Goal: Communication & Community: Share content

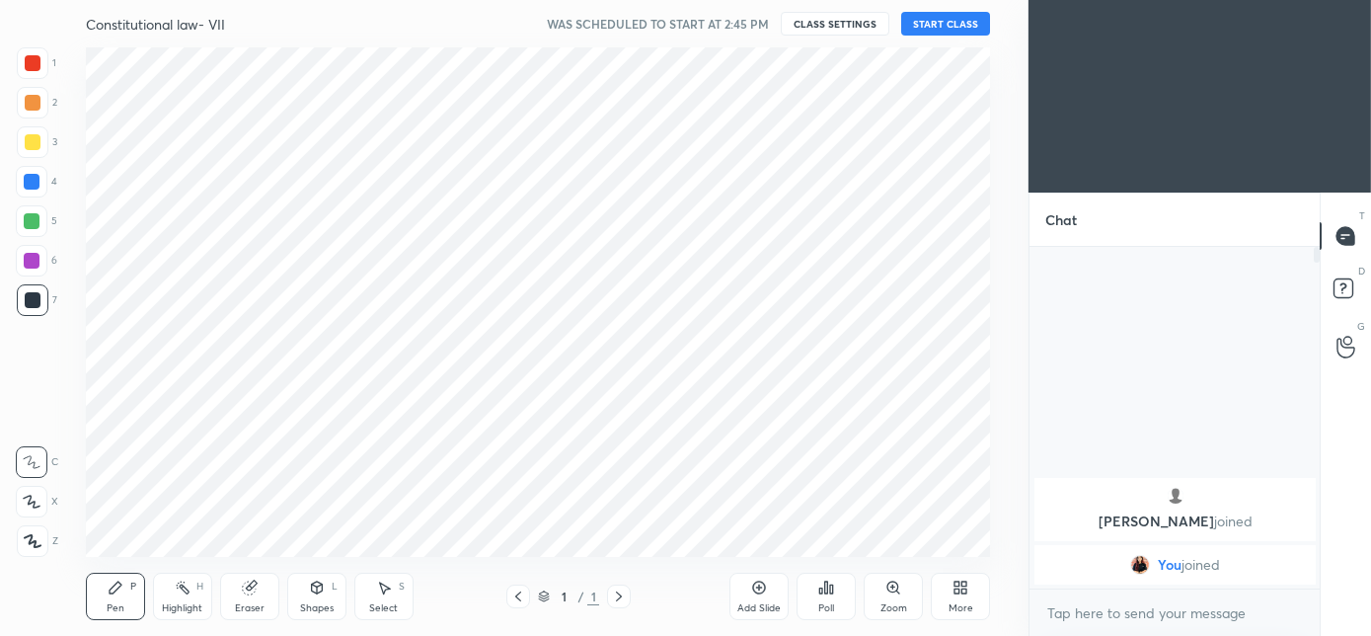
scroll to position [98187, 97746]
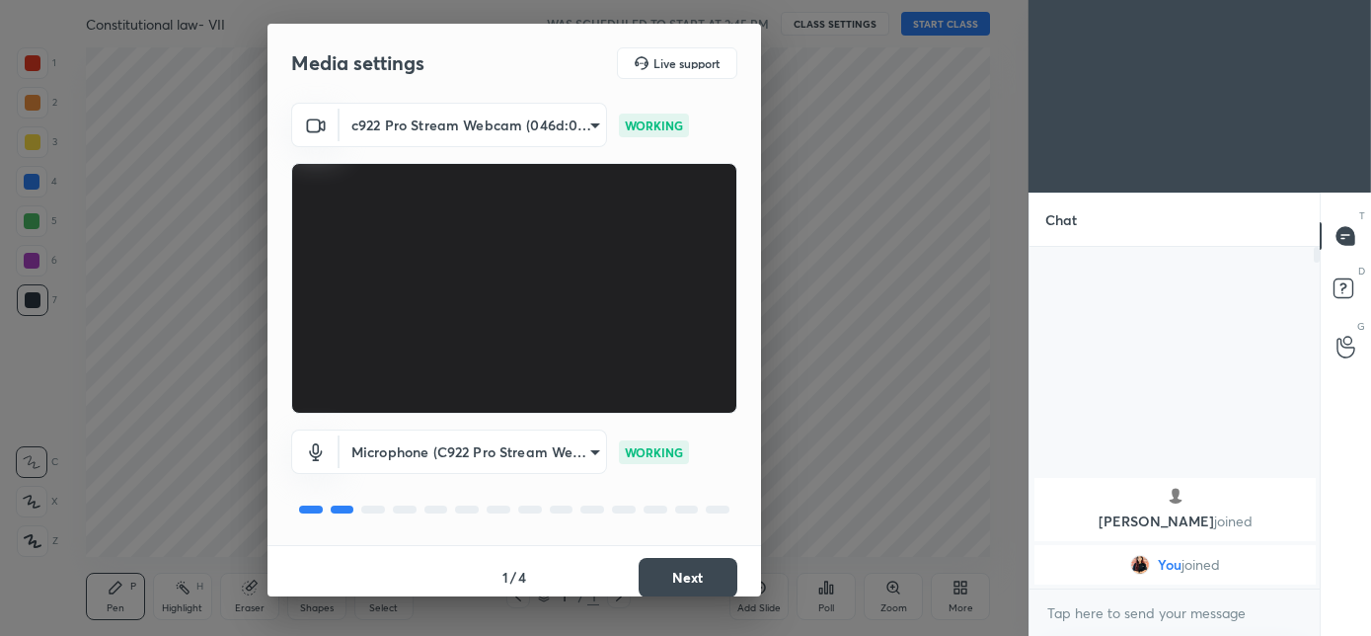
click at [680, 578] on button "Next" at bounding box center [688, 577] width 99 height 39
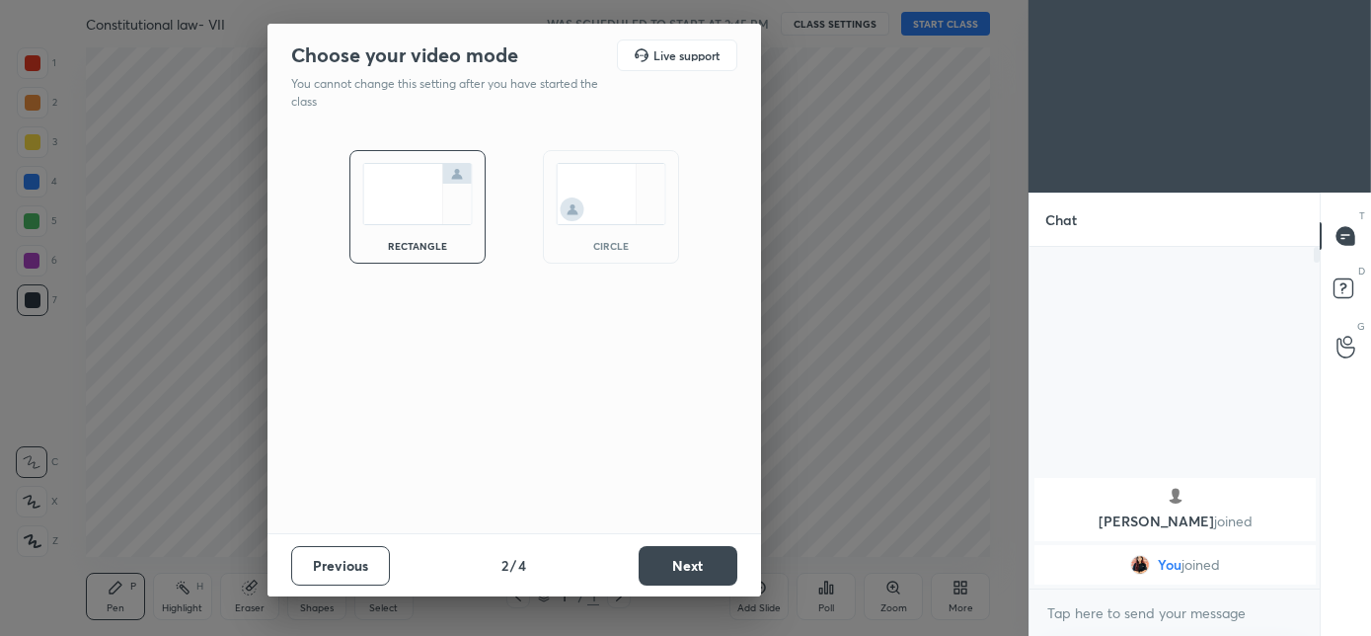
click at [609, 247] on div "circle" at bounding box center [610, 246] width 79 height 10
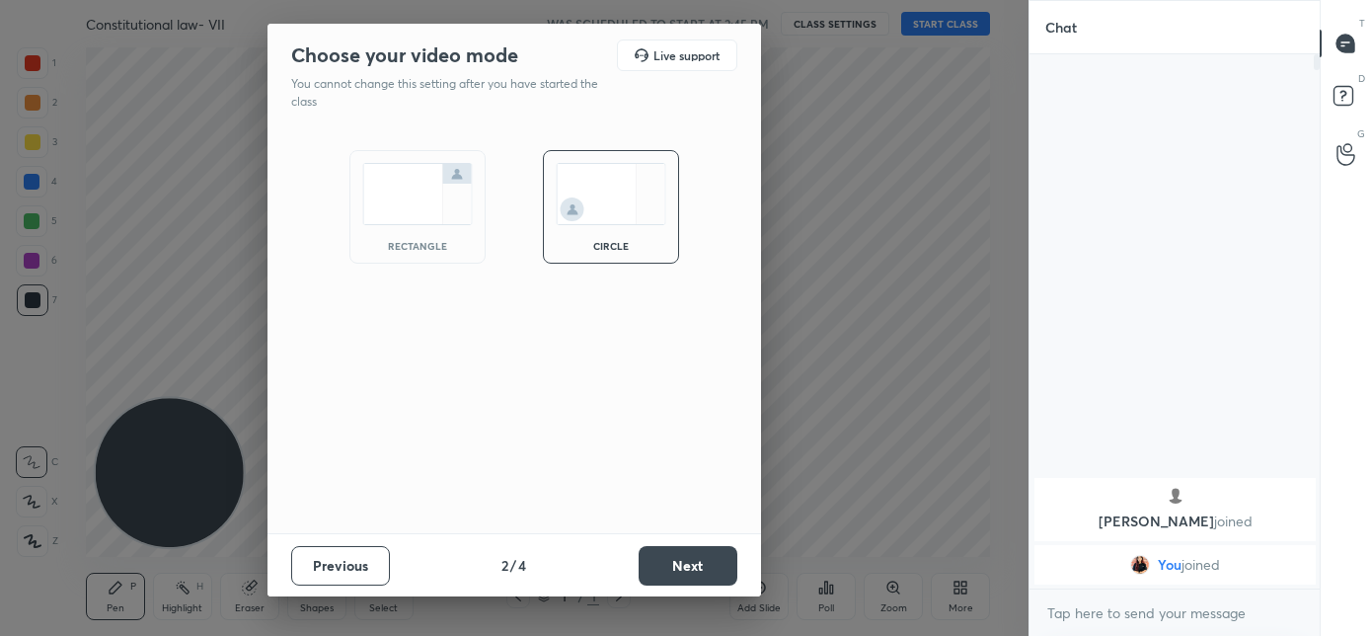
scroll to position [364, 284]
click at [693, 559] on button "Next" at bounding box center [688, 565] width 99 height 39
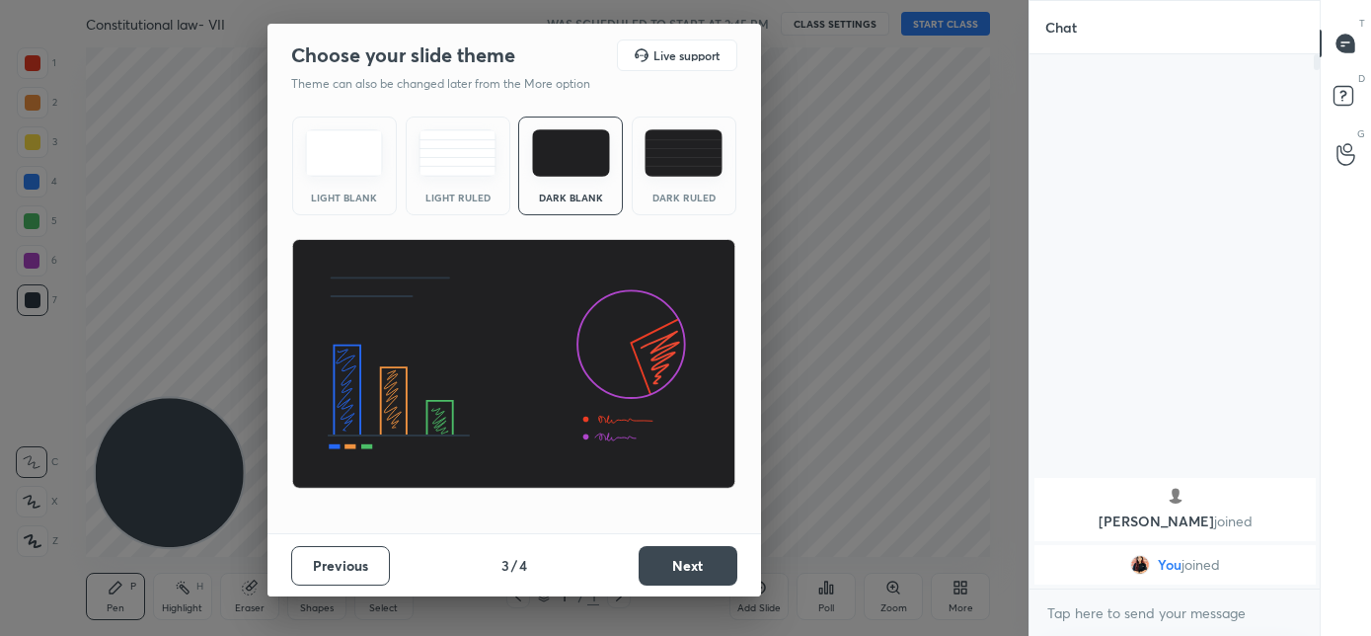
click at [692, 553] on button "Next" at bounding box center [688, 565] width 99 height 39
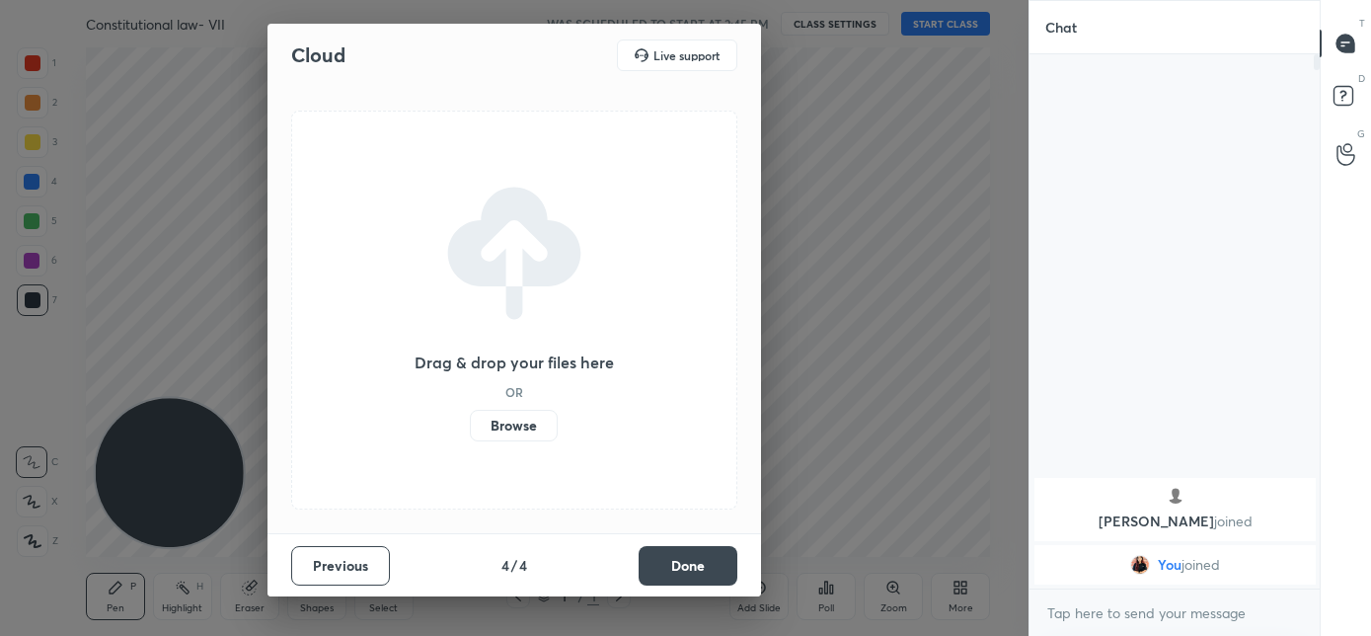
click at [692, 553] on button "Done" at bounding box center [688, 565] width 99 height 39
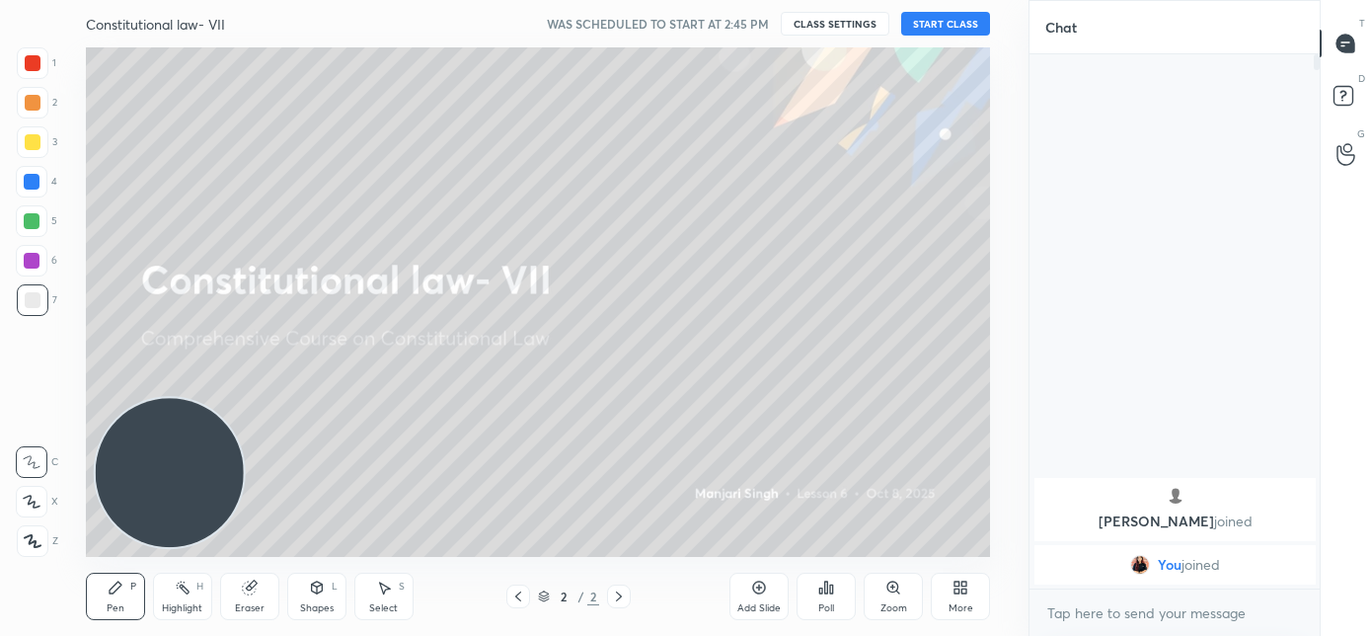
click at [914, 15] on button "START CLASS" at bounding box center [945, 24] width 89 height 24
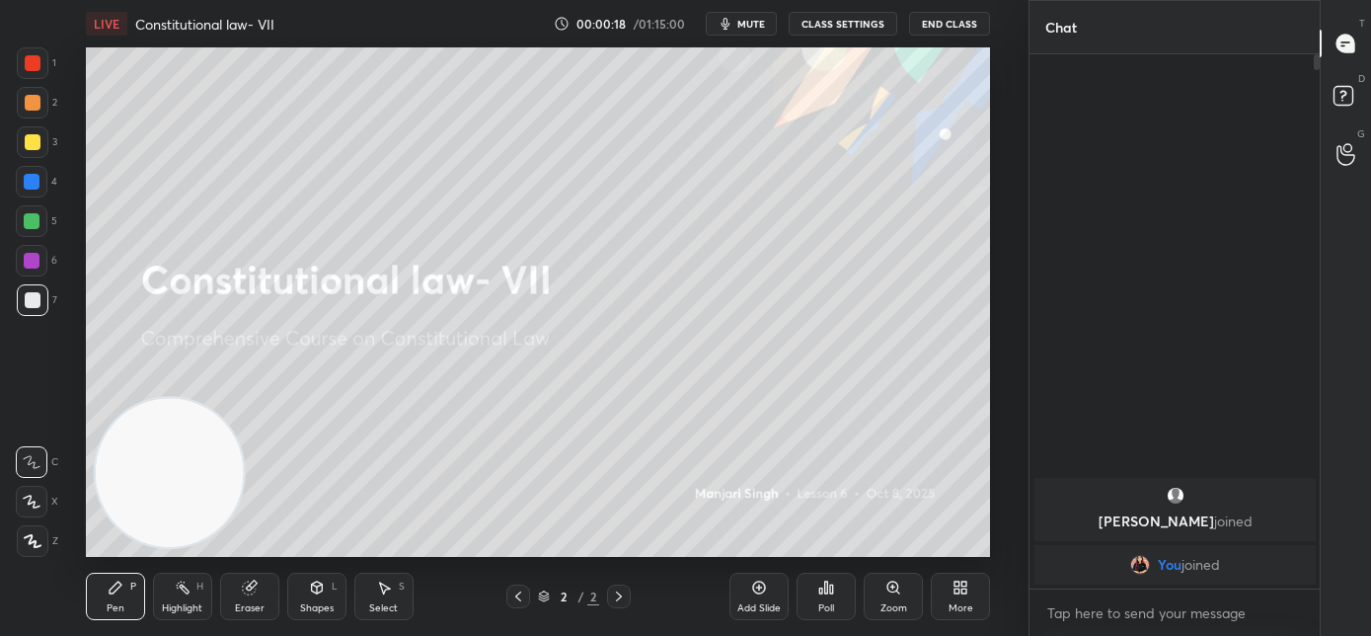
click at [743, 26] on span "mute" at bounding box center [751, 24] width 28 height 14
click at [954, 586] on icon at bounding box center [960, 587] width 16 height 16
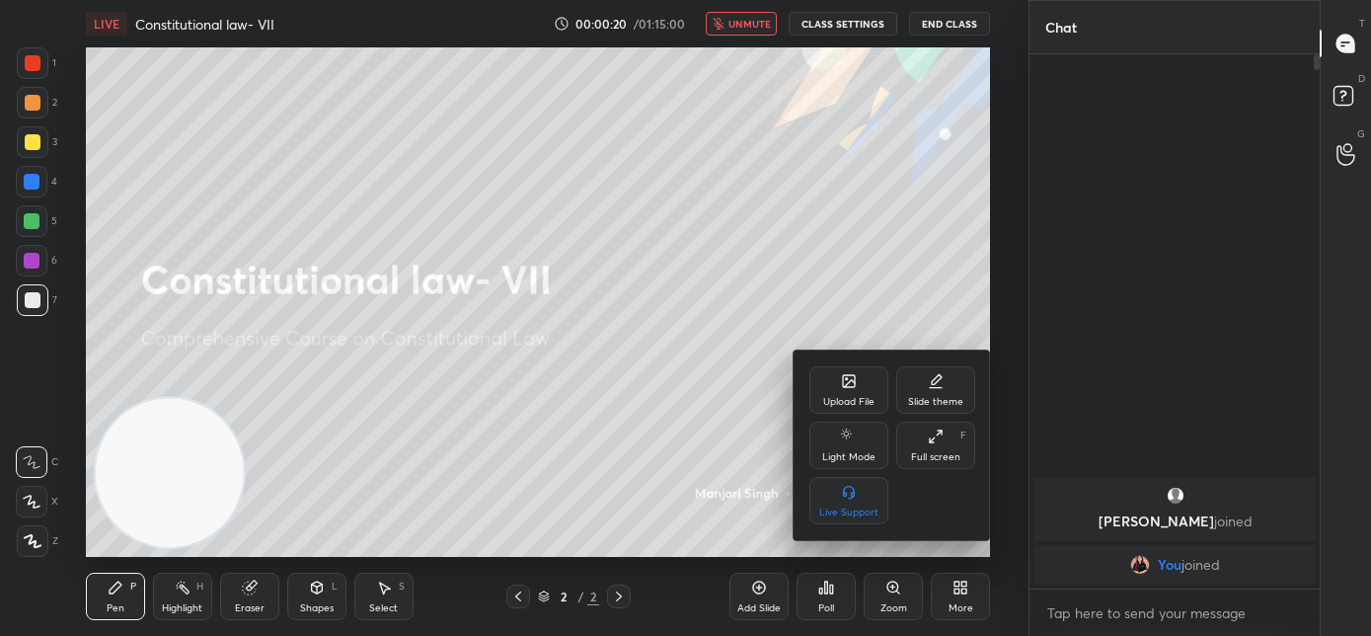
click at [843, 385] on icon at bounding box center [849, 381] width 12 height 12
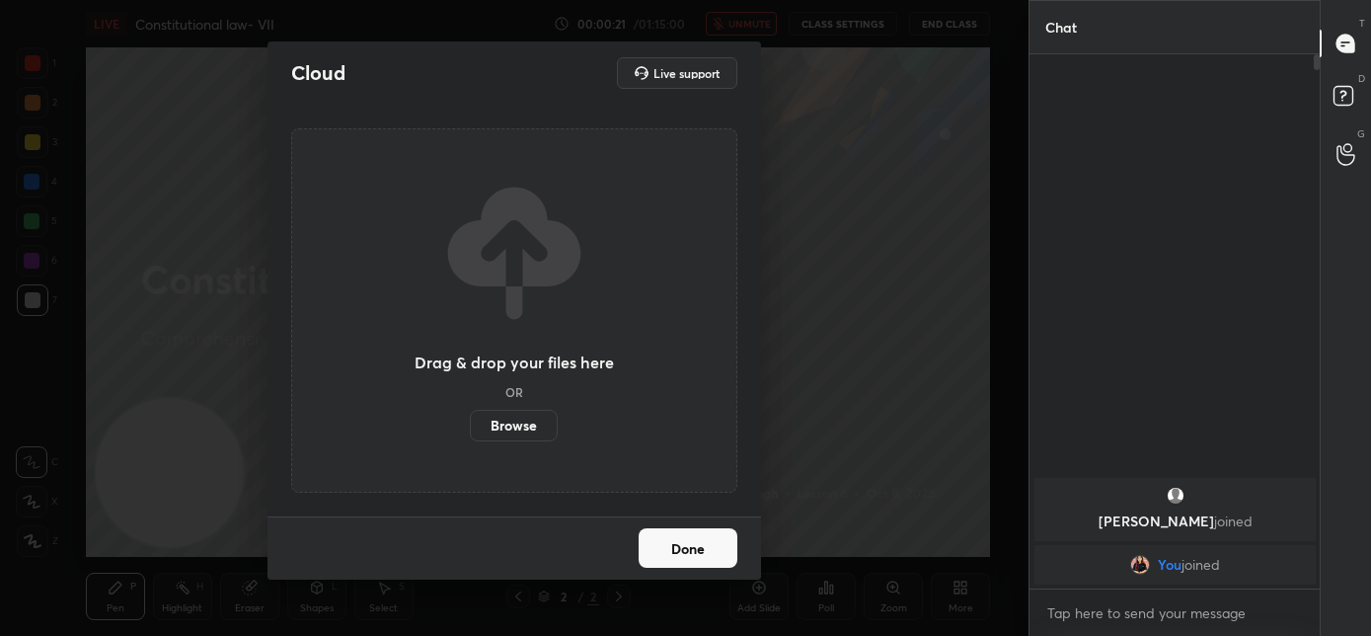
click at [523, 414] on label "Browse" at bounding box center [514, 426] width 88 height 32
click at [470, 414] on input "Browse" at bounding box center [470, 426] width 0 height 32
click at [681, 560] on button "Done" at bounding box center [688, 547] width 99 height 39
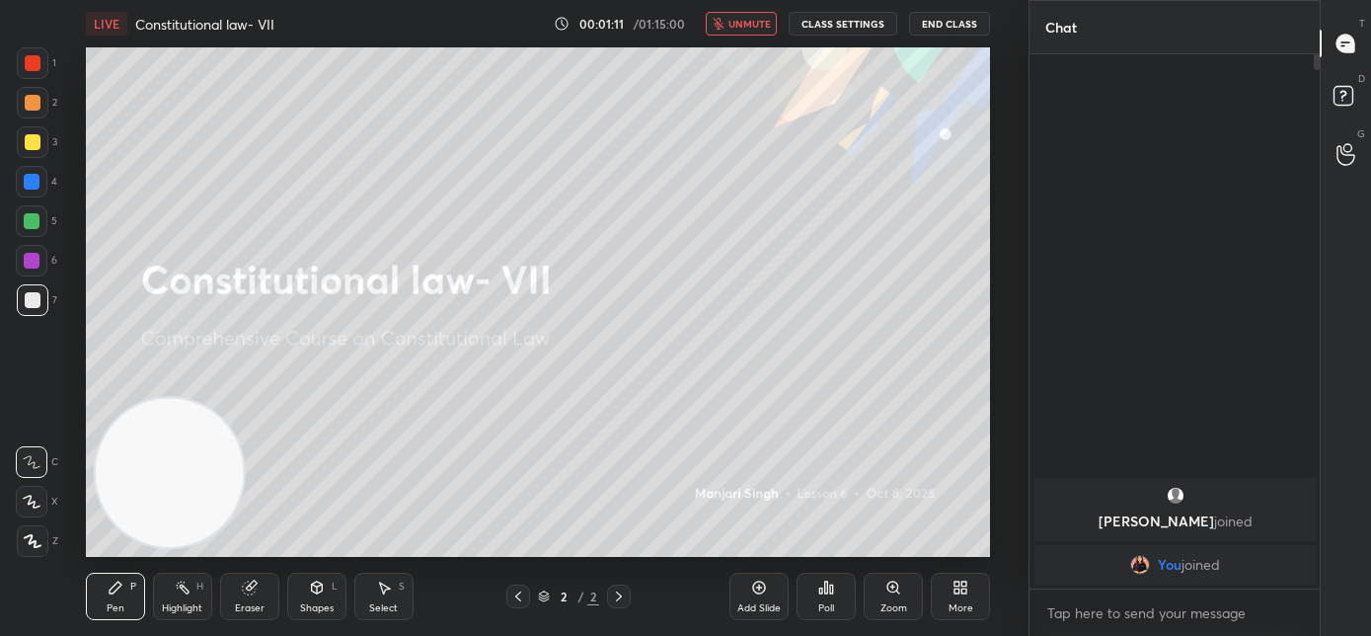
click at [730, 23] on button "unmute" at bounding box center [741, 24] width 71 height 24
click at [957, 596] on div "More" at bounding box center [960, 595] width 59 height 47
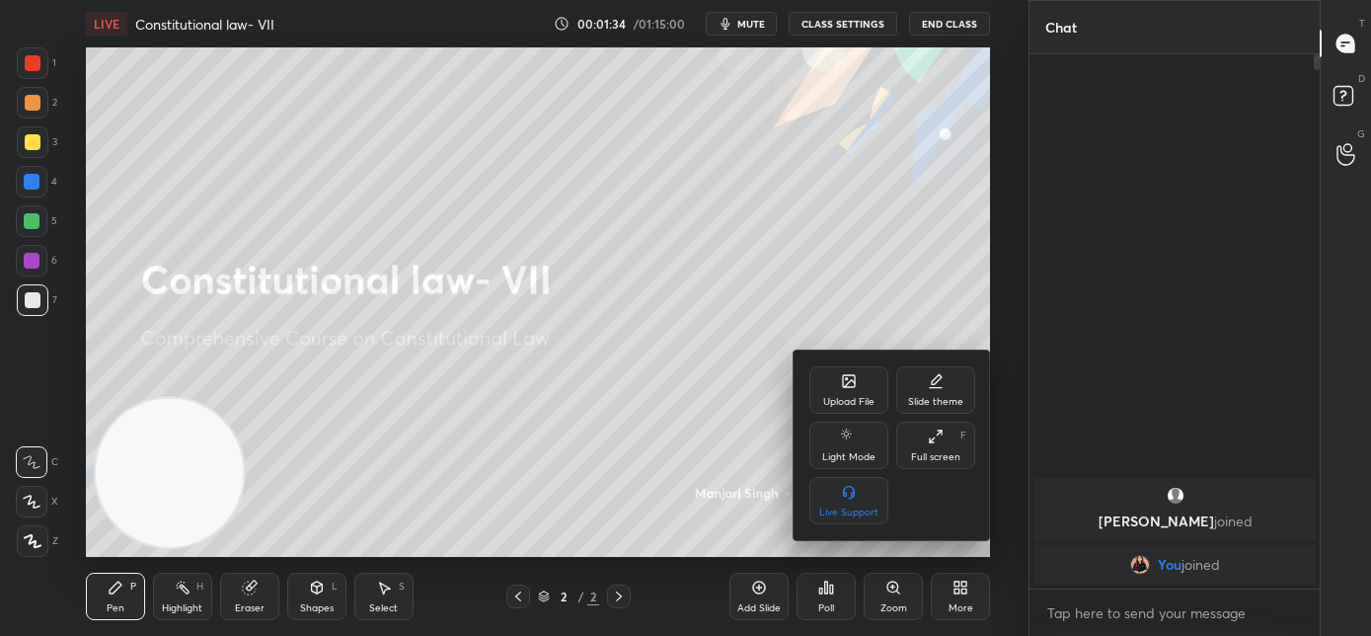
click at [858, 403] on div "Upload File" at bounding box center [848, 402] width 51 height 10
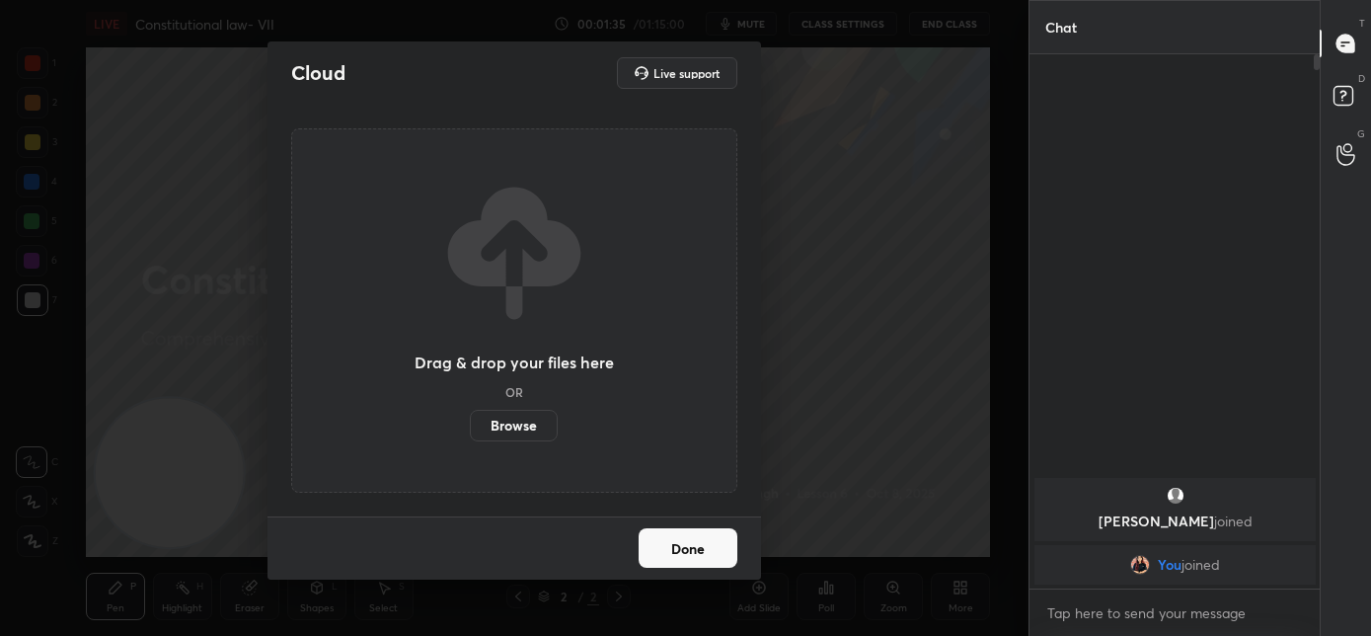
click at [507, 435] on label "Browse" at bounding box center [514, 426] width 88 height 32
click at [470, 435] on input "Browse" at bounding box center [470, 426] width 0 height 32
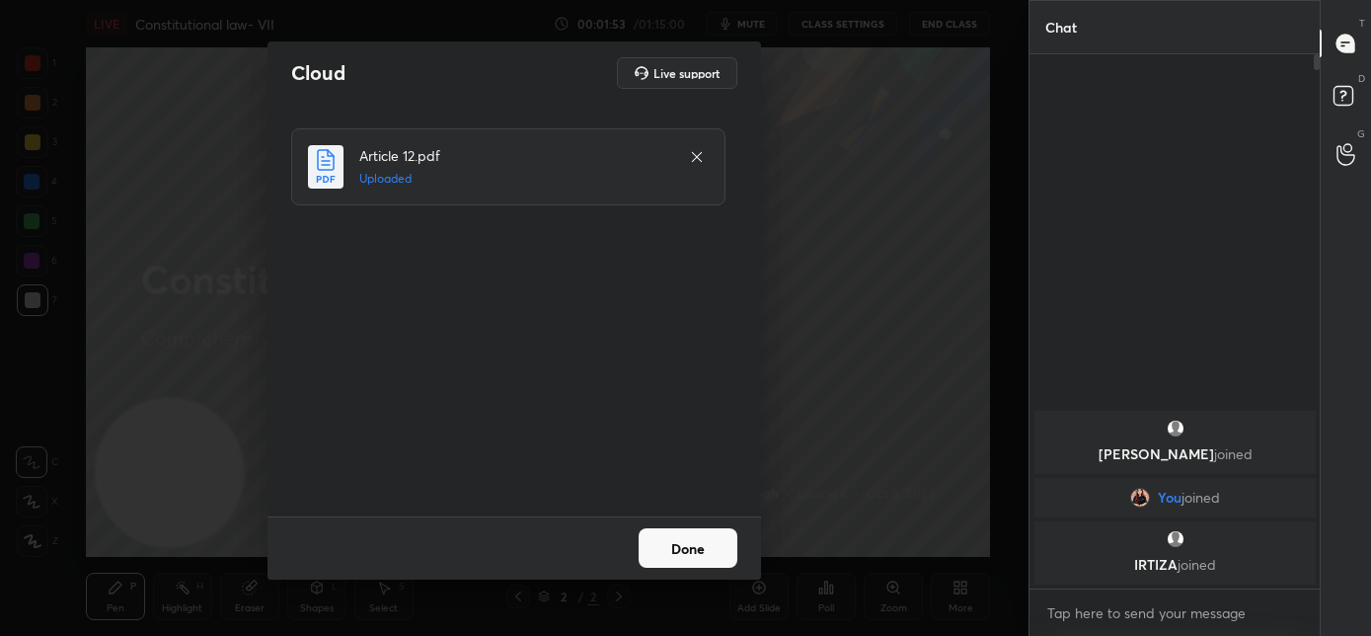
click at [671, 555] on button "Done" at bounding box center [688, 547] width 99 height 39
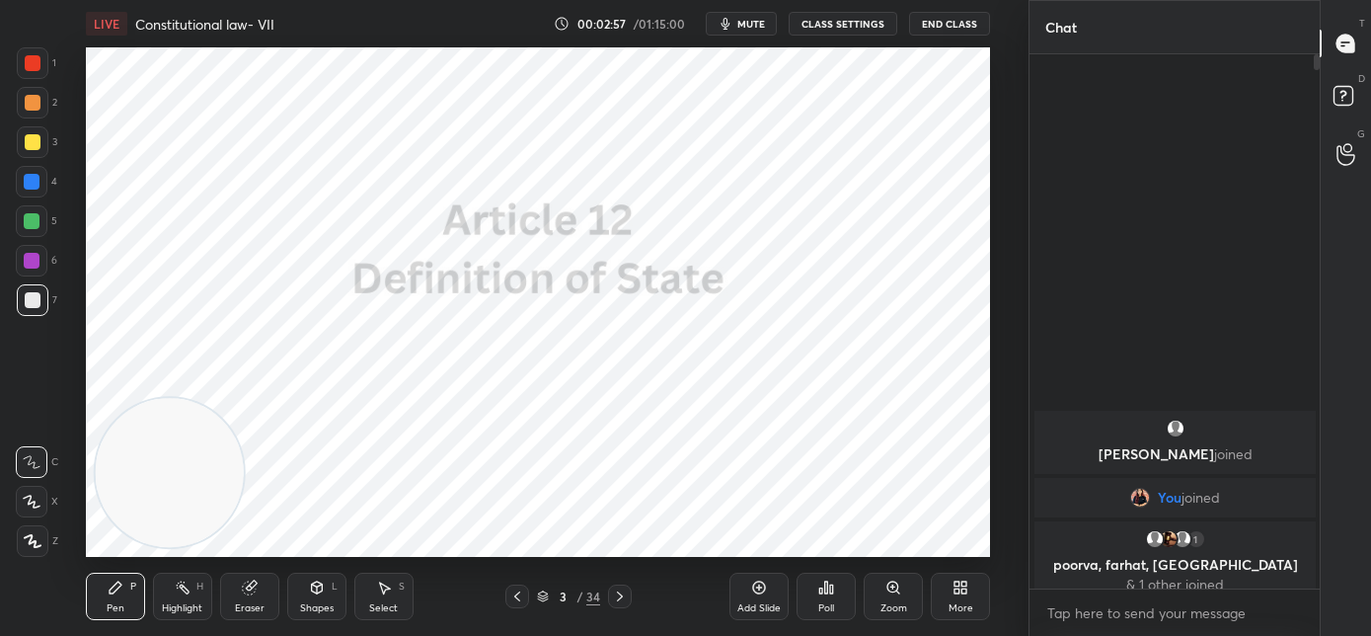
click at [44, 58] on div at bounding box center [33, 63] width 32 height 32
click at [28, 546] on icon at bounding box center [33, 541] width 18 height 14
click at [619, 594] on icon at bounding box center [620, 596] width 16 height 16
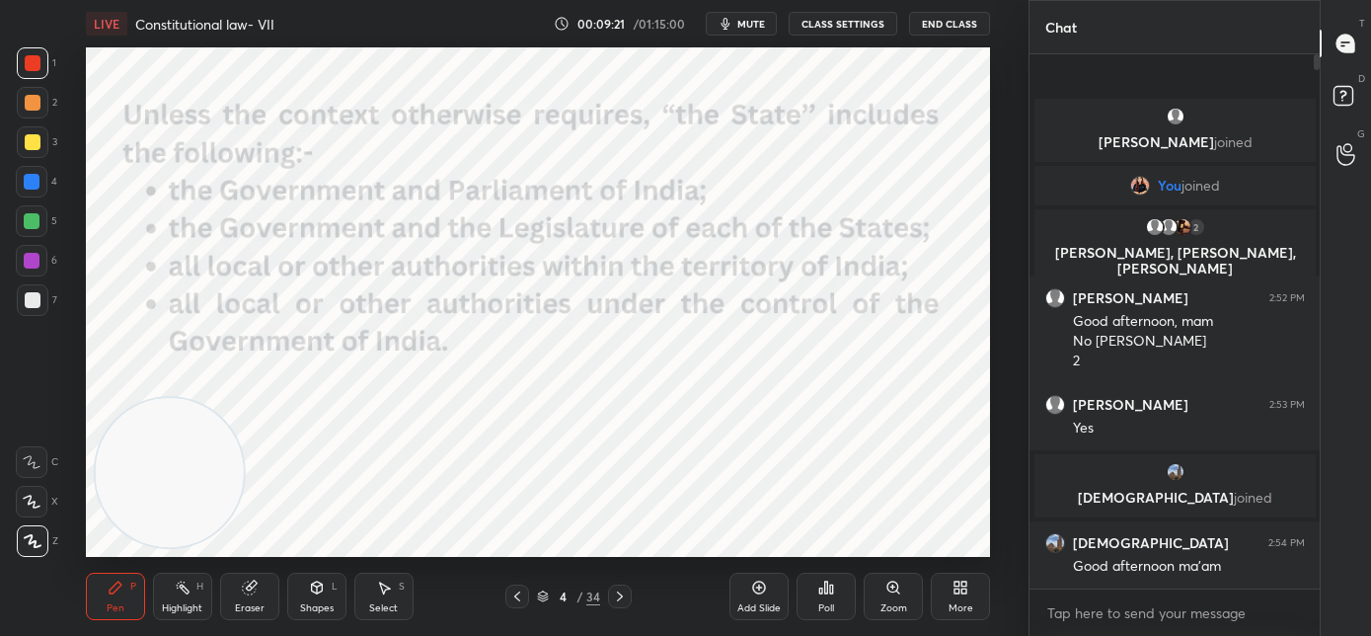
click at [623, 596] on icon at bounding box center [620, 596] width 16 height 16
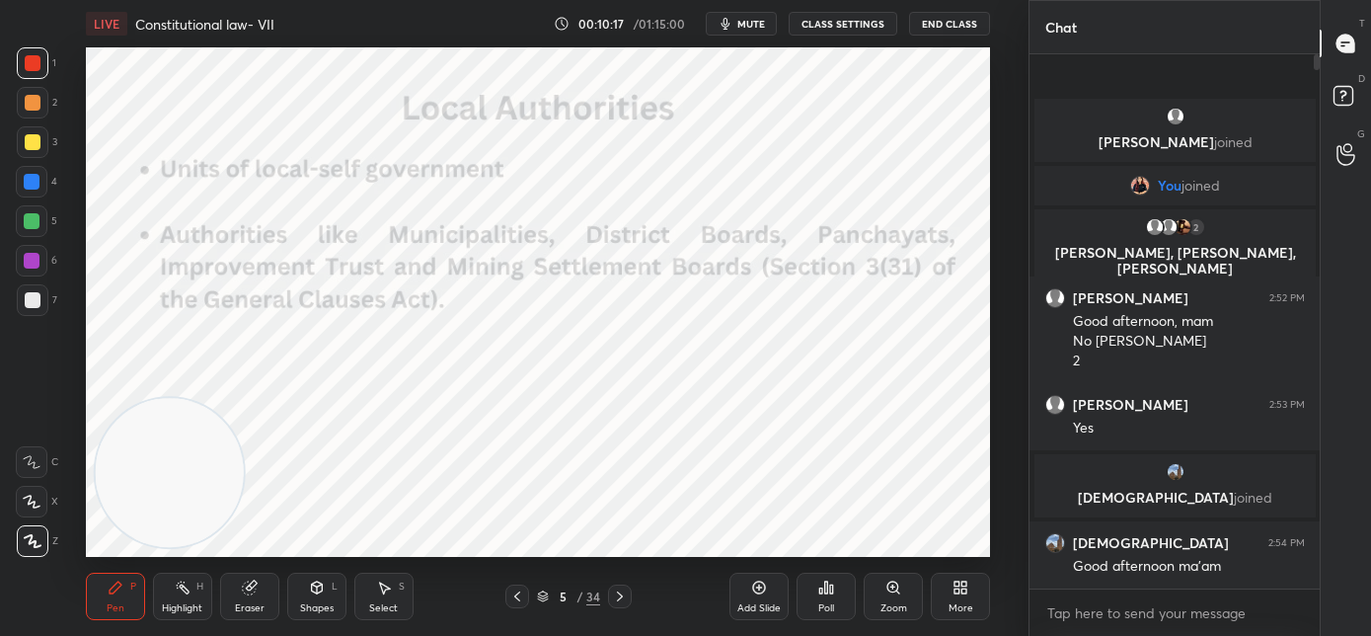
click at [617, 609] on div "Pen P Highlight H Eraser Shapes L Select S 5 / 34 Add Slide Poll Zoom More" at bounding box center [538, 596] width 905 height 79
click at [618, 597] on icon at bounding box center [620, 596] width 16 height 16
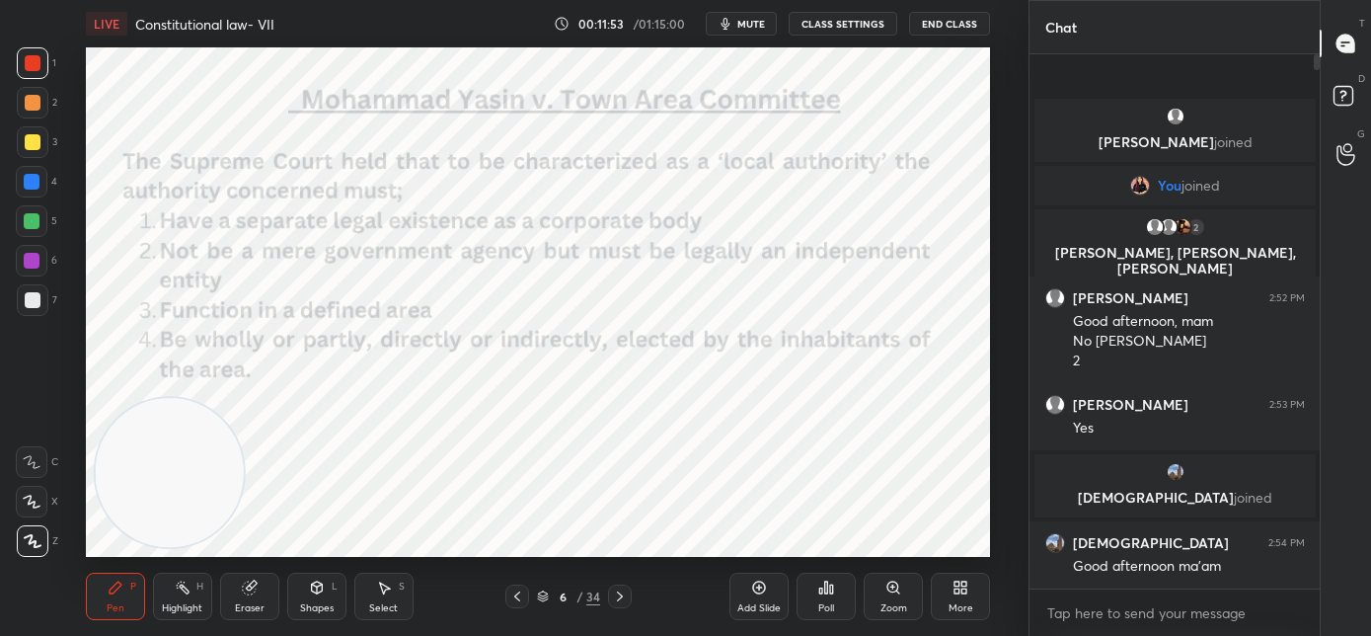
click at [622, 597] on icon at bounding box center [620, 596] width 16 height 16
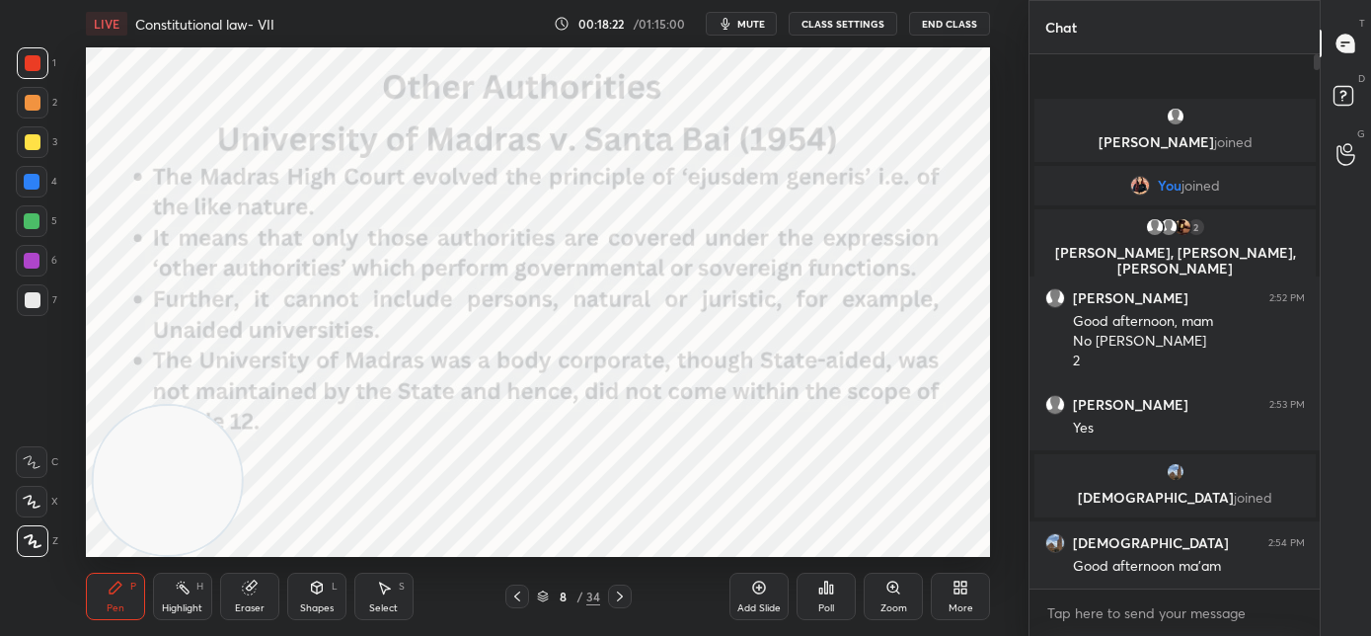
drag, startPoint x: 206, startPoint y: 499, endPoint x: 202, endPoint y: 510, distance: 11.6
click at [202, 513] on video at bounding box center [167, 480] width 149 height 149
click at [195, 406] on video at bounding box center [163, 480] width 149 height 149
click at [618, 600] on icon at bounding box center [620, 596] width 16 height 16
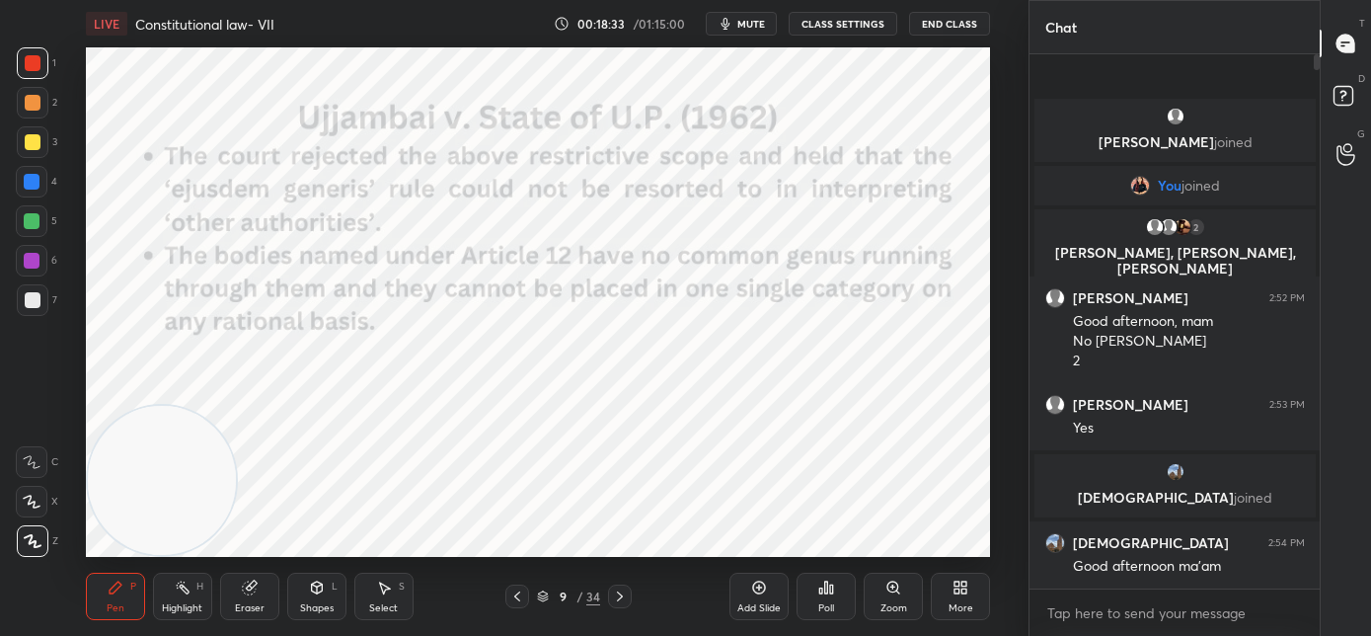
click at [136, 624] on div "LIVE Constitutional law- VII 00:18:33 / 01:15:00 mute CLASS SETTINGS End Class …" at bounding box center [537, 318] width 949 height 636
click at [618, 594] on icon at bounding box center [620, 596] width 16 height 16
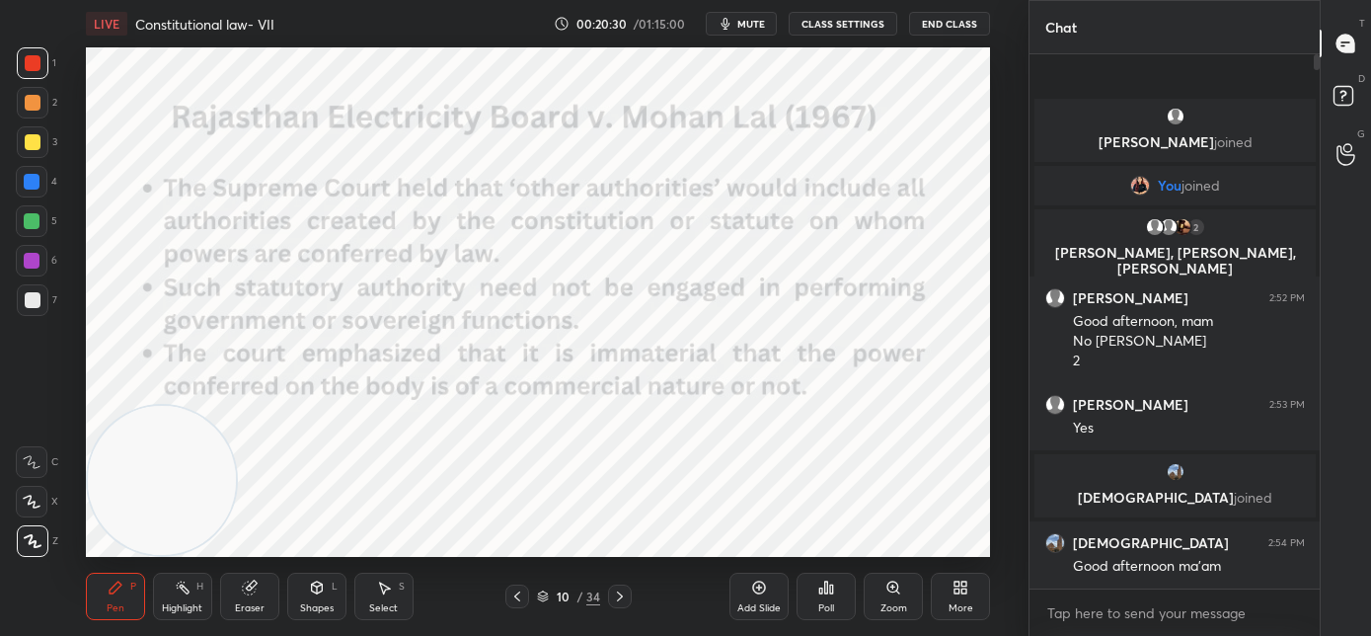
click at [516, 605] on div at bounding box center [517, 596] width 24 height 24
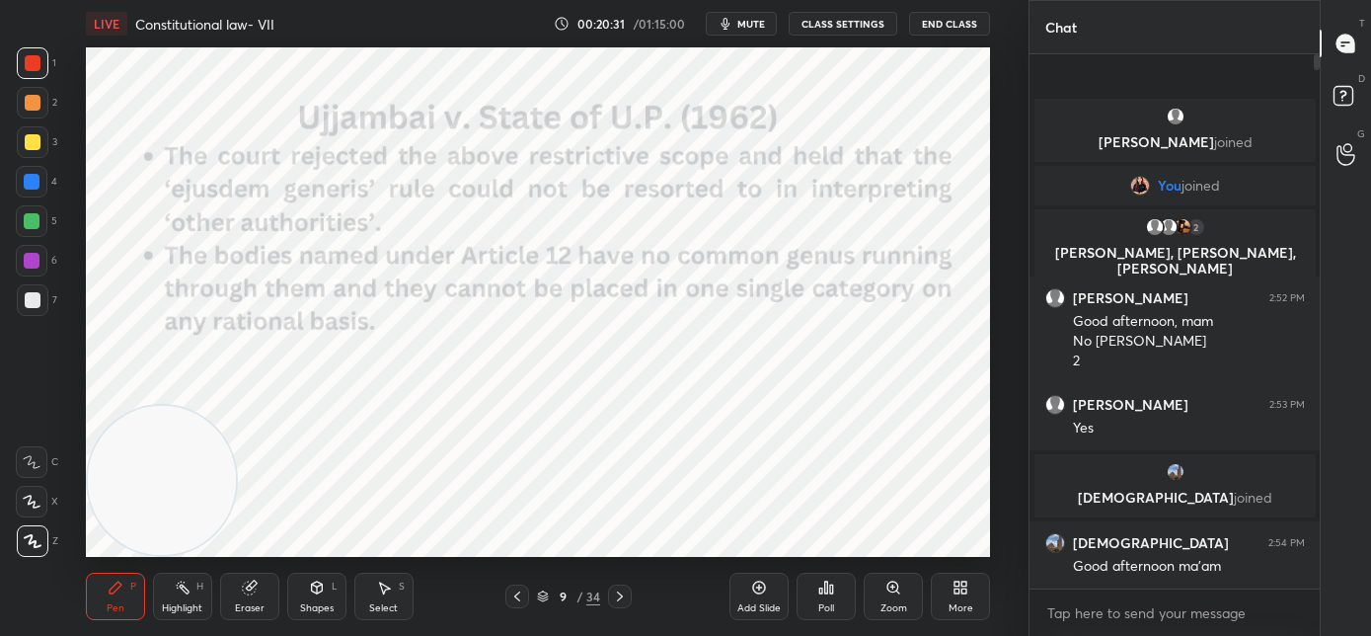
click at [516, 605] on div at bounding box center [517, 596] width 24 height 24
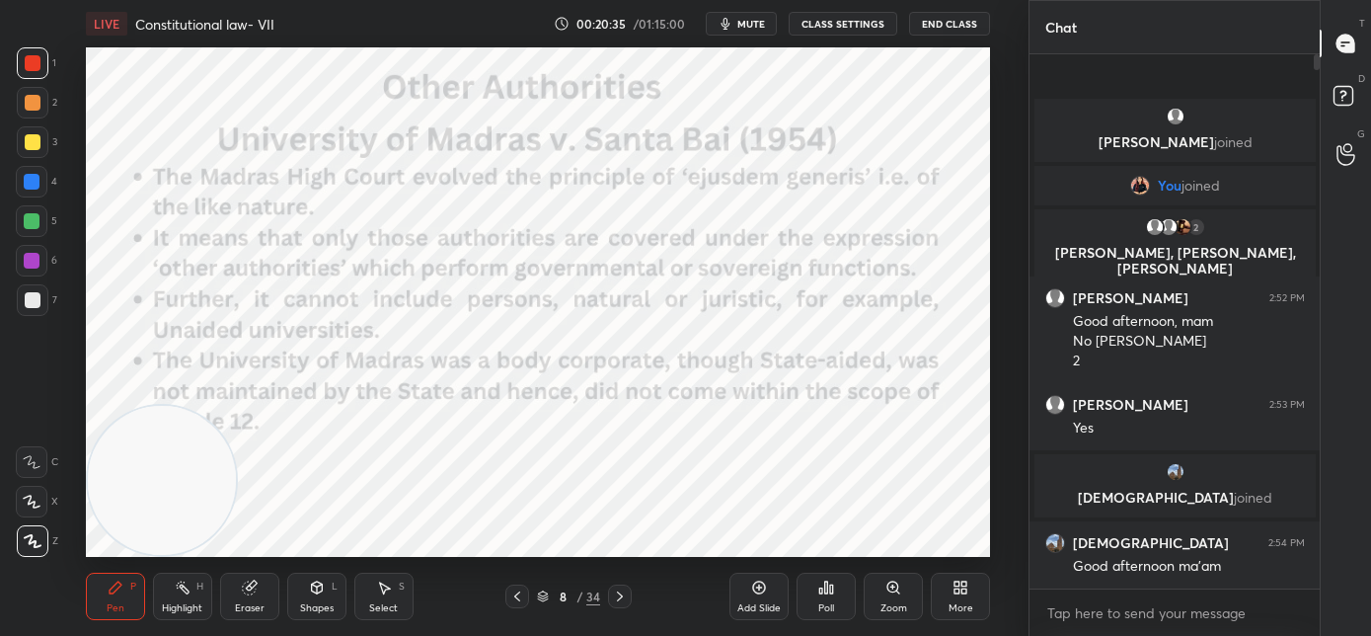
click at [619, 599] on icon at bounding box center [620, 596] width 16 height 16
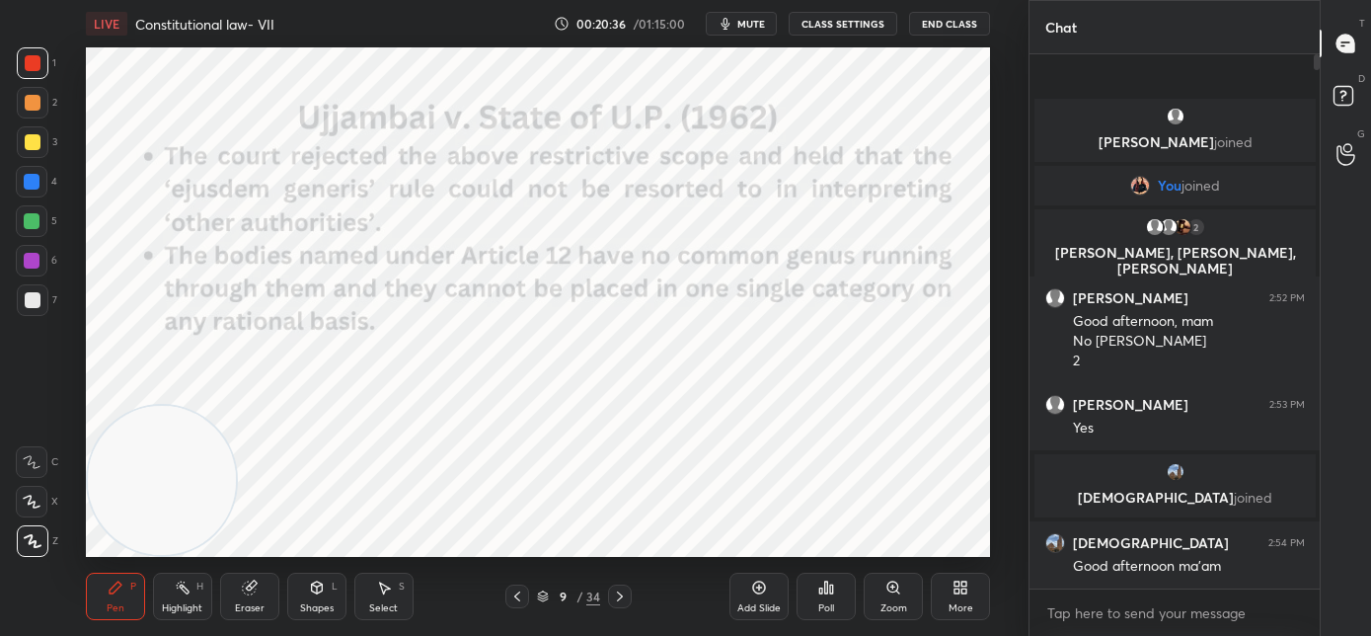
click at [621, 600] on icon at bounding box center [620, 596] width 16 height 16
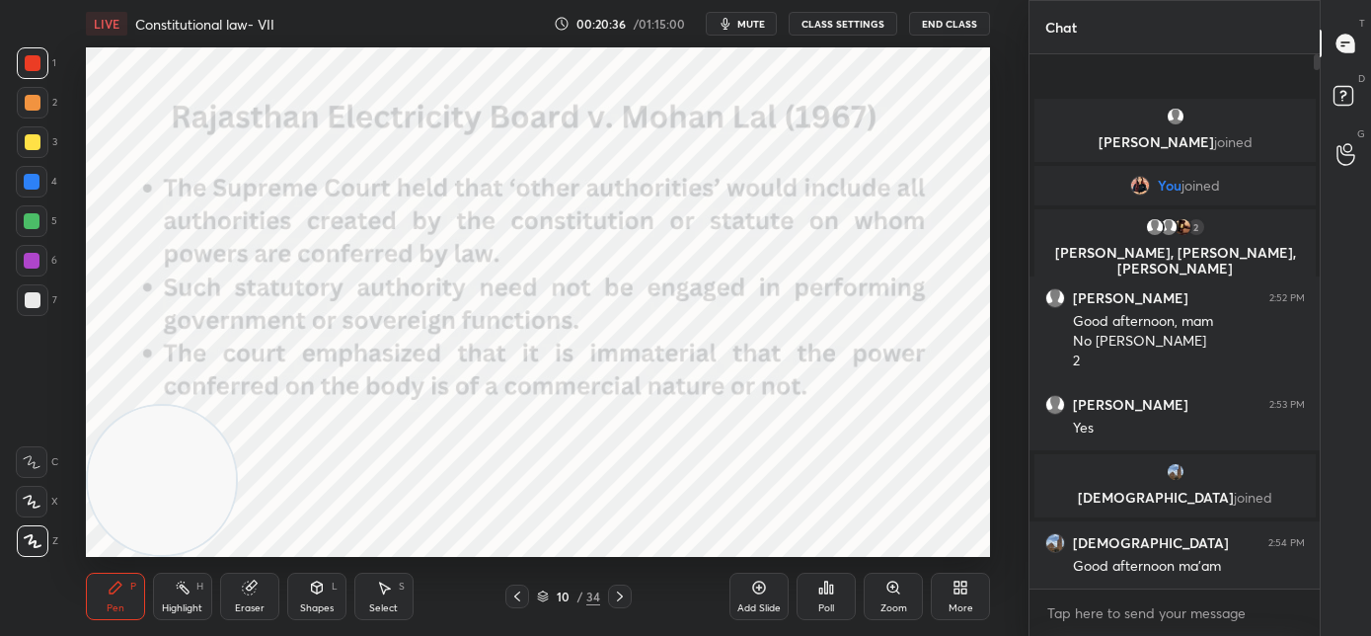
click at [621, 600] on icon at bounding box center [620, 596] width 16 height 16
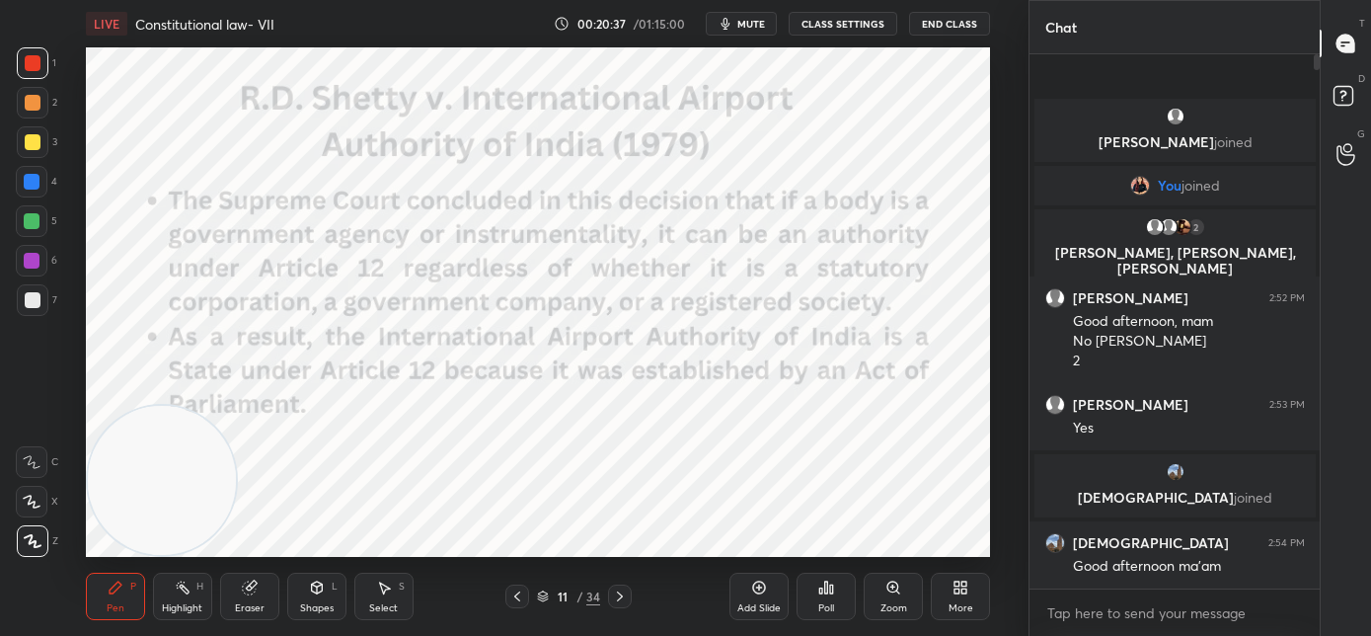
click at [620, 600] on icon at bounding box center [620, 596] width 16 height 16
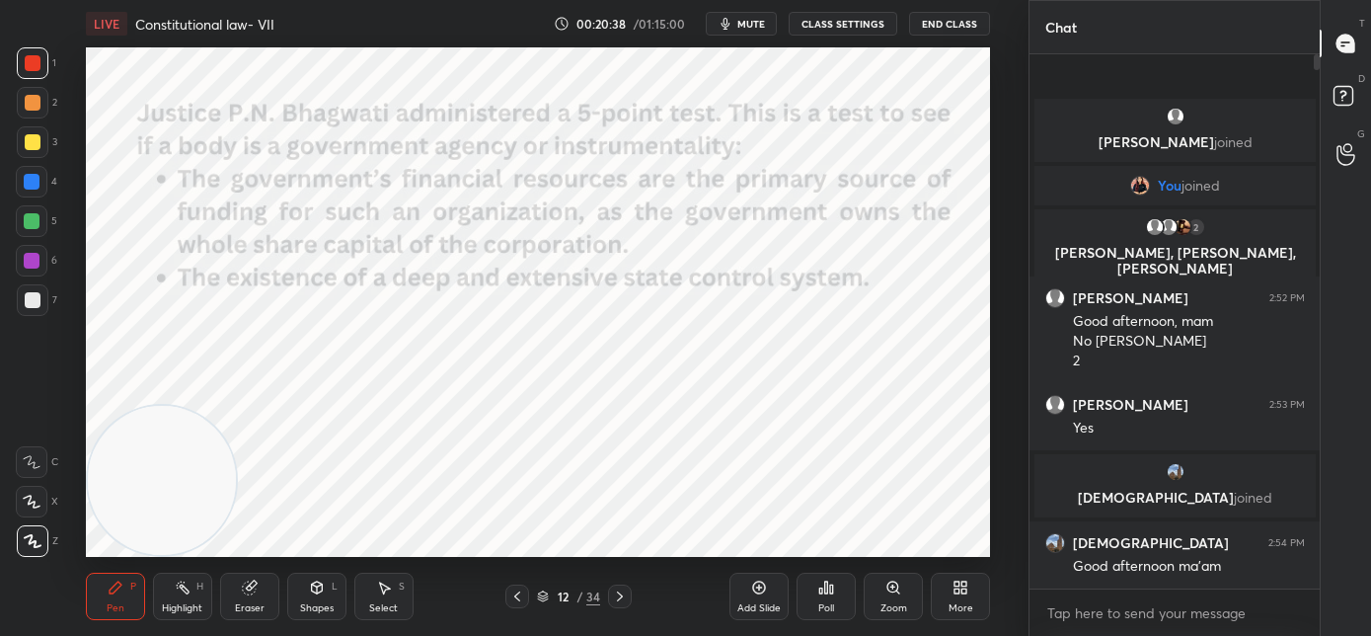
click at [620, 600] on icon at bounding box center [620, 596] width 16 height 16
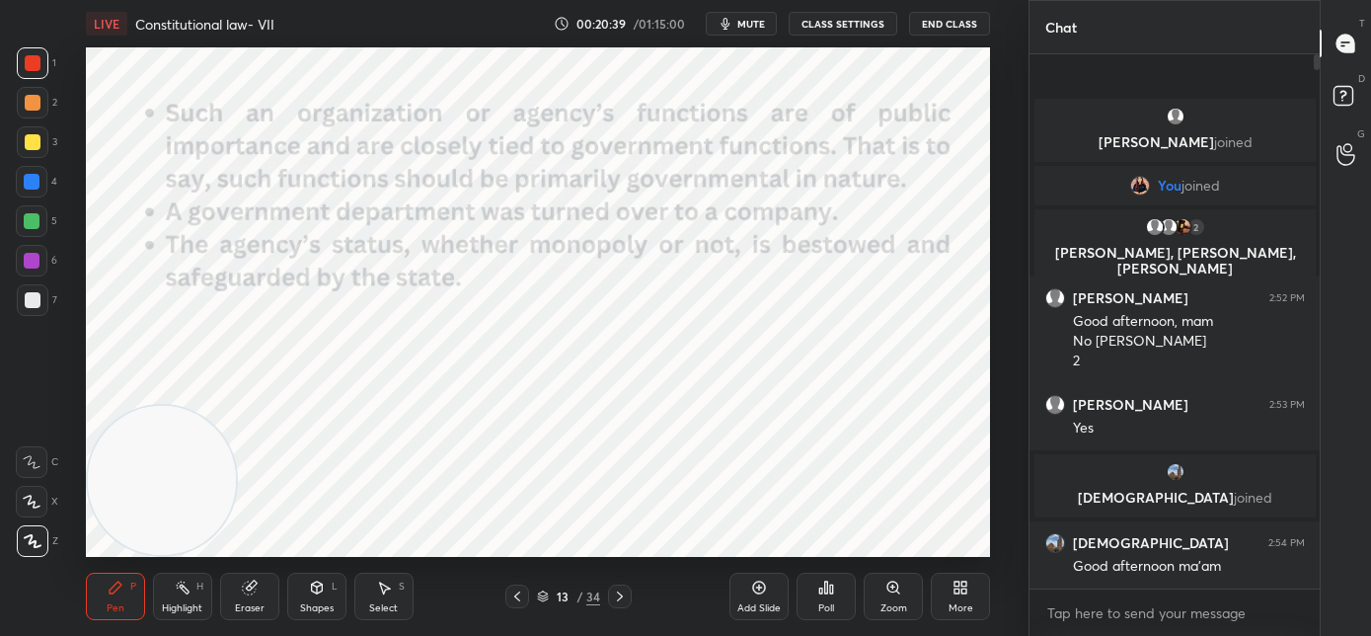
click at [619, 600] on icon at bounding box center [620, 596] width 16 height 16
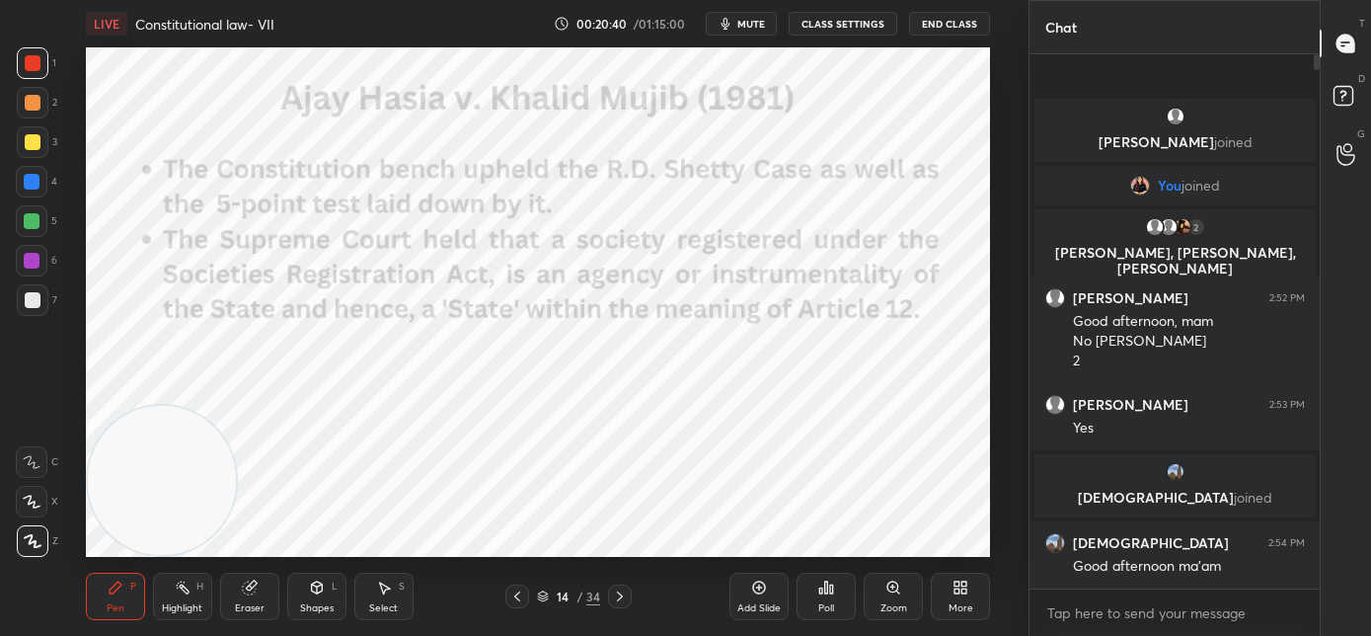
click at [509, 599] on icon at bounding box center [517, 596] width 16 height 16
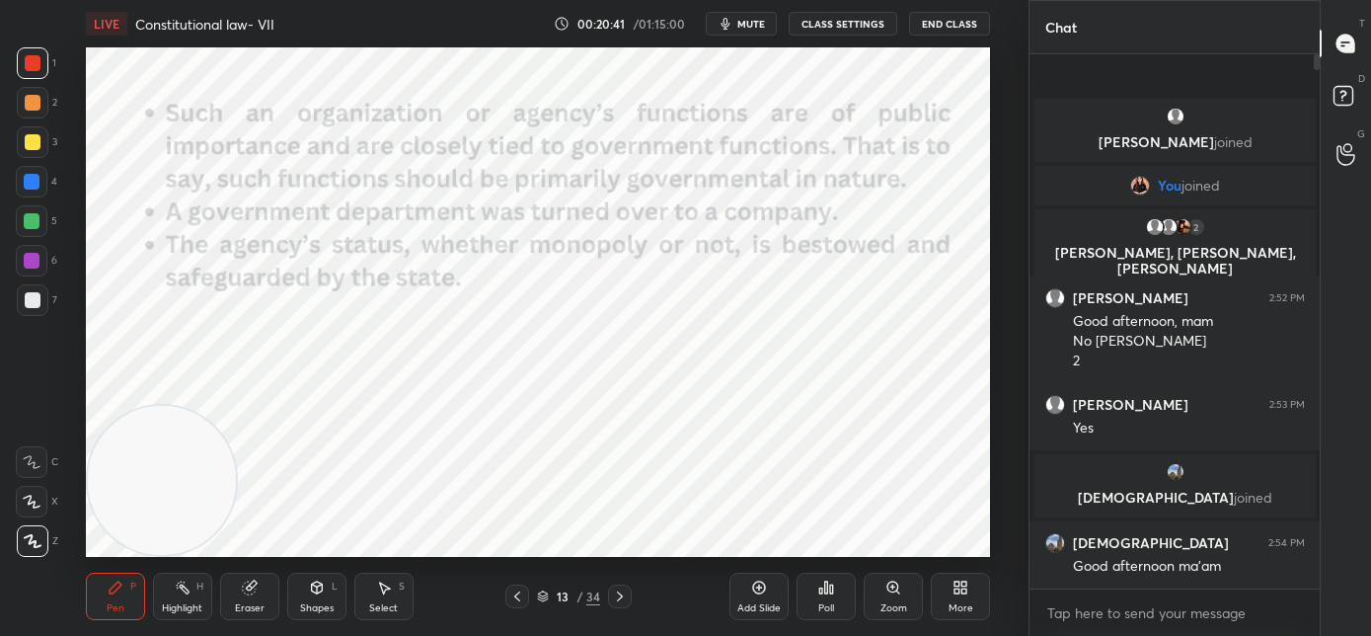
click at [512, 600] on icon at bounding box center [517, 596] width 16 height 16
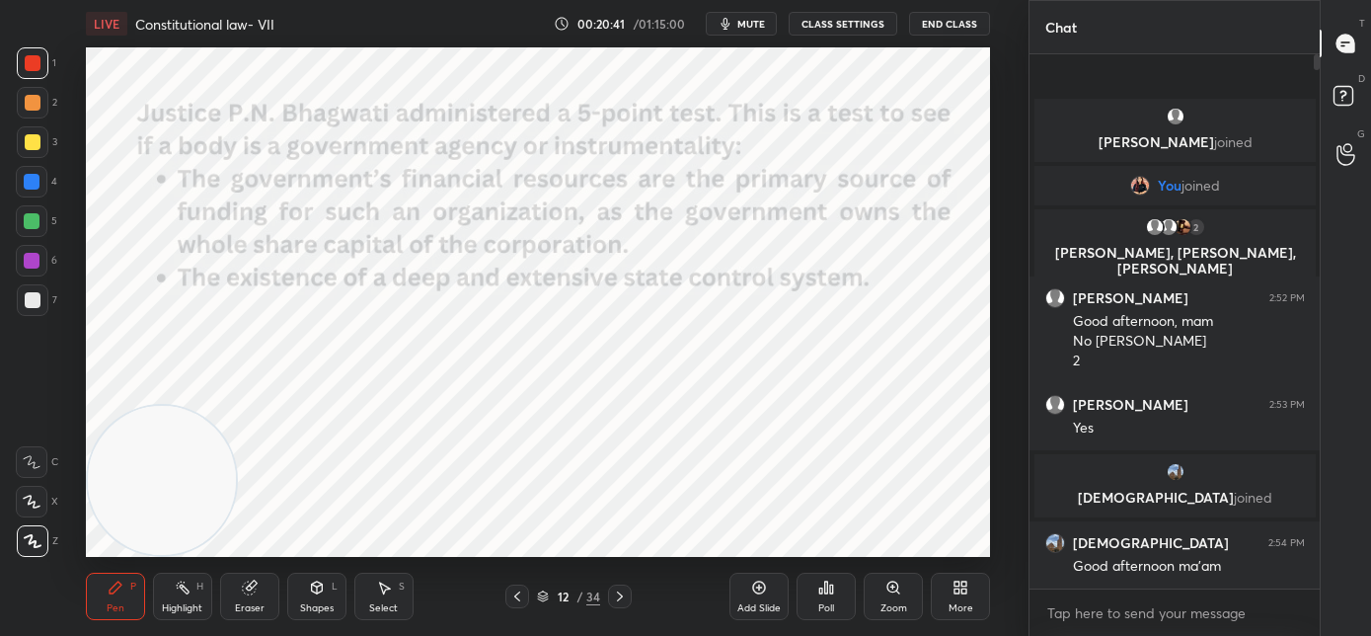
click at [513, 600] on icon at bounding box center [517, 596] width 16 height 16
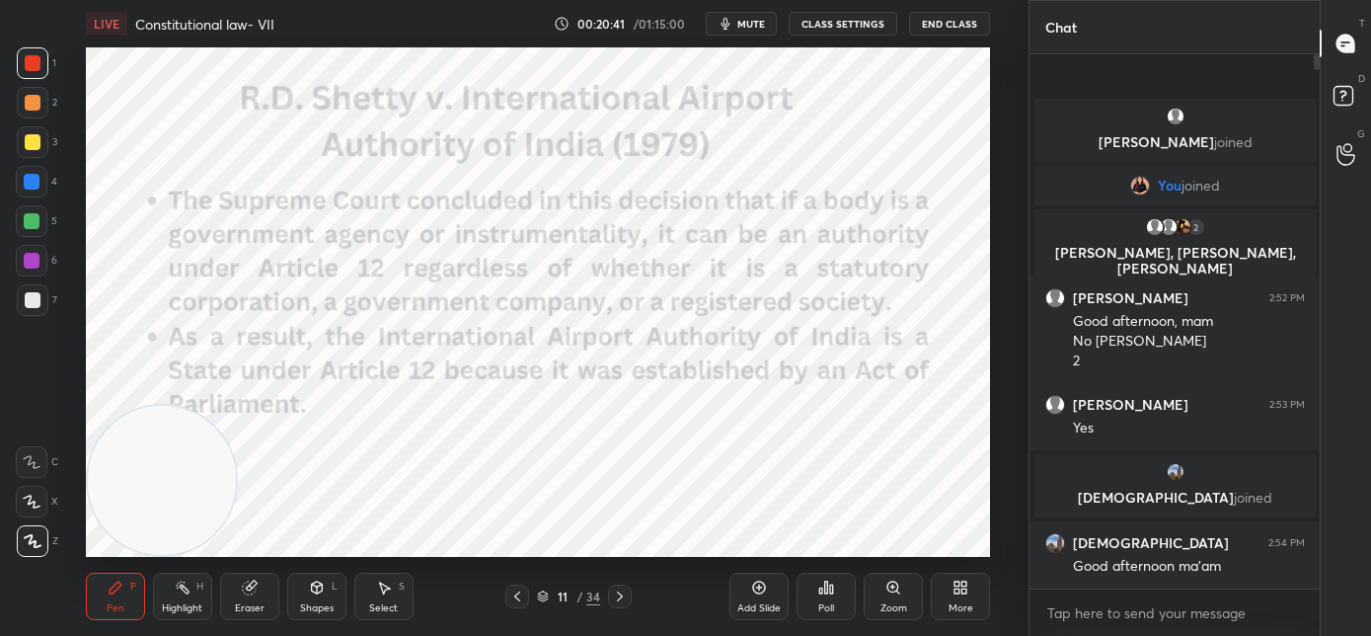
click at [513, 600] on icon at bounding box center [517, 596] width 16 height 16
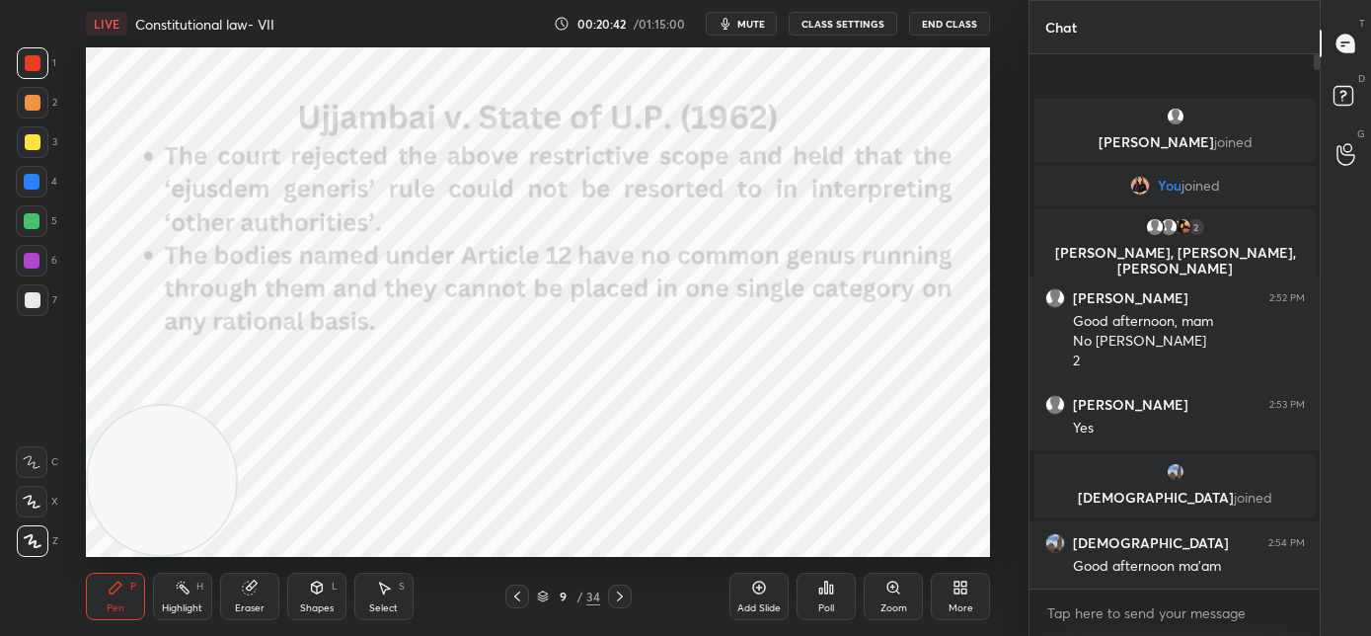
click at [515, 600] on icon at bounding box center [517, 596] width 16 height 16
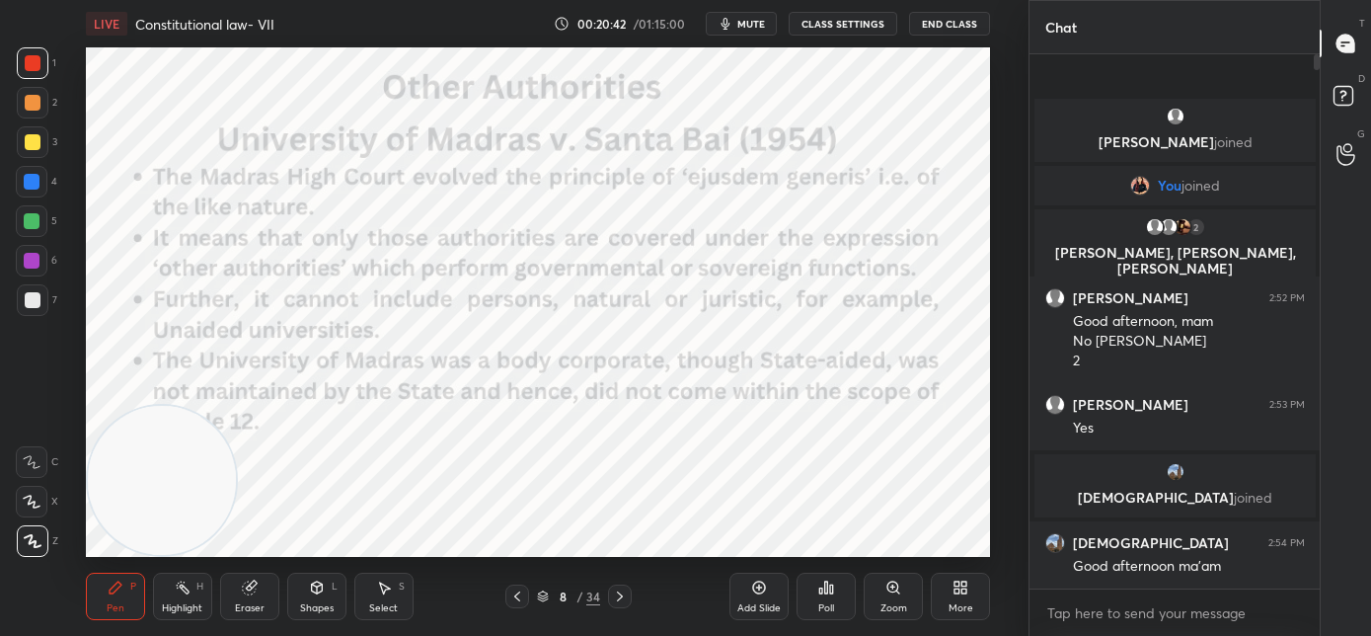
click at [518, 600] on icon at bounding box center [517, 596] width 16 height 16
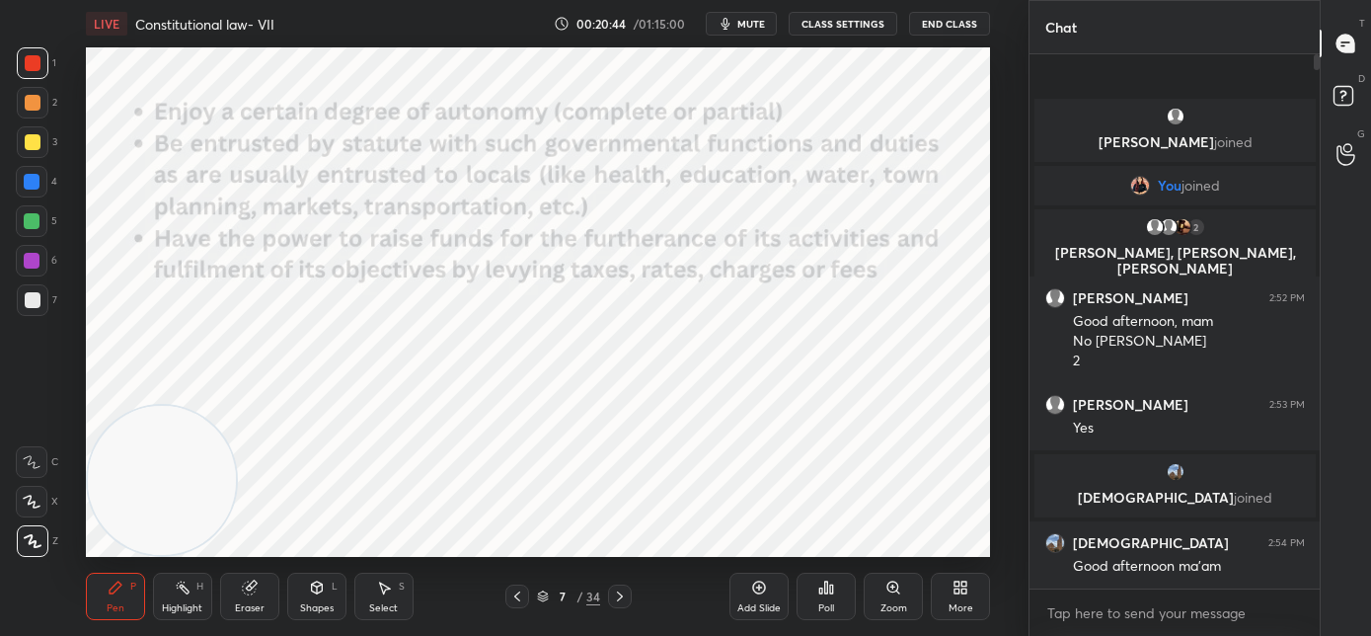
click at [959, 597] on div "More" at bounding box center [960, 595] width 59 height 47
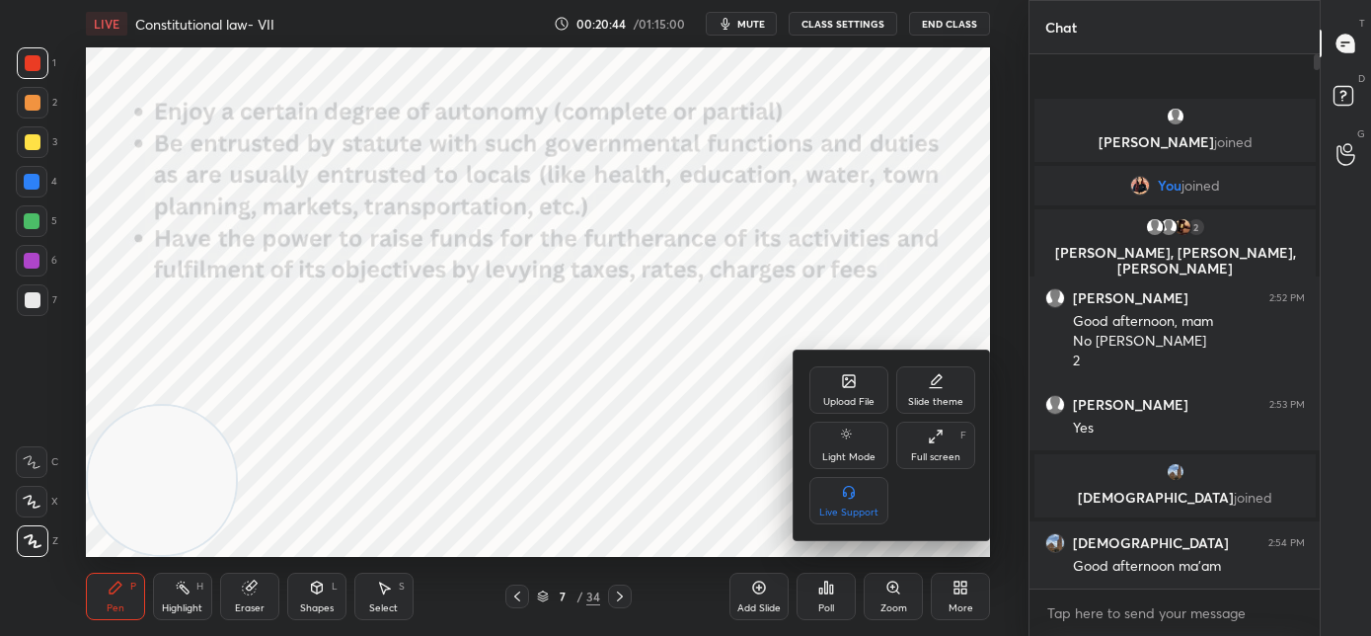
click at [842, 392] on div "Upload File" at bounding box center [848, 389] width 79 height 47
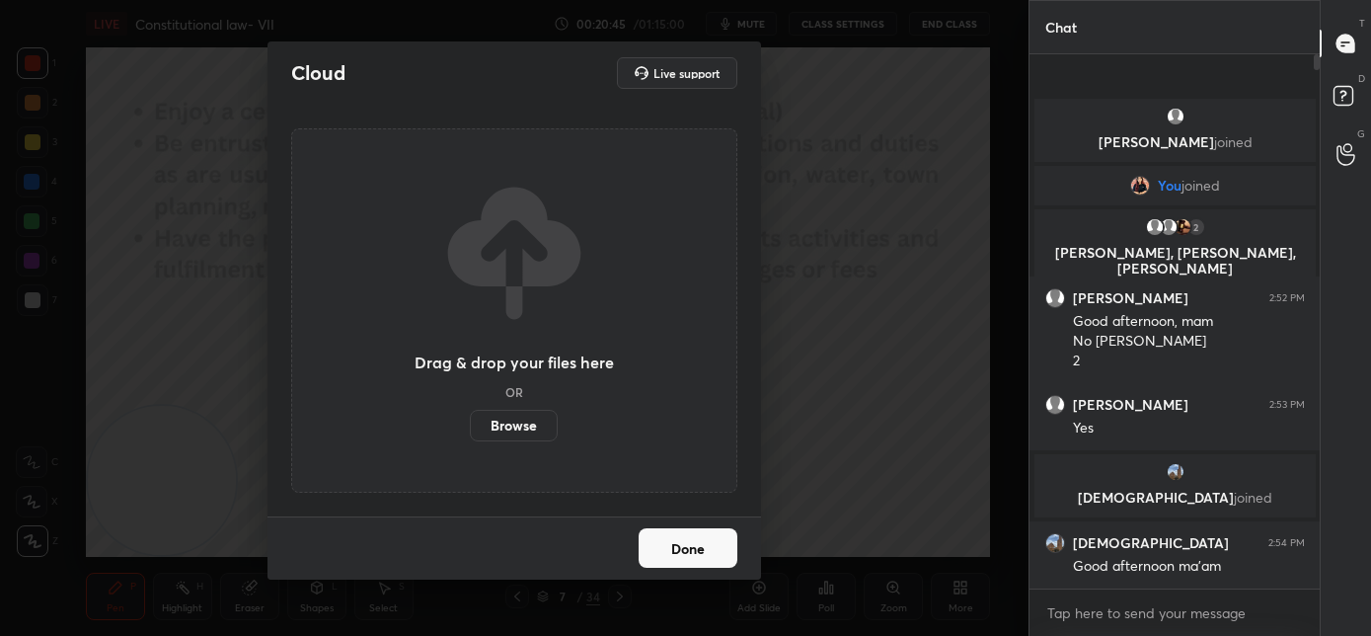
click at [497, 423] on label "Browse" at bounding box center [514, 426] width 88 height 32
click at [470, 423] on input "Browse" at bounding box center [470, 426] width 0 height 32
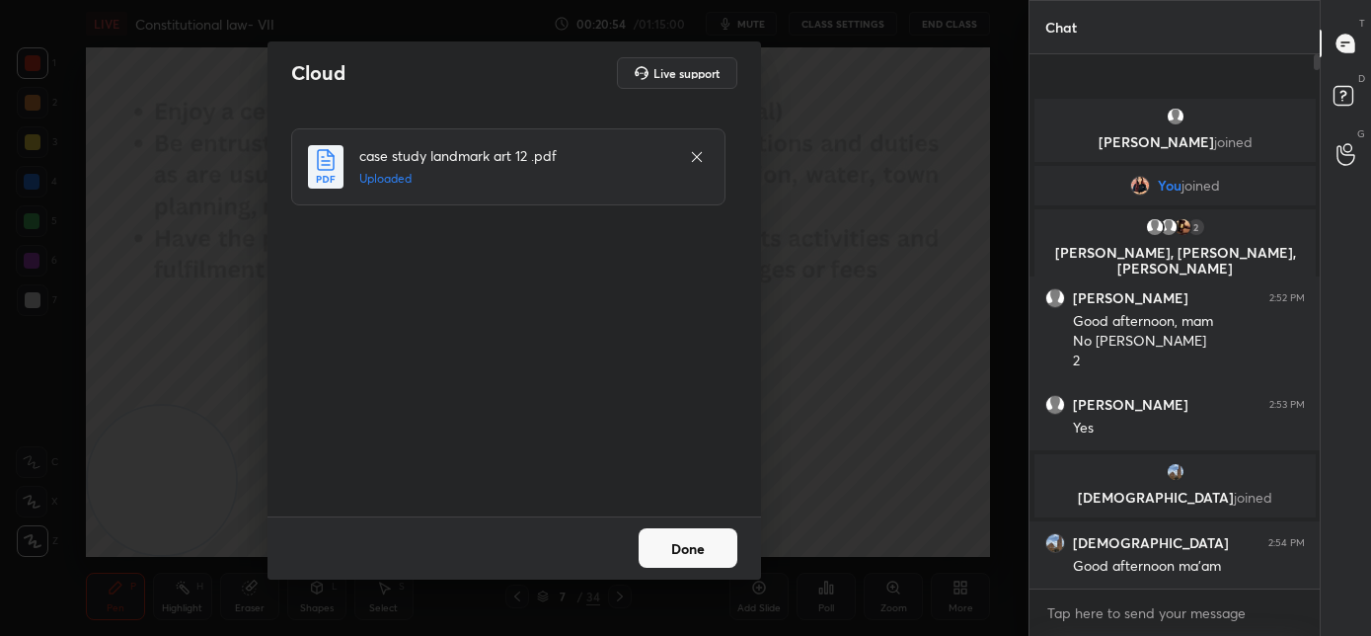
click at [673, 543] on button "Done" at bounding box center [688, 547] width 99 height 39
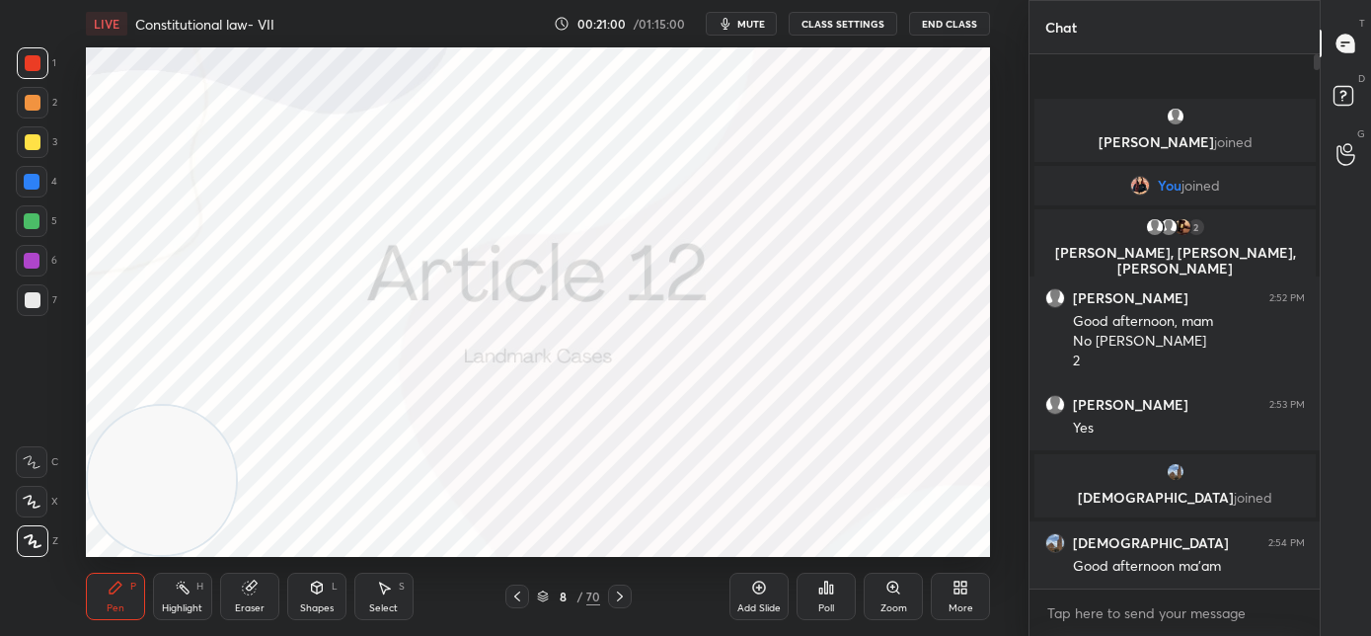
click at [621, 601] on icon at bounding box center [620, 596] width 16 height 16
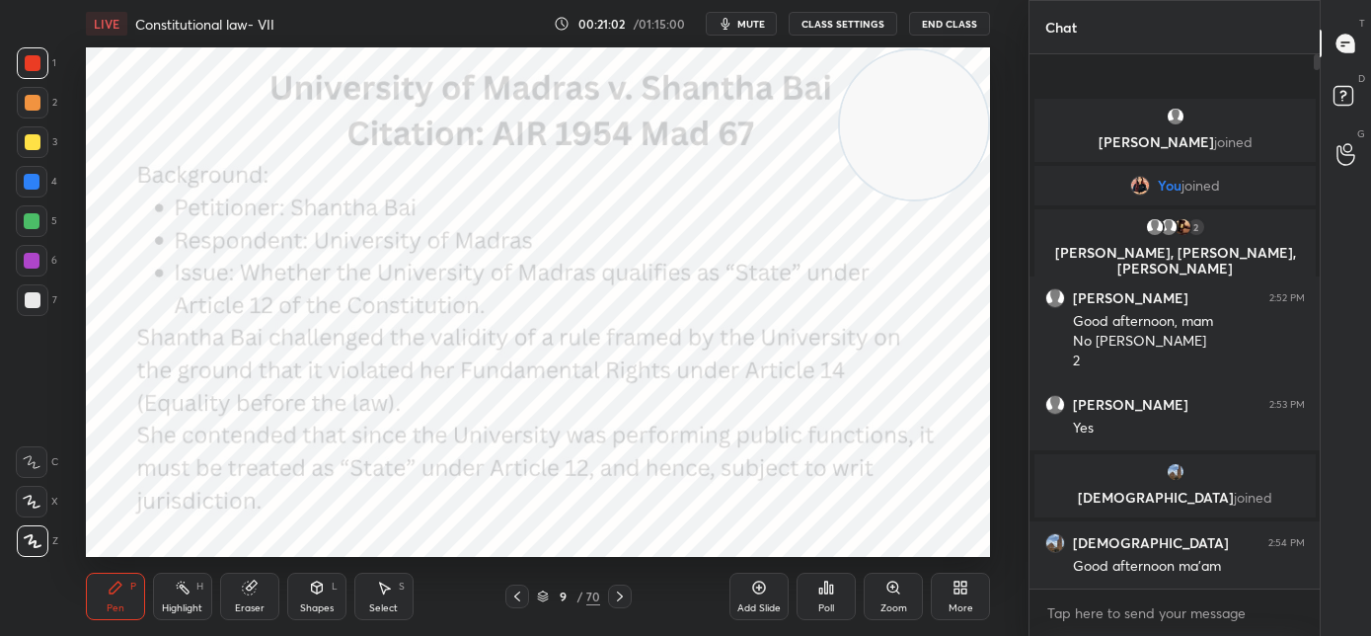
drag, startPoint x: 559, startPoint y: 322, endPoint x: 955, endPoint y: 147, distance: 433.5
click at [960, 142] on video at bounding box center [914, 124] width 149 height 149
click at [620, 599] on icon at bounding box center [620, 596] width 16 height 16
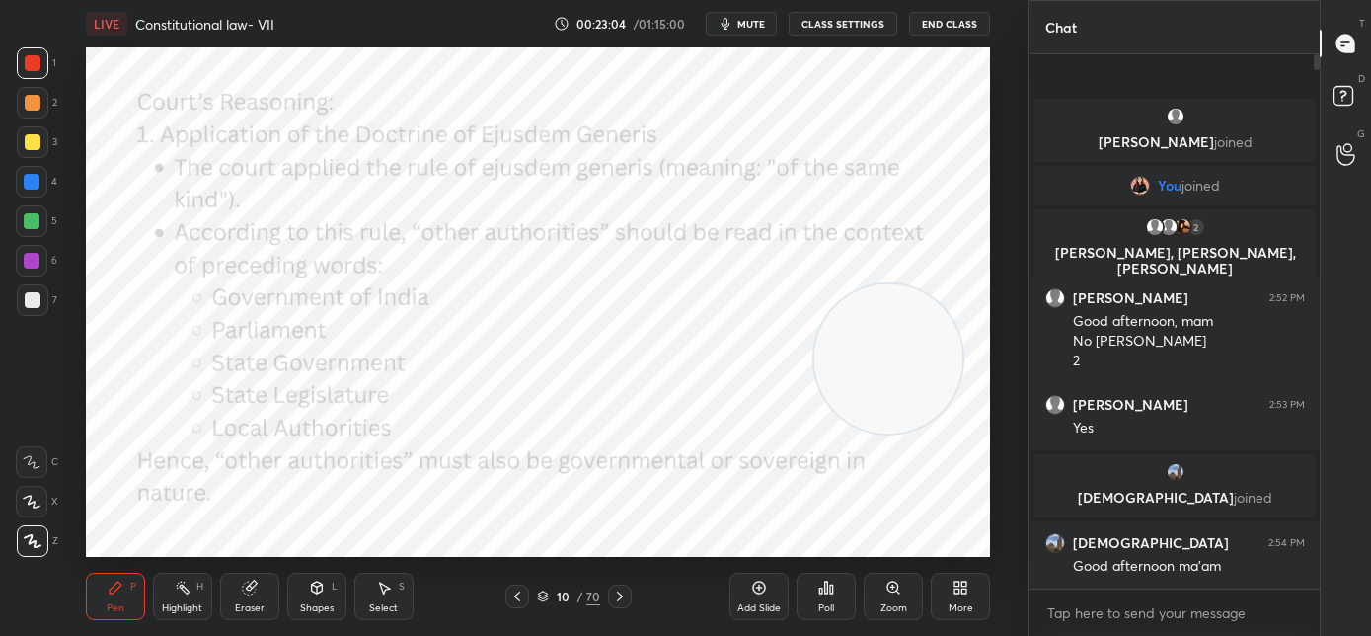
drag, startPoint x: 906, startPoint y: 137, endPoint x: 873, endPoint y: 375, distance: 240.1
click at [878, 376] on video at bounding box center [888, 358] width 149 height 149
click at [618, 597] on icon at bounding box center [620, 596] width 16 height 16
click at [880, 441] on video at bounding box center [886, 366] width 149 height 149
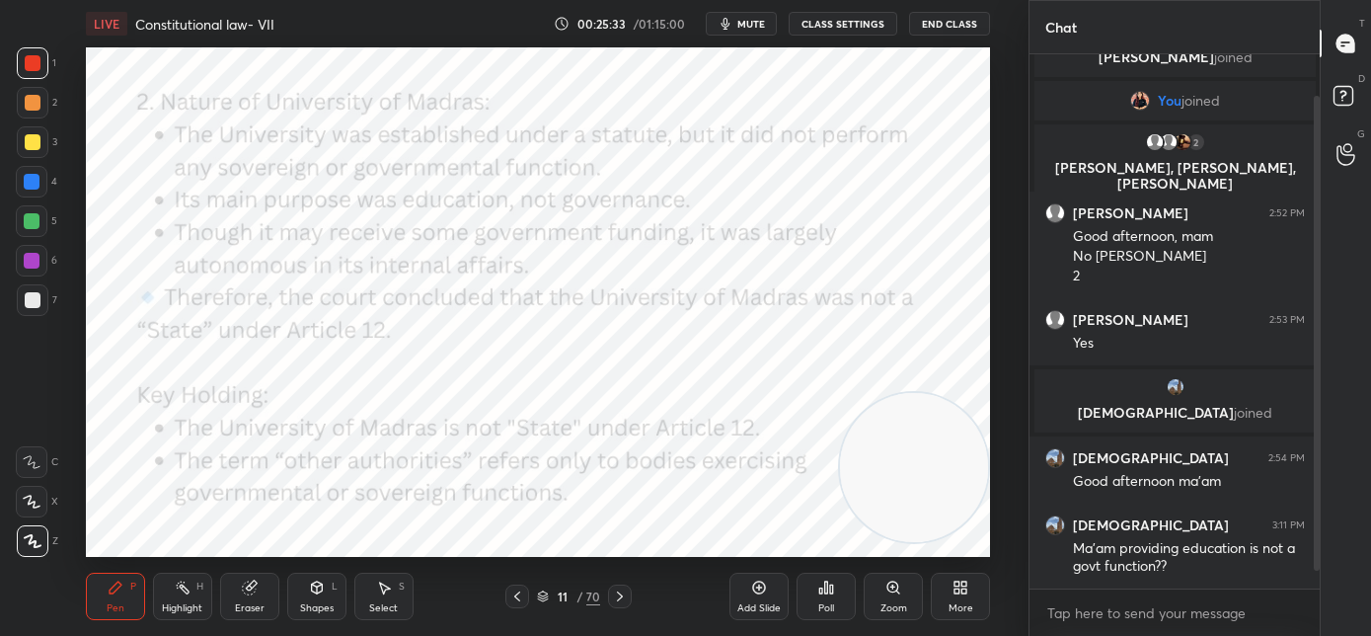
scroll to position [44, 0]
click at [624, 596] on icon at bounding box center [620, 596] width 16 height 16
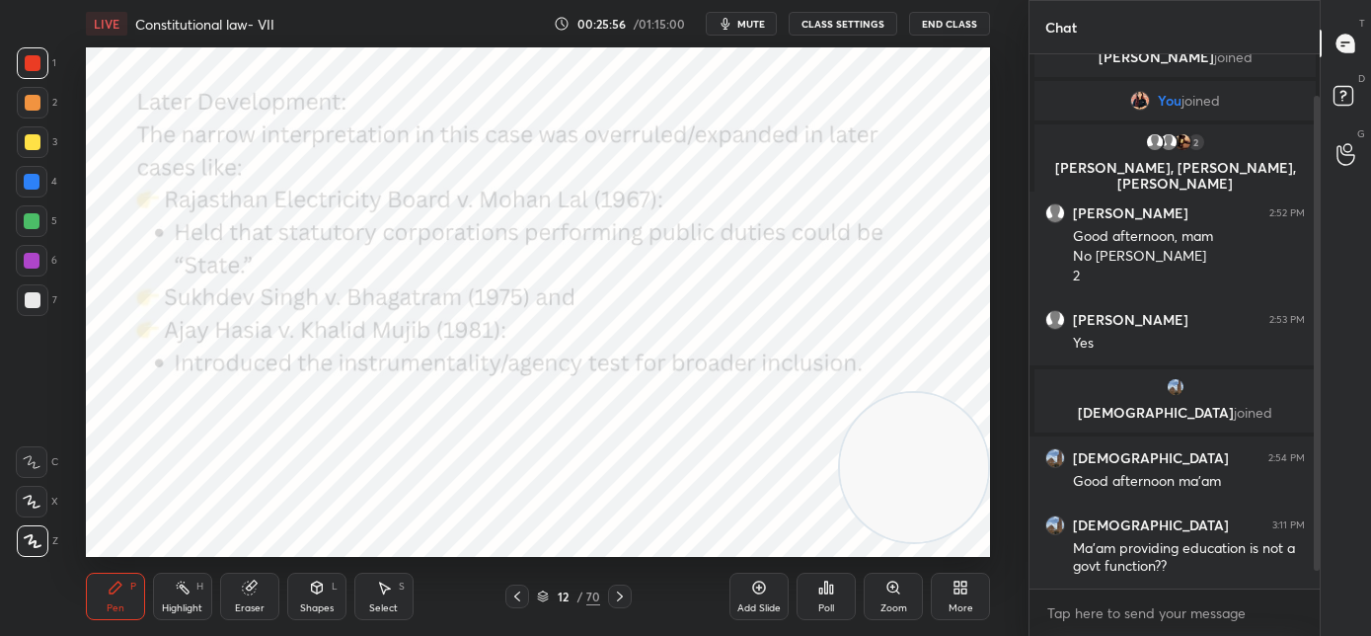
click at [523, 598] on icon at bounding box center [517, 596] width 16 height 16
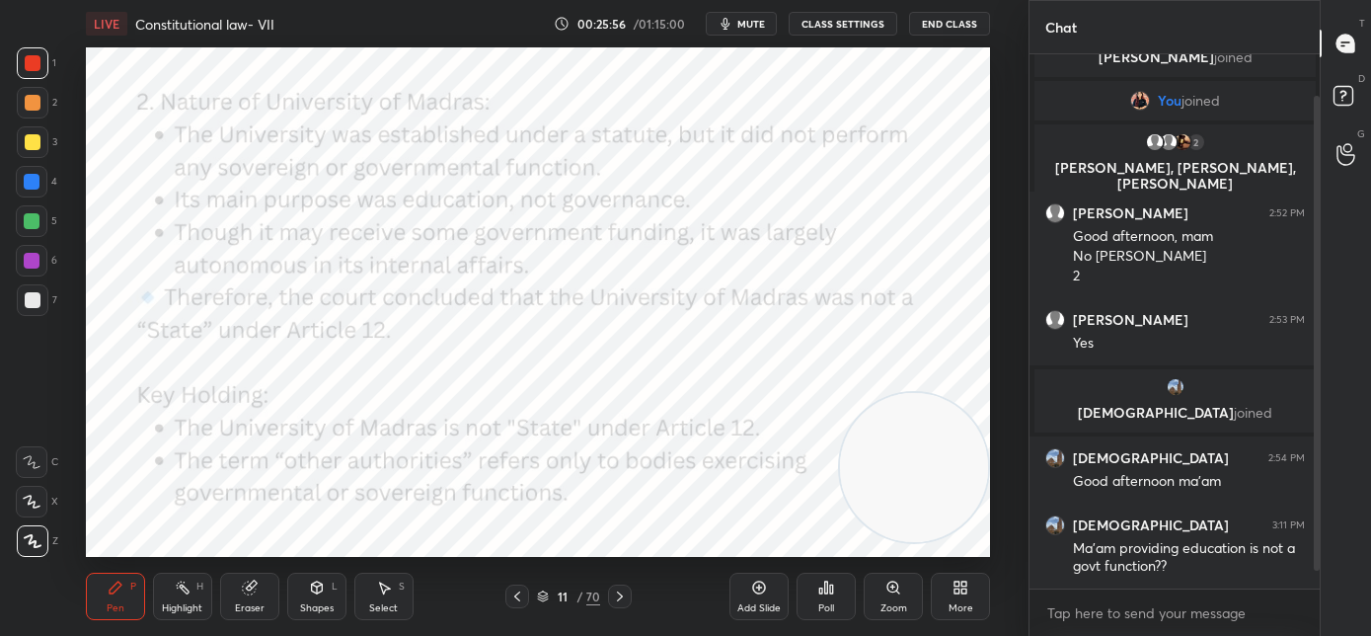
click at [522, 599] on icon at bounding box center [517, 596] width 16 height 16
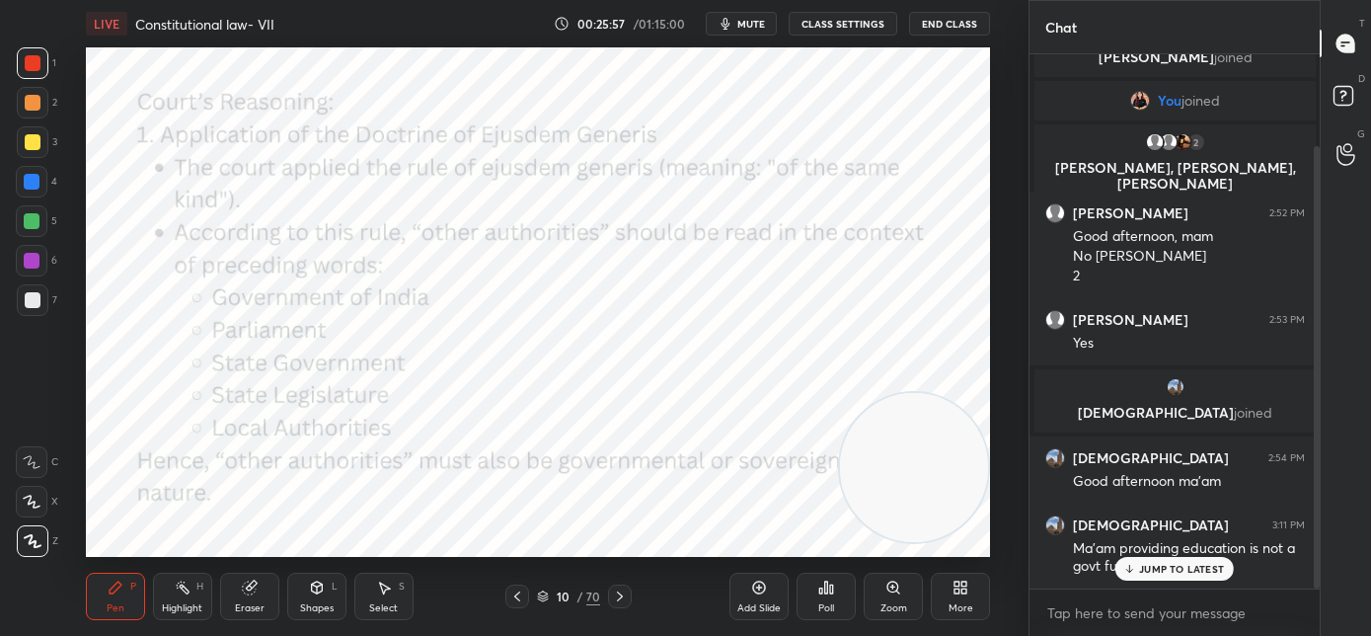
scroll to position [111, 0]
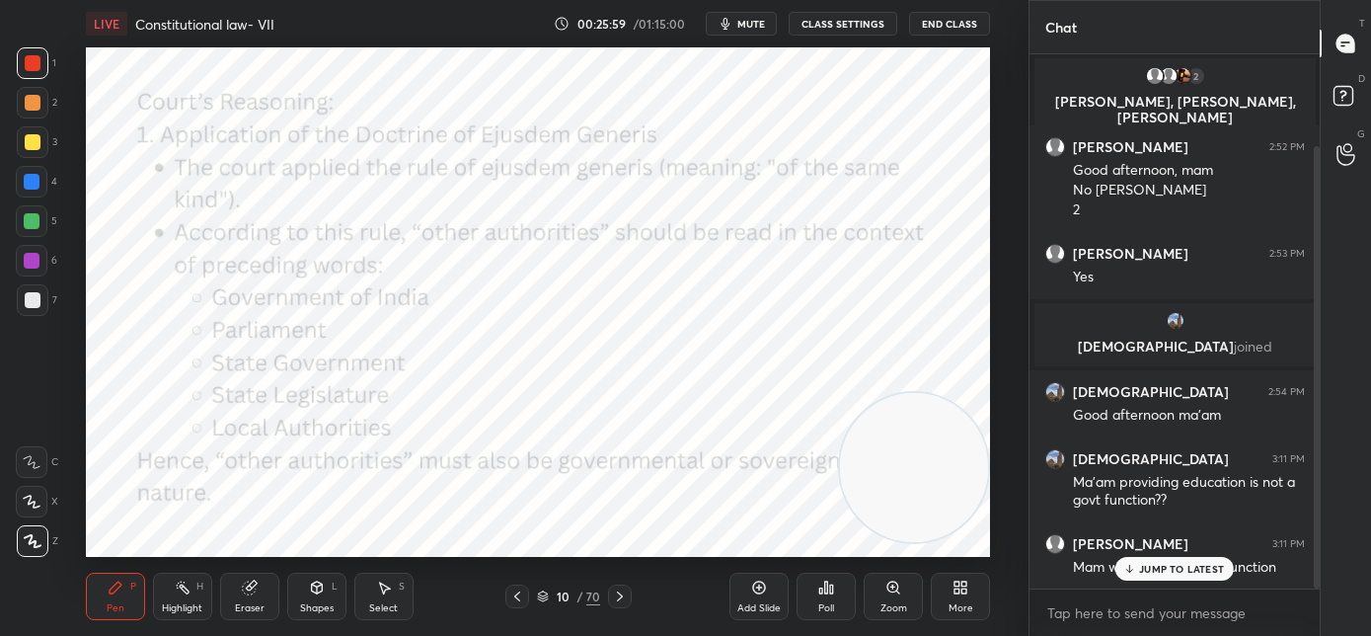
click at [1161, 566] on p "JUMP TO LATEST" at bounding box center [1181, 569] width 85 height 12
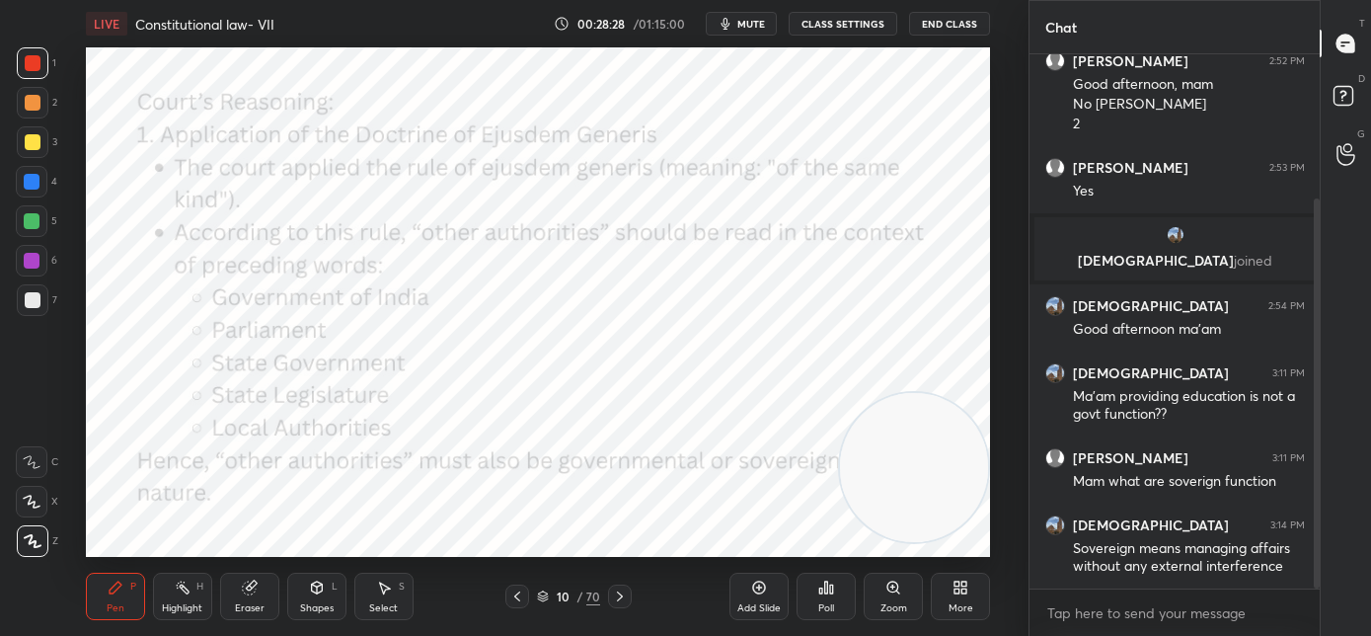
scroll to position [263, 0]
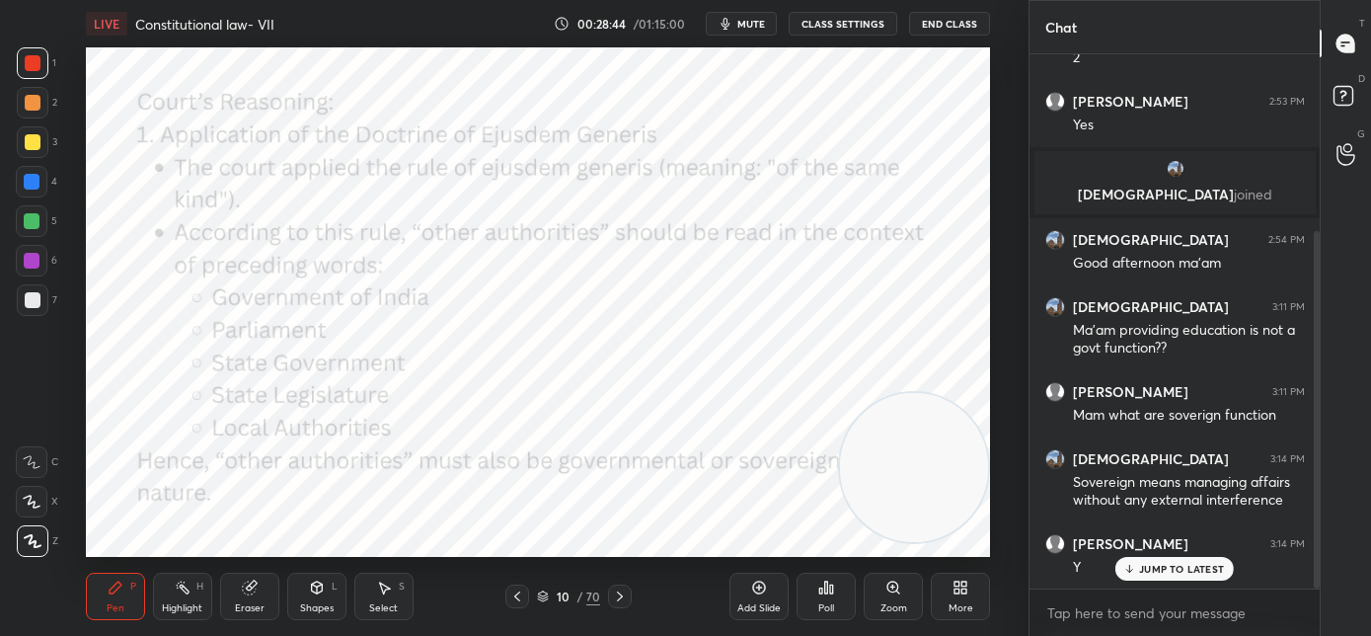
click at [518, 594] on icon at bounding box center [517, 596] width 16 height 16
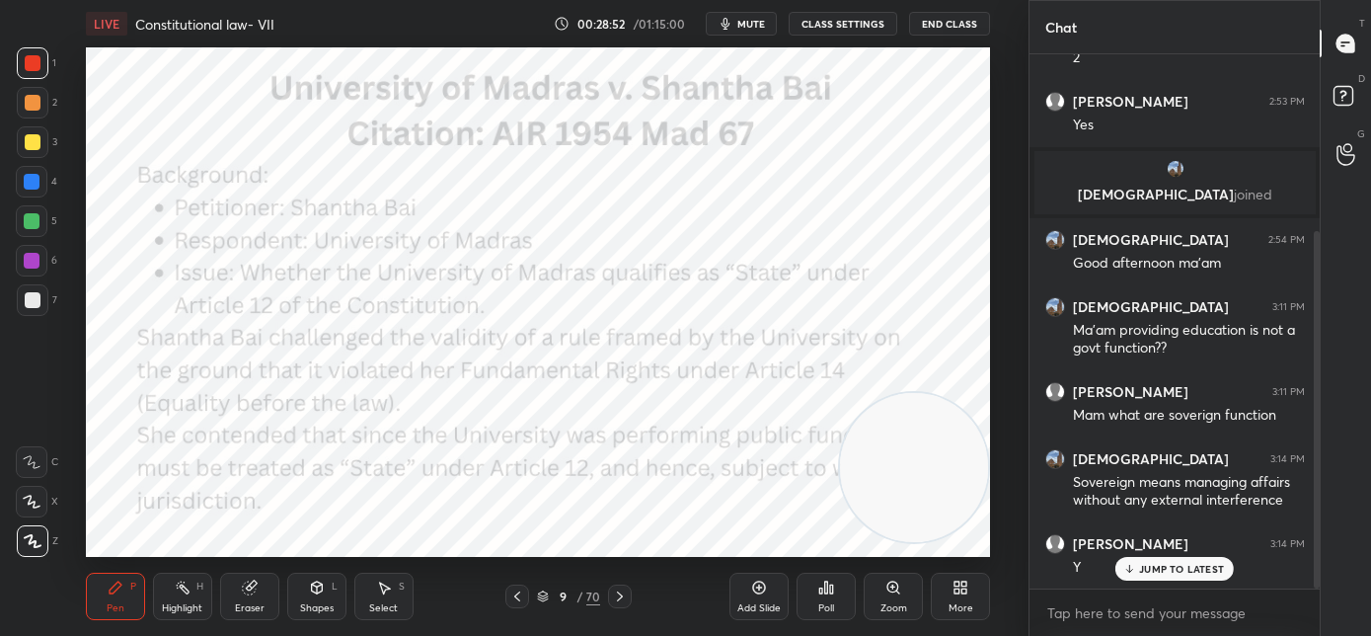
click at [1152, 563] on p "JUMP TO LATEST" at bounding box center [1181, 569] width 85 height 12
click at [616, 597] on icon at bounding box center [620, 596] width 16 height 16
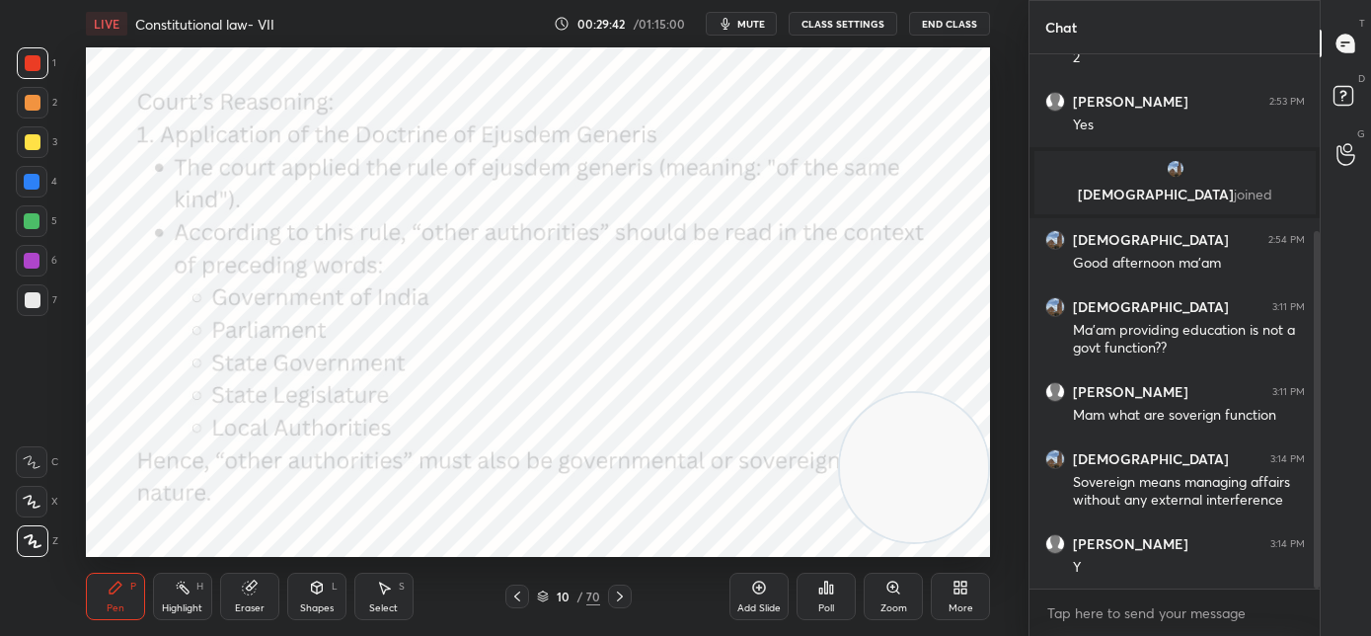
click at [622, 595] on icon at bounding box center [620, 596] width 16 height 16
click at [617, 597] on icon at bounding box center [620, 596] width 16 height 16
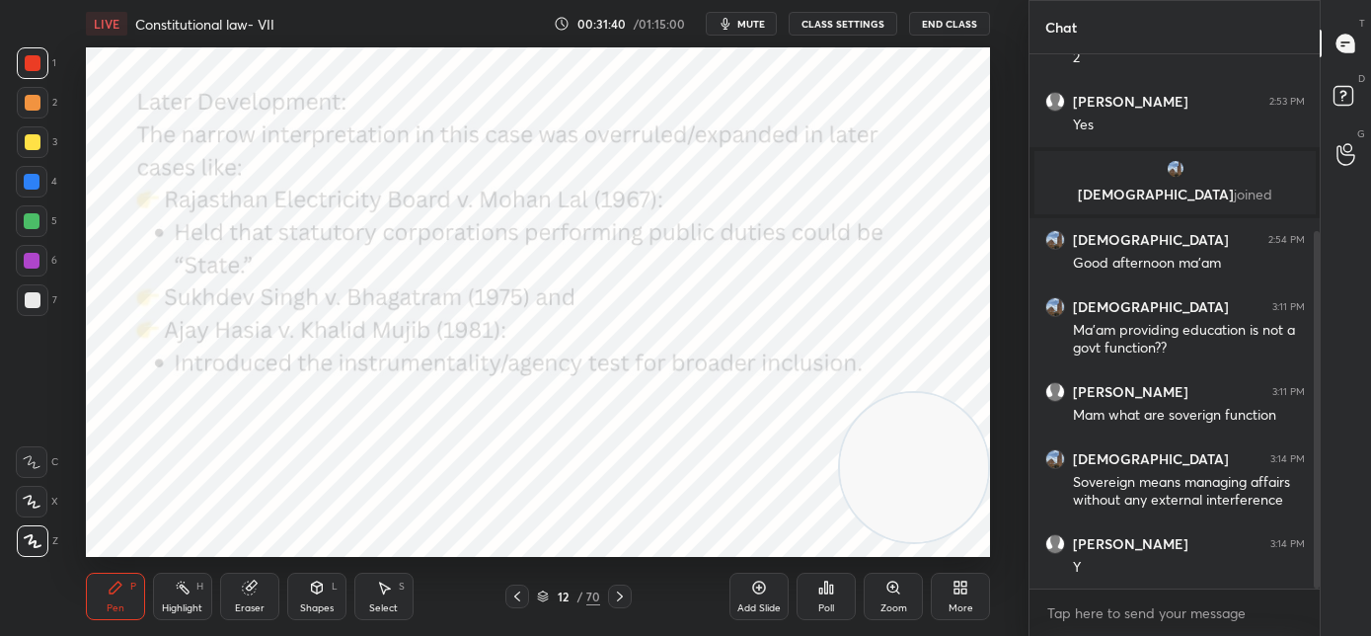
click at [620, 592] on icon at bounding box center [620, 596] width 16 height 16
click at [626, 597] on icon at bounding box center [620, 596] width 16 height 16
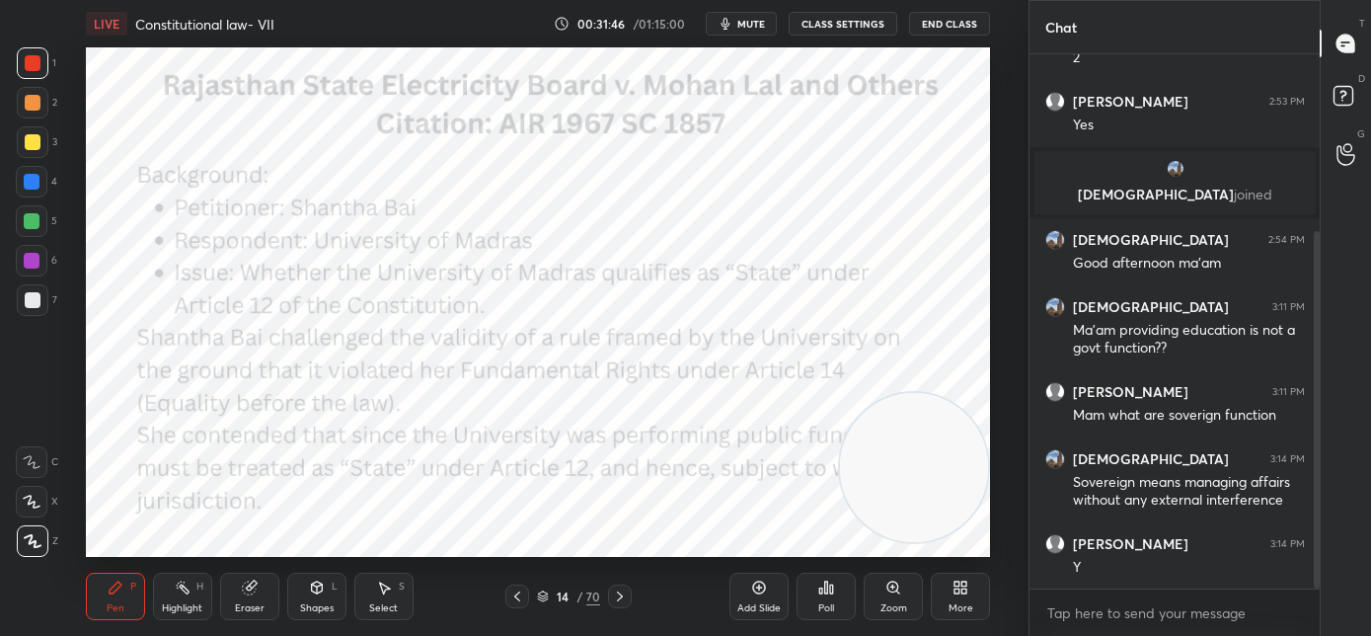
click at [519, 601] on icon at bounding box center [517, 596] width 16 height 16
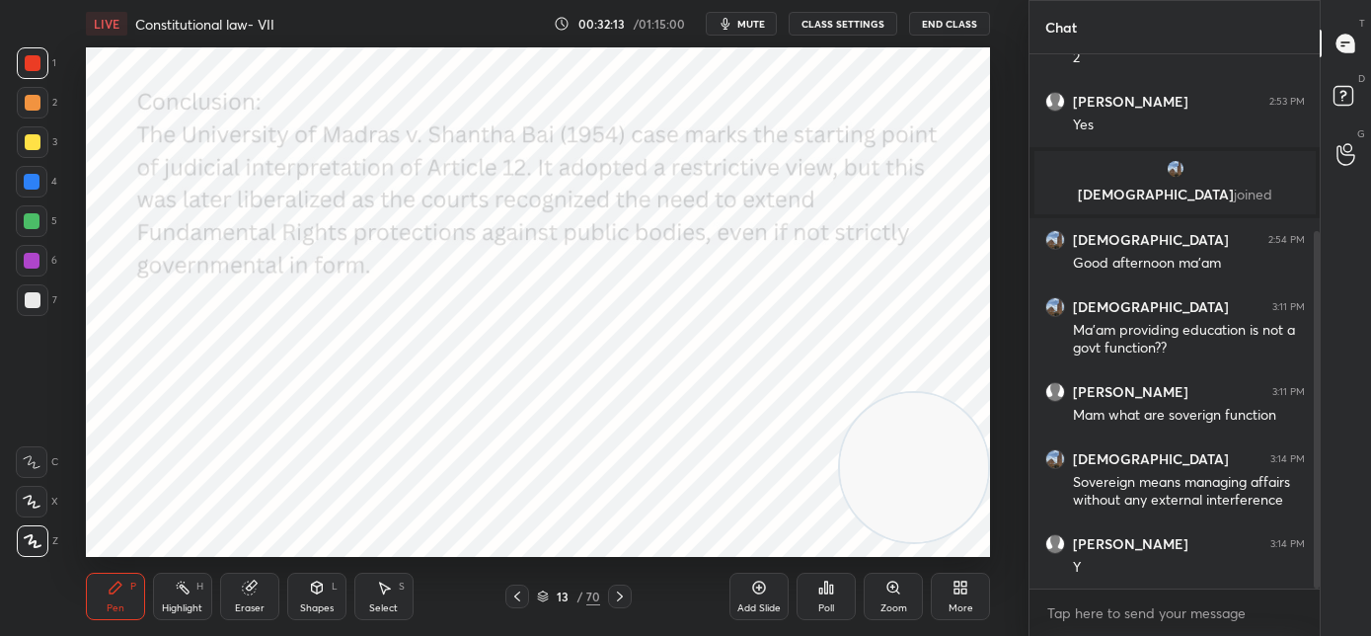
click at [621, 596] on icon at bounding box center [620, 596] width 16 height 16
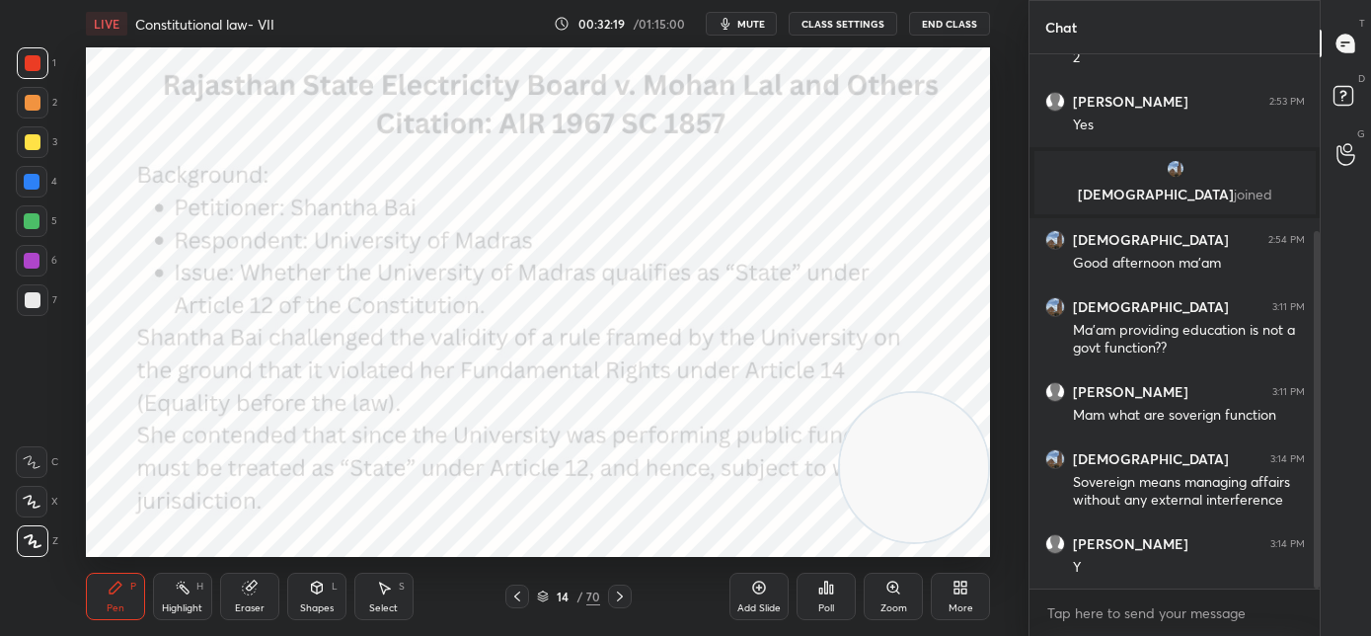
click at [37, 189] on div at bounding box center [32, 182] width 16 height 16
click at [637, 562] on div "LIVE Constitutional law- VII 00:32:27 / 01:15:00 mute CLASS SETTINGS End Class …" at bounding box center [537, 318] width 949 height 636
click at [621, 602] on icon at bounding box center [620, 596] width 16 height 16
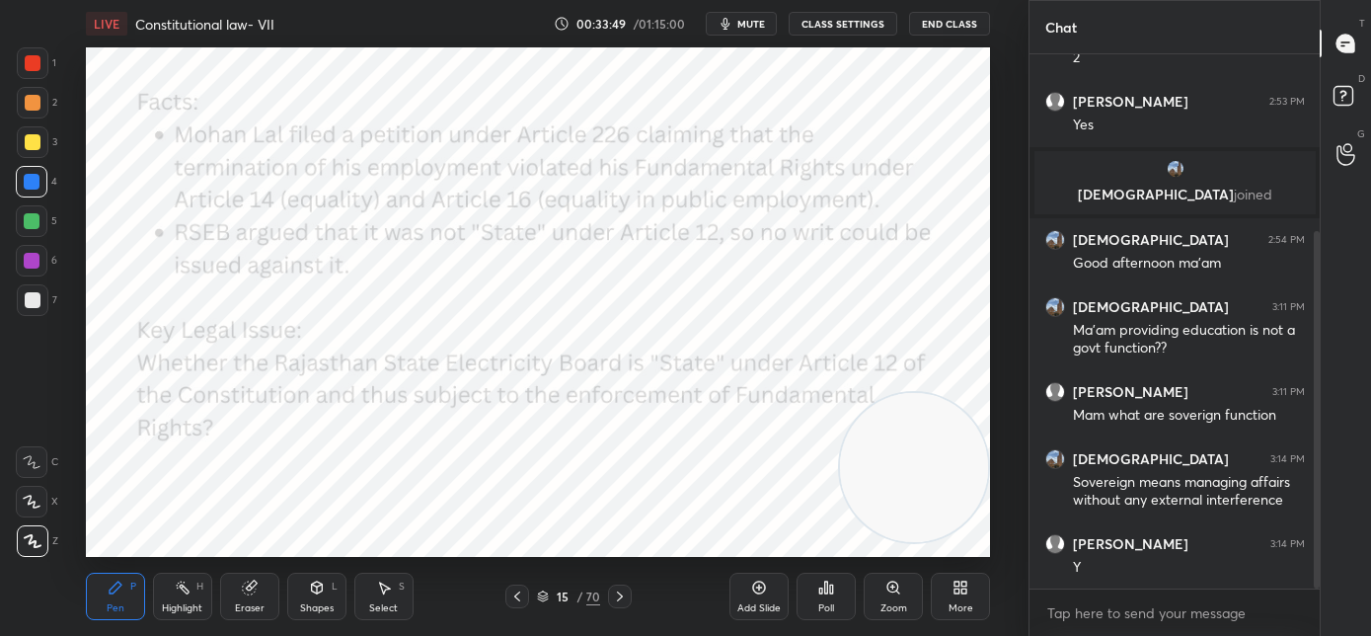
click at [616, 600] on icon at bounding box center [620, 596] width 16 height 16
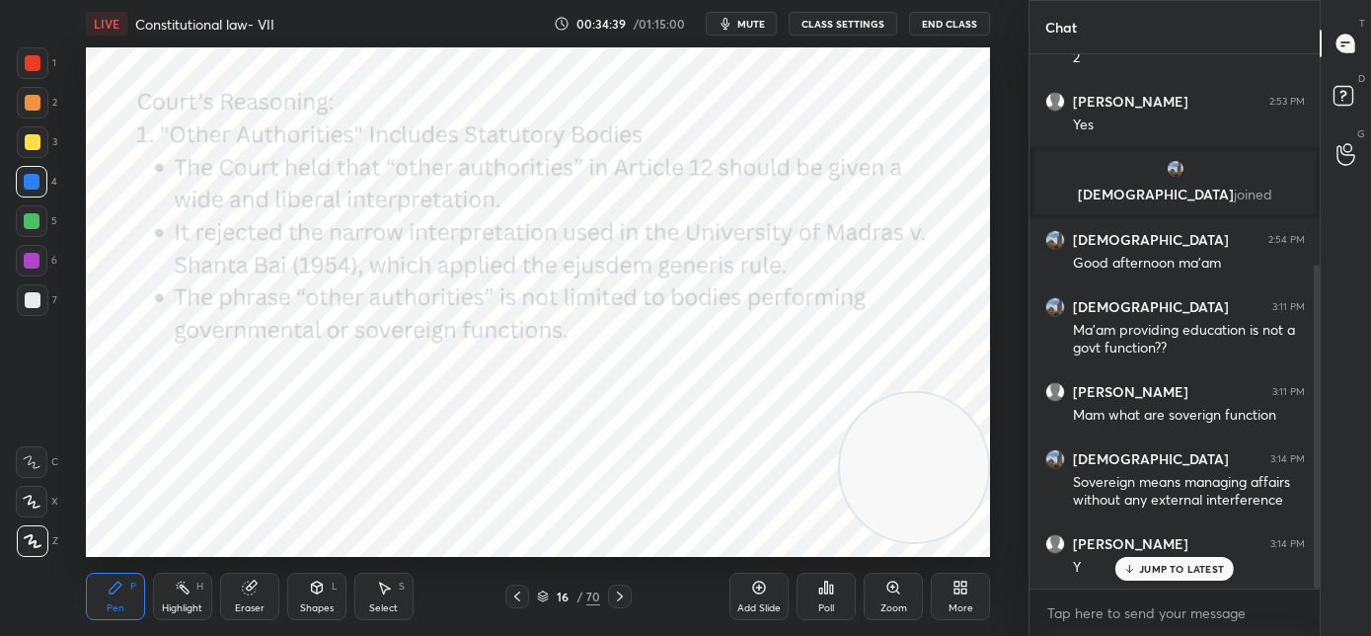
scroll to position [347, 0]
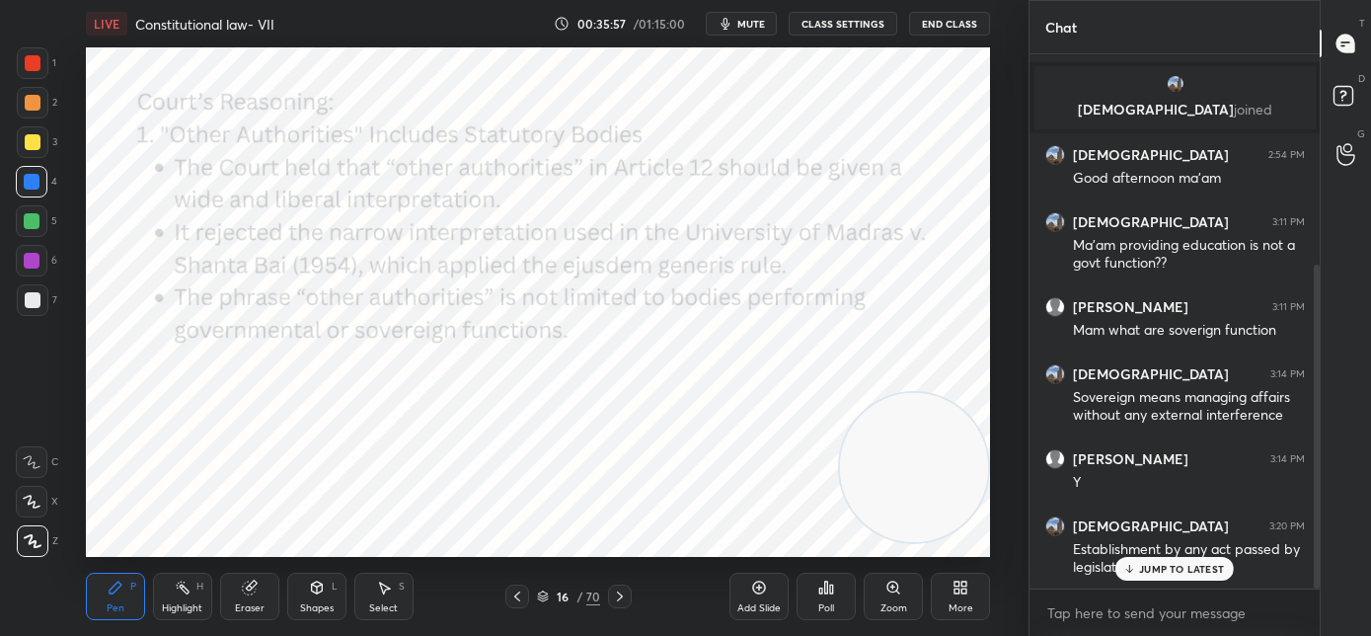
click at [1139, 564] on div "JUMP TO LATEST" at bounding box center [1174, 569] width 118 height 24
click at [624, 592] on icon at bounding box center [620, 596] width 16 height 16
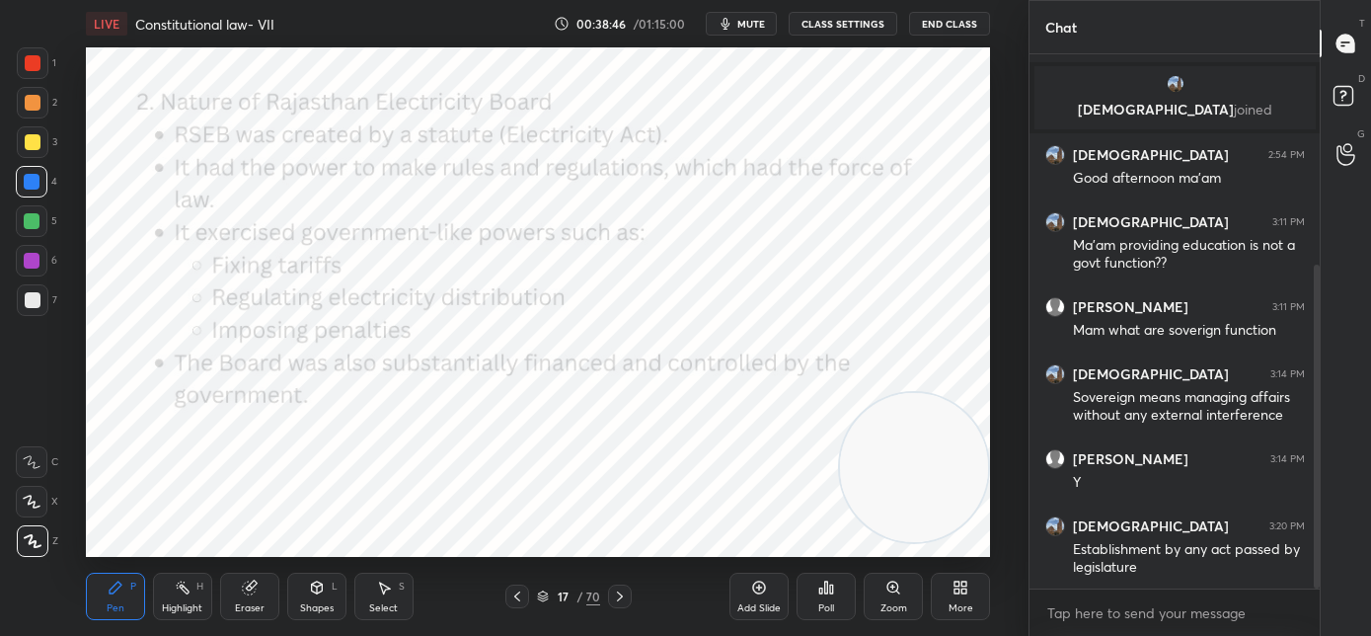
click at [625, 600] on icon at bounding box center [620, 596] width 16 height 16
click at [613, 595] on icon at bounding box center [620, 596] width 16 height 16
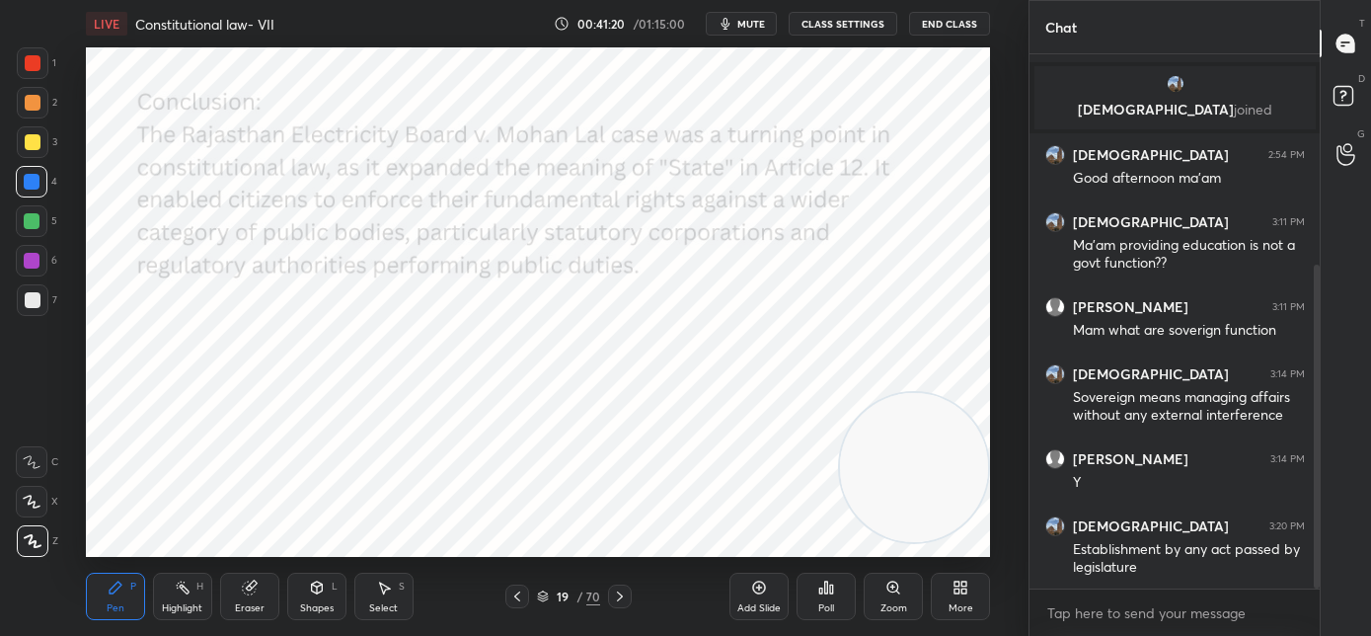
click at [624, 599] on icon at bounding box center [620, 596] width 16 height 16
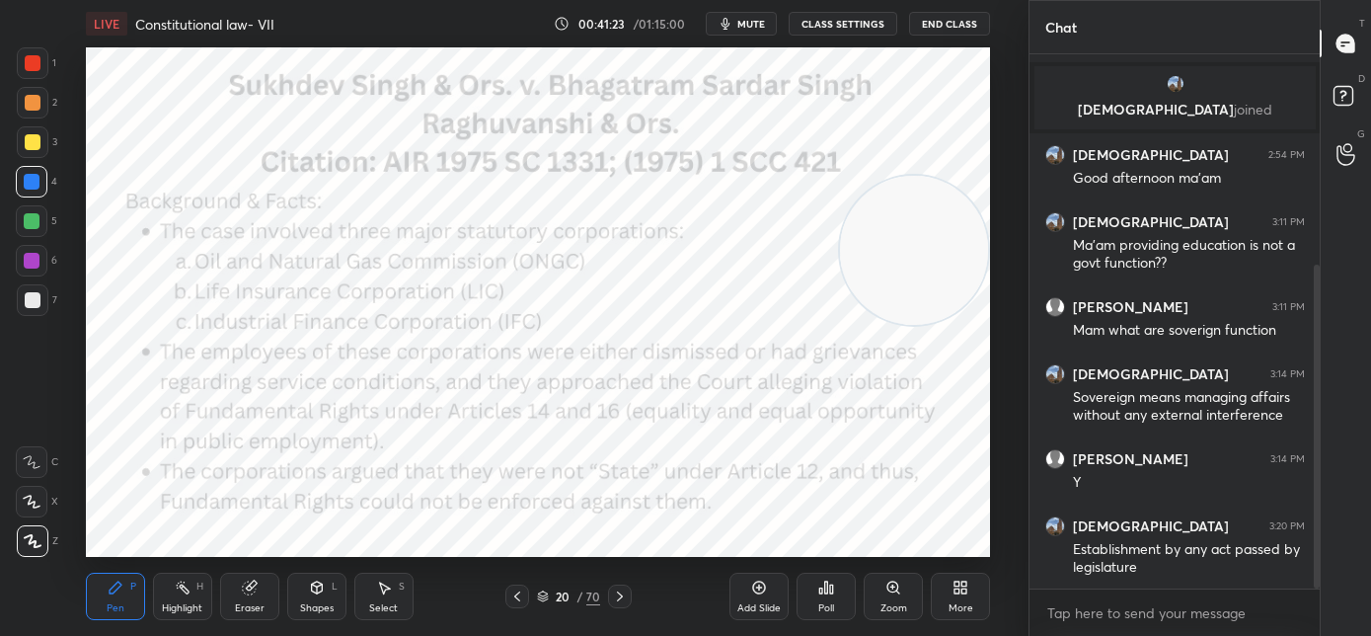
drag, startPoint x: 884, startPoint y: 363, endPoint x: 902, endPoint y: 269, distance: 95.4
click at [902, 269] on video at bounding box center [914, 250] width 149 height 149
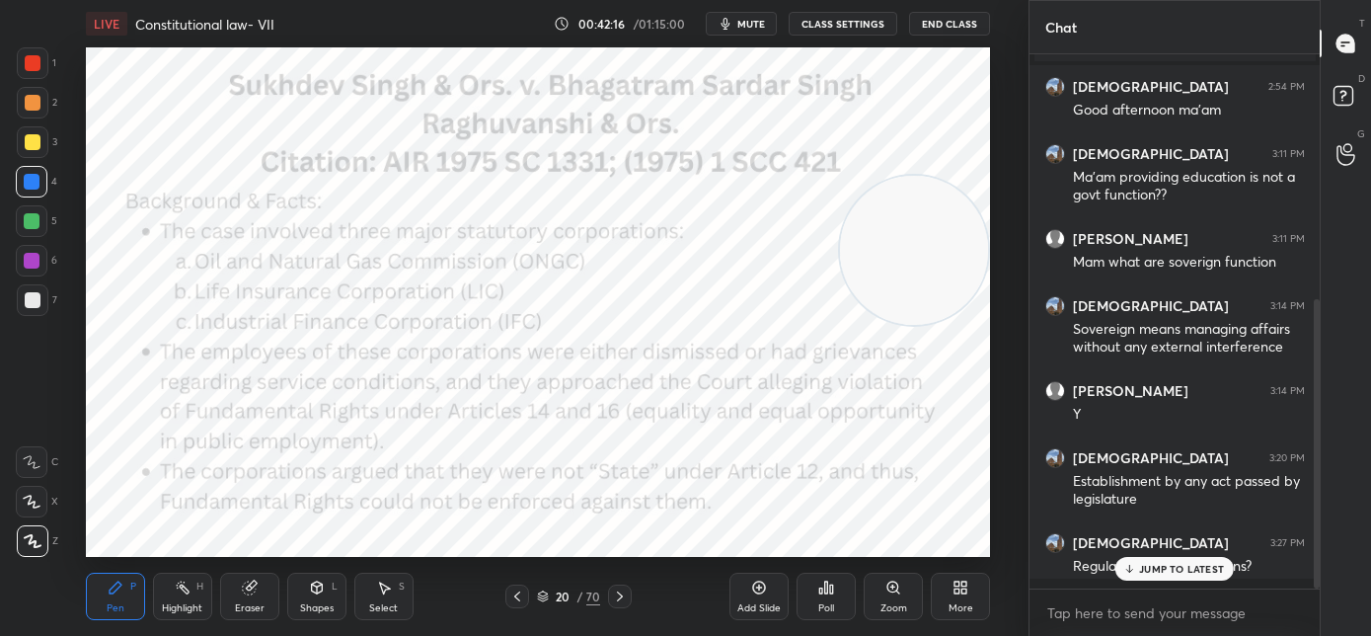
scroll to position [416, 0]
click at [624, 595] on icon at bounding box center [620, 596] width 16 height 16
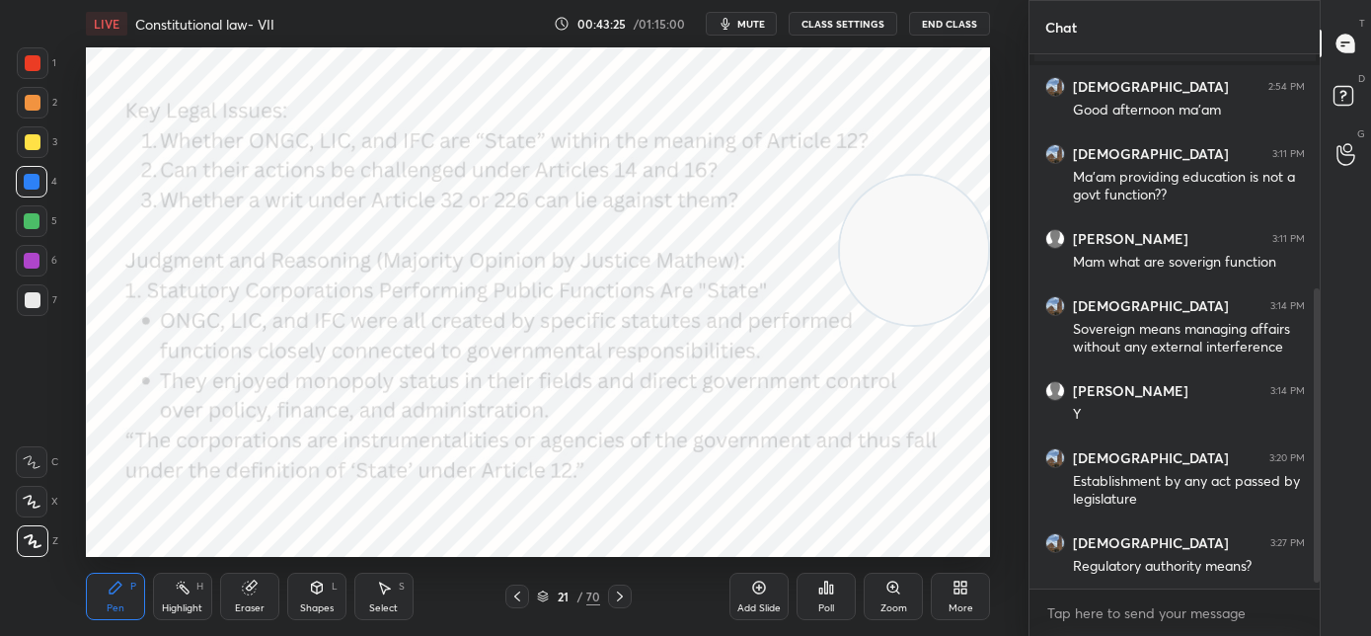
click at [513, 589] on icon at bounding box center [517, 596] width 16 height 16
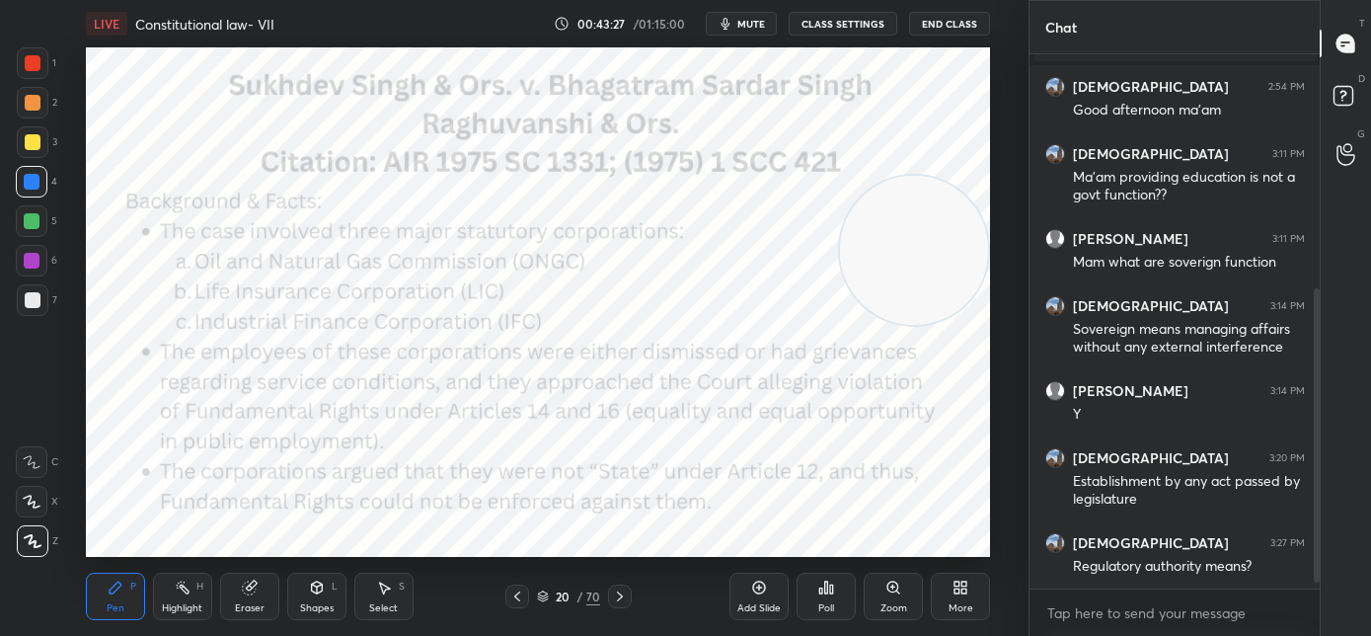
click at [628, 594] on div at bounding box center [620, 596] width 24 height 24
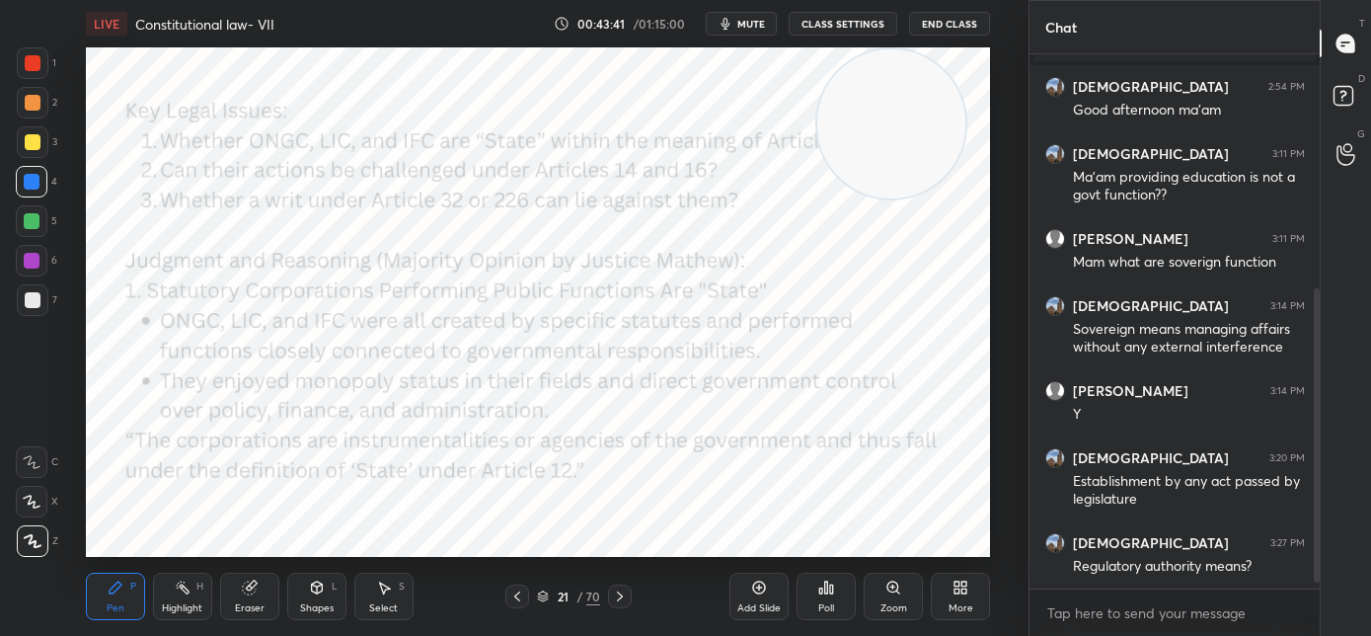
drag, startPoint x: 869, startPoint y: 155, endPoint x: 860, endPoint y: 197, distance: 43.4
click at [869, 159] on video at bounding box center [891, 123] width 149 height 149
click at [618, 596] on icon at bounding box center [620, 596] width 16 height 16
click at [623, 594] on icon at bounding box center [620, 596] width 16 height 16
drag, startPoint x: 924, startPoint y: 298, endPoint x: 903, endPoint y: 462, distance: 165.1
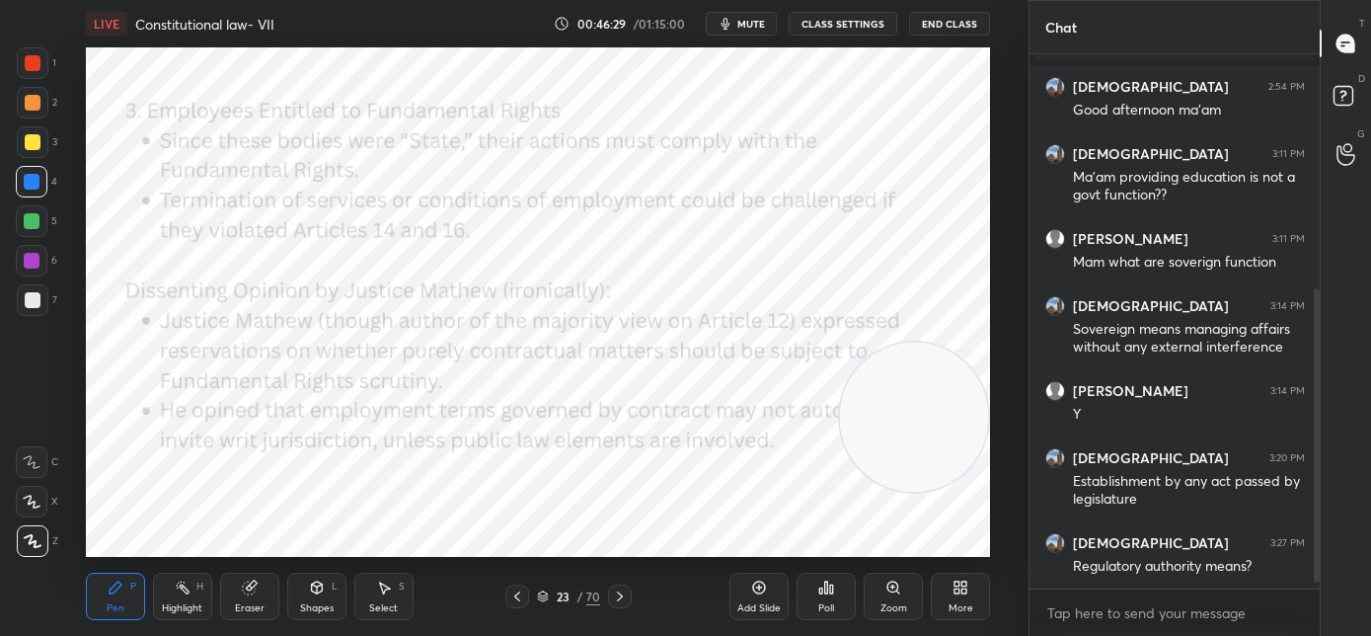
click at [926, 462] on video at bounding box center [914, 416] width 149 height 149
click at [508, 592] on div at bounding box center [517, 596] width 24 height 24
click at [526, 597] on div at bounding box center [517, 596] width 24 height 24
click at [624, 597] on icon at bounding box center [620, 596] width 16 height 16
click at [624, 598] on icon at bounding box center [620, 596] width 16 height 16
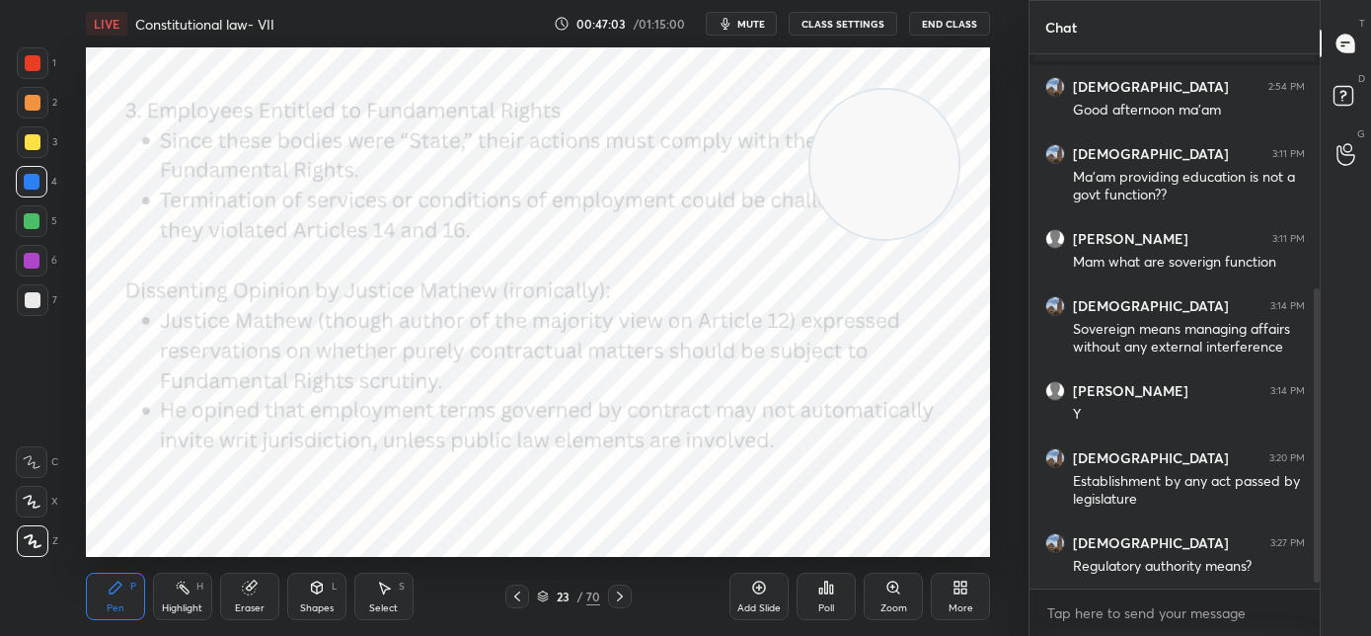
drag, startPoint x: 892, startPoint y: 197, endPoint x: 889, endPoint y: 89, distance: 108.6
click at [889, 90] on video at bounding box center [884, 164] width 149 height 149
click at [618, 595] on icon at bounding box center [620, 596] width 16 height 16
click at [518, 600] on icon at bounding box center [517, 596] width 16 height 16
click at [520, 602] on icon at bounding box center [517, 596] width 16 height 16
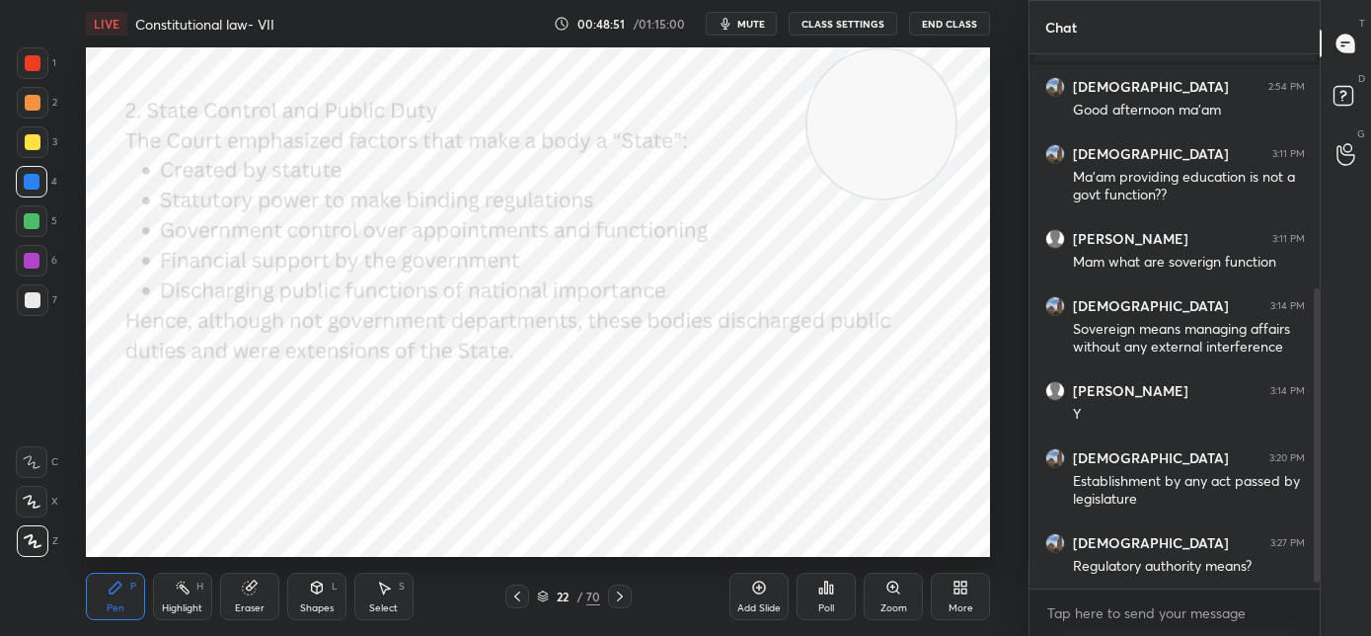
scroll to position [499, 0]
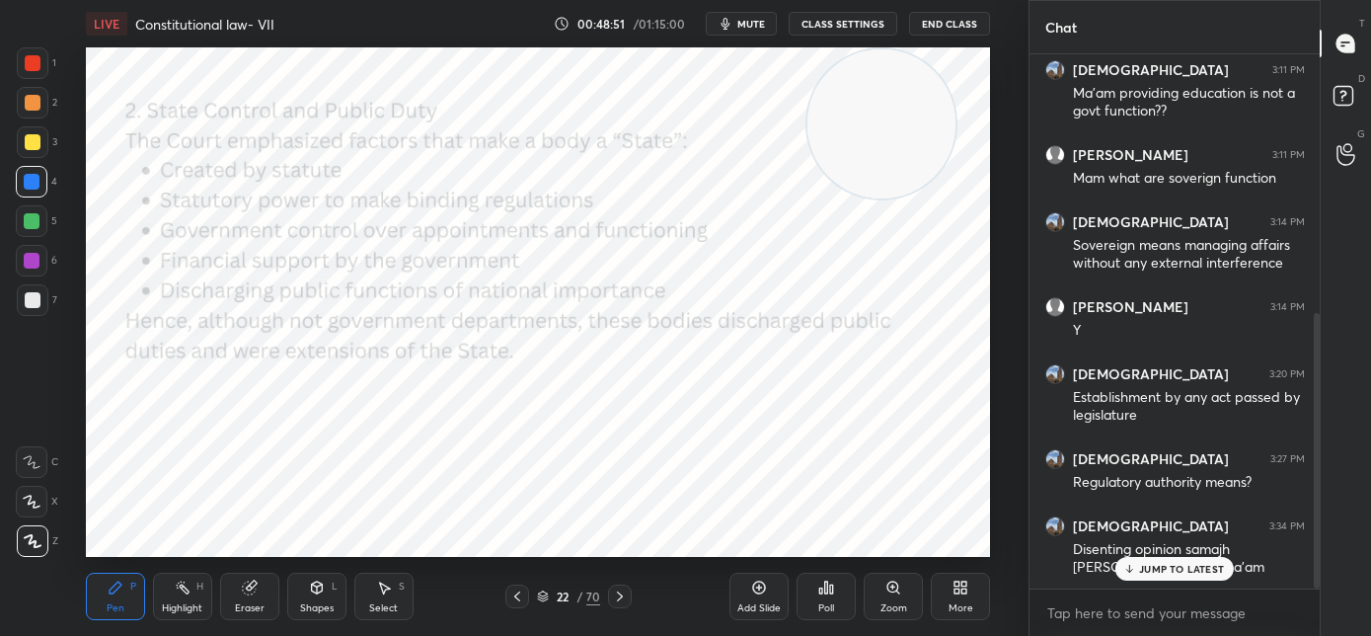
click at [522, 604] on div at bounding box center [517, 596] width 24 height 24
click at [522, 606] on div at bounding box center [517, 596] width 24 height 24
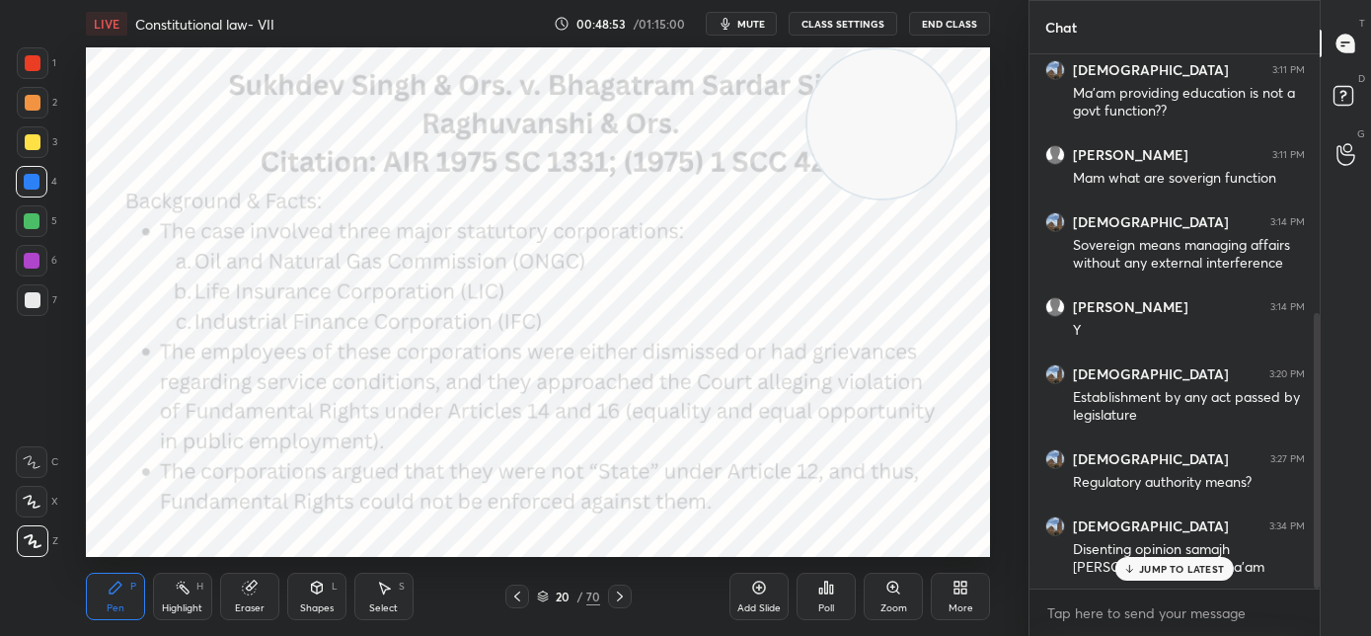
click at [618, 594] on icon at bounding box center [620, 596] width 16 height 16
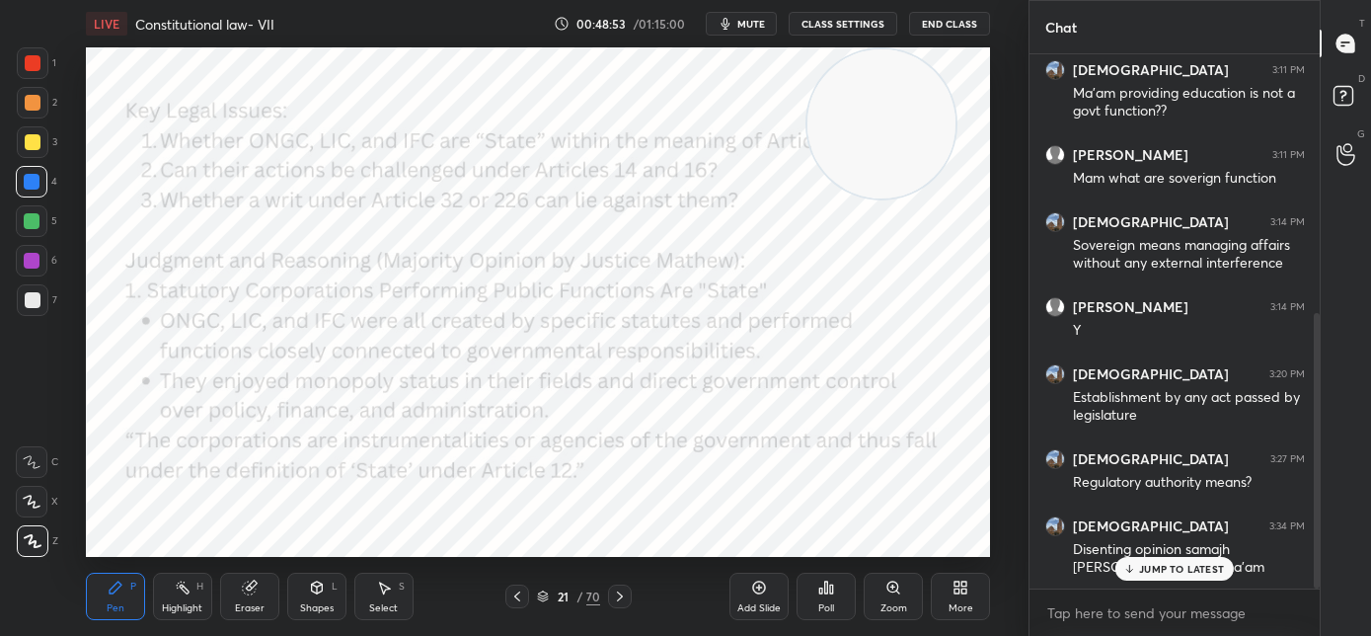
click at [618, 597] on icon at bounding box center [620, 596] width 16 height 16
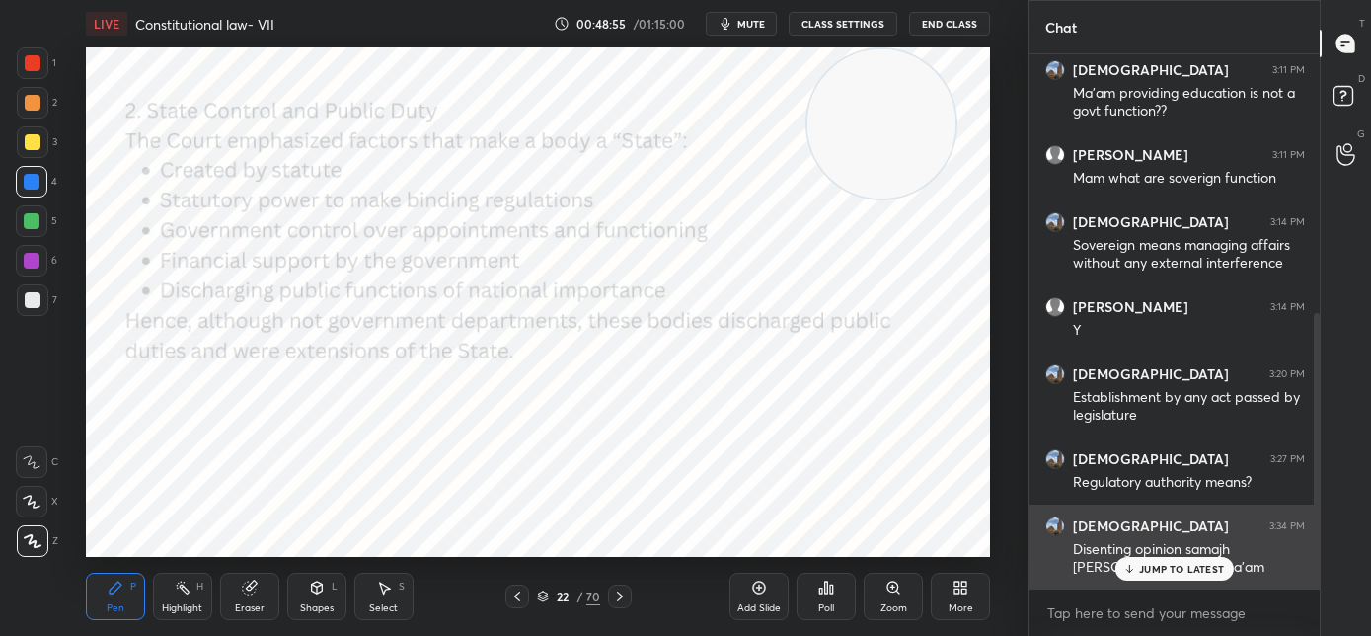
drag, startPoint x: 1121, startPoint y: 568, endPoint x: 1097, endPoint y: 570, distance: 24.8
click at [1118, 568] on div "JUMP TO LATEST" at bounding box center [1174, 569] width 118 height 24
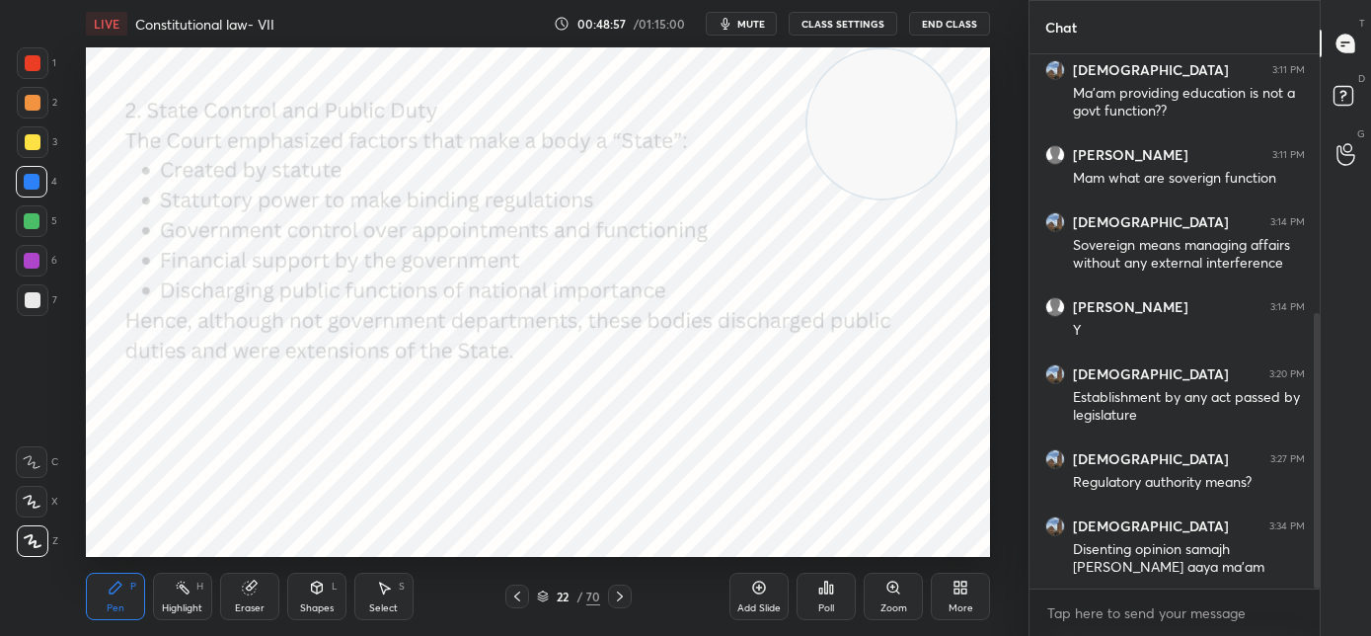
click at [519, 598] on icon at bounding box center [517, 596] width 16 height 16
click at [521, 602] on icon at bounding box center [517, 596] width 16 height 16
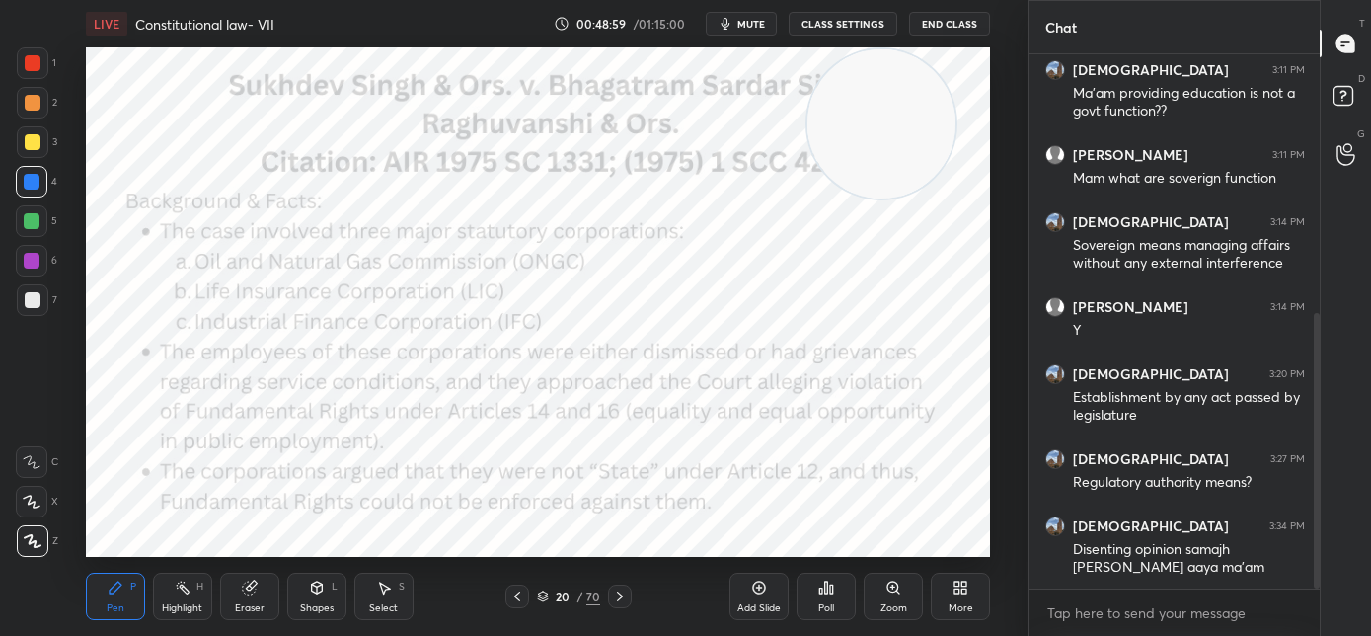
click at [629, 594] on div "20 / 70" at bounding box center [569, 596] width 322 height 24
click at [624, 595] on icon at bounding box center [620, 596] width 16 height 16
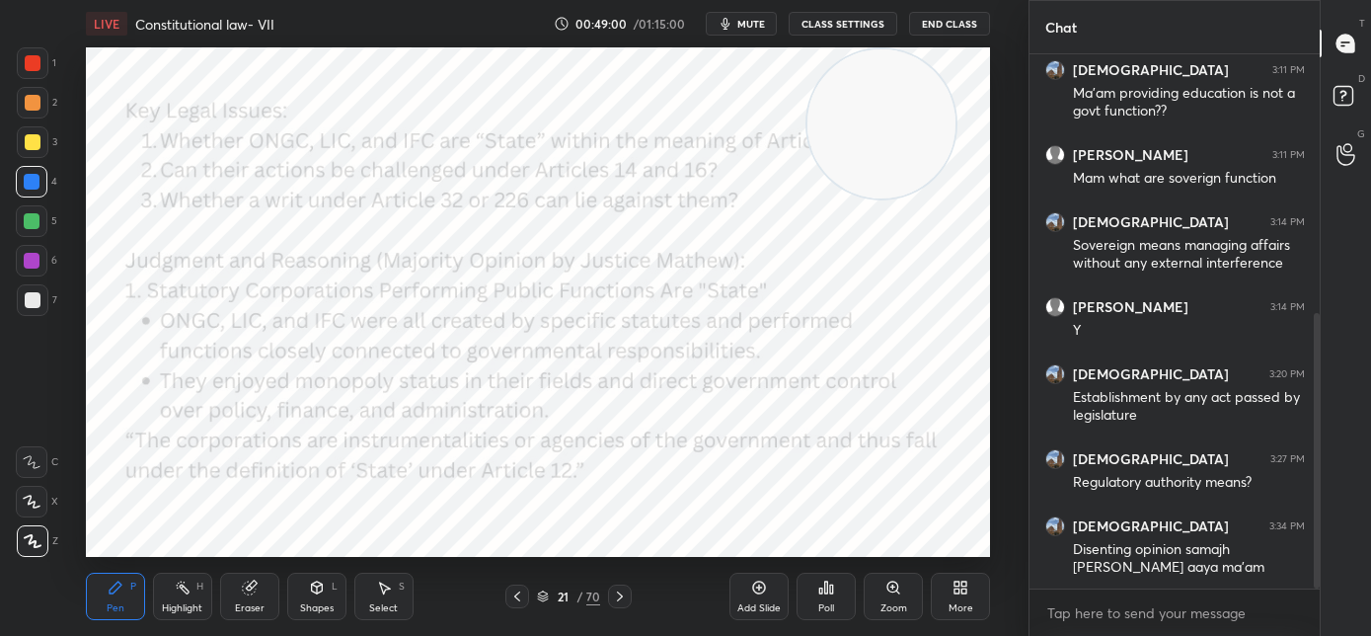
click at [624, 597] on icon at bounding box center [620, 596] width 16 height 16
click at [627, 600] on icon at bounding box center [620, 596] width 16 height 16
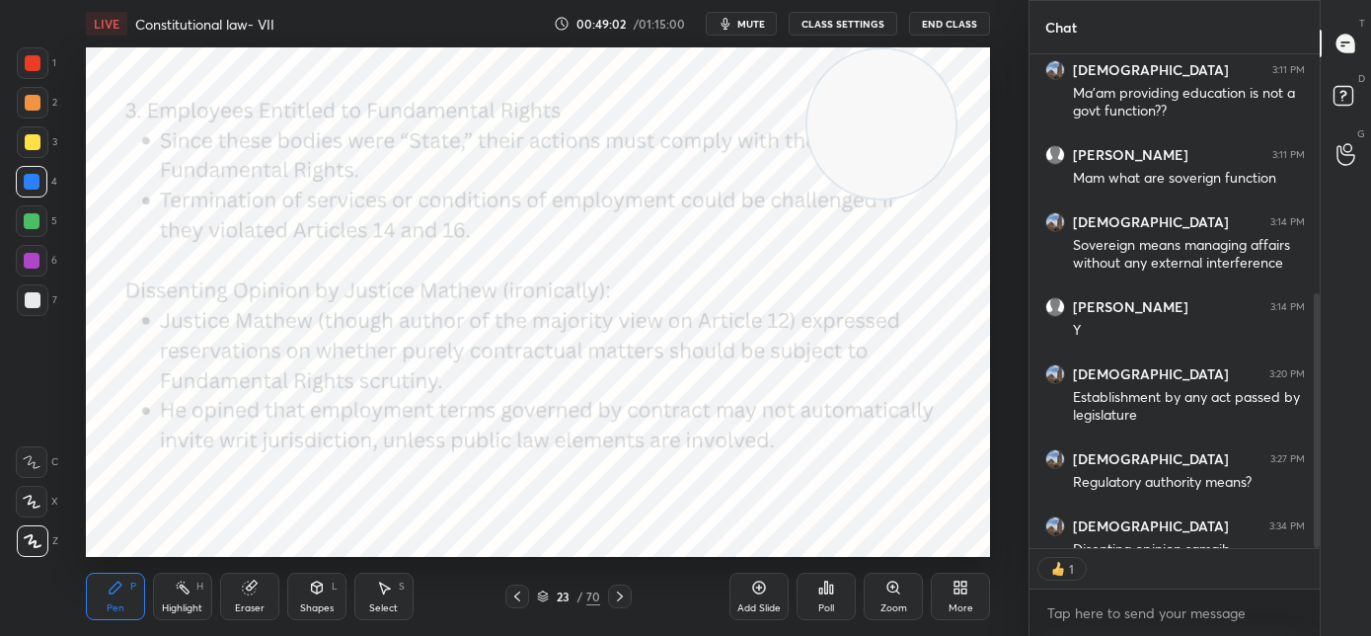
scroll to position [7, 7]
click at [624, 595] on icon at bounding box center [620, 596] width 16 height 16
click at [625, 595] on icon at bounding box center [620, 596] width 16 height 16
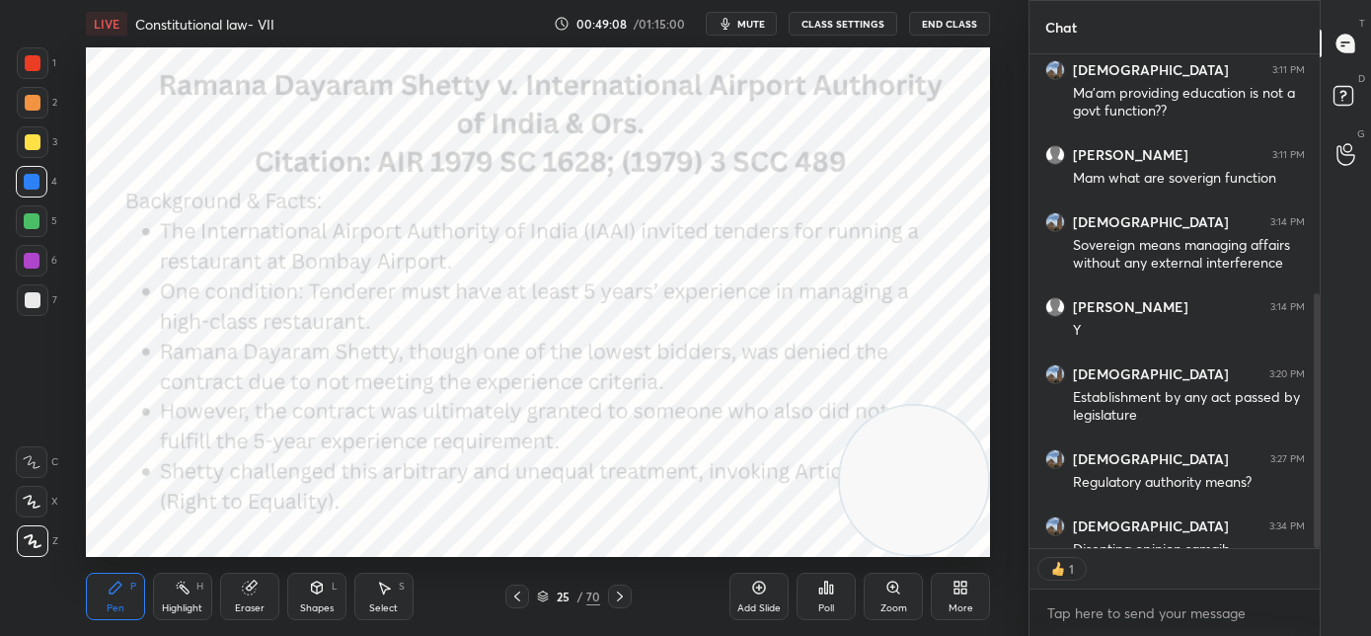
drag, startPoint x: 861, startPoint y: 141, endPoint x: 942, endPoint y: 550, distance: 416.5
click at [952, 570] on div "LIVE Constitutional law- VII 00:49:08 / 01:15:00 mute CLASS SETTINGS End Class …" at bounding box center [537, 318] width 949 height 636
drag, startPoint x: 926, startPoint y: 508, endPoint x: 940, endPoint y: 538, distance: 32.7
click at [939, 549] on div "LIVE Constitutional law- VII 00:50:08 / 01:15:00 mute CLASS SETTINGS End Class …" at bounding box center [537, 318] width 949 height 636
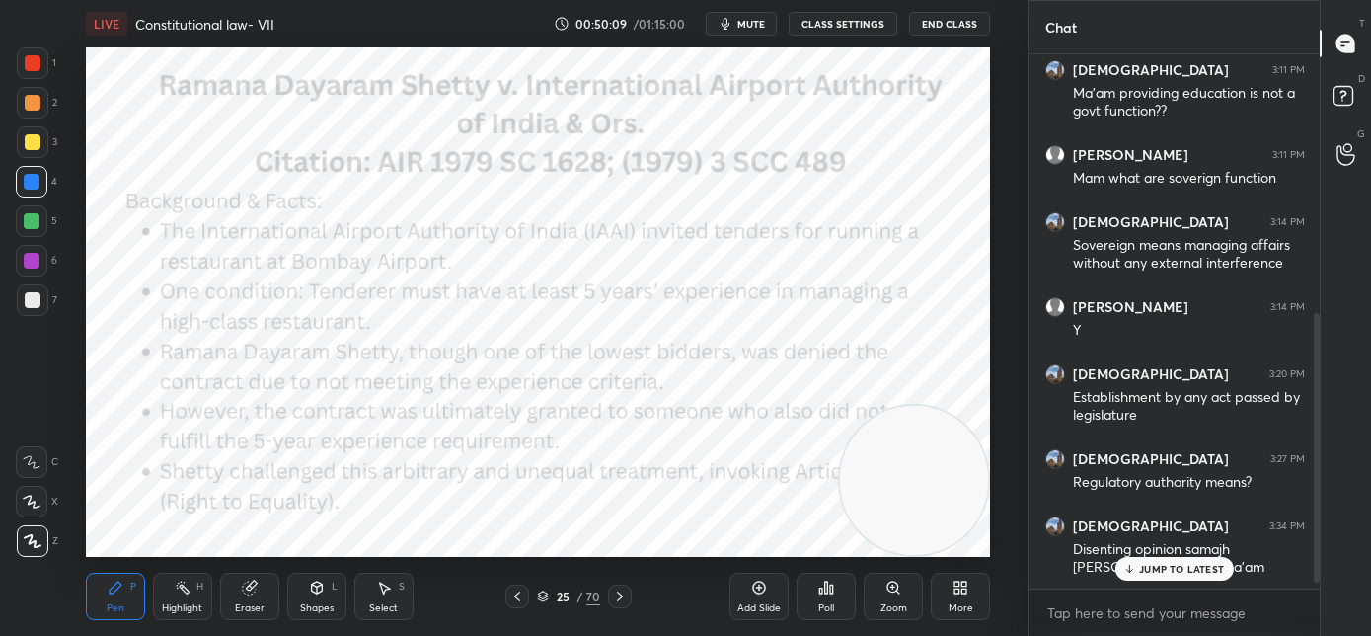
click at [624, 602] on icon at bounding box center [620, 596] width 16 height 16
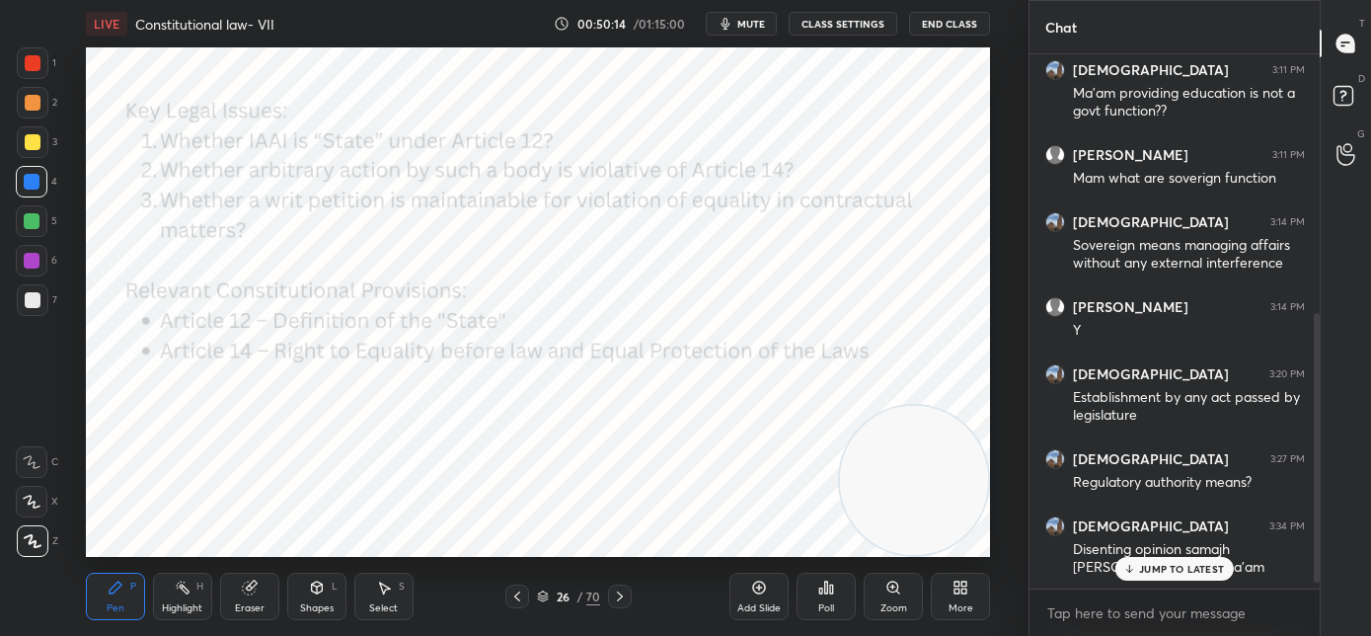
click at [523, 593] on icon at bounding box center [517, 596] width 16 height 16
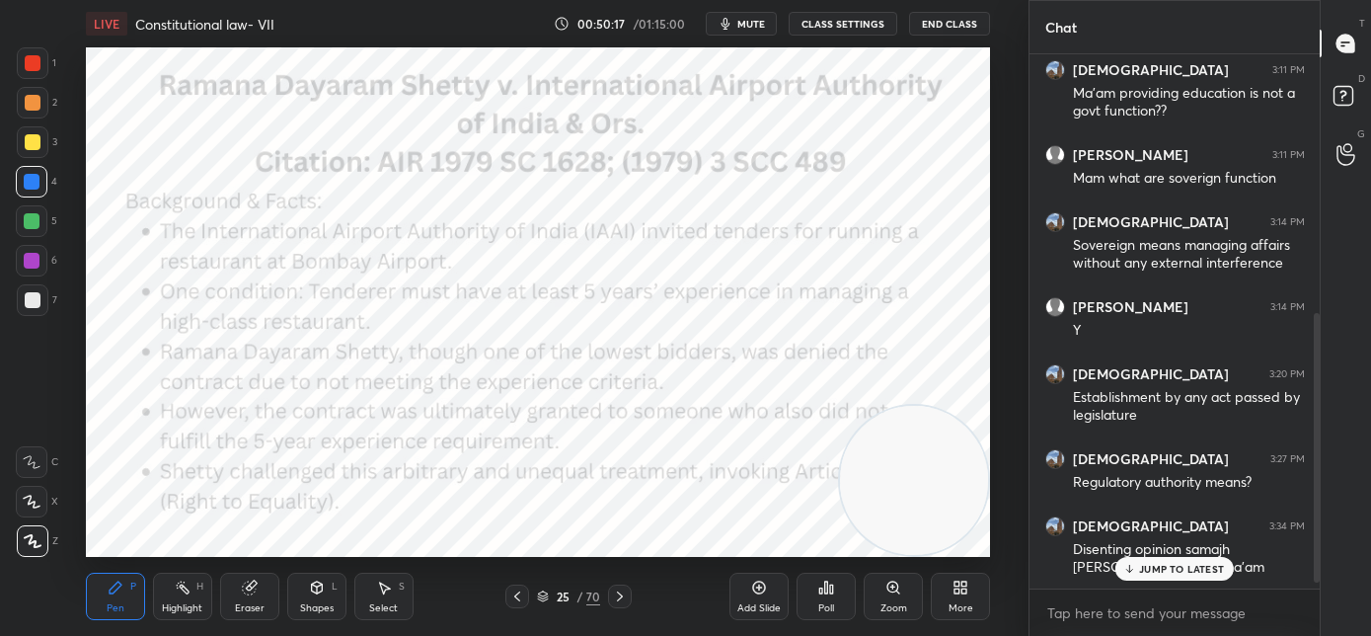
click at [621, 592] on icon at bounding box center [620, 596] width 16 height 16
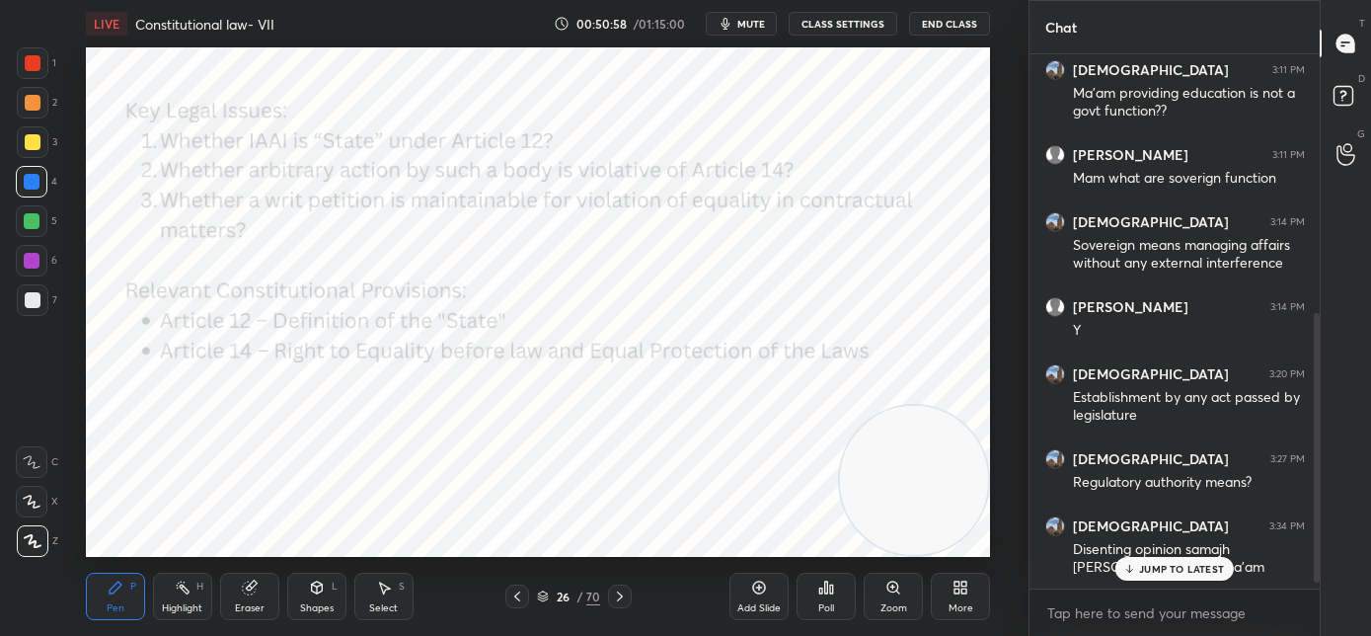
click at [621, 600] on icon at bounding box center [620, 596] width 16 height 16
click at [624, 597] on icon at bounding box center [620, 596] width 16 height 16
click at [618, 600] on icon at bounding box center [620, 596] width 16 height 16
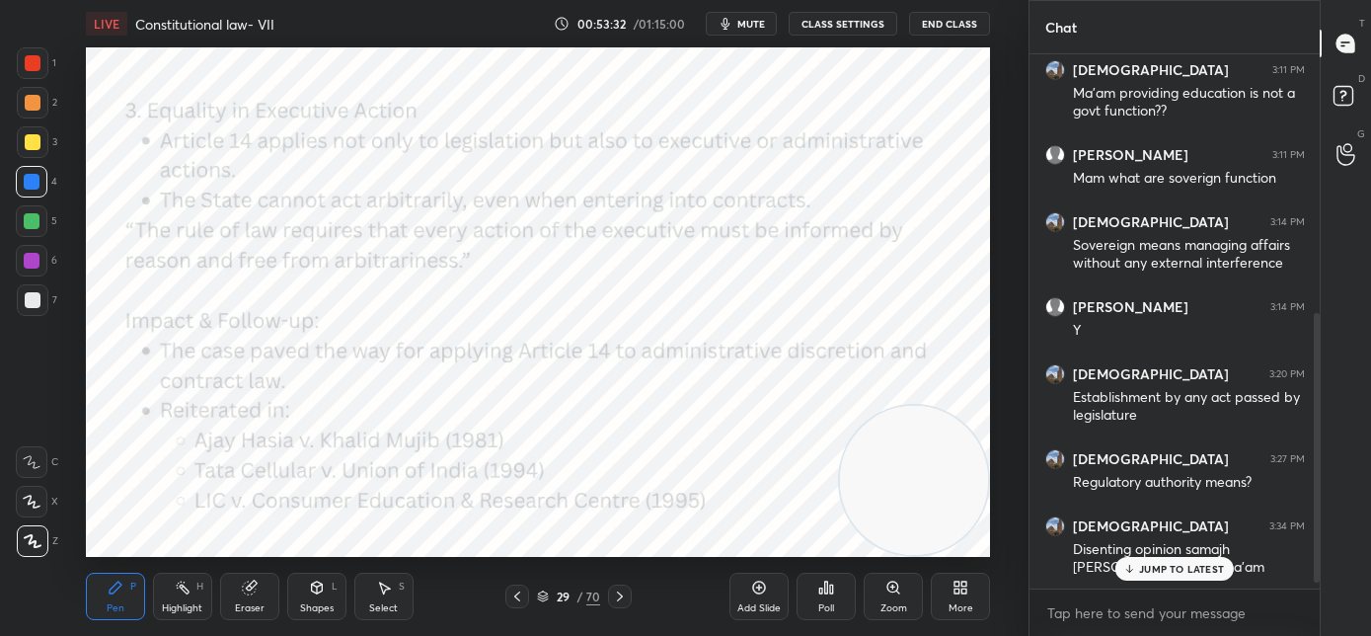
click at [619, 599] on icon at bounding box center [620, 596] width 16 height 16
click at [618, 600] on icon at bounding box center [620, 596] width 16 height 16
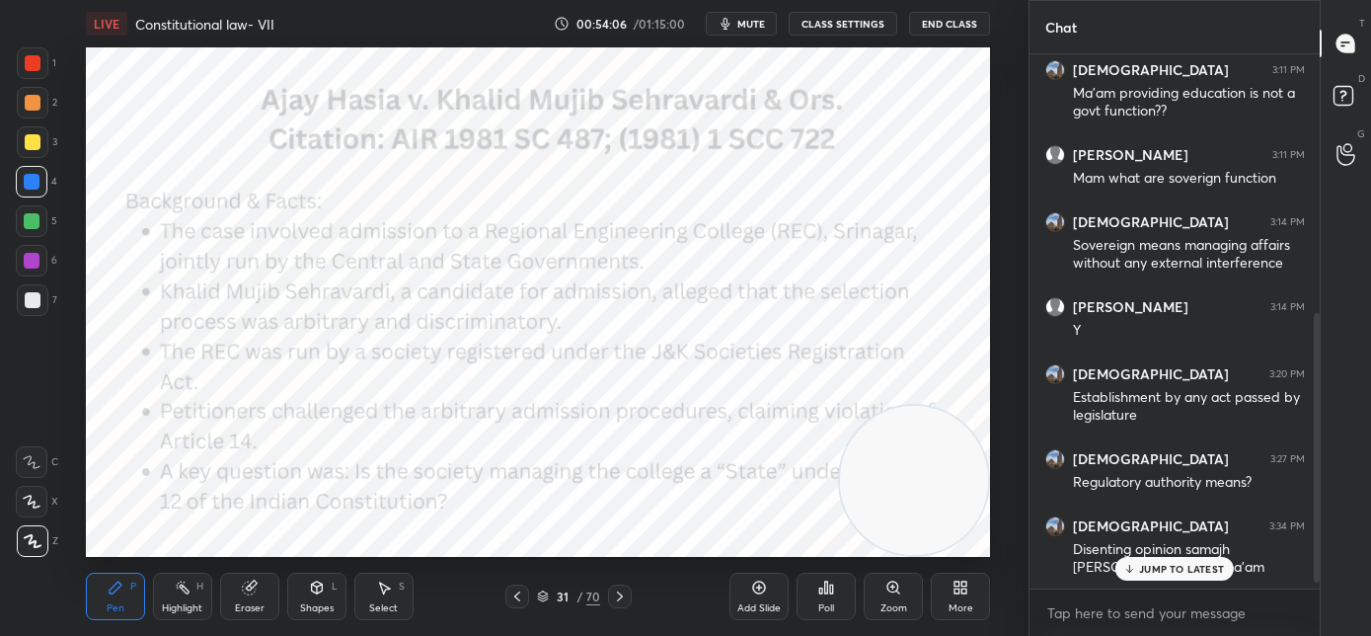
click at [623, 600] on icon at bounding box center [620, 596] width 16 height 16
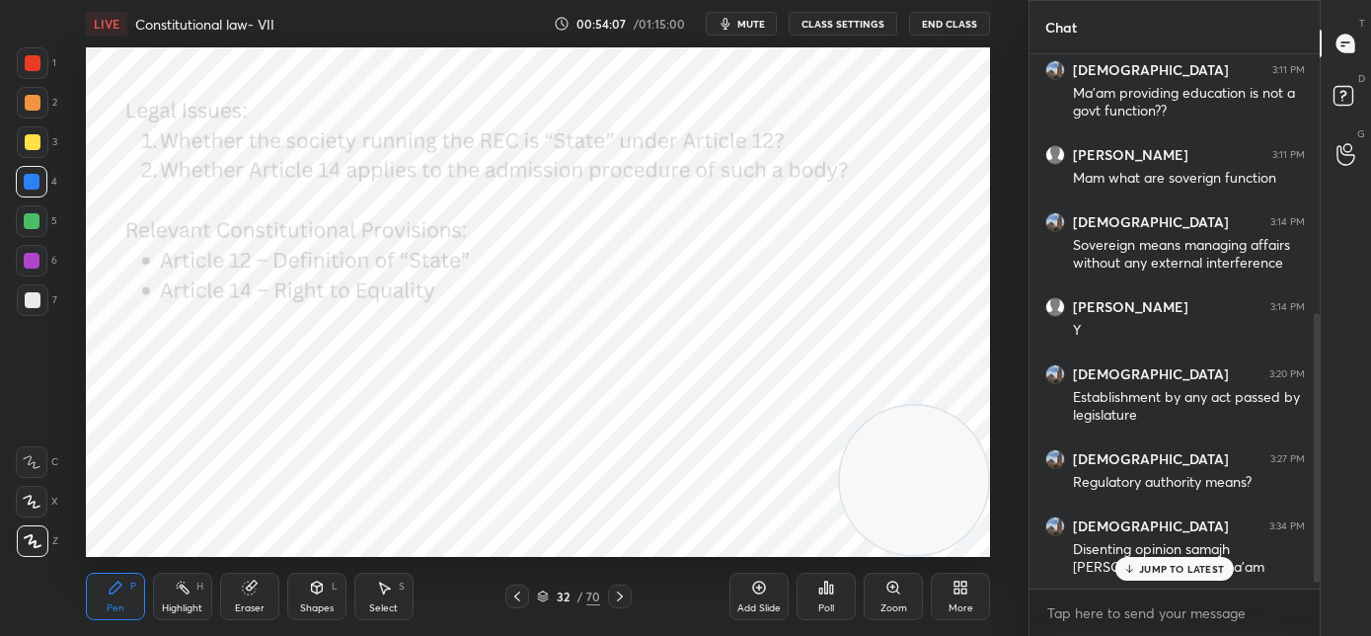
click at [624, 601] on icon at bounding box center [620, 596] width 16 height 16
click at [626, 602] on icon at bounding box center [620, 596] width 16 height 16
click at [626, 600] on icon at bounding box center [620, 596] width 16 height 16
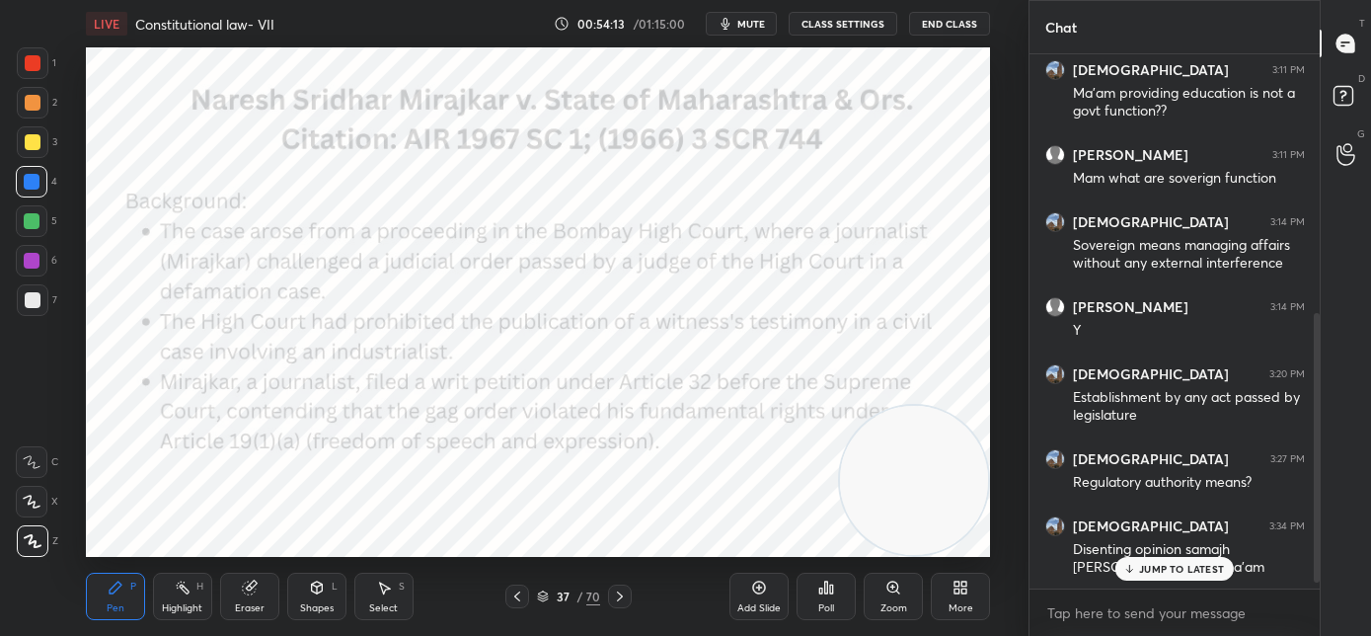
click at [520, 599] on icon at bounding box center [517, 596] width 16 height 16
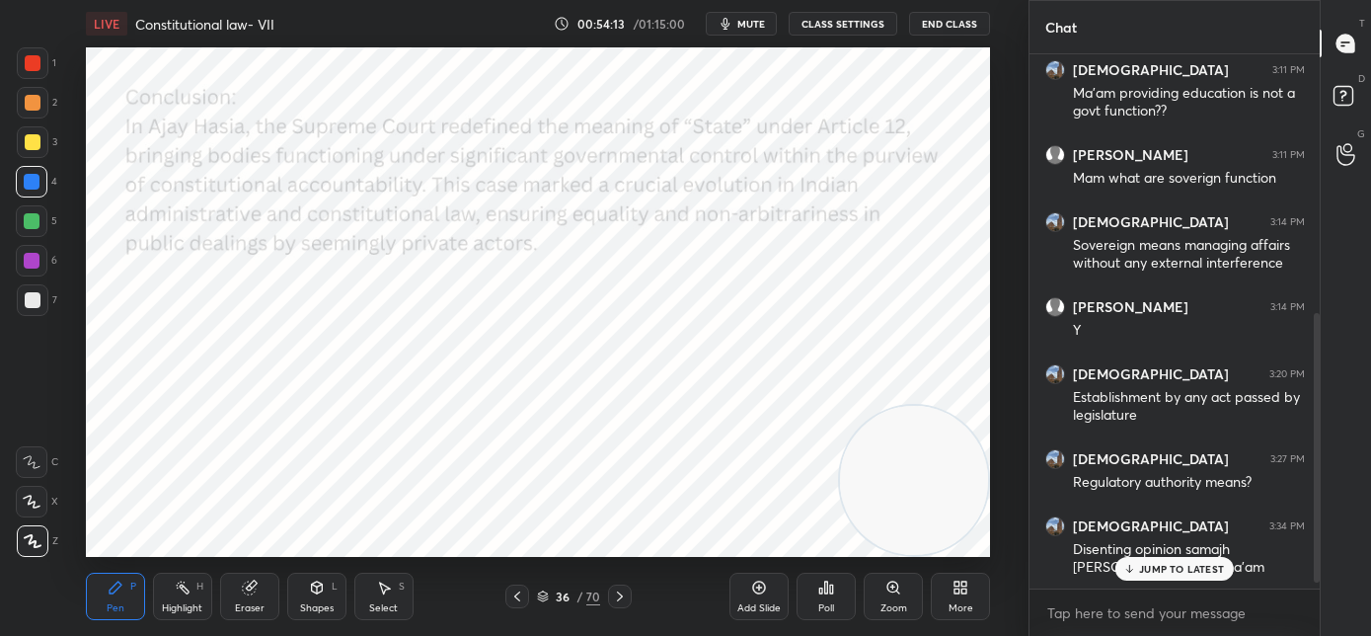
click at [520, 599] on icon at bounding box center [517, 596] width 16 height 16
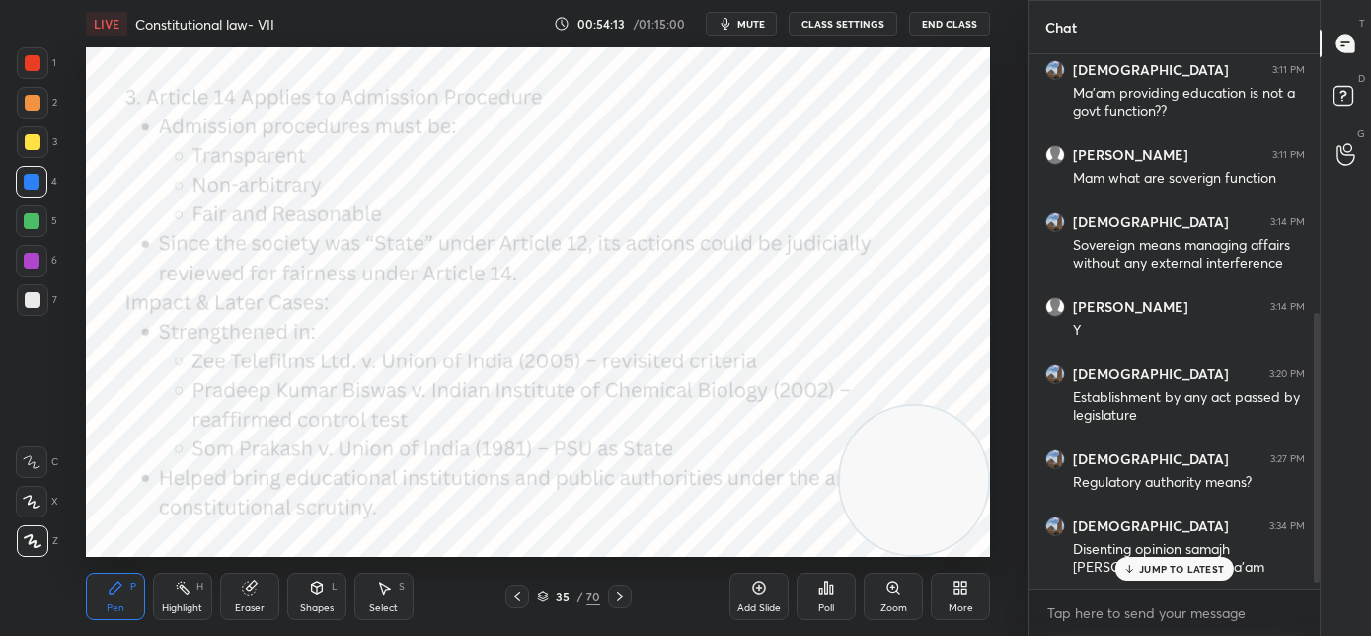
click at [520, 599] on icon at bounding box center [517, 596] width 16 height 16
click at [520, 597] on icon at bounding box center [517, 596] width 16 height 16
click at [522, 598] on icon at bounding box center [517, 596] width 16 height 16
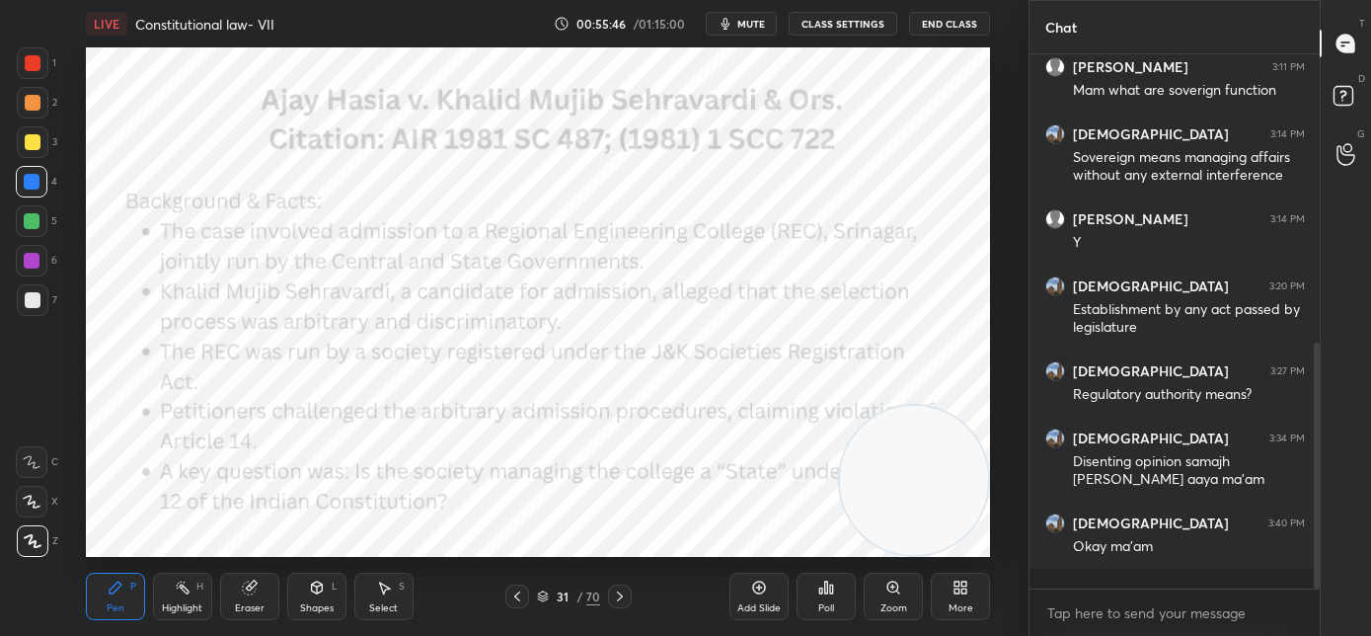
scroll to position [568, 0]
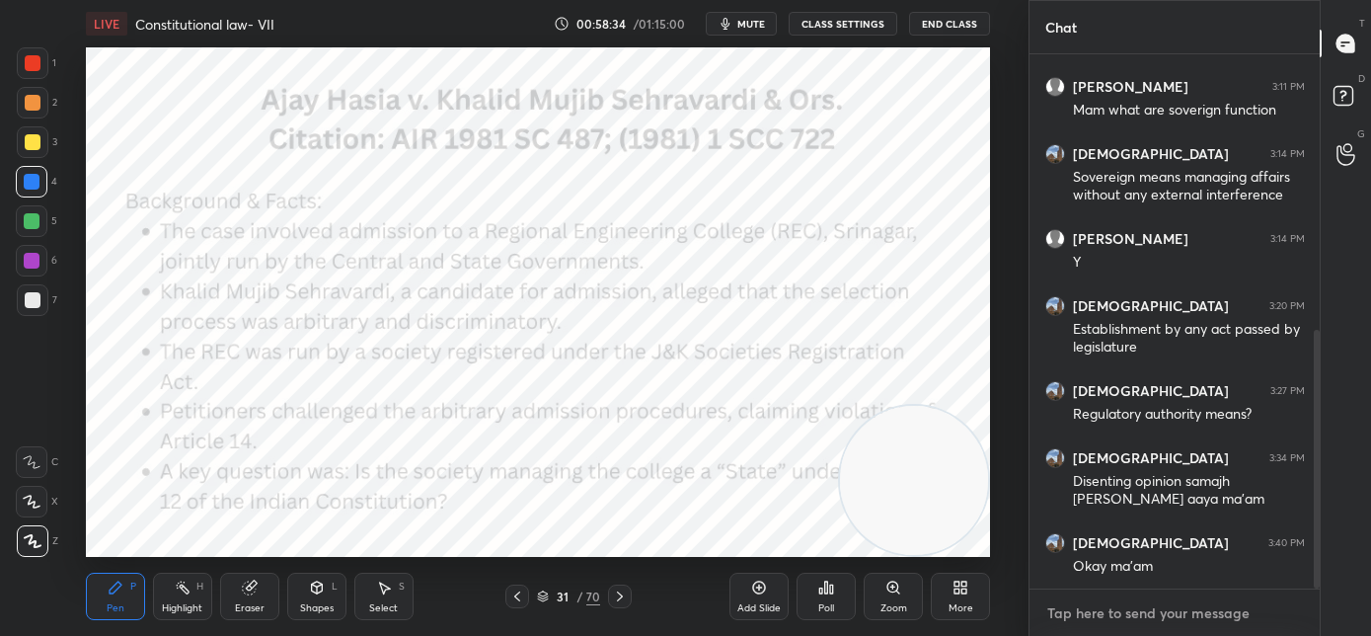
type textarea "x"
click at [1115, 609] on textarea at bounding box center [1174, 613] width 259 height 32
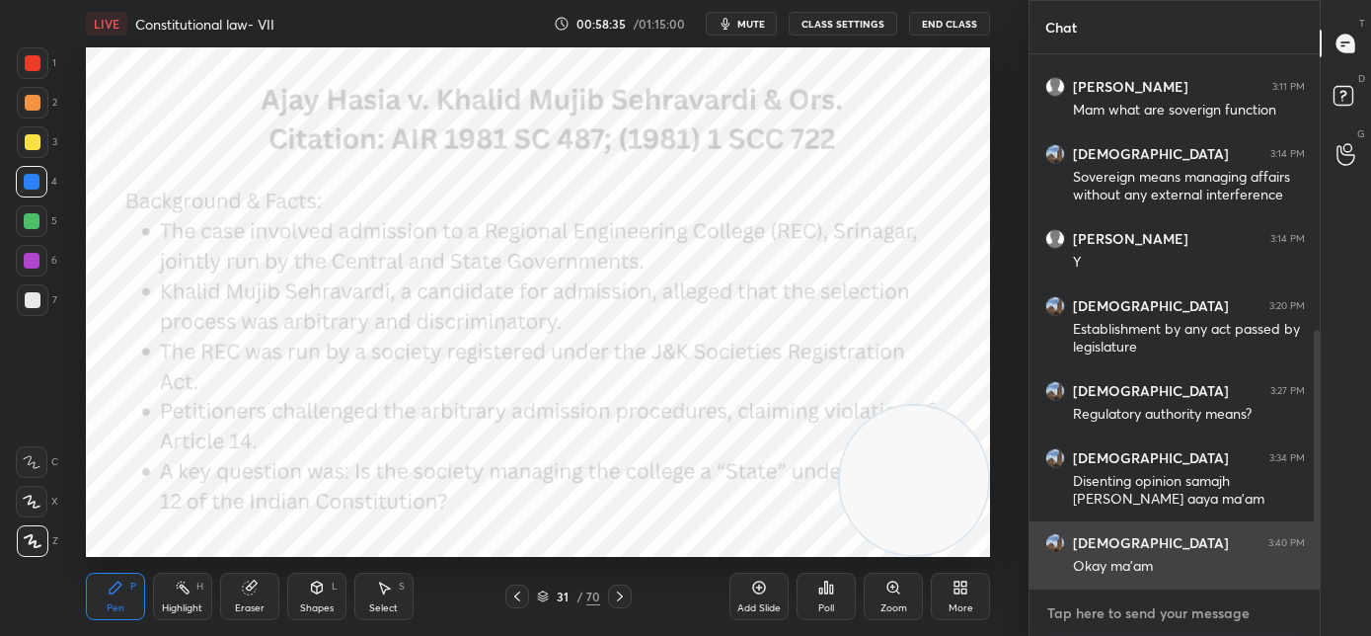
paste textarea "https://t.me/+sitlPkbfFQhlNGJl"
type textarea "https://t.me/+sitlPkbfFQhlNGJl"
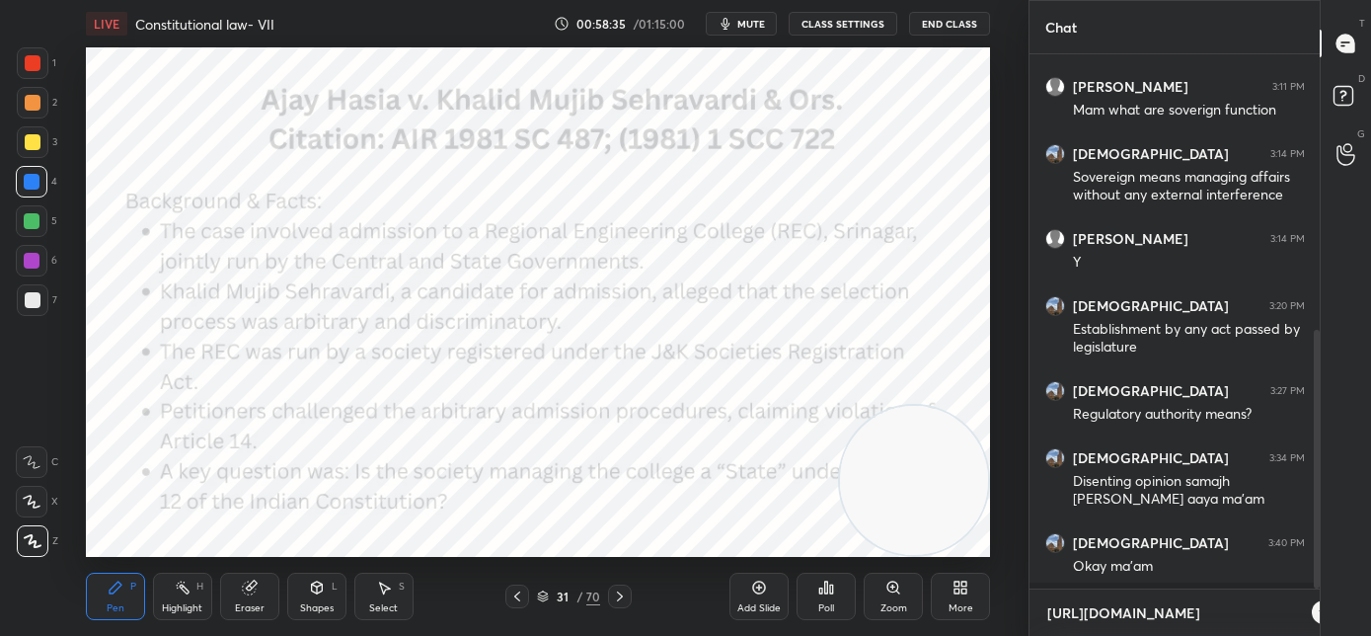
type textarea "x"
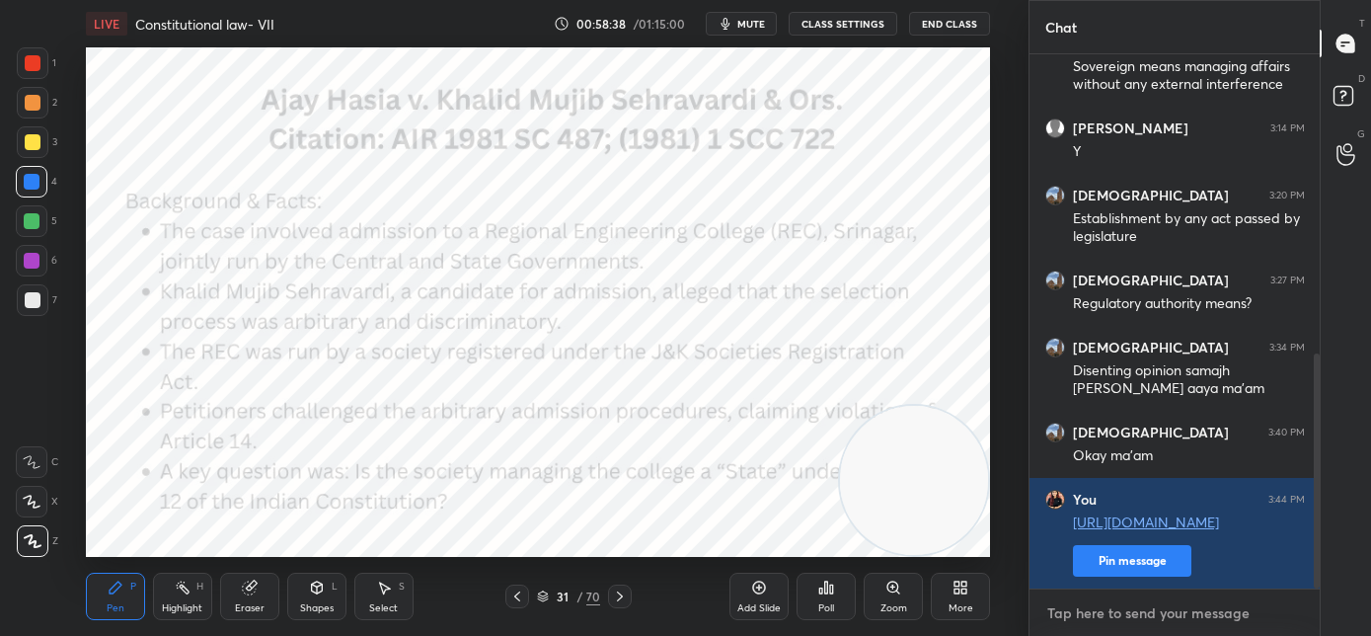
scroll to position [763, 0]
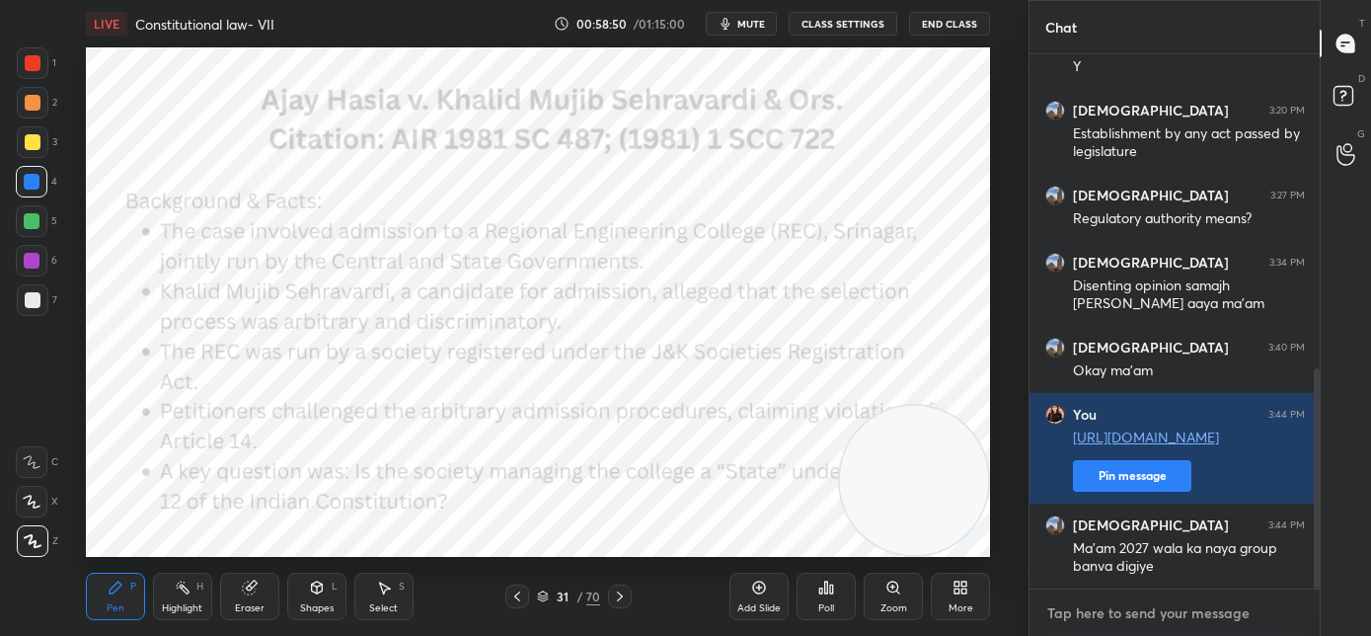
type textarea "x"
click at [1099, 608] on textarea at bounding box center [1174, 613] width 259 height 32
paste textarea "https://t.me/ManjariSinghCLATPG"
type textarea "https://t.me/ManjariSinghCLATPG"
type textarea "x"
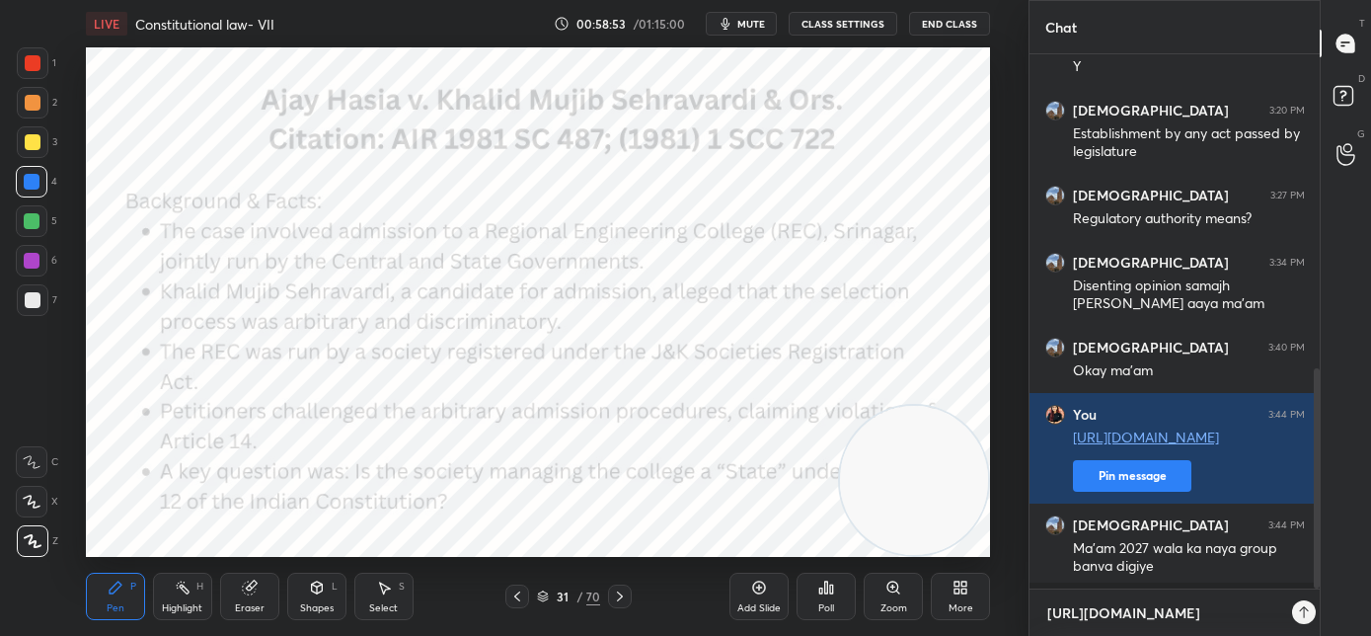
scroll to position [364, 284]
click at [1087, 616] on textarea "https://t.me/ManjariSinghCLATPG" at bounding box center [1163, 613] width 236 height 32
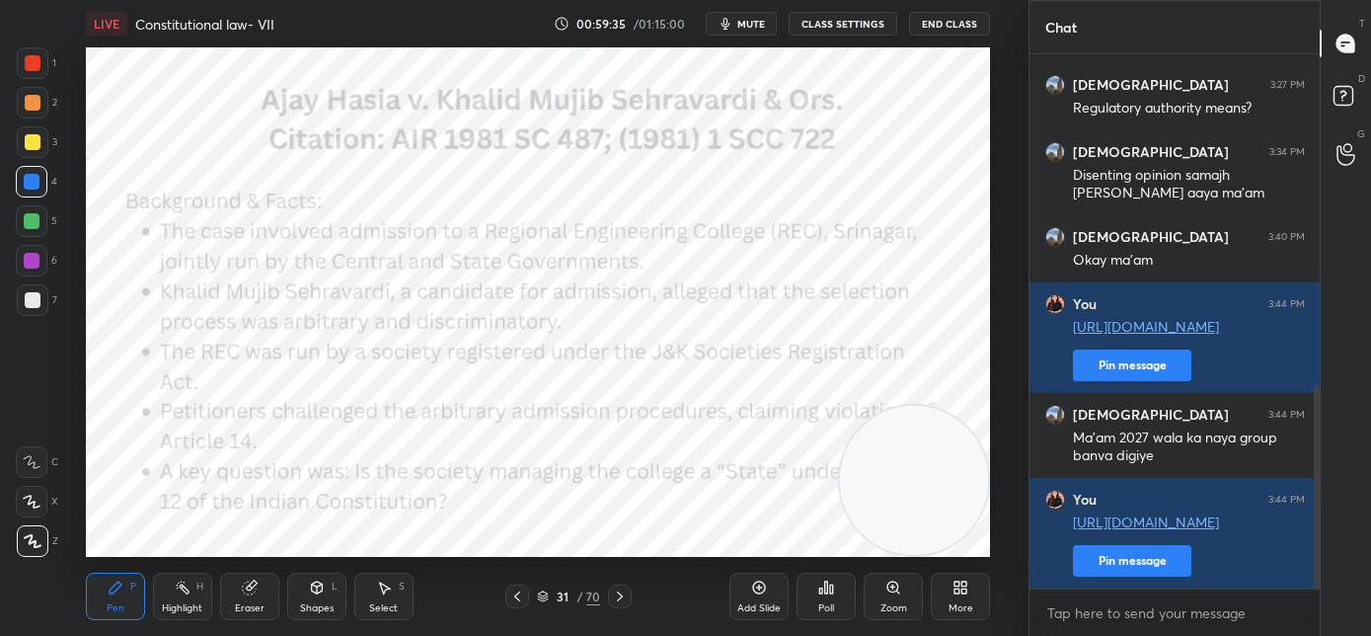
click at [765, 26] on span "mute" at bounding box center [751, 24] width 28 height 14
click at [734, 29] on span "unmute" at bounding box center [749, 24] width 42 height 14
click at [953, 23] on button "End Class" at bounding box center [949, 24] width 81 height 24
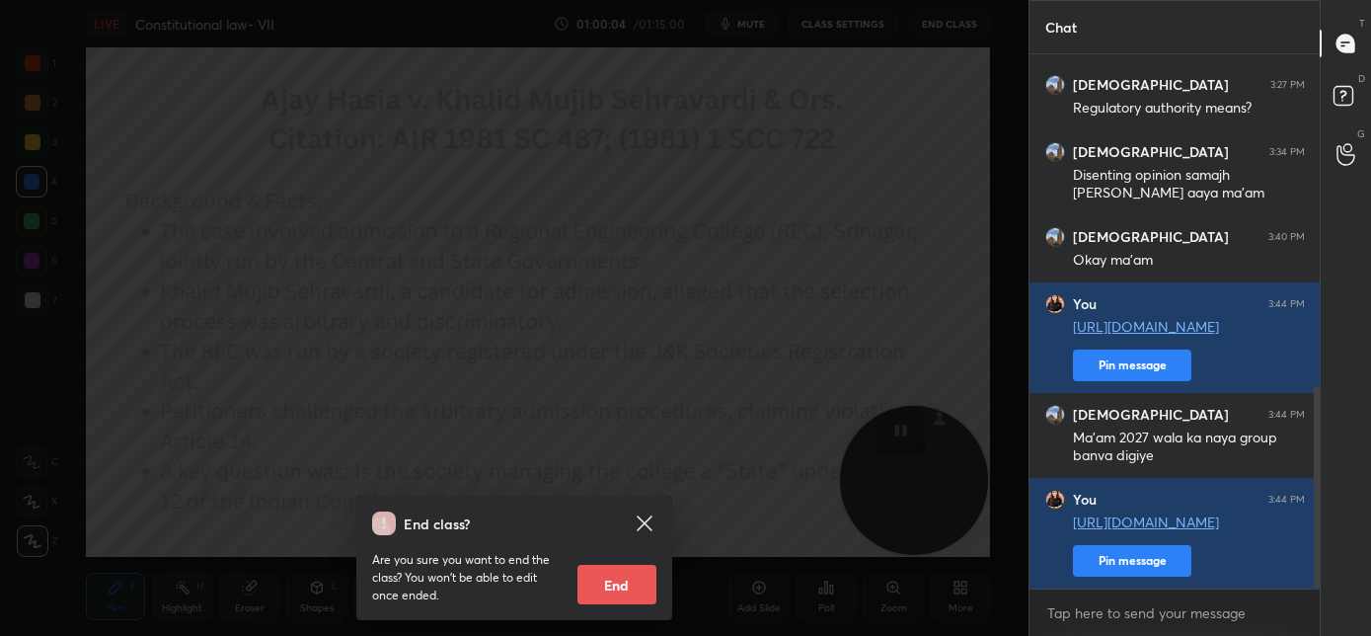
click at [609, 573] on button "End" at bounding box center [616, 584] width 79 height 39
type textarea "x"
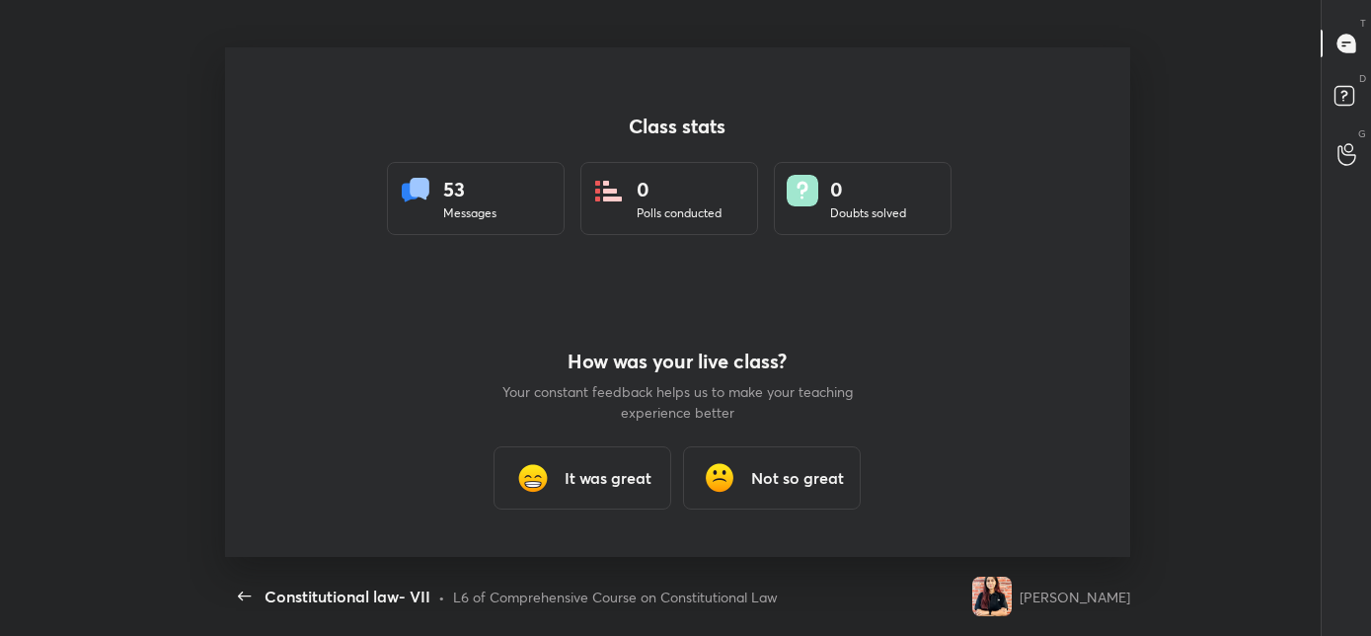
scroll to position [0, 0]
click at [622, 477] on h3 "It was great" at bounding box center [608, 478] width 87 height 24
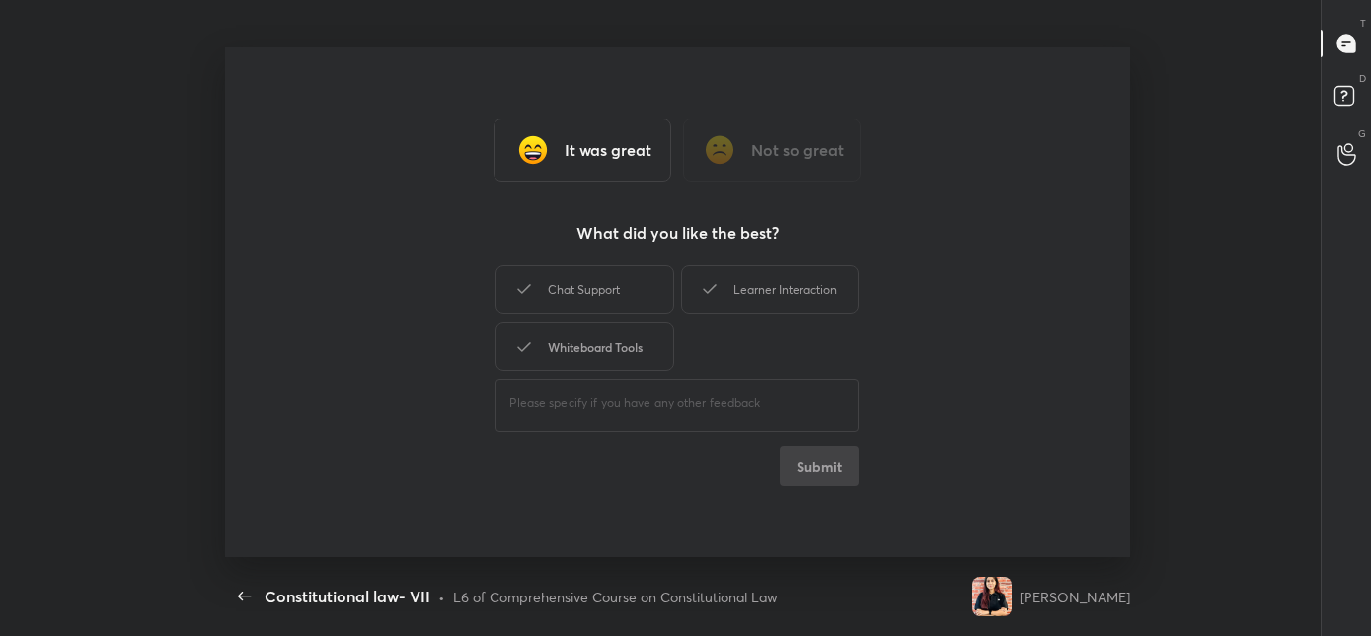
click at [634, 333] on div "Whiteboard Tools" at bounding box center [584, 346] width 178 height 49
click at [642, 294] on div "Chat Support" at bounding box center [584, 289] width 178 height 49
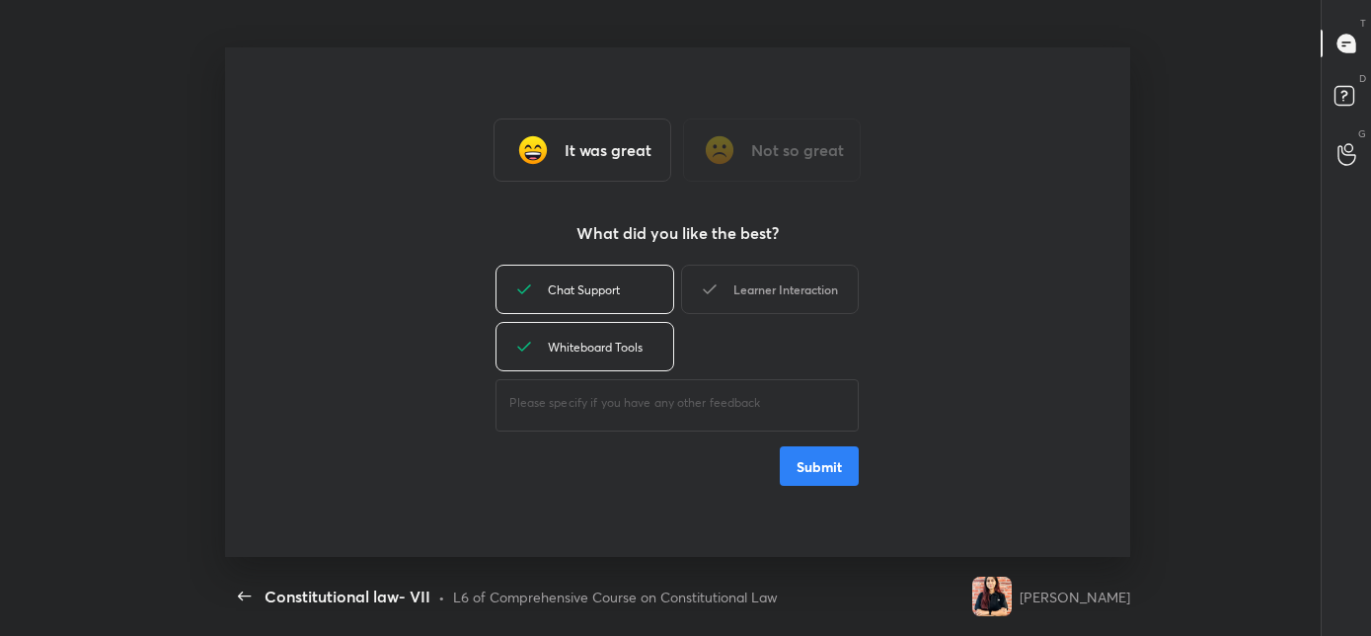
click at [775, 276] on div "Learner Interaction" at bounding box center [770, 289] width 178 height 49
click at [797, 459] on button "Submit" at bounding box center [819, 465] width 79 height 39
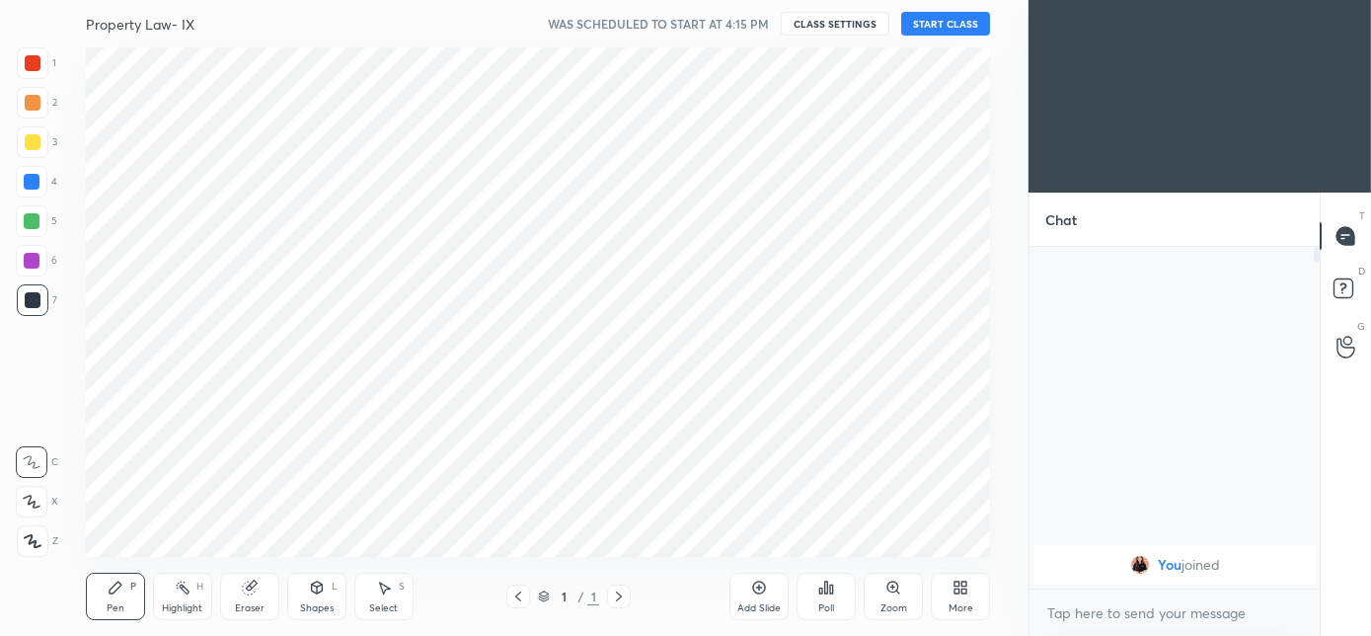
scroll to position [508, 948]
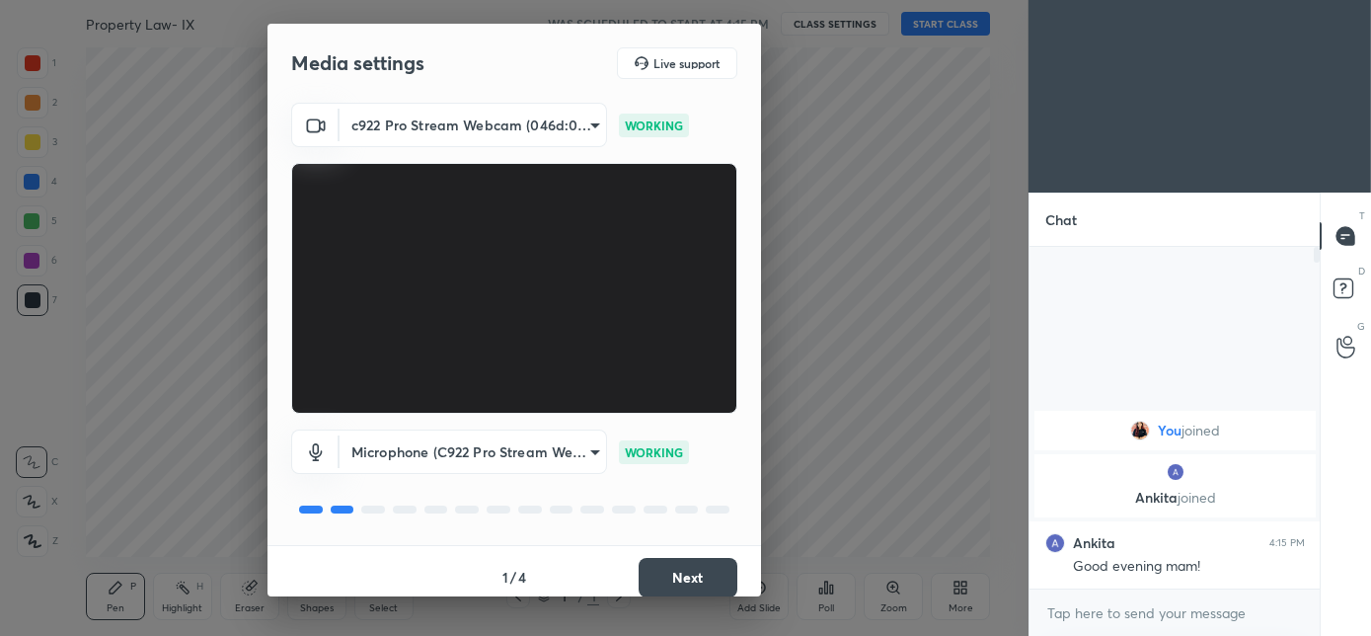
click at [698, 579] on button "Next" at bounding box center [688, 577] width 99 height 39
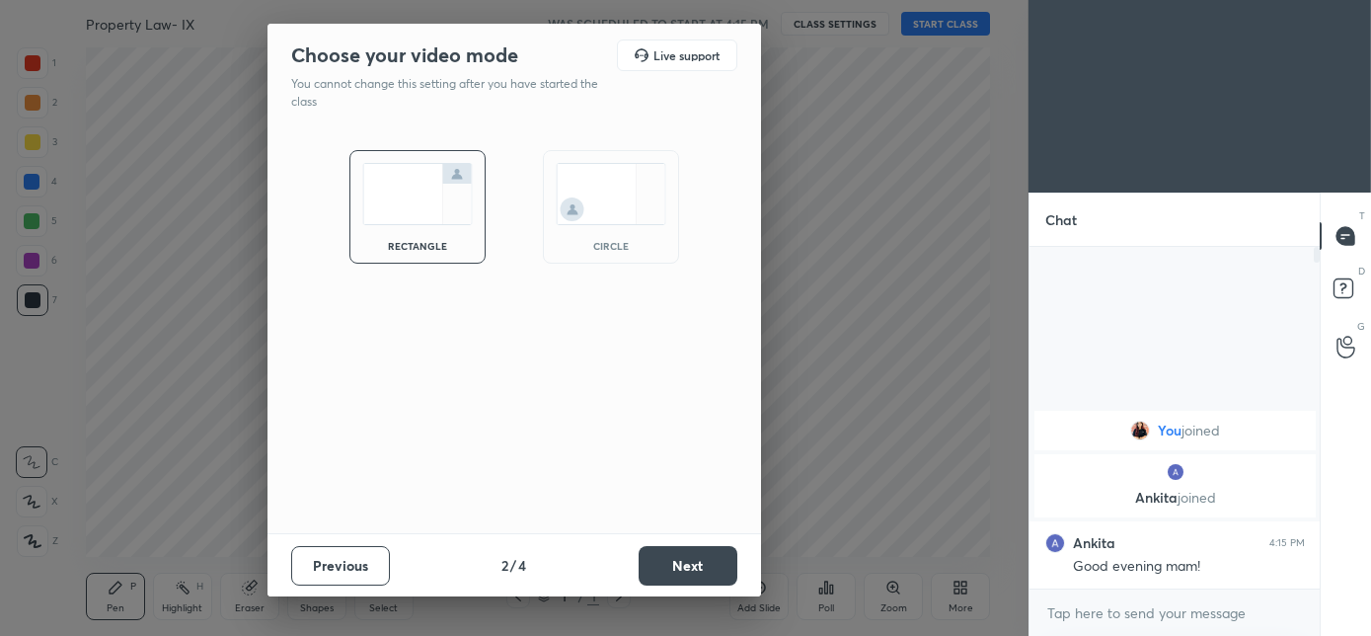
click at [631, 234] on div "circle" at bounding box center [611, 207] width 136 height 114
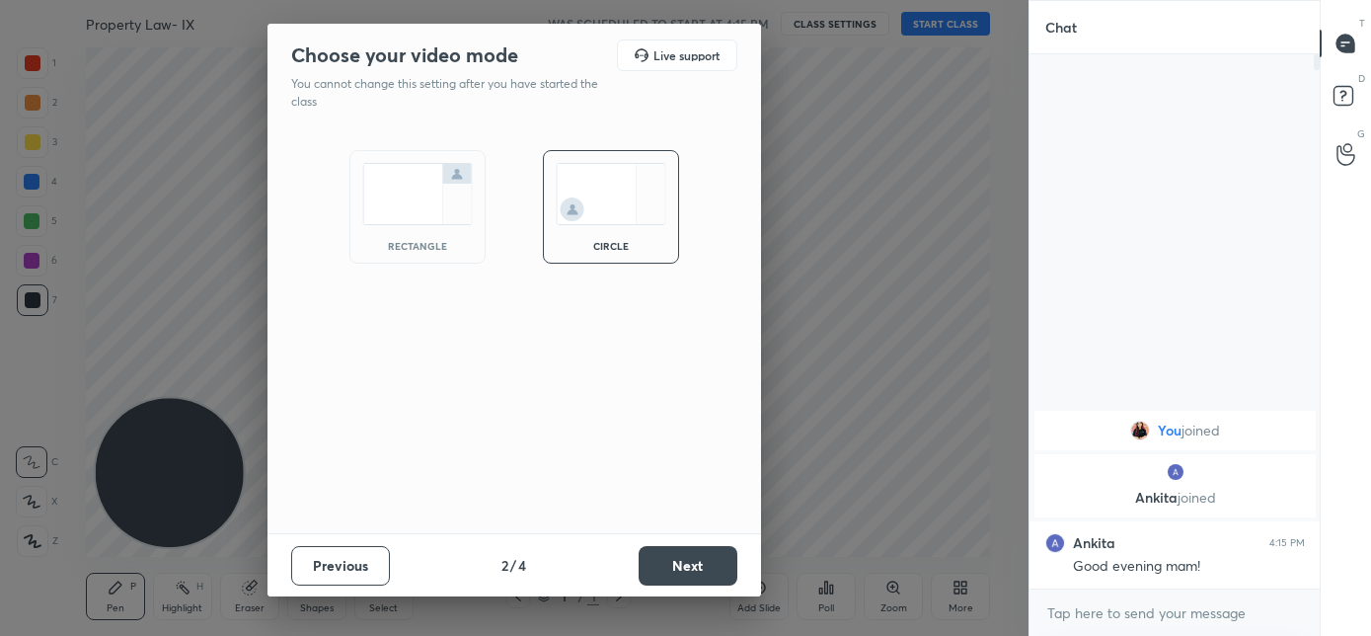
scroll to position [364, 284]
click at [703, 578] on button "Next" at bounding box center [688, 565] width 99 height 39
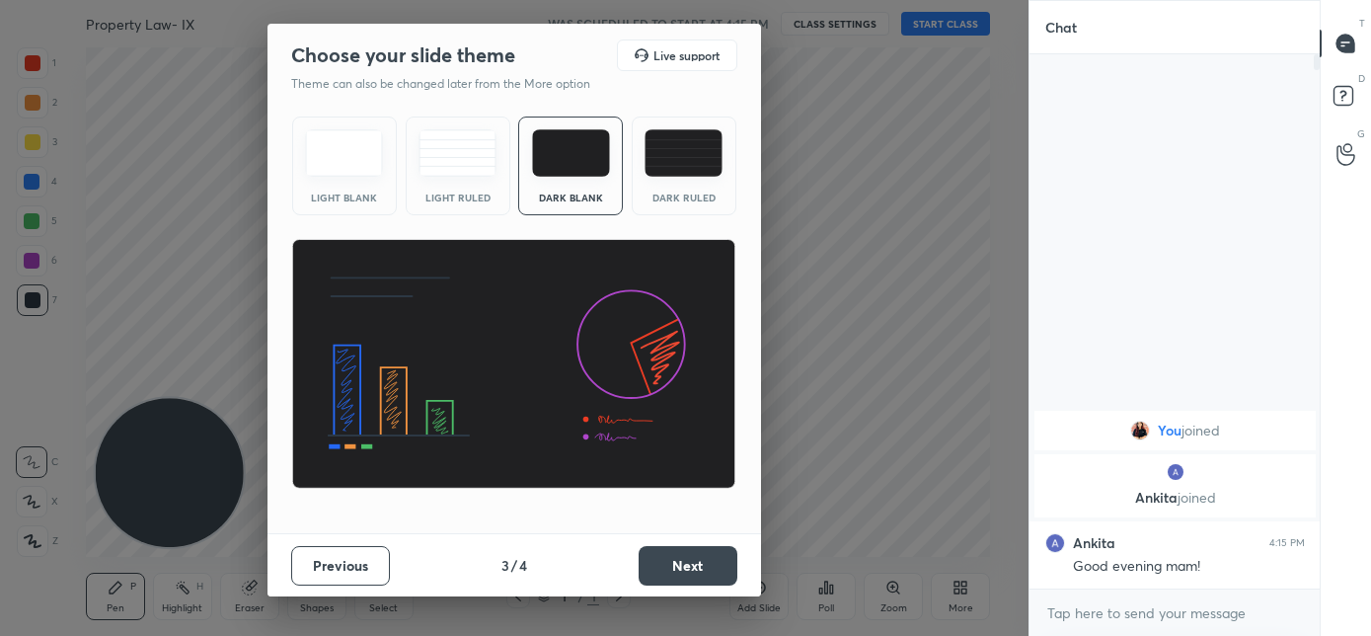
click at [704, 576] on button "Next" at bounding box center [688, 565] width 99 height 39
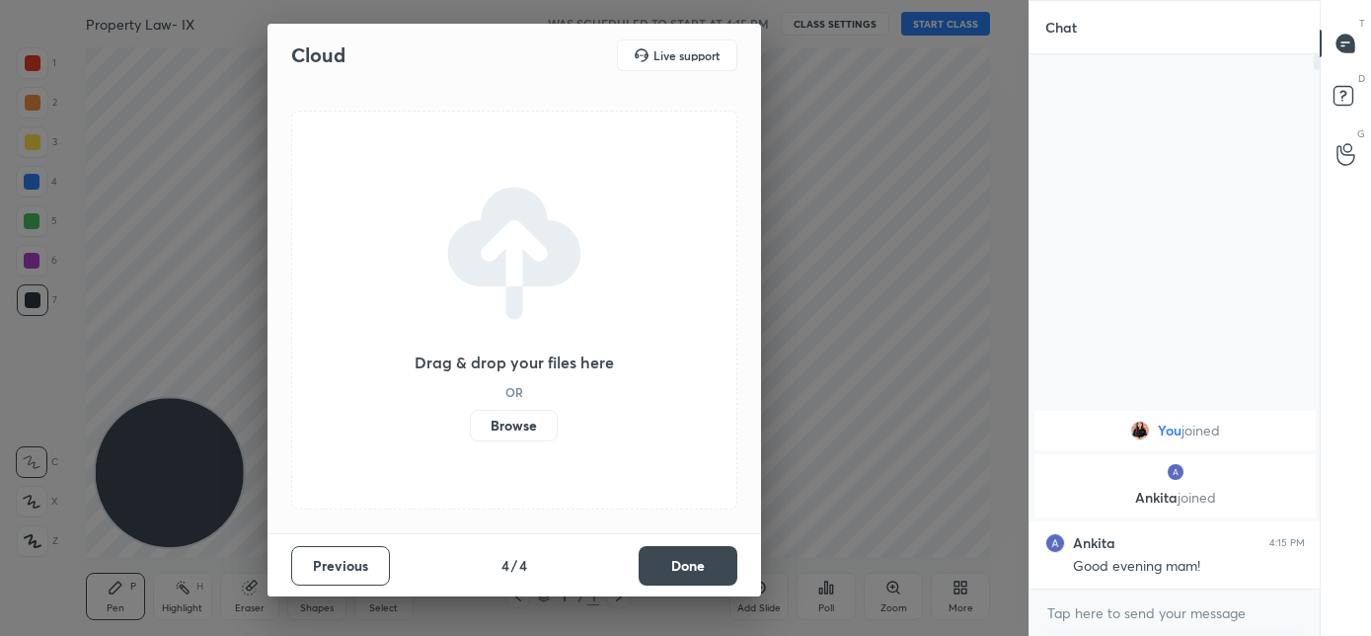
click at [705, 576] on button "Done" at bounding box center [688, 565] width 99 height 39
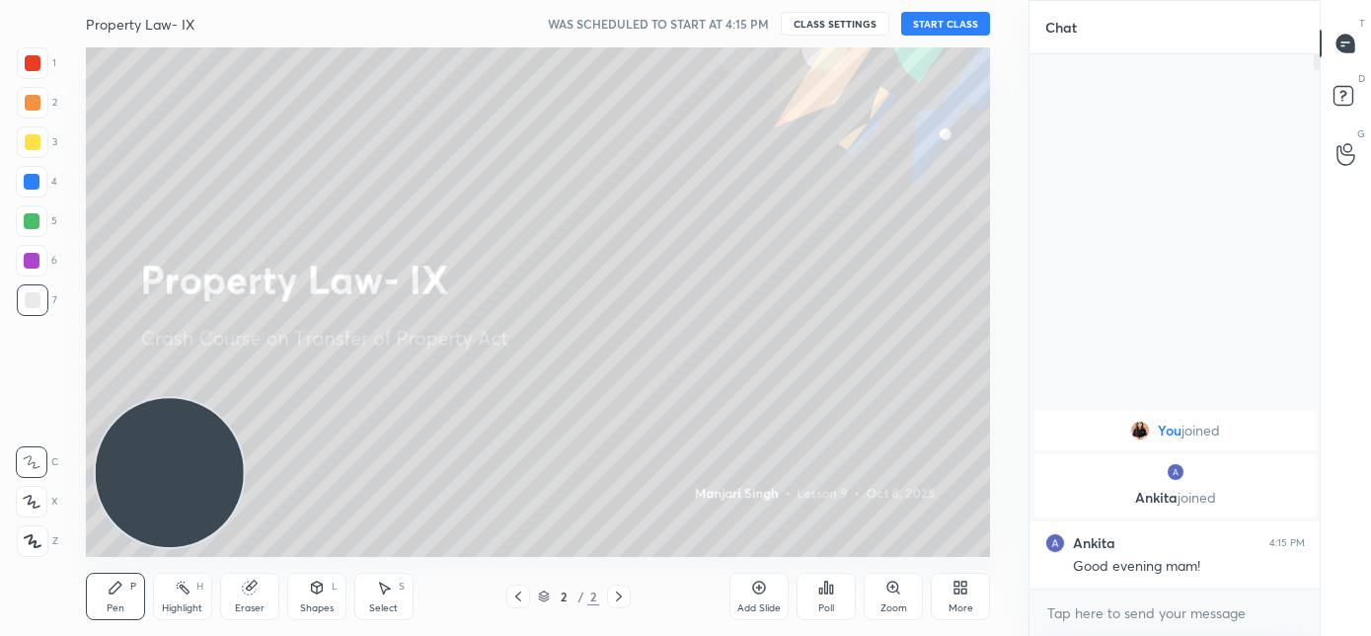
click at [924, 28] on button "START CLASS" at bounding box center [945, 24] width 89 height 24
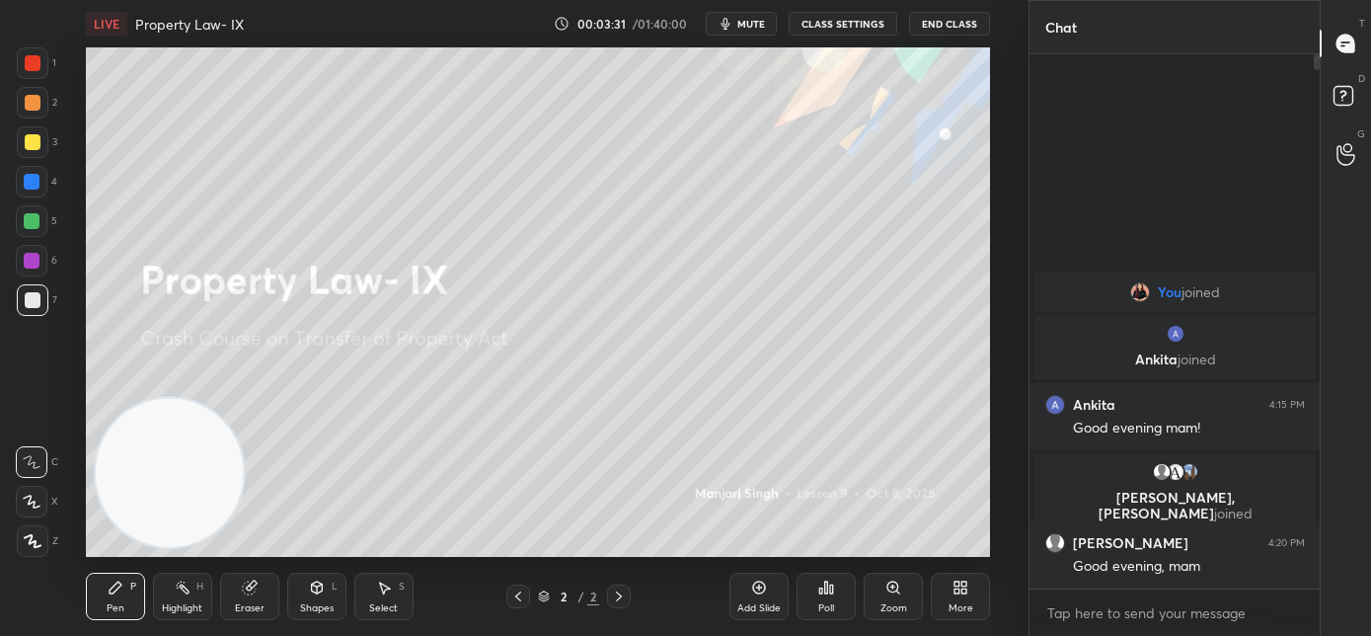
click at [754, 598] on div "Add Slide" at bounding box center [758, 595] width 59 height 47
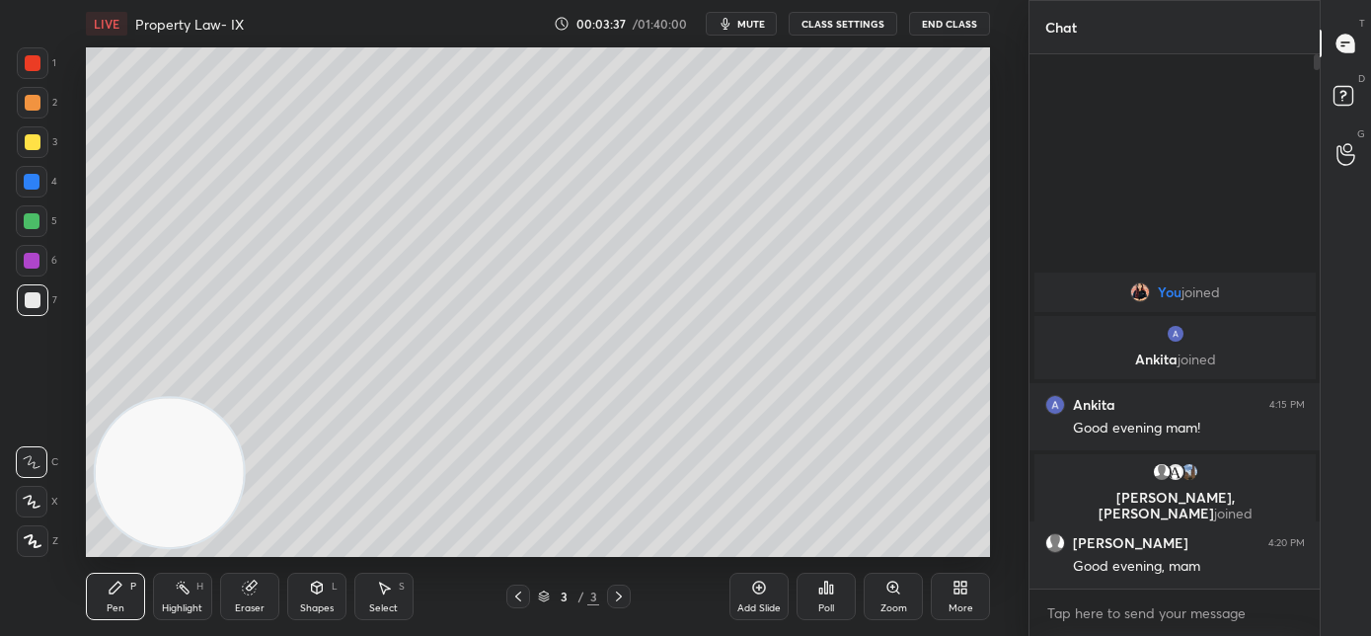
click at [33, 147] on div at bounding box center [33, 142] width 16 height 16
click at [40, 542] on icon at bounding box center [33, 541] width 18 height 14
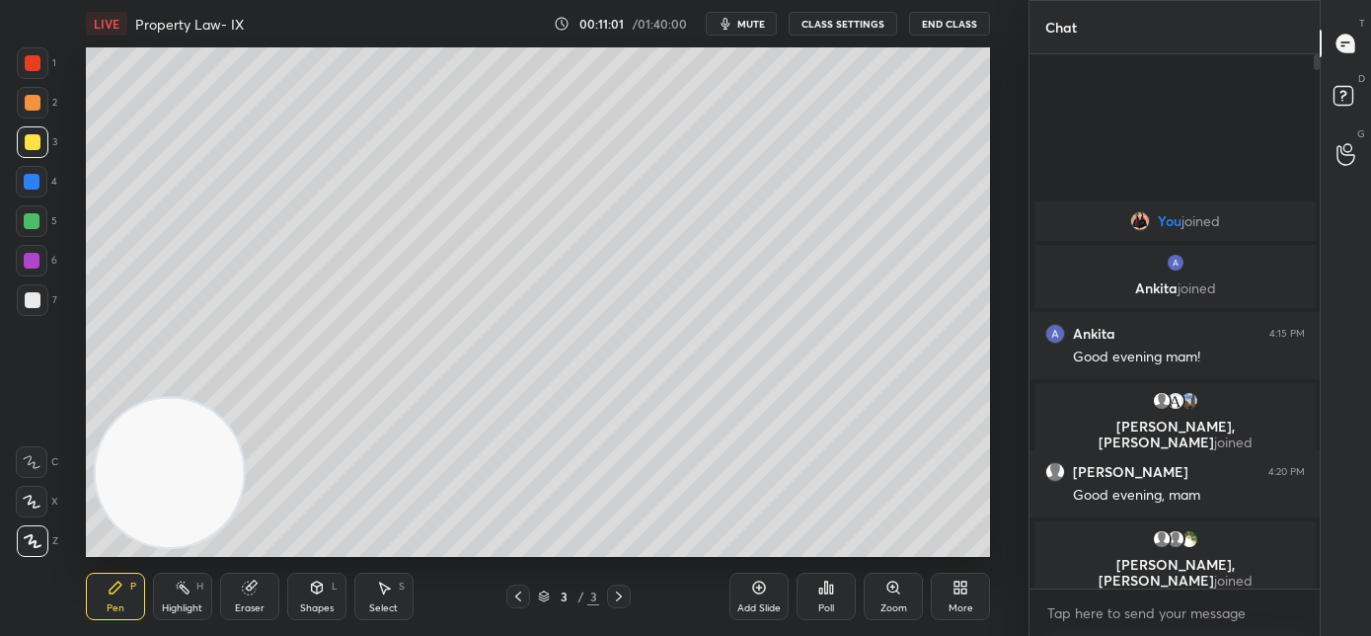
click at [754, 605] on div "Add Slide" at bounding box center [758, 608] width 43 height 10
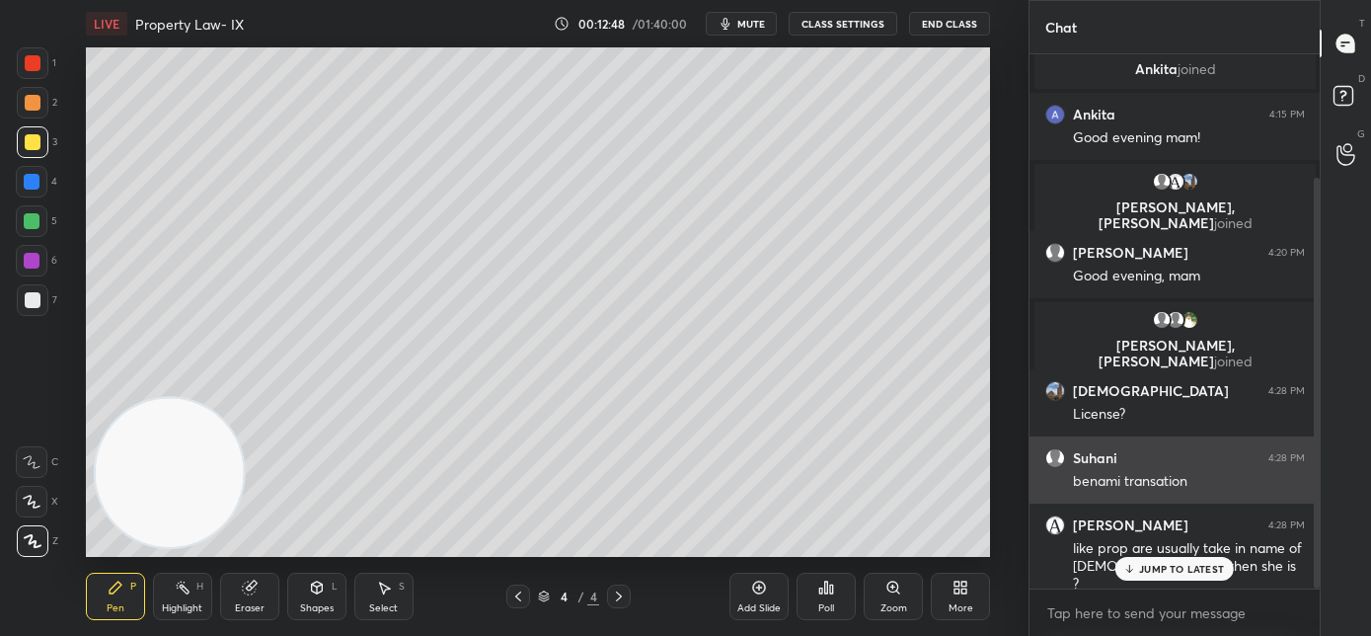
scroll to position [160, 0]
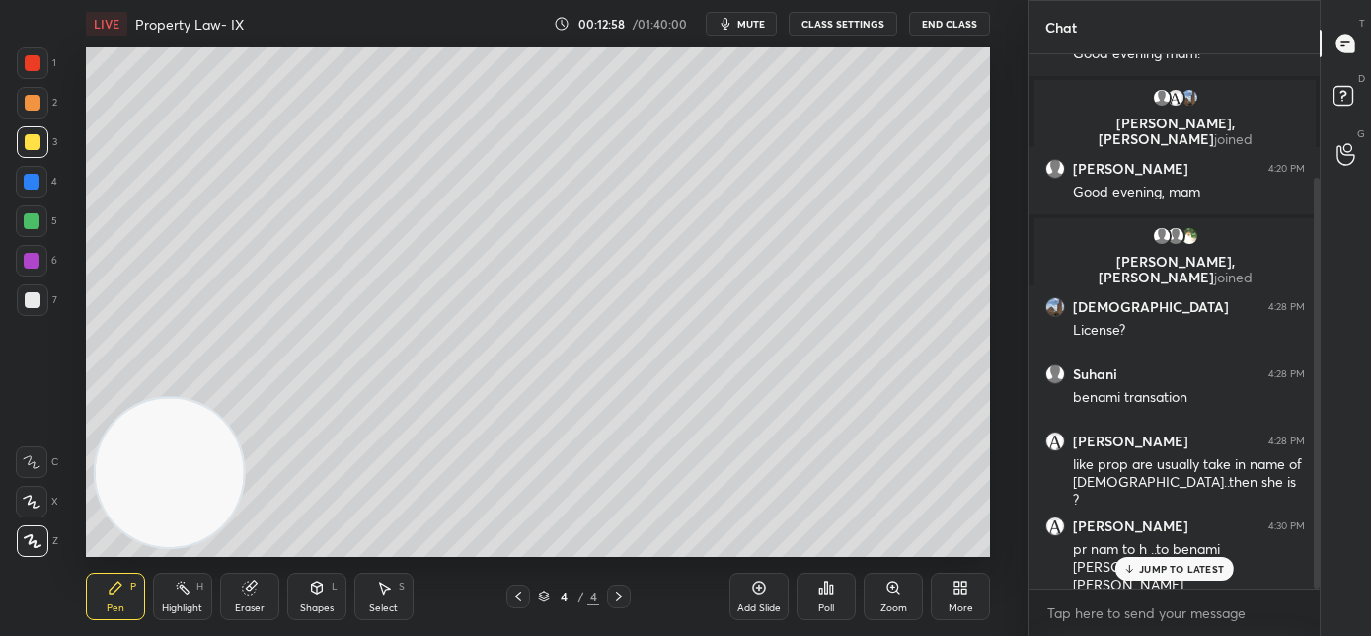
click at [1146, 572] on p "JUMP TO LATEST" at bounding box center [1181, 569] width 85 height 12
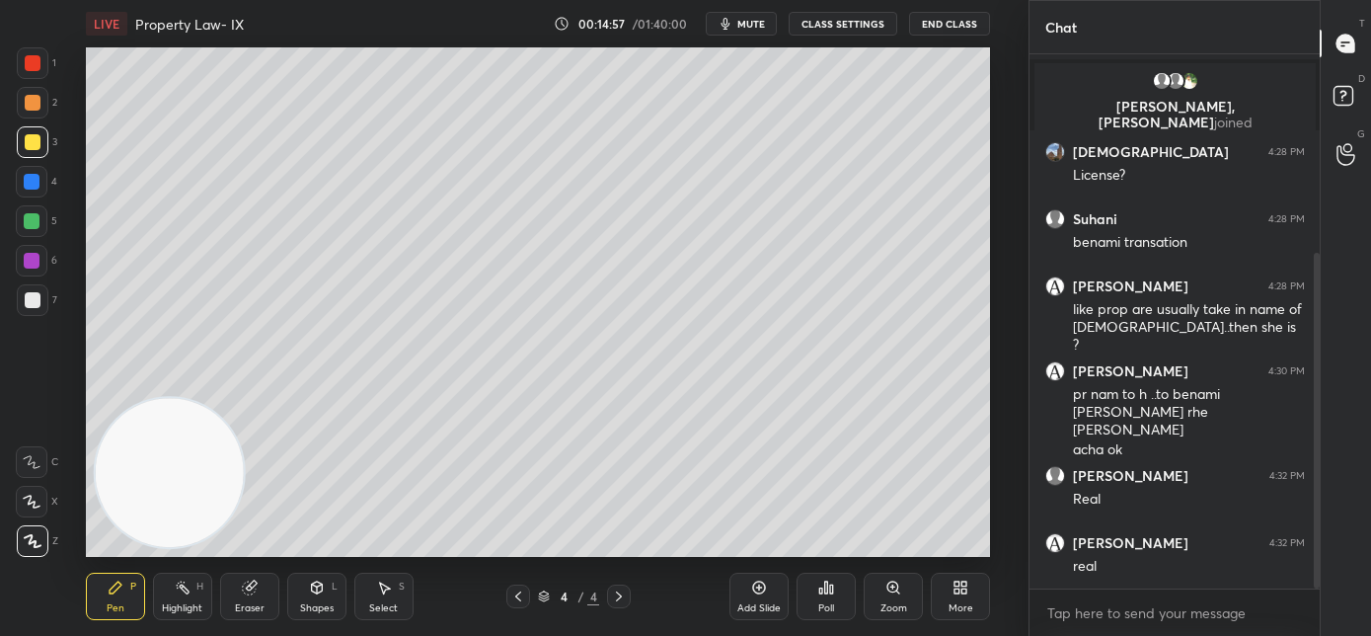
scroll to position [381, 0]
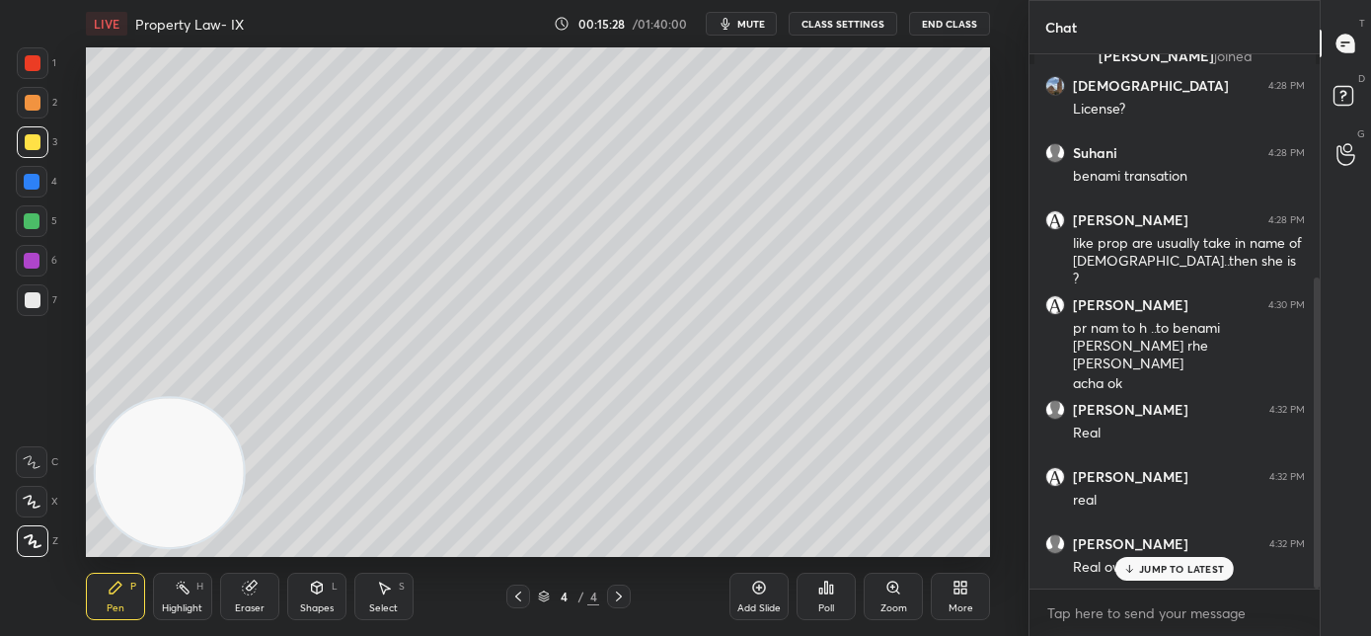
click at [744, 597] on div "Add Slide" at bounding box center [758, 595] width 59 height 47
click at [750, 603] on div "Add Slide" at bounding box center [758, 608] width 43 height 10
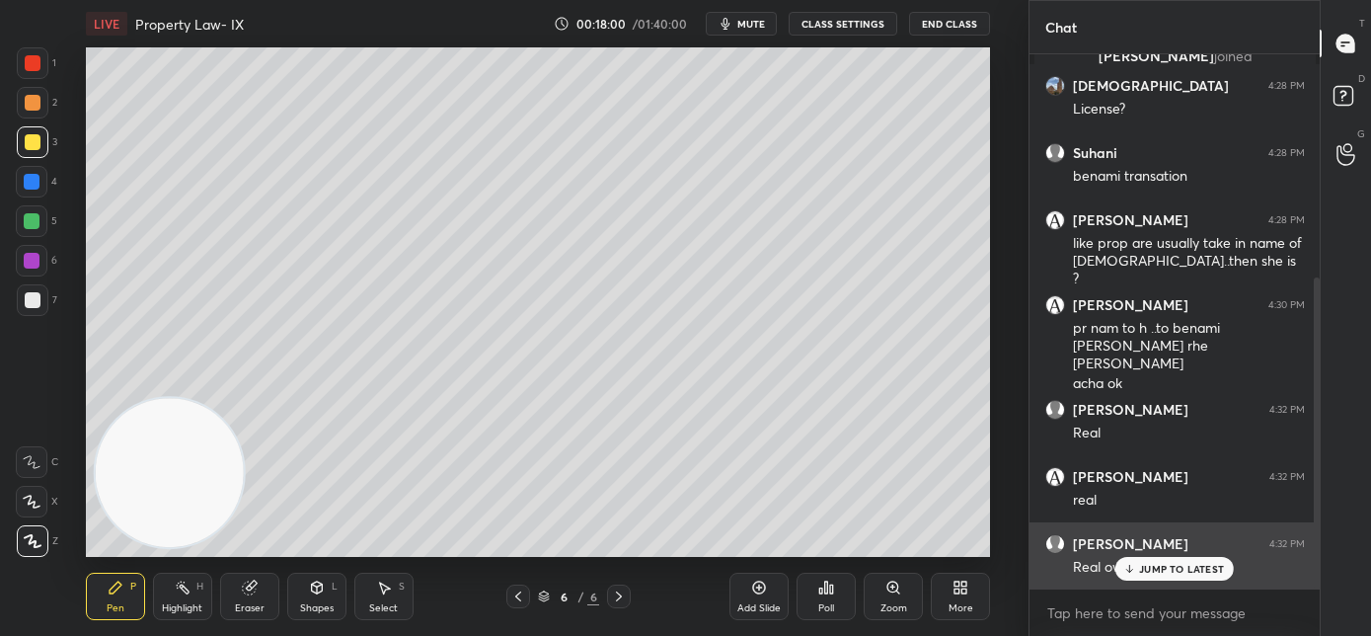
click at [1126, 572] on icon at bounding box center [1129, 569] width 13 height 12
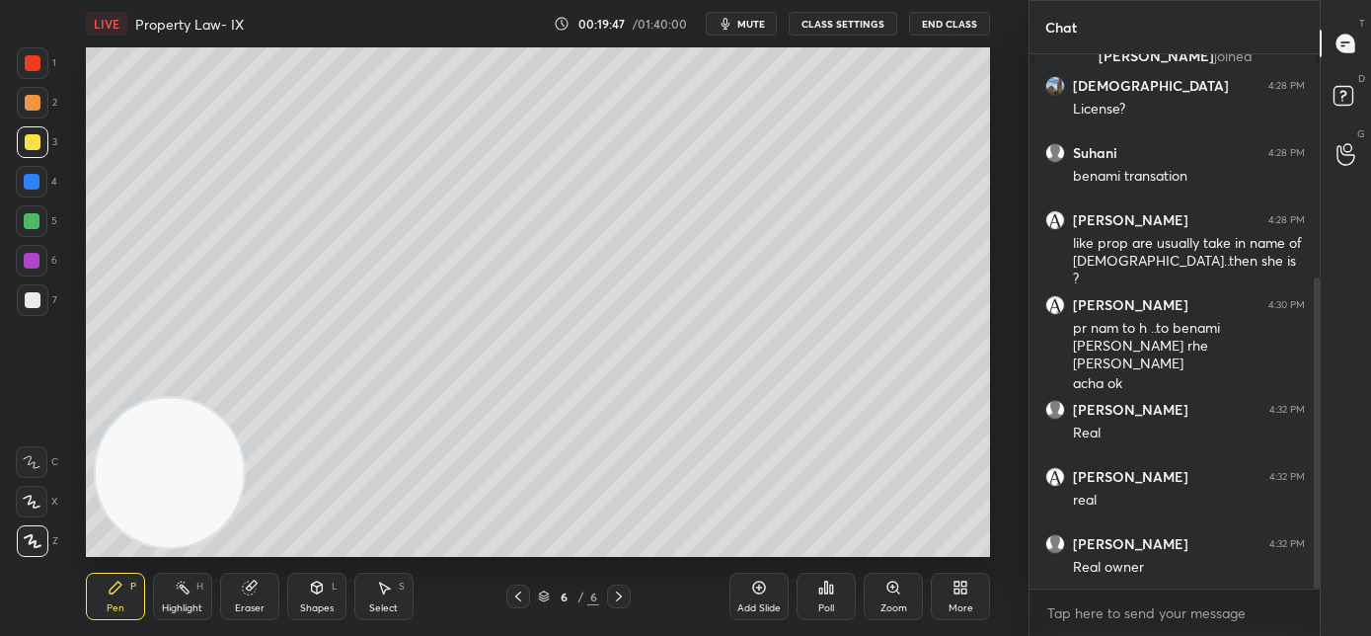
drag, startPoint x: 516, startPoint y: 600, endPoint x: 534, endPoint y: 583, distance: 24.4
click at [518, 600] on icon at bounding box center [518, 596] width 16 height 16
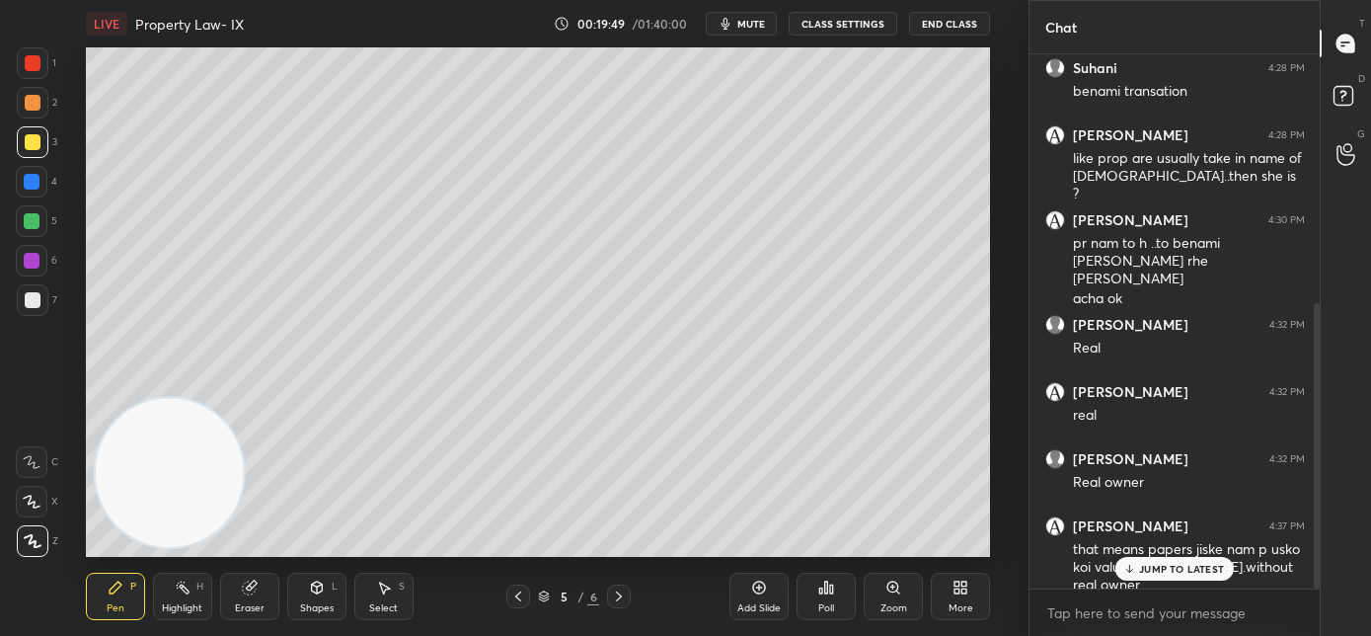
click at [1150, 570] on p "JUMP TO LATEST" at bounding box center [1181, 569] width 85 height 12
click at [619, 600] on icon at bounding box center [619, 596] width 16 height 16
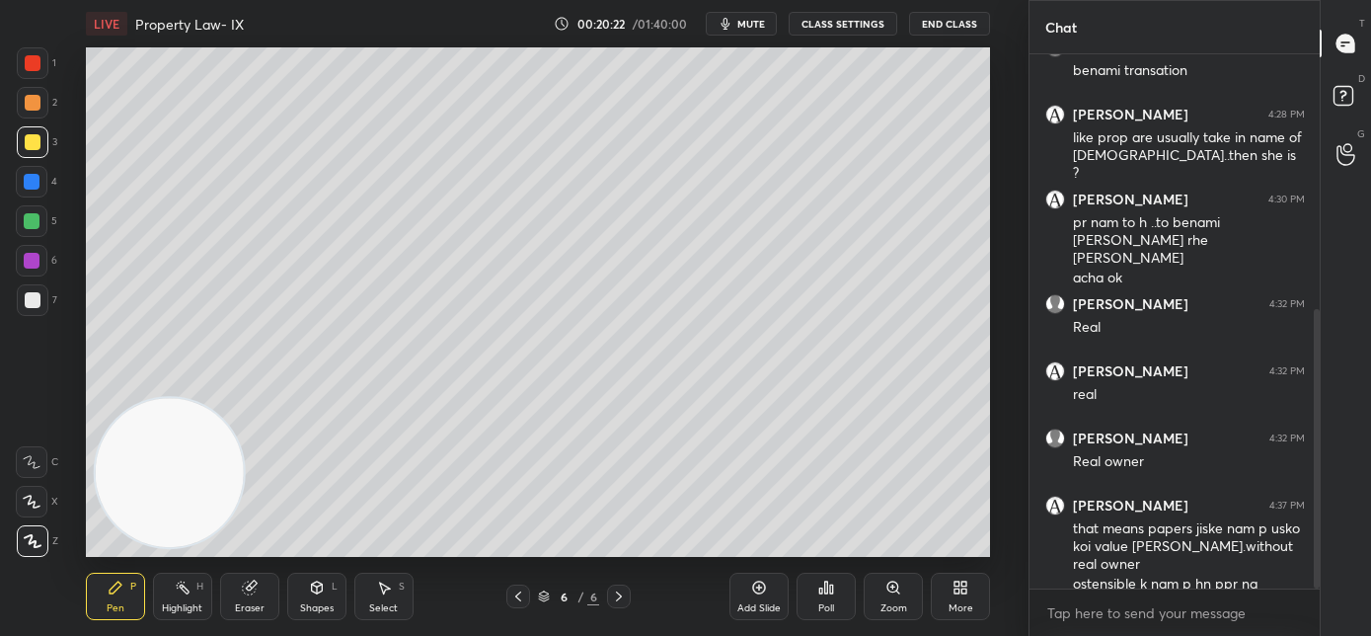
scroll to position [553, 0]
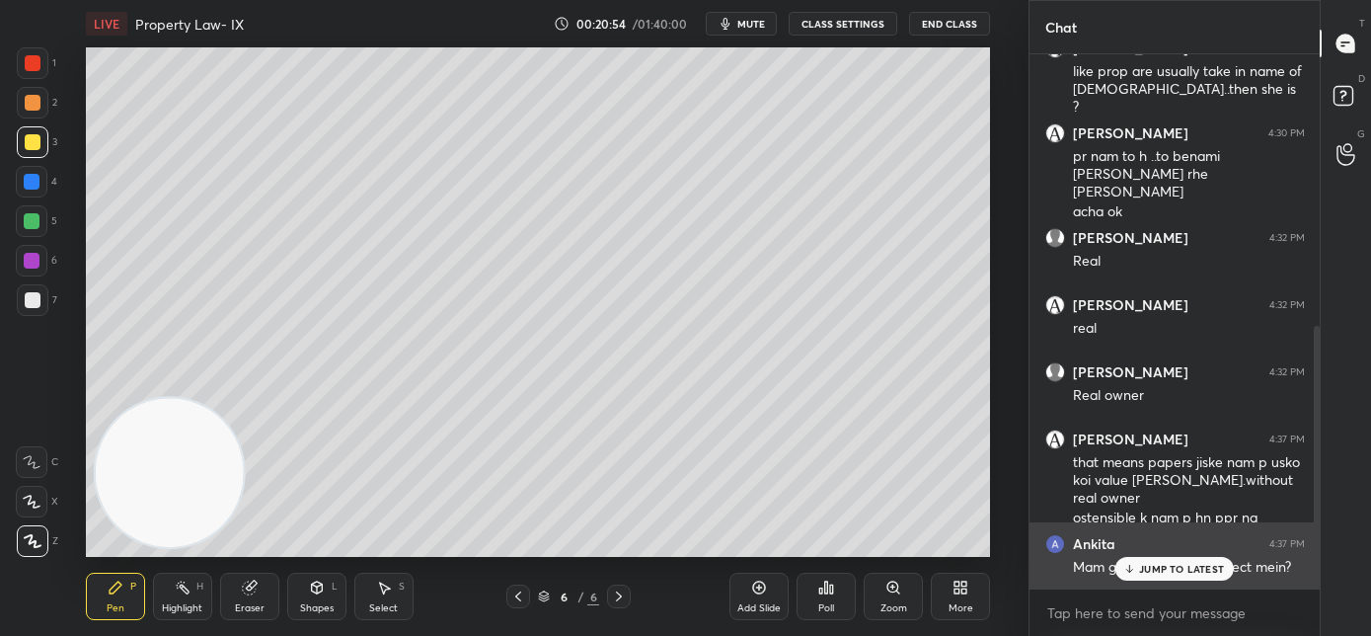
drag, startPoint x: 1136, startPoint y: 568, endPoint x: 1079, endPoint y: 558, distance: 58.3
click at [1136, 569] on icon at bounding box center [1129, 569] width 13 height 12
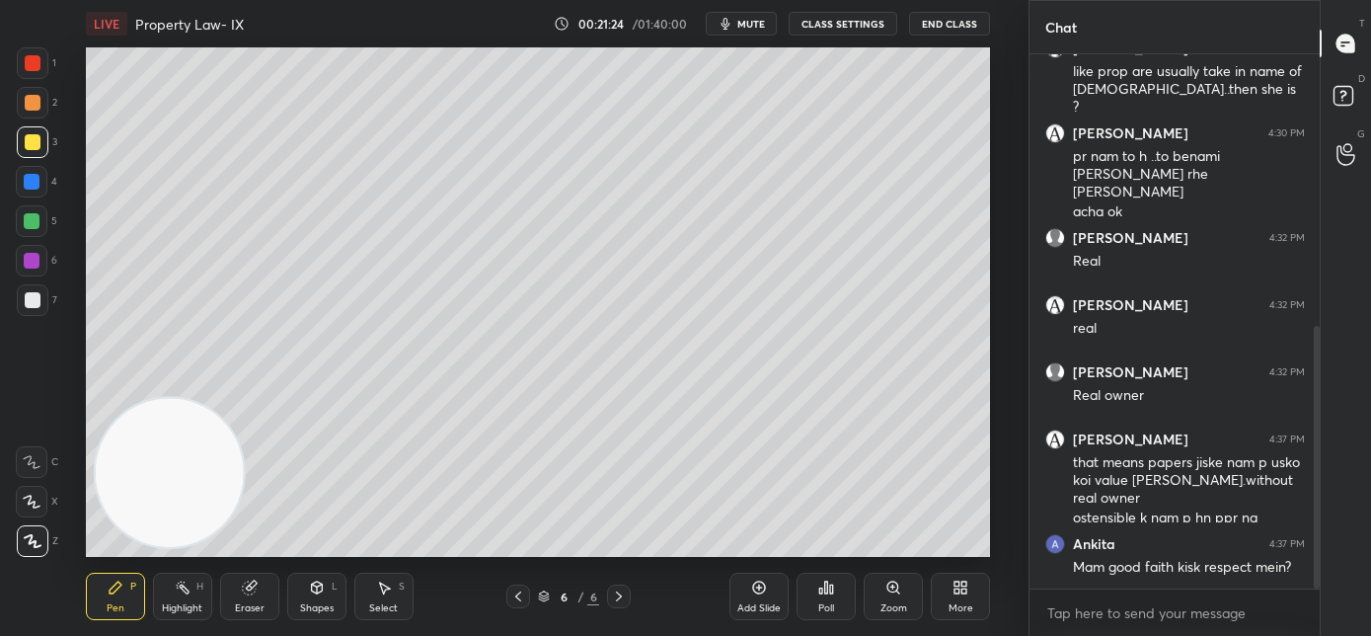
scroll to position [624, 0]
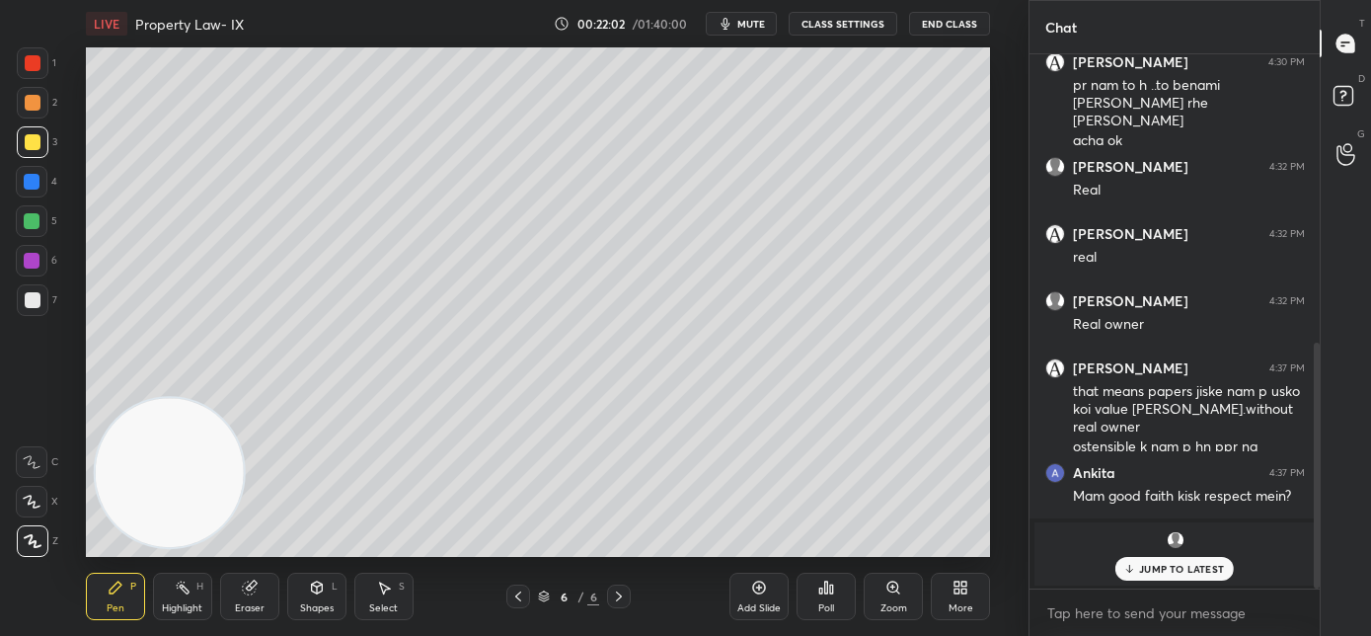
drag, startPoint x: 1137, startPoint y: 570, endPoint x: 1121, endPoint y: 571, distance: 15.8
click at [1134, 570] on div "JUMP TO LATEST" at bounding box center [1174, 569] width 118 height 24
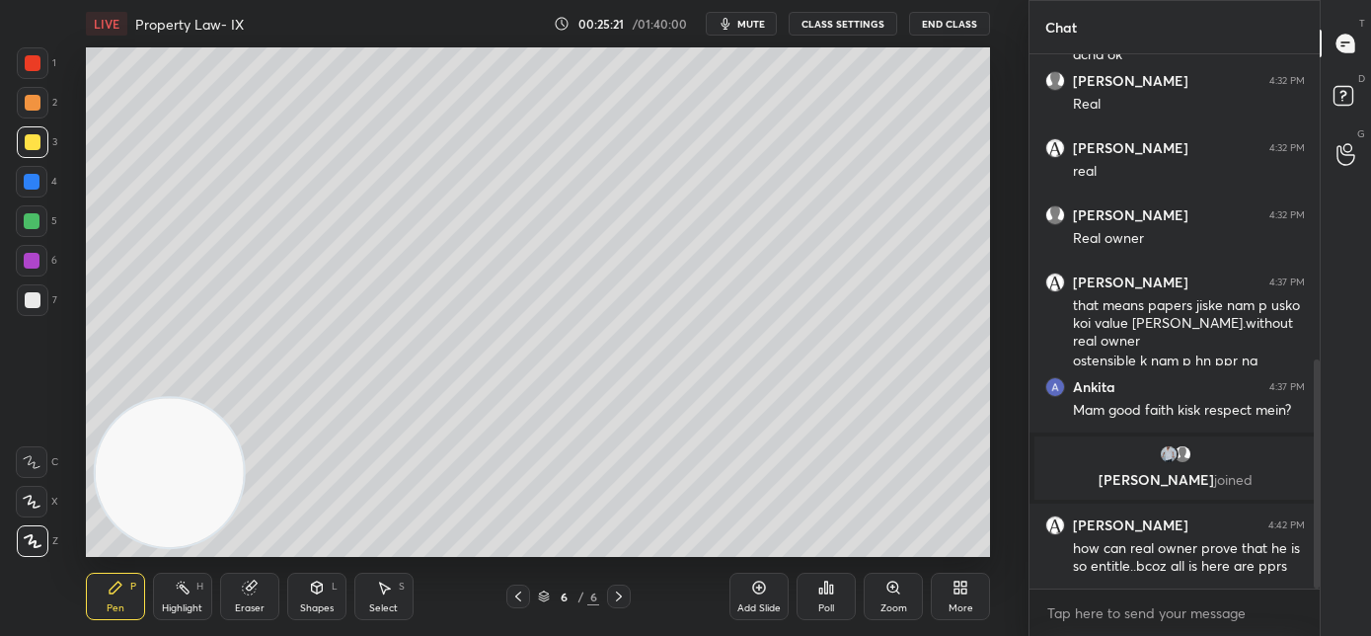
scroll to position [776, 0]
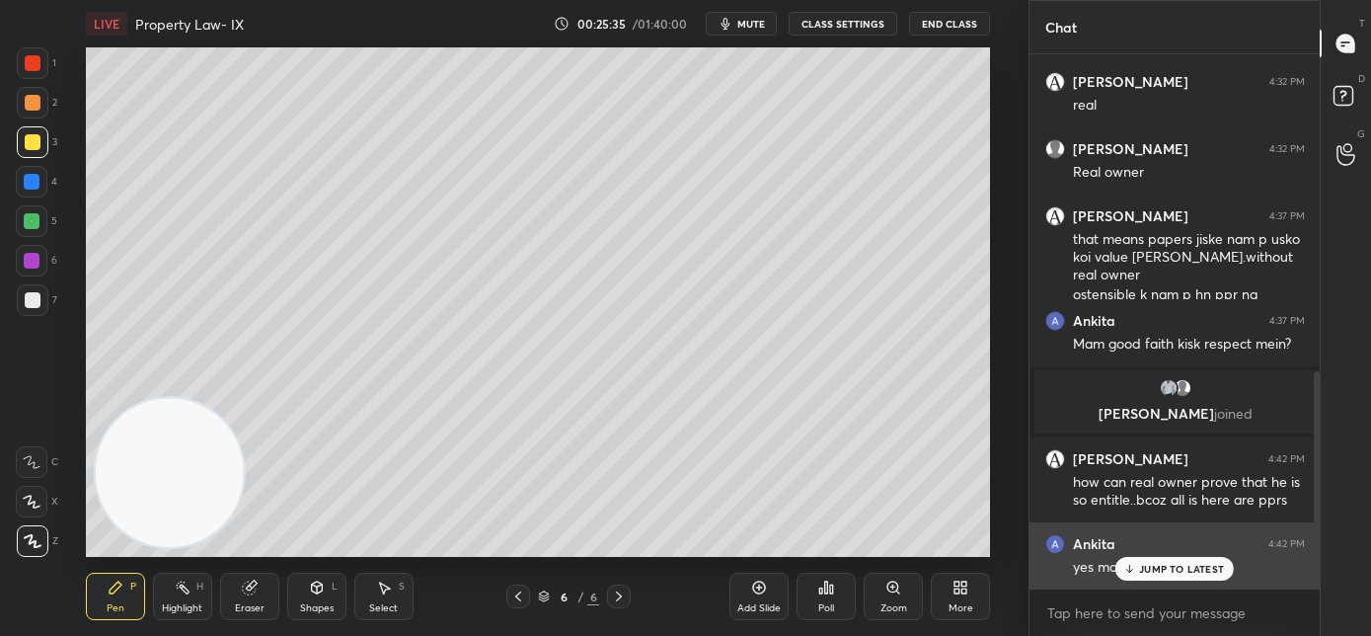
click at [1147, 569] on p "JUMP TO LATEST" at bounding box center [1181, 569] width 85 height 12
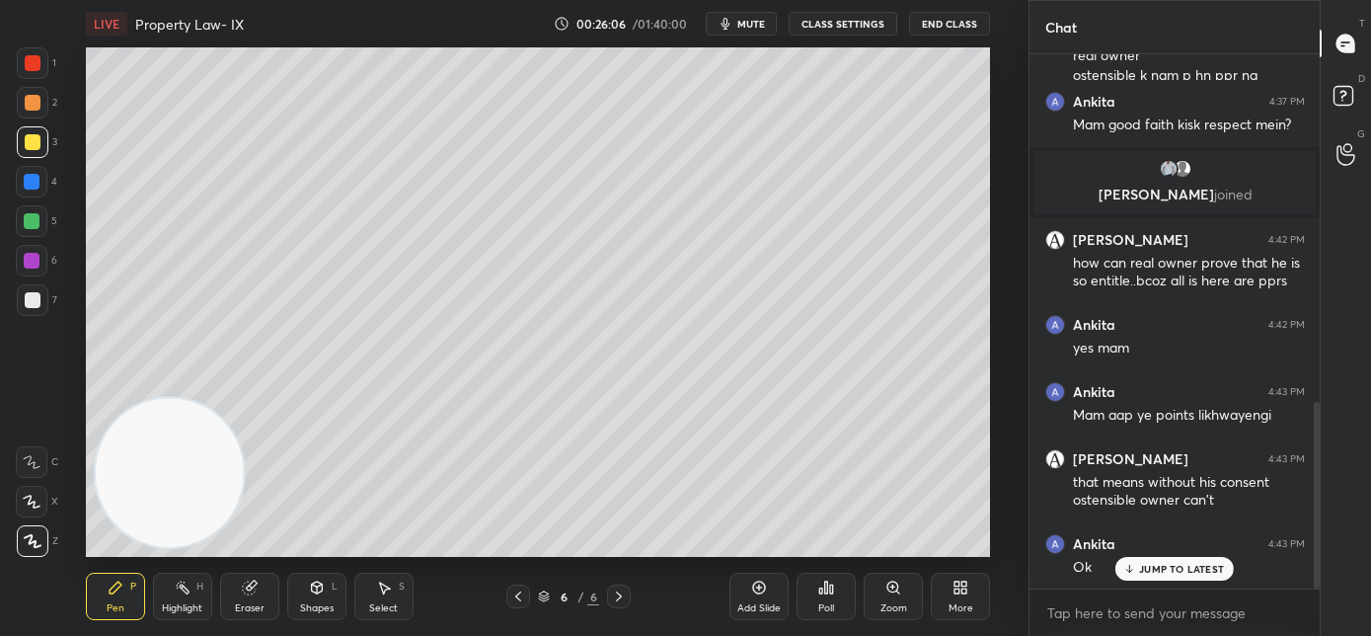
scroll to position [1063, 0]
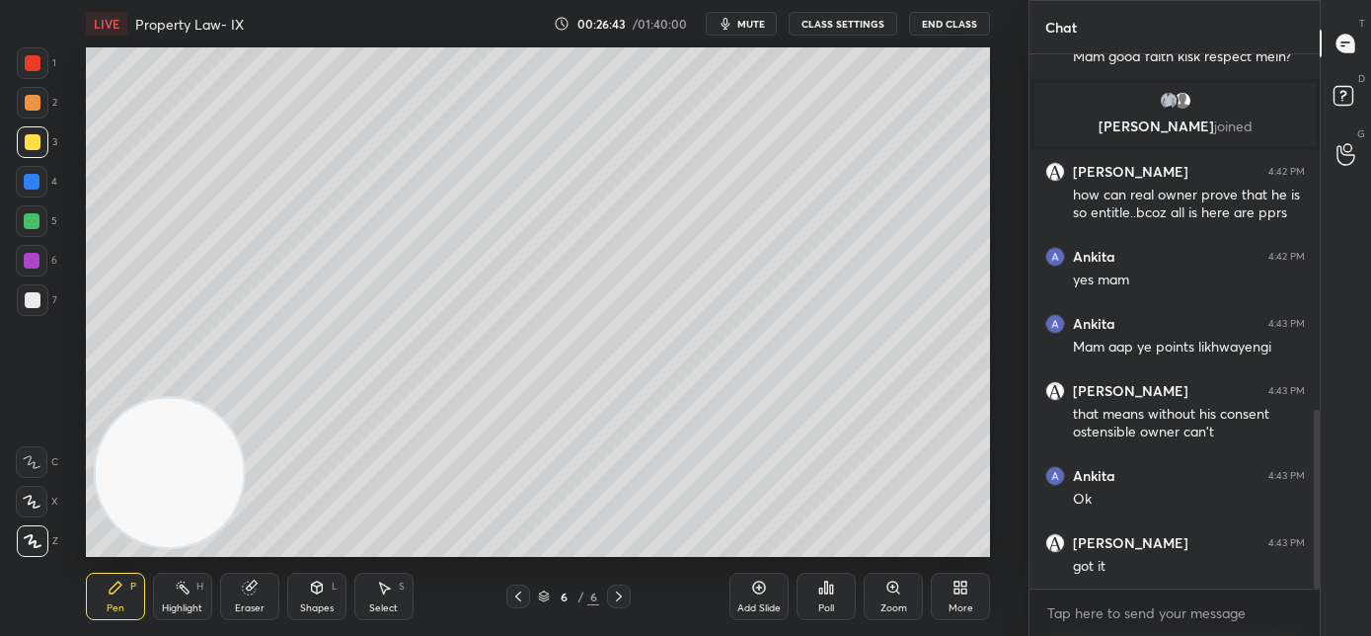
click at [768, 604] on div "Add Slide" at bounding box center [758, 608] width 43 height 10
click at [523, 598] on icon at bounding box center [518, 596] width 16 height 16
click at [523, 600] on icon at bounding box center [518, 596] width 16 height 16
click at [626, 595] on icon at bounding box center [619, 596] width 16 height 16
click at [522, 602] on div at bounding box center [518, 596] width 24 height 24
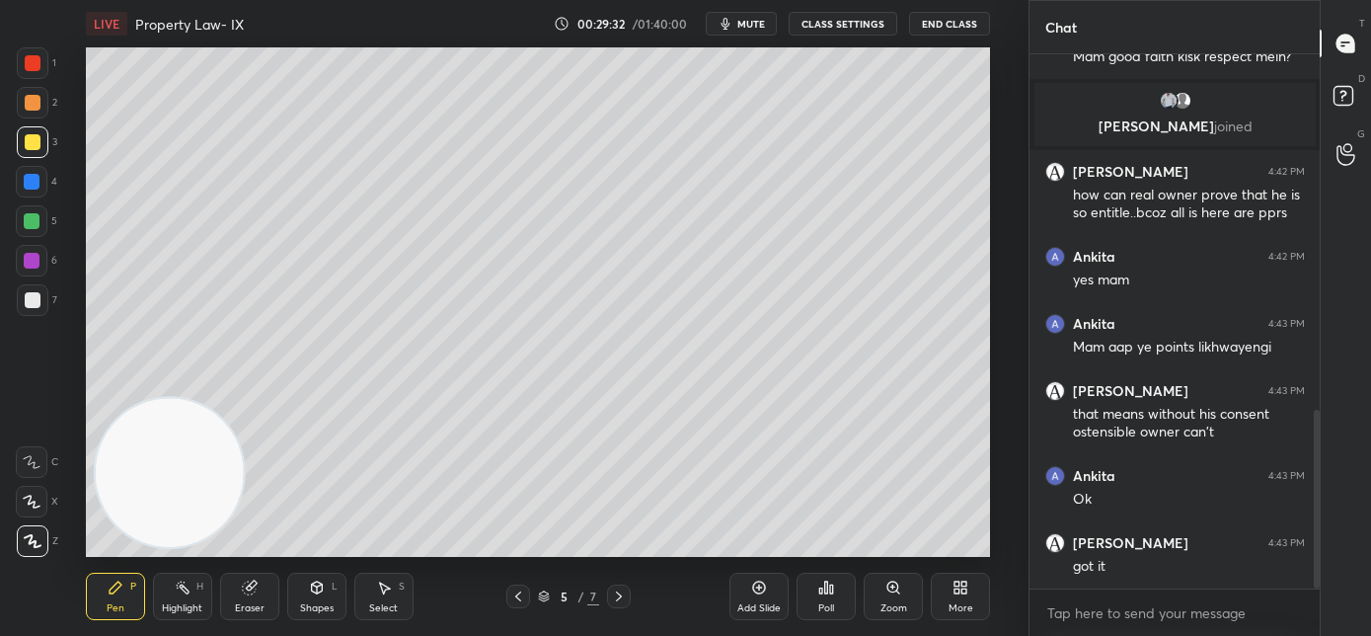
click at [621, 594] on icon at bounding box center [619, 596] width 6 height 10
click at [525, 592] on icon at bounding box center [518, 596] width 16 height 16
click at [618, 599] on icon at bounding box center [619, 596] width 16 height 16
click at [620, 600] on icon at bounding box center [619, 596] width 16 height 16
click at [762, 604] on div "Add Slide" at bounding box center [758, 608] width 43 height 10
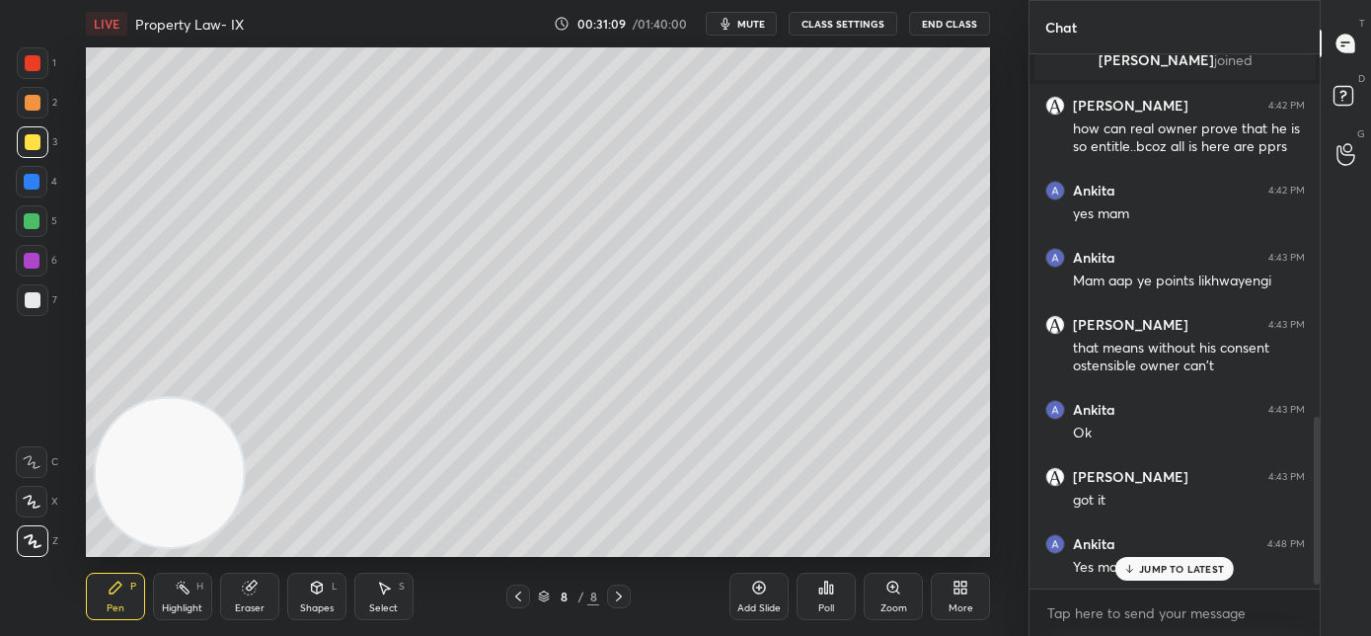
scroll to position [1129, 0]
click at [1159, 565] on p "JUMP TO LATEST" at bounding box center [1181, 569] width 85 height 12
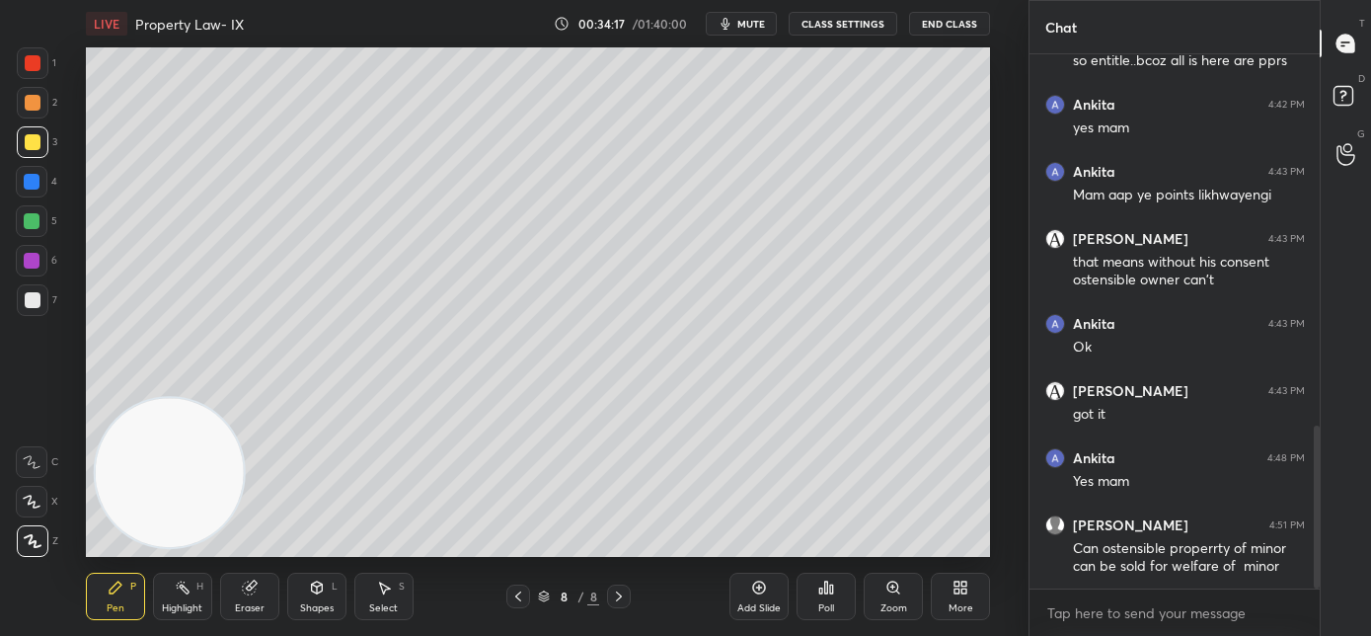
click at [746, 29] on span "mute" at bounding box center [751, 24] width 28 height 14
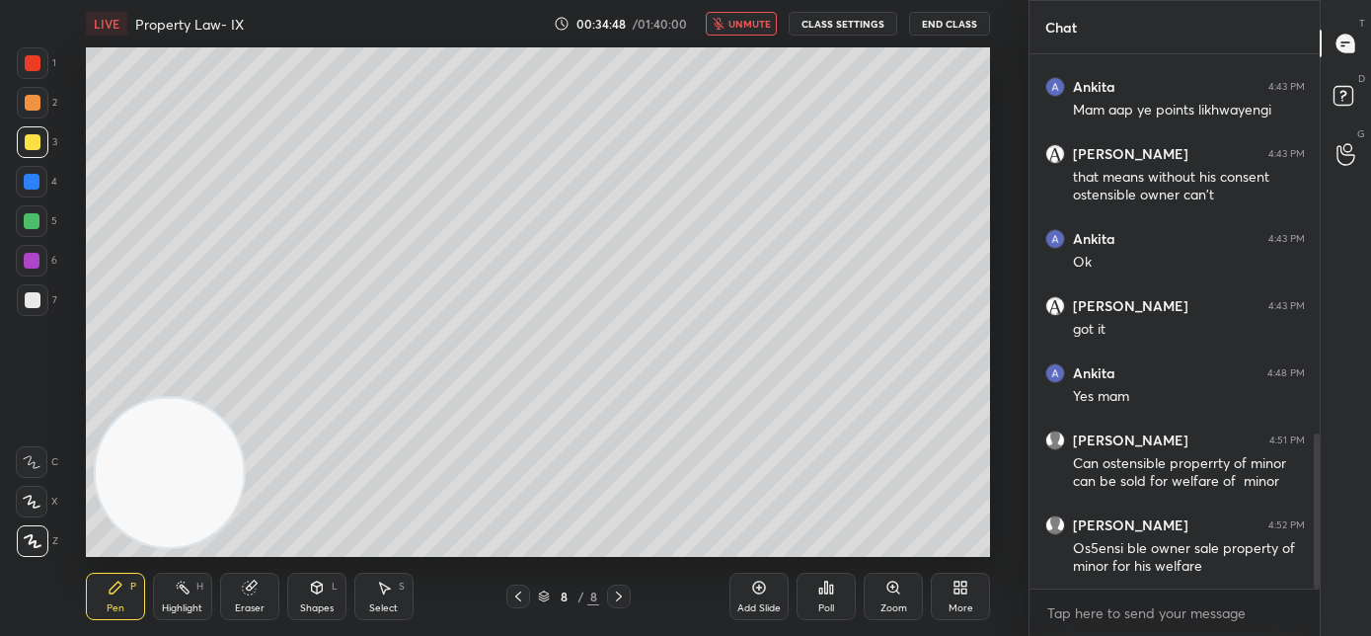
click at [749, 31] on button "unmute" at bounding box center [741, 24] width 71 height 24
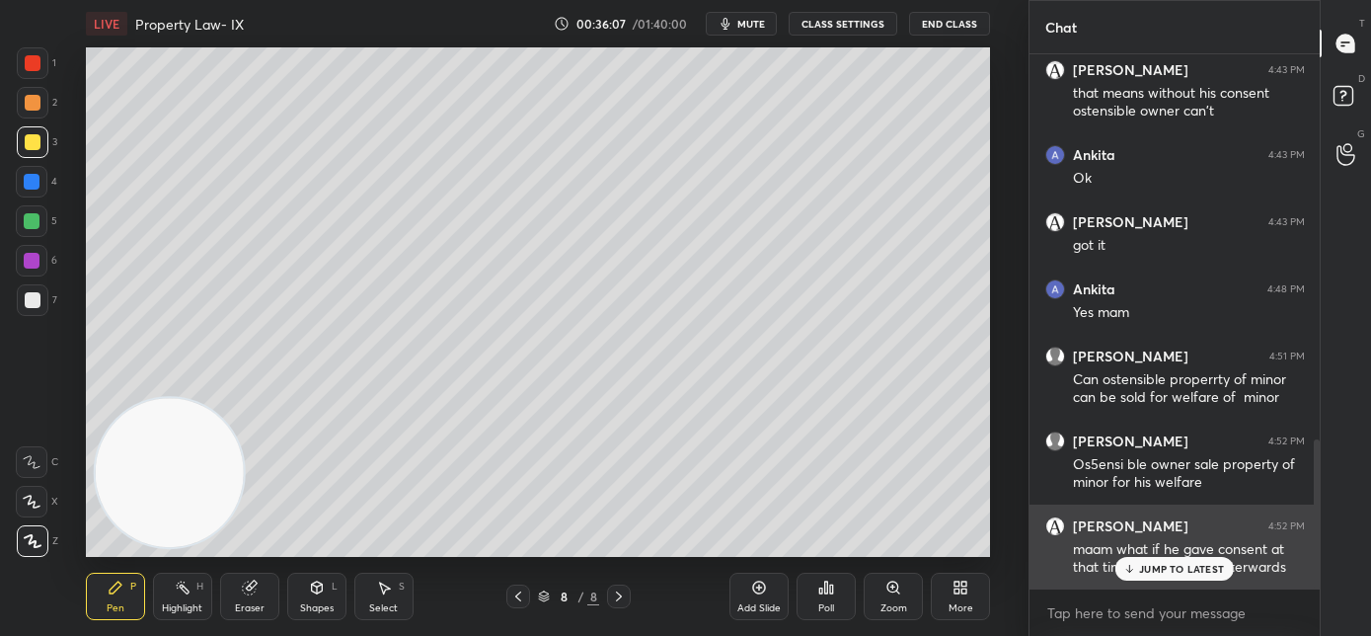
click at [1129, 566] on icon at bounding box center [1129, 569] width 13 height 12
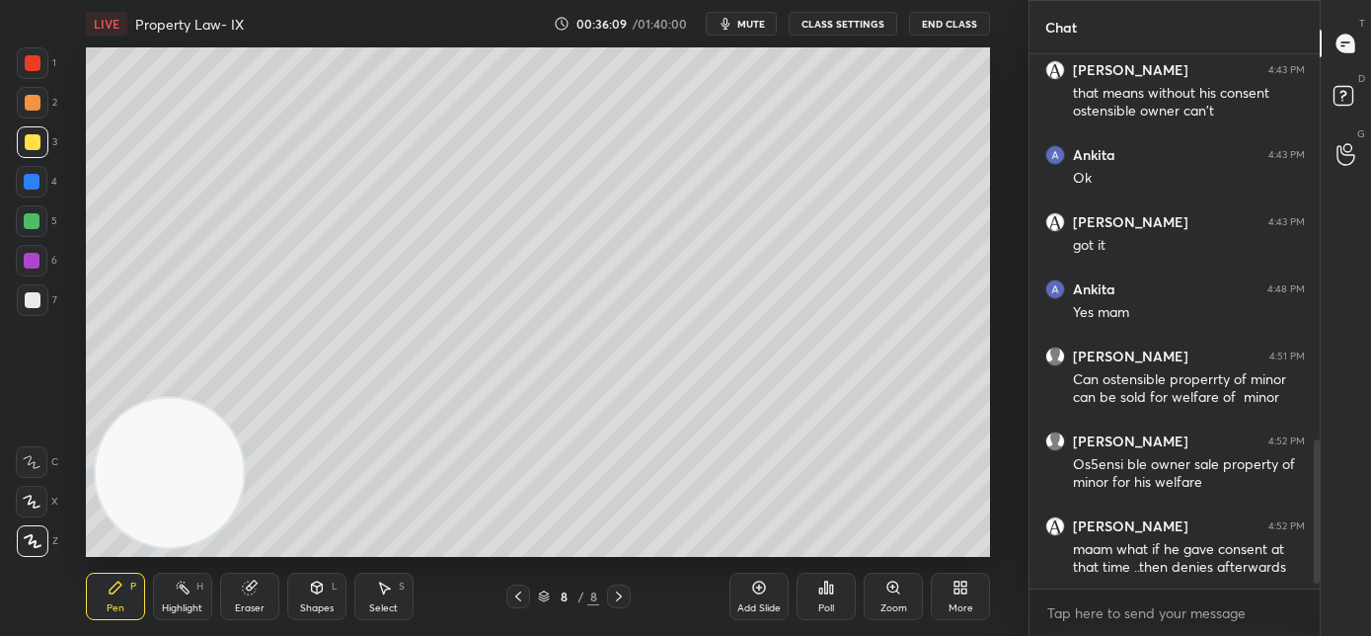
scroll to position [1452, 0]
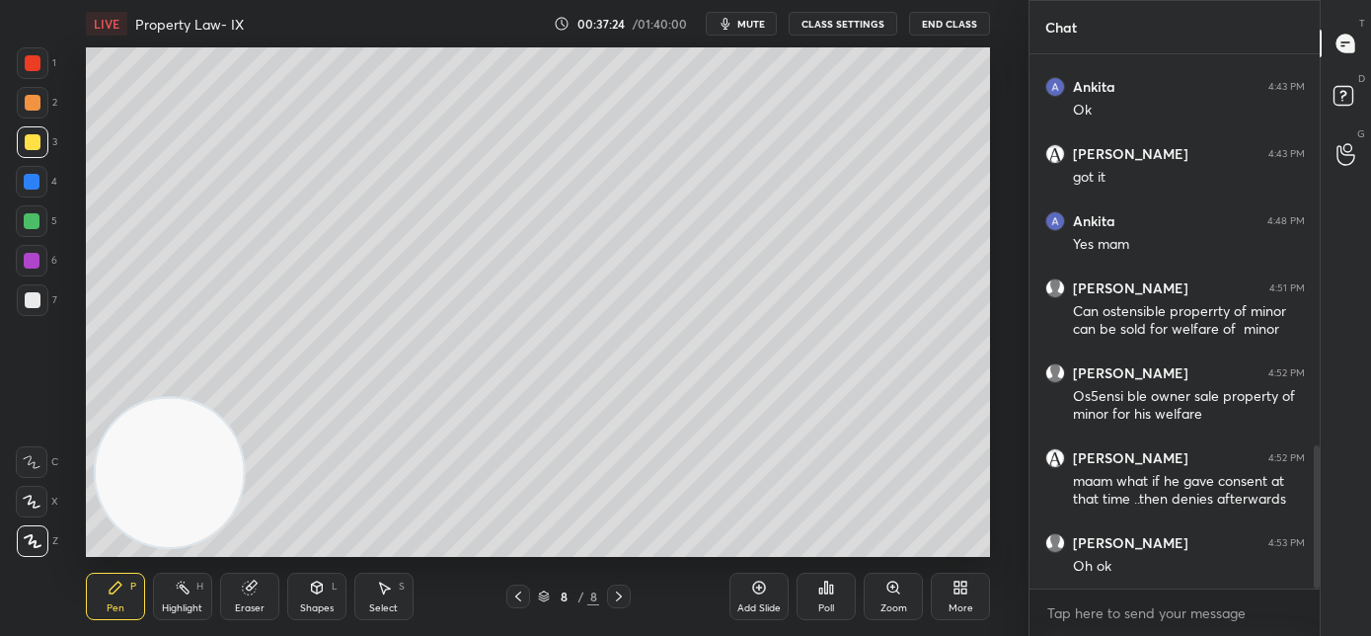
click at [516, 597] on icon at bounding box center [518, 596] width 16 height 16
click at [518, 600] on icon at bounding box center [518, 596] width 16 height 16
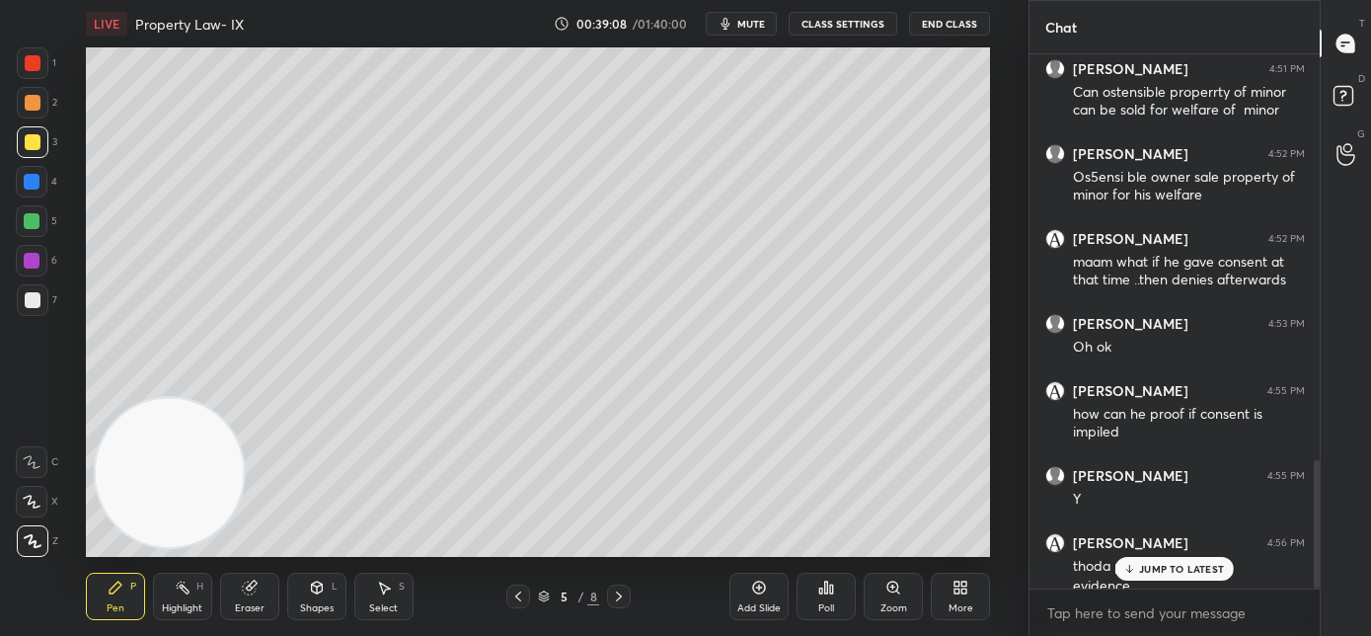
scroll to position [1690, 0]
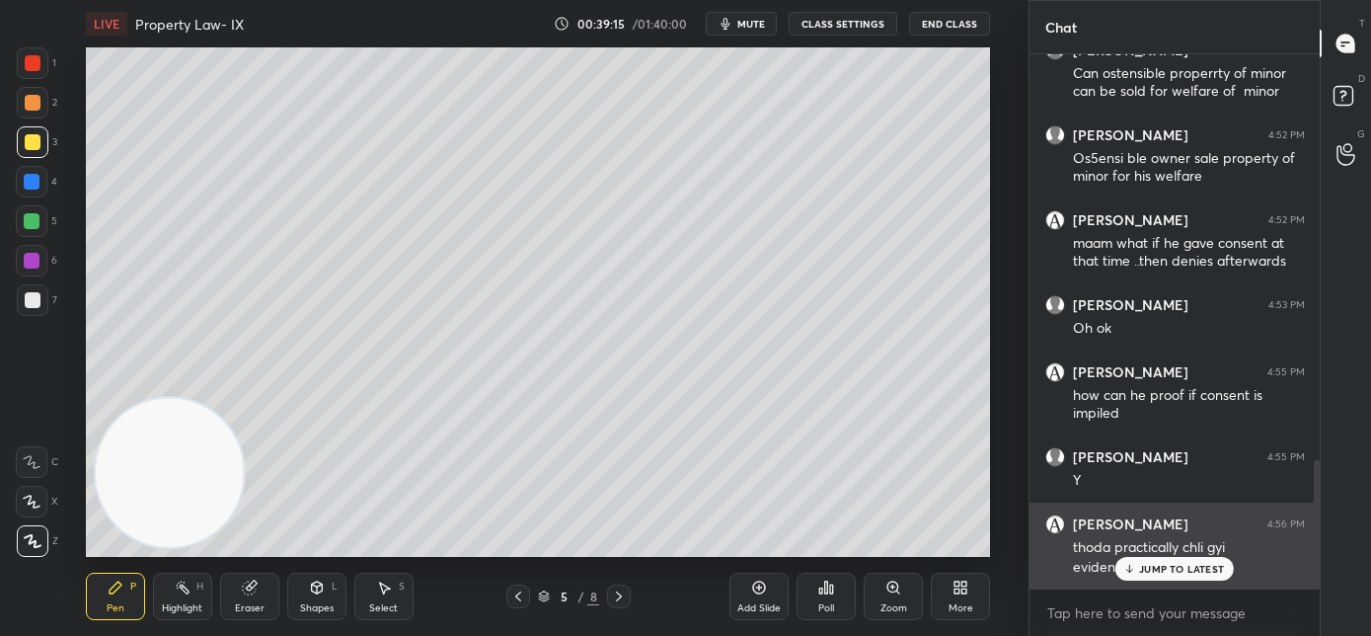
drag, startPoint x: 1153, startPoint y: 568, endPoint x: 1033, endPoint y: 558, distance: 119.9
click at [1152, 569] on p "JUMP TO LATEST" at bounding box center [1181, 569] width 85 height 12
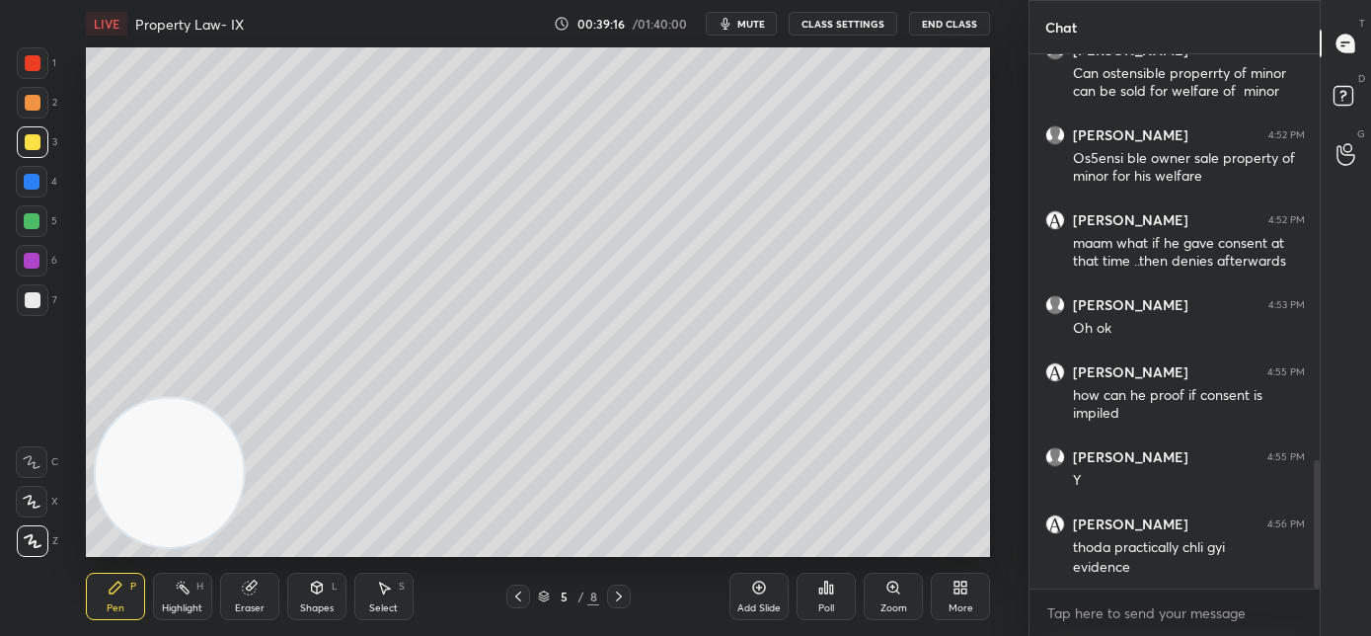
scroll to position [1758, 0]
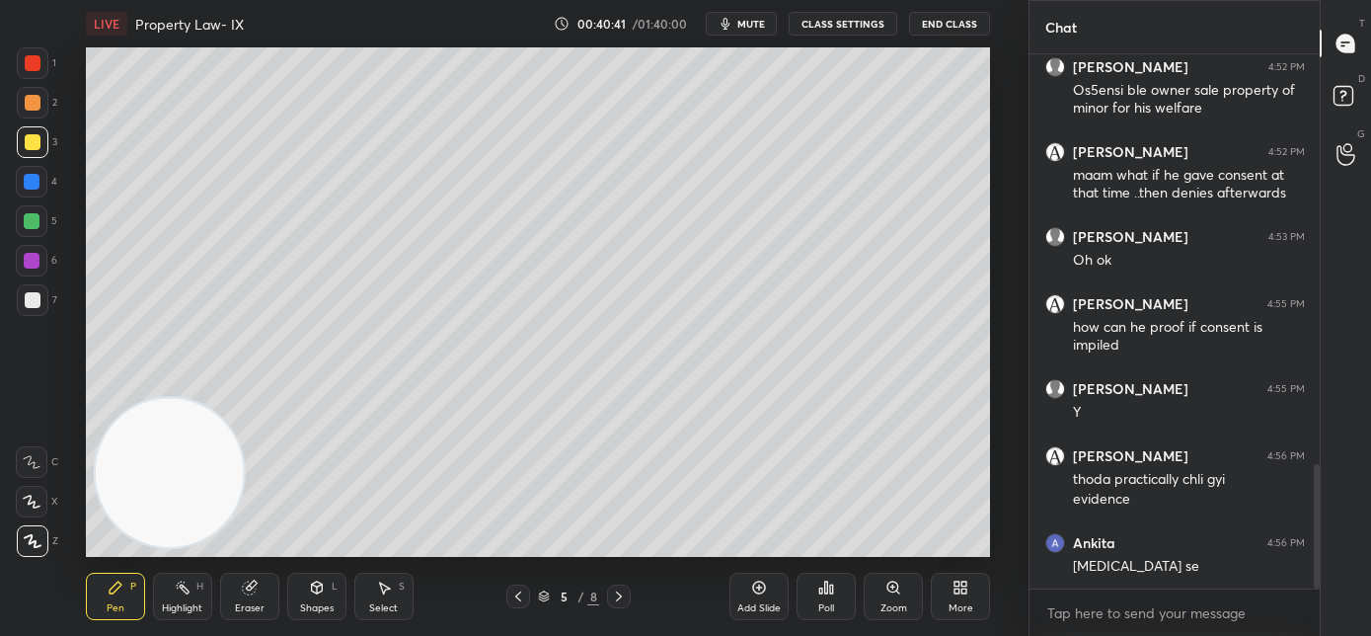
click at [621, 600] on icon at bounding box center [619, 596] width 16 height 16
click at [620, 600] on icon at bounding box center [619, 596] width 16 height 16
click at [618, 598] on icon at bounding box center [619, 596] width 16 height 16
click at [626, 597] on icon at bounding box center [619, 596] width 16 height 16
click at [749, 611] on div "Add Slide" at bounding box center [758, 608] width 43 height 10
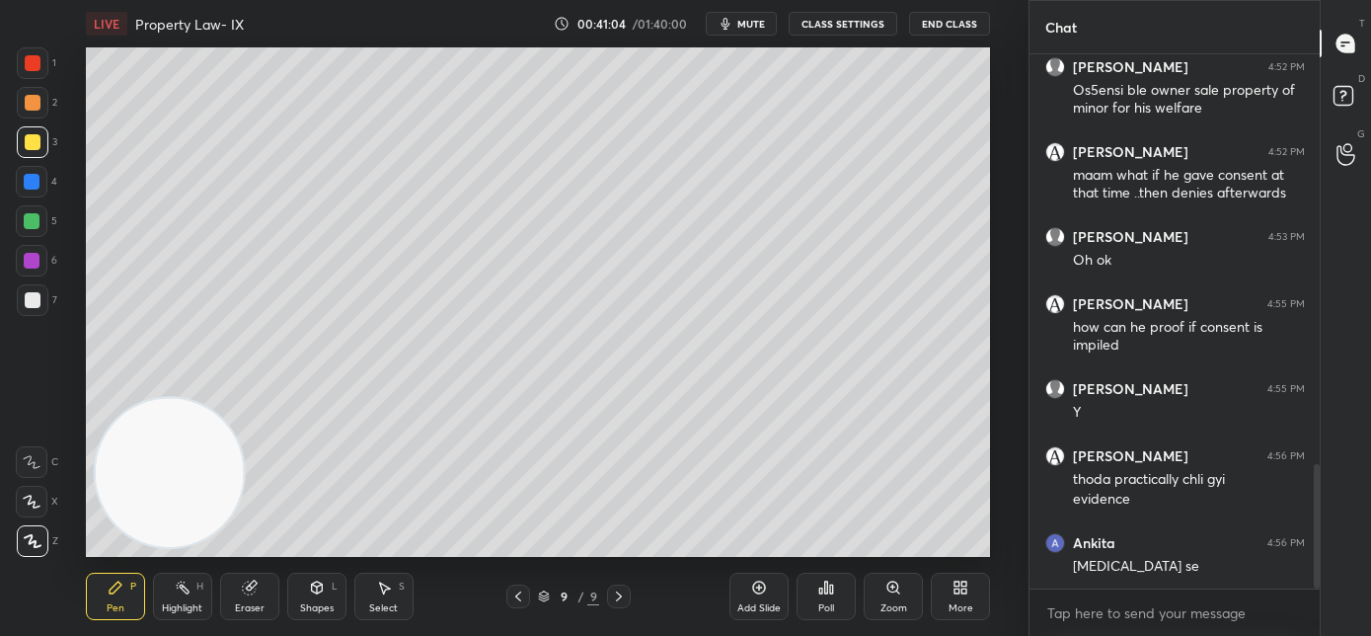
click at [71, 253] on div "Setting up your live class Poll for secs No correct answer Start poll" at bounding box center [537, 301] width 949 height 509
drag, startPoint x: 757, startPoint y: 601, endPoint x: 766, endPoint y: 595, distance: 10.7
click at [758, 603] on div "Add Slide" at bounding box center [758, 608] width 43 height 10
click at [515, 604] on div at bounding box center [518, 596] width 24 height 24
click at [525, 598] on div at bounding box center [518, 596] width 24 height 24
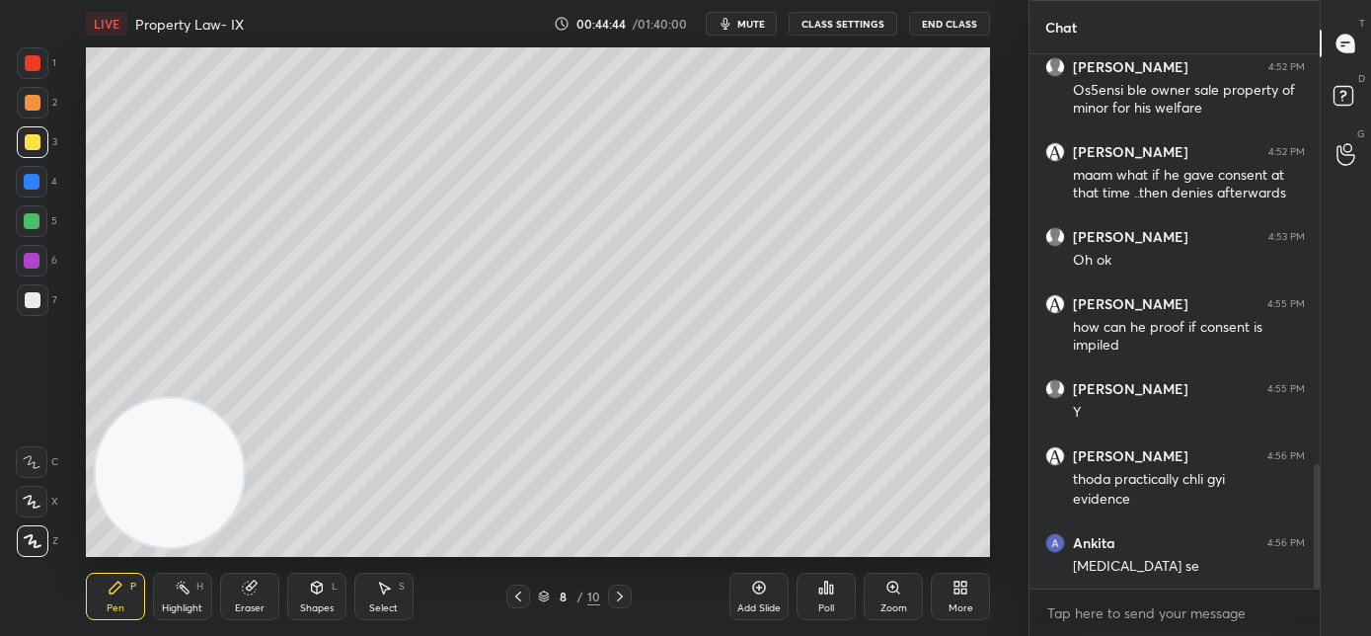
click at [618, 598] on icon at bounding box center [620, 596] width 6 height 10
click at [619, 600] on icon at bounding box center [620, 596] width 16 height 16
click at [762, 603] on div "Add Slide" at bounding box center [758, 608] width 43 height 10
drag, startPoint x: 37, startPoint y: 190, endPoint x: 48, endPoint y: 191, distance: 11.9
click at [37, 190] on div at bounding box center [32, 182] width 32 height 32
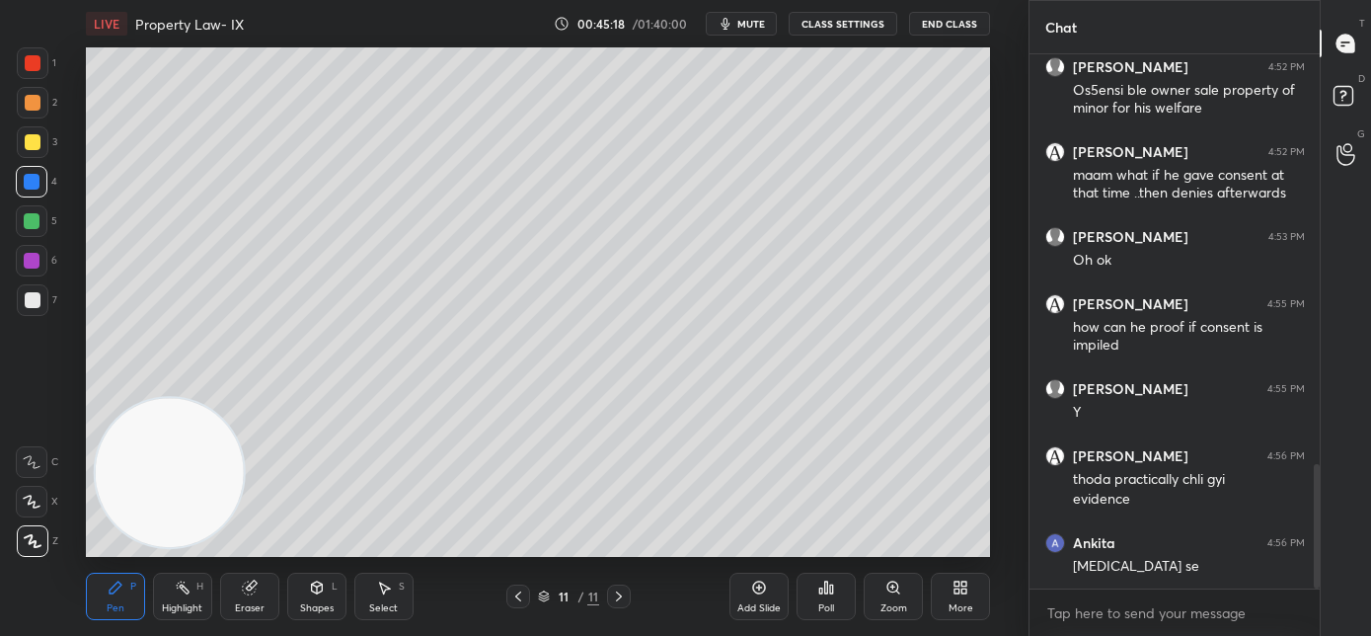
drag, startPoint x: 737, startPoint y: 19, endPoint x: 734, endPoint y: 30, distance: 11.3
click at [733, 21] on icon "button" at bounding box center [726, 24] width 16 height 16
click at [748, 27] on span "unmute" at bounding box center [749, 24] width 42 height 14
click at [738, 603] on div "Add Slide" at bounding box center [758, 608] width 43 height 10
click at [29, 270] on div at bounding box center [32, 261] width 32 height 32
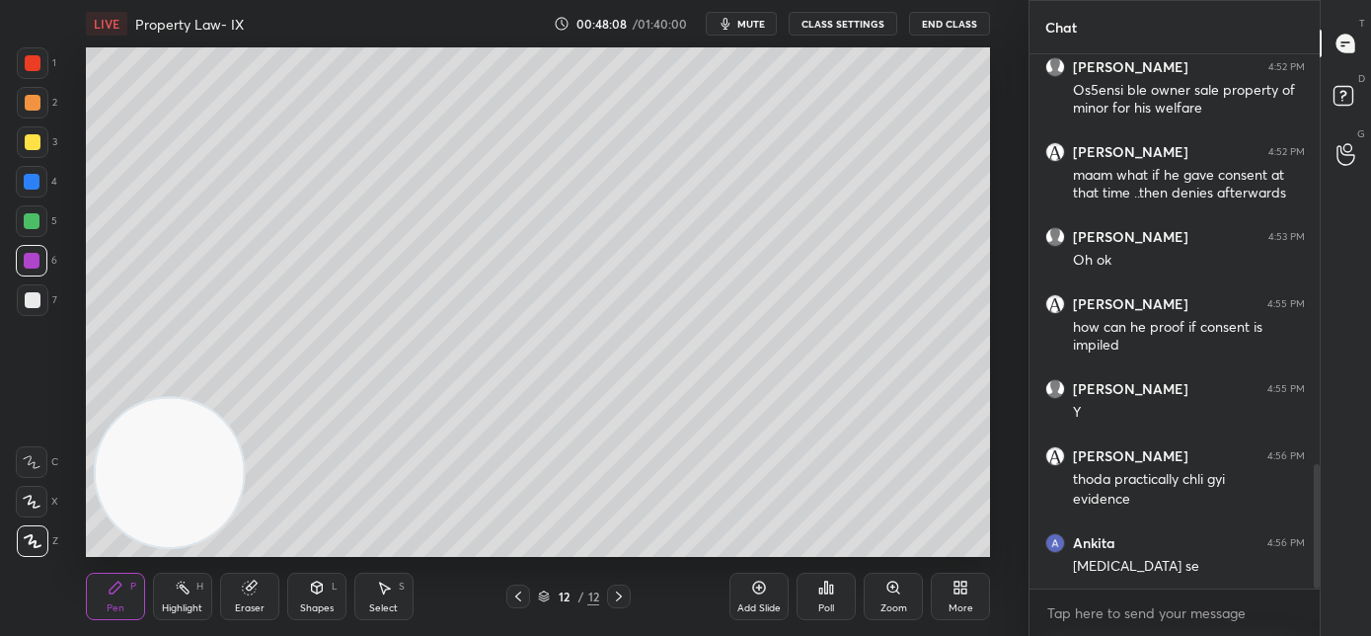
click at [756, 603] on div "Add Slide" at bounding box center [758, 608] width 43 height 10
drag, startPoint x: 522, startPoint y: 594, endPoint x: 520, endPoint y: 566, distance: 28.7
click at [522, 594] on icon at bounding box center [518, 596] width 16 height 16
click at [614, 600] on icon at bounding box center [619, 596] width 16 height 16
click at [735, 601] on div "Add Slide" at bounding box center [758, 595] width 59 height 47
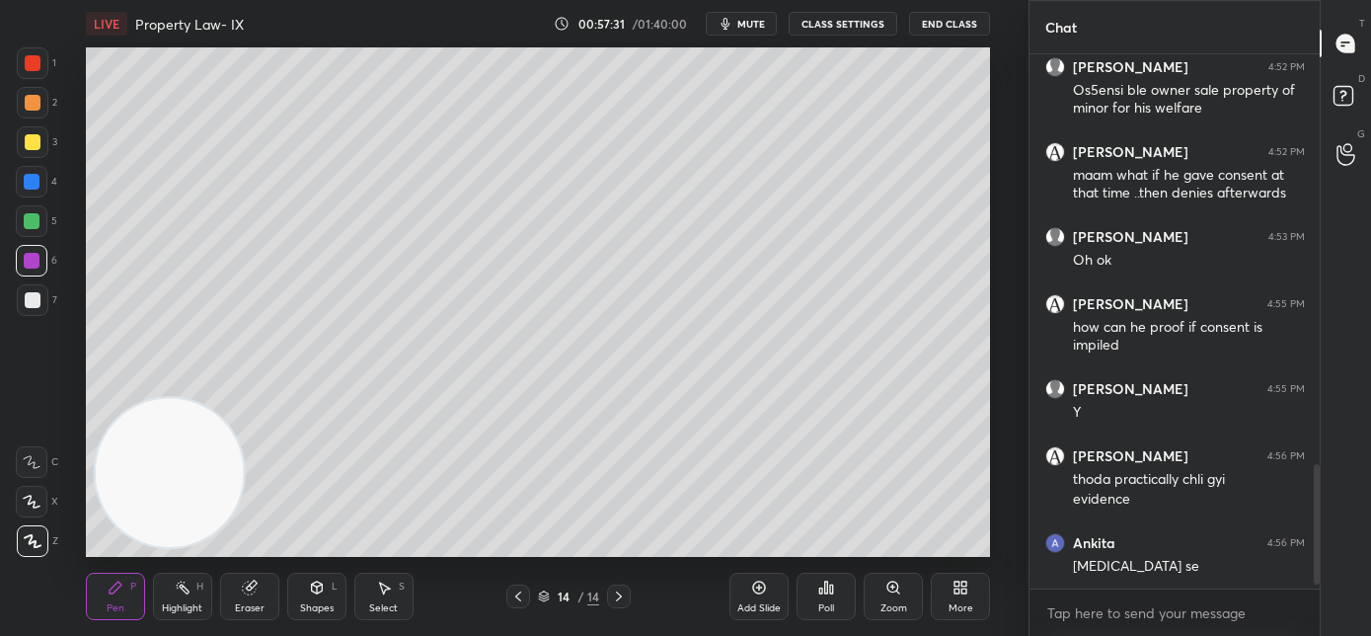
click at [757, 603] on div "Add Slide" at bounding box center [758, 608] width 43 height 10
drag, startPoint x: 38, startPoint y: 181, endPoint x: 49, endPoint y: 207, distance: 28.8
click at [38, 182] on div at bounding box center [32, 182] width 16 height 16
click at [37, 229] on div at bounding box center [32, 221] width 32 height 32
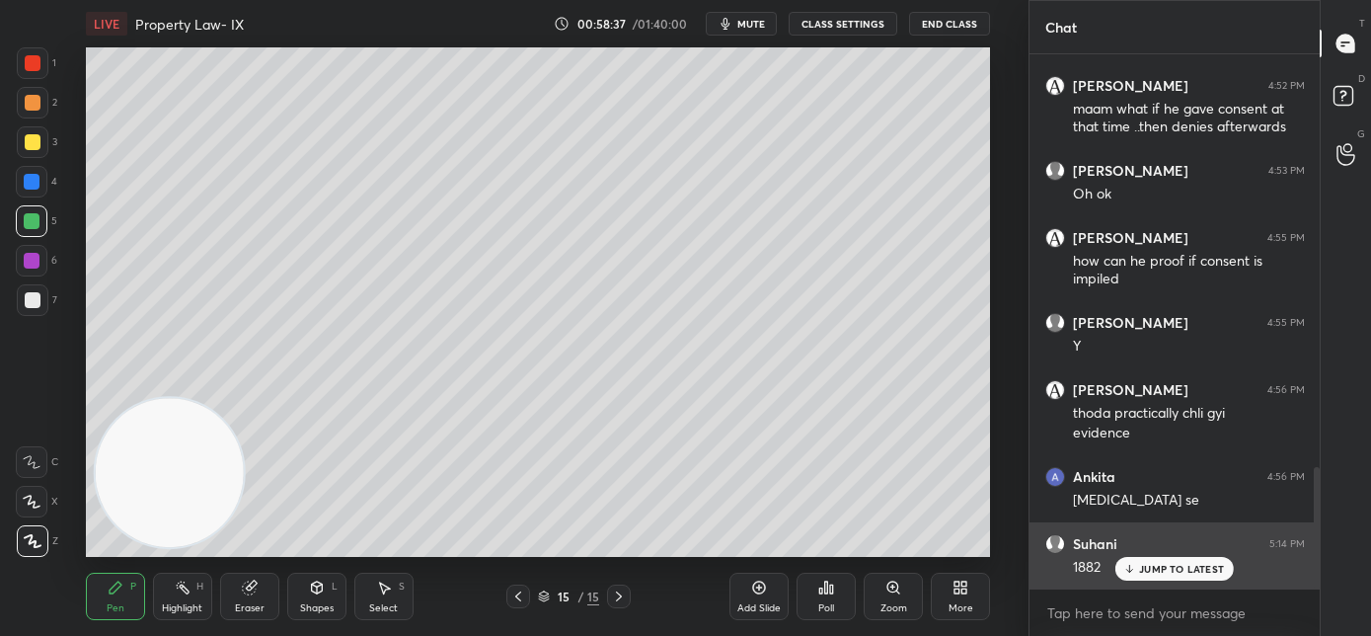
click at [1126, 569] on icon at bounding box center [1129, 569] width 13 height 12
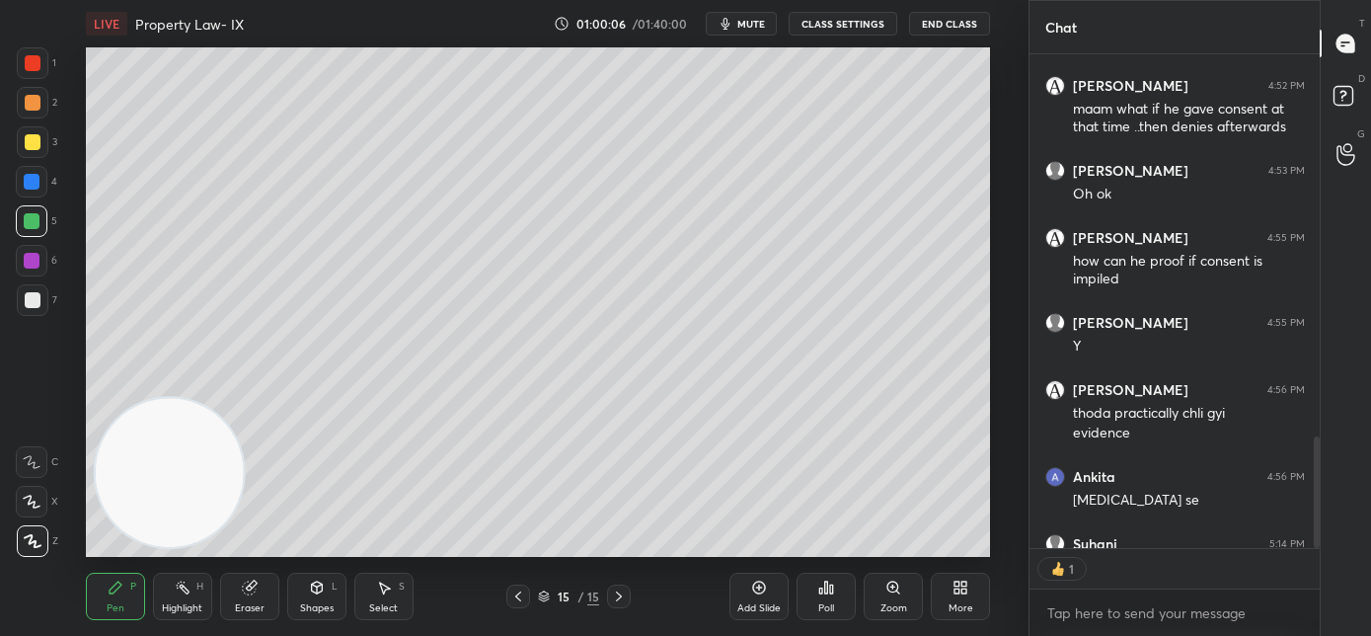
scroll to position [528, 284]
drag, startPoint x: 761, startPoint y: 594, endPoint x: 779, endPoint y: 585, distance: 19.9
click at [764, 593] on icon at bounding box center [759, 587] width 16 height 16
click at [510, 585] on div at bounding box center [518, 596] width 24 height 24
drag, startPoint x: 617, startPoint y: 601, endPoint x: 632, endPoint y: 586, distance: 20.9
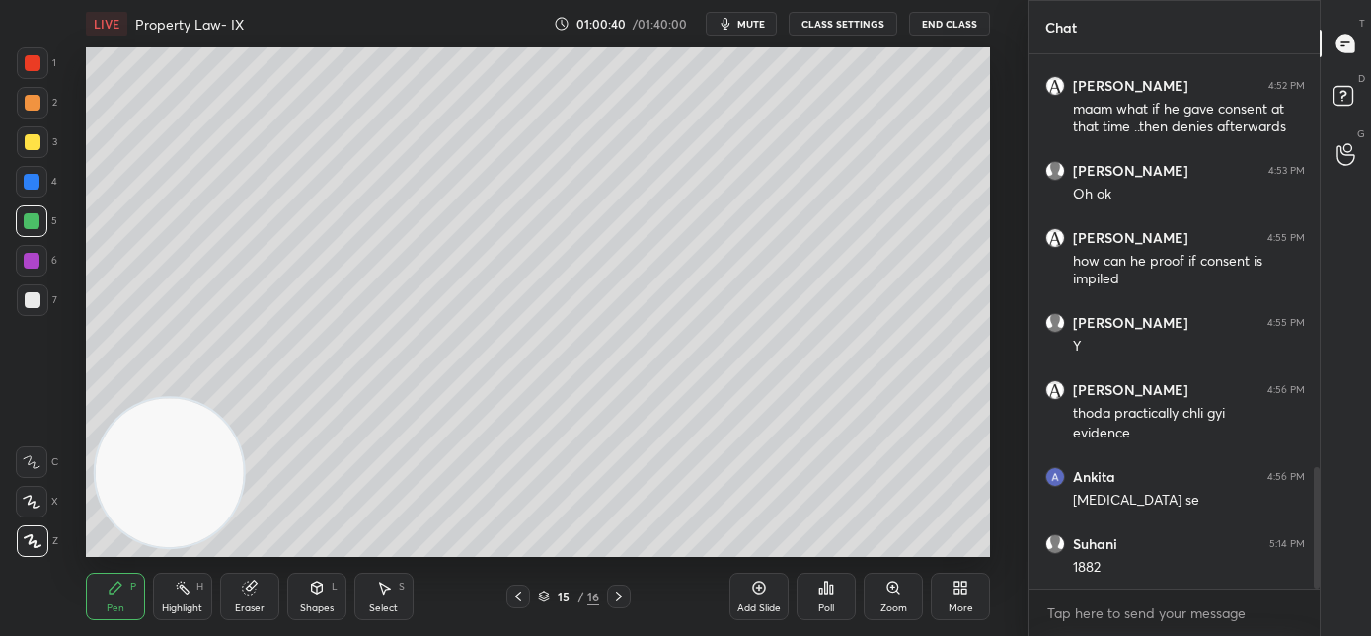
click at [618, 601] on icon at bounding box center [619, 596] width 16 height 16
drag, startPoint x: 508, startPoint y: 595, endPoint x: 534, endPoint y: 592, distance: 25.8
click at [508, 595] on div at bounding box center [518, 596] width 24 height 24
click at [620, 590] on icon at bounding box center [619, 596] width 16 height 16
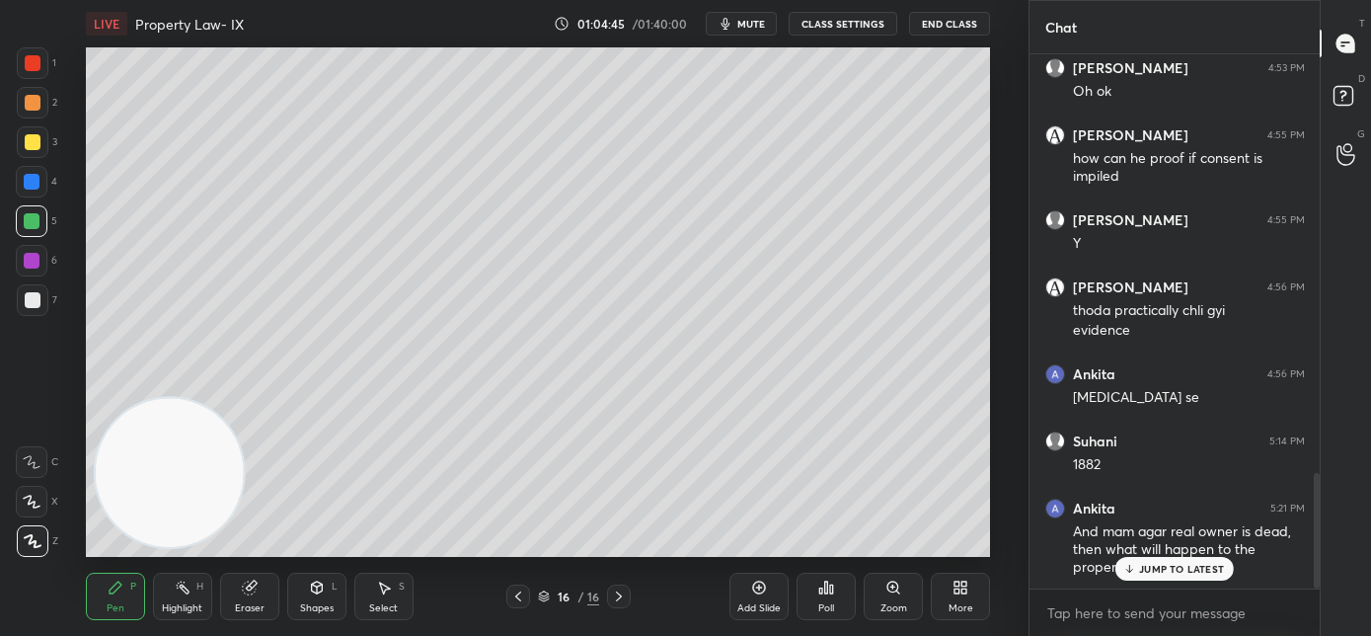
click at [1166, 575] on div "JUMP TO LATEST" at bounding box center [1174, 569] width 118 height 24
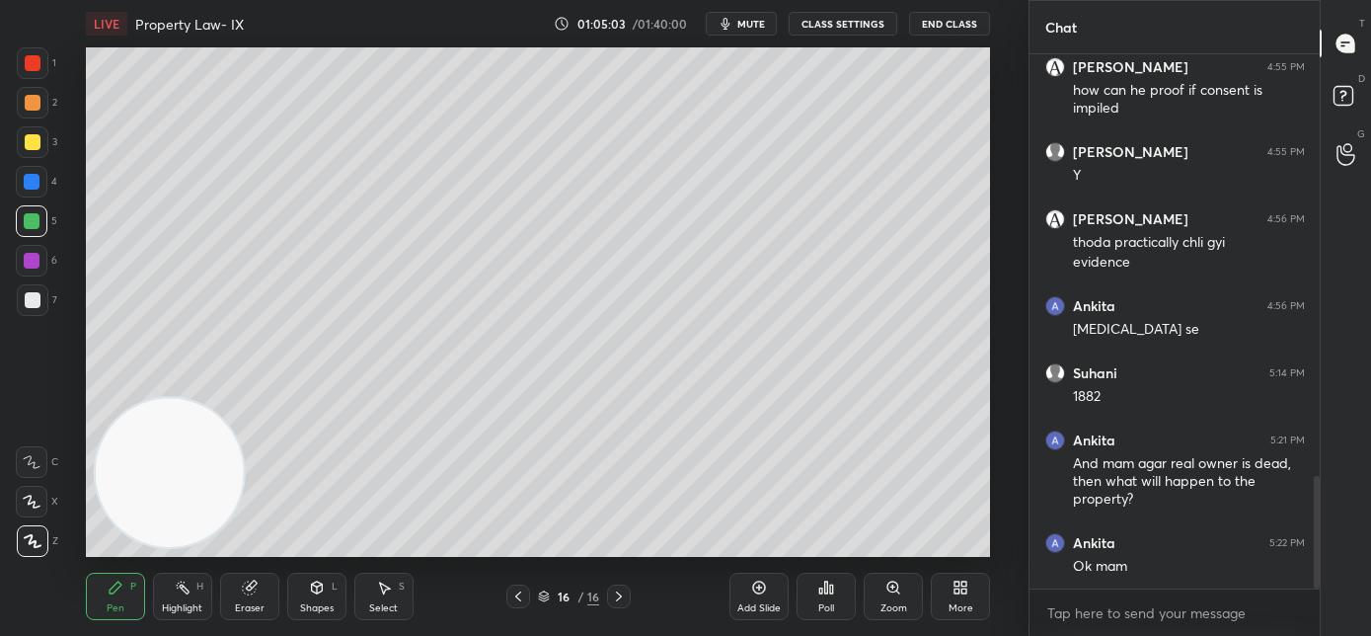
click at [947, 605] on div "More" at bounding box center [960, 595] width 59 height 47
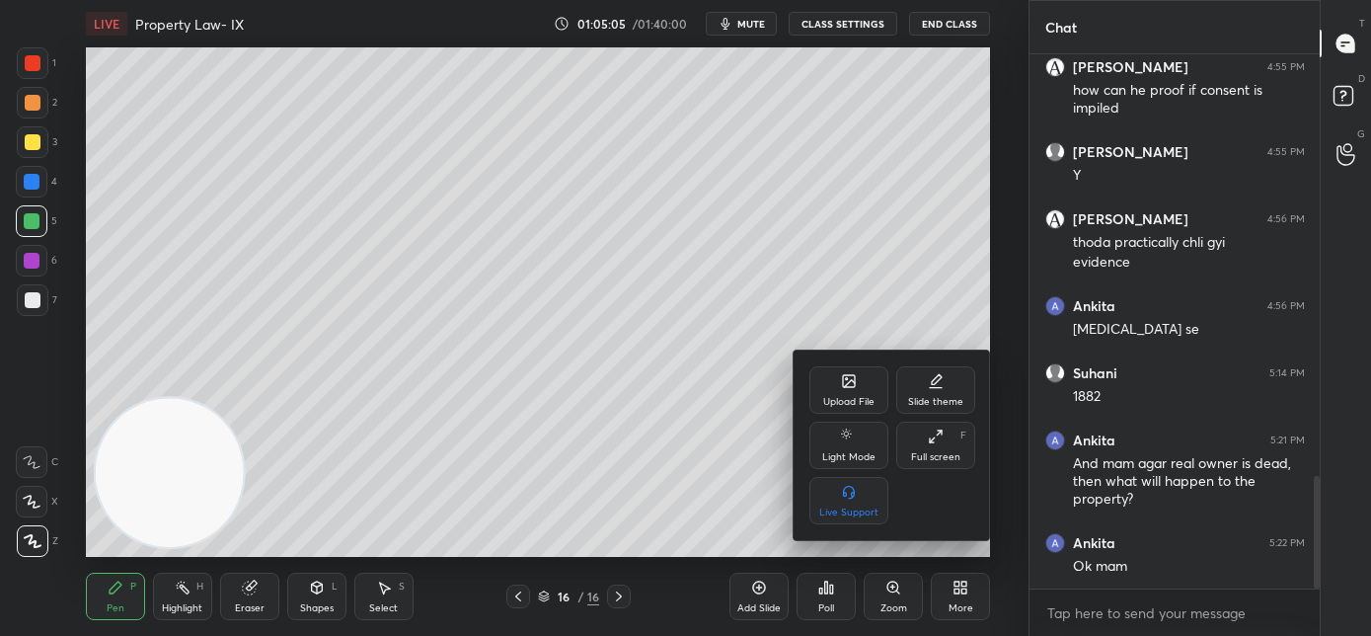
click at [714, 521] on div at bounding box center [685, 318] width 1371 height 636
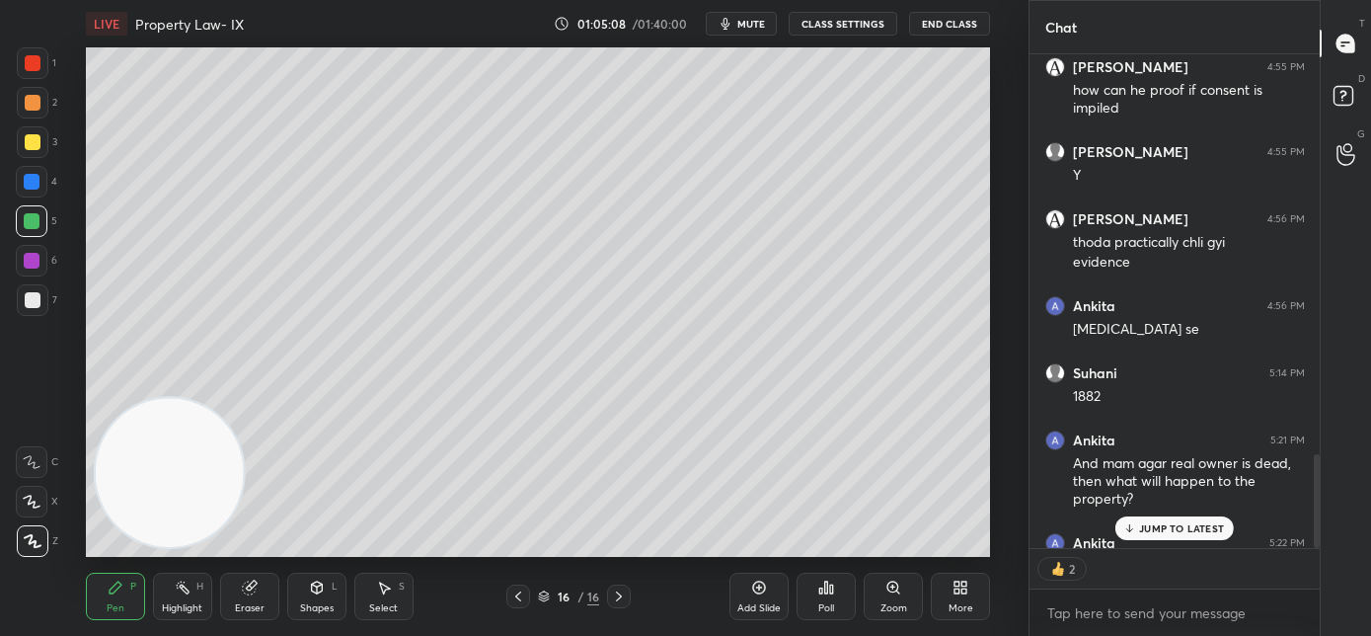
scroll to position [2101, 0]
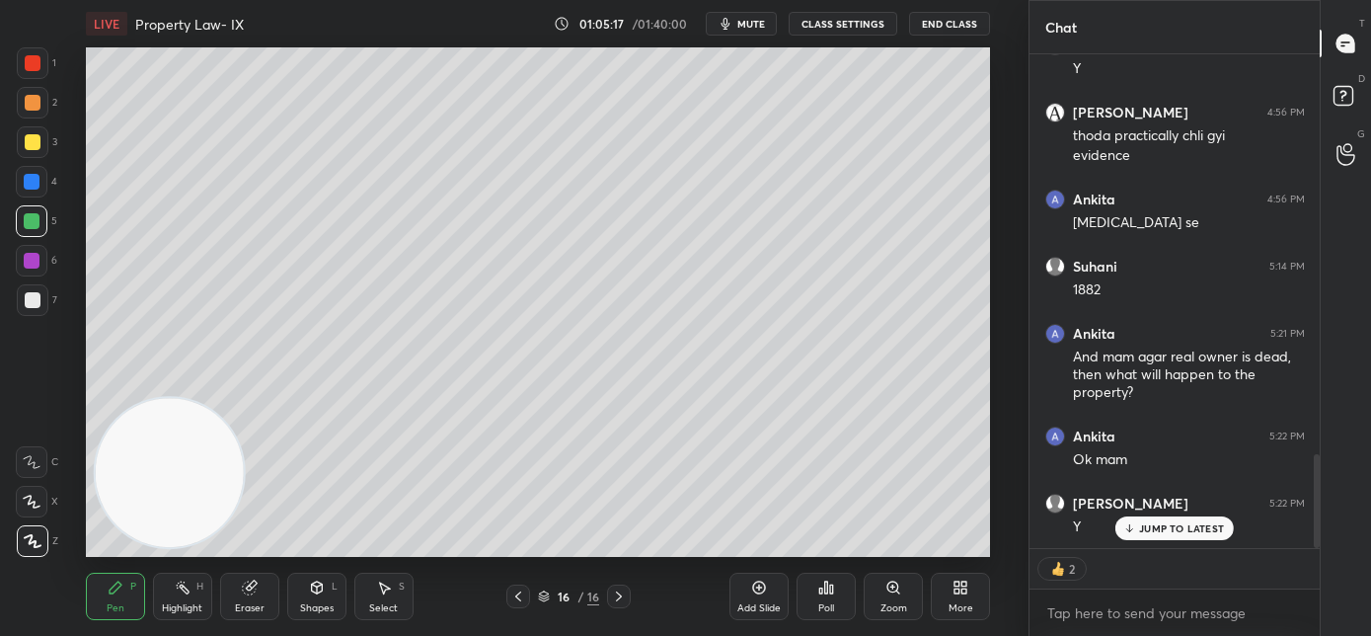
type textarea "x"
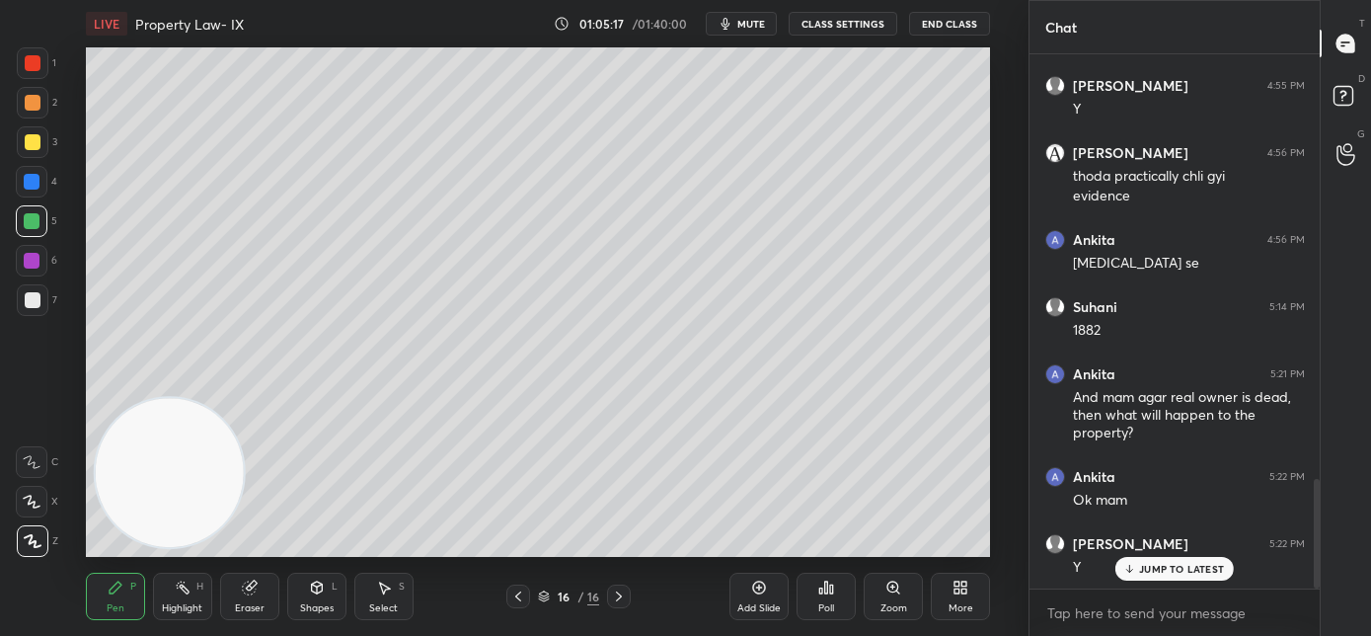
scroll to position [2061, 0]
click at [952, 598] on div "More" at bounding box center [960, 595] width 59 height 47
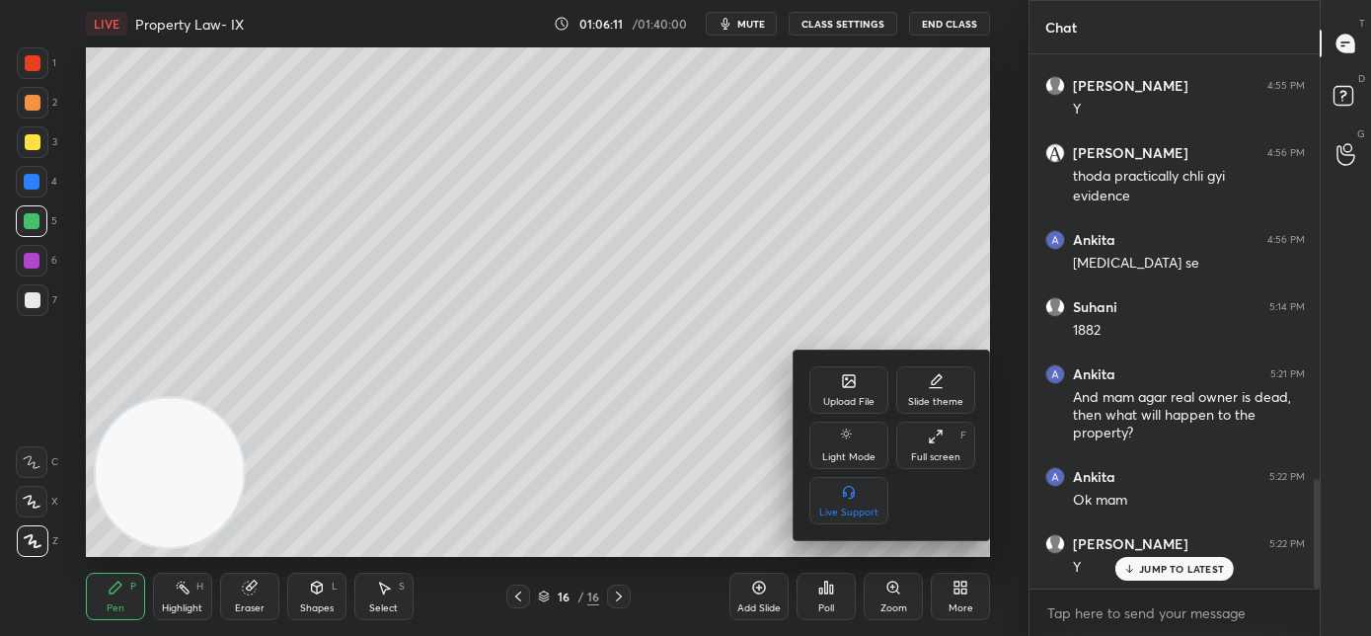
click at [842, 397] on div "Upload File" at bounding box center [848, 402] width 51 height 10
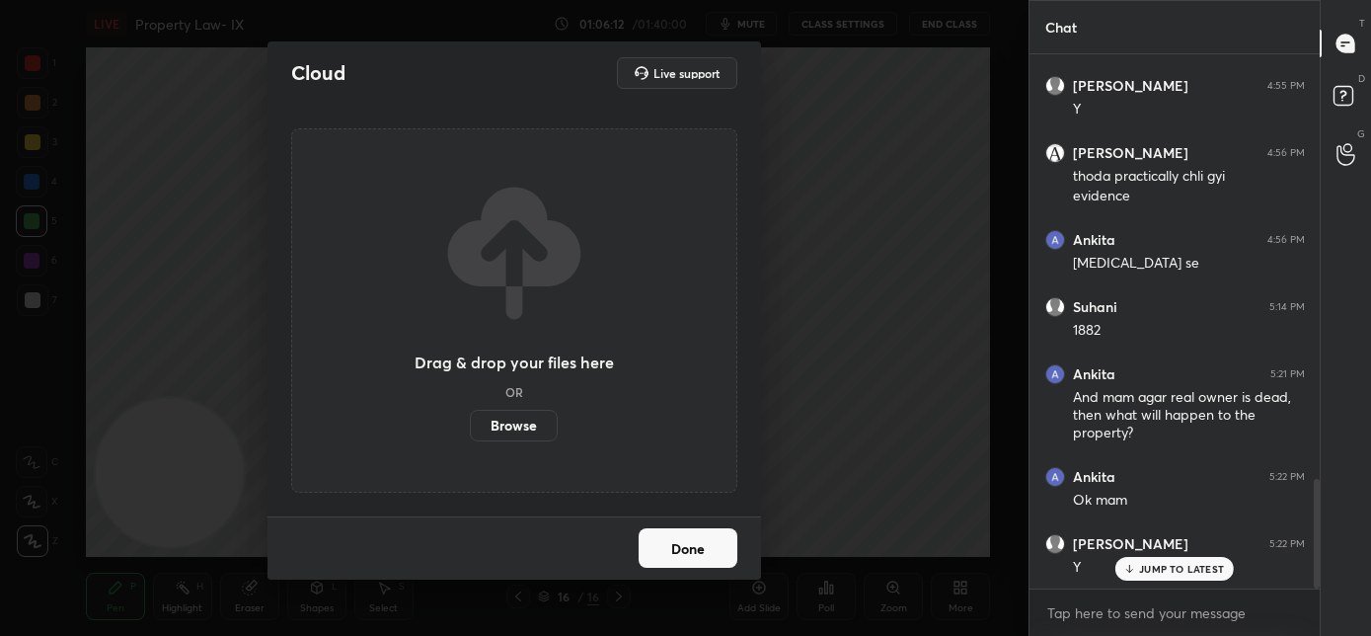
click at [527, 428] on label "Browse" at bounding box center [514, 426] width 88 height 32
click at [470, 428] on input "Browse" at bounding box center [470, 426] width 0 height 32
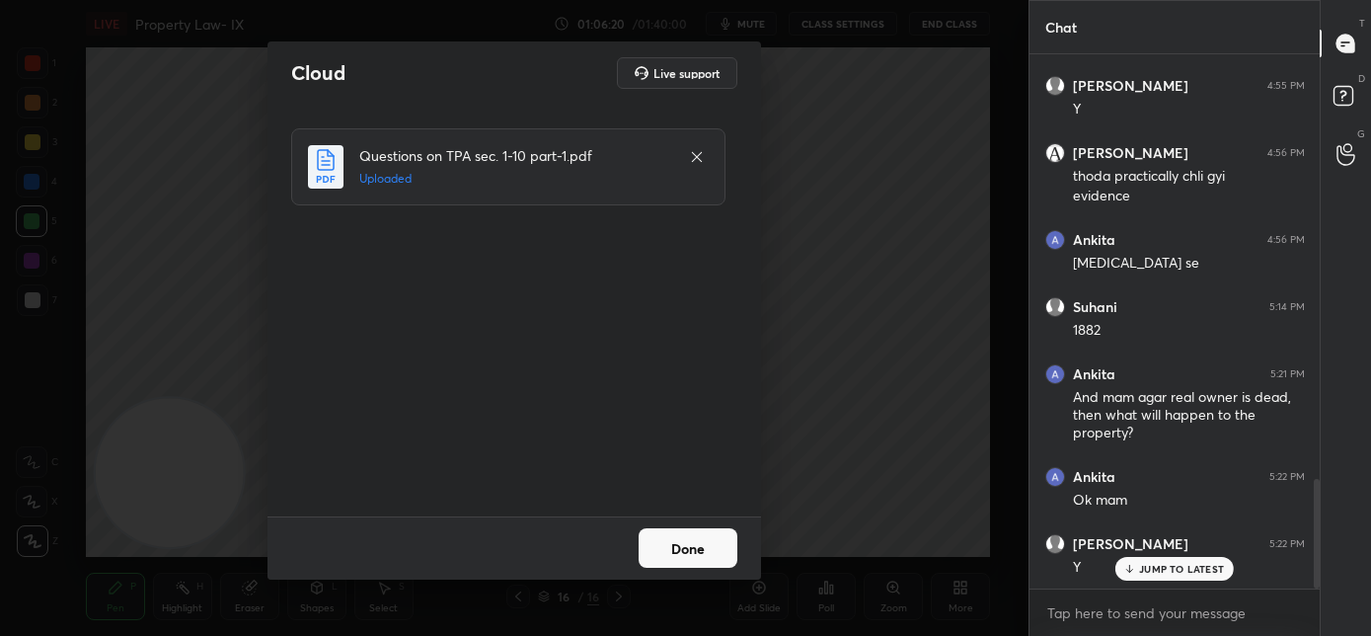
click at [679, 555] on button "Done" at bounding box center [688, 547] width 99 height 39
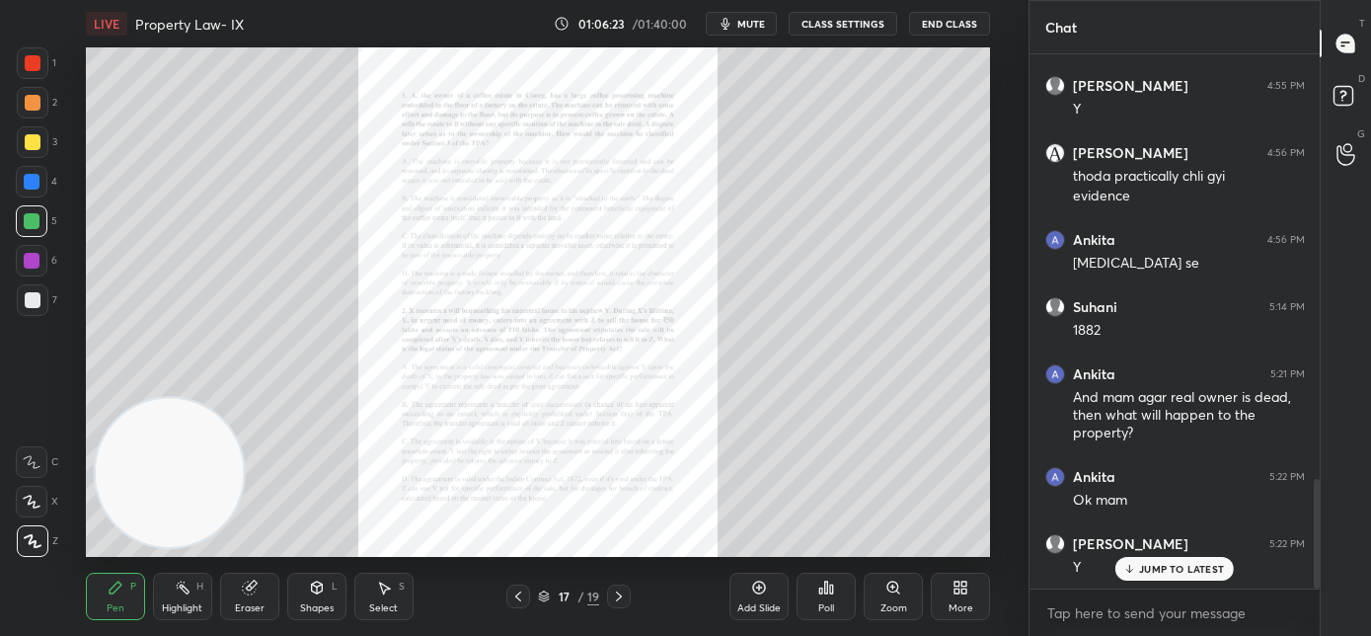
click at [898, 598] on div "Zoom" at bounding box center [893, 595] width 59 height 47
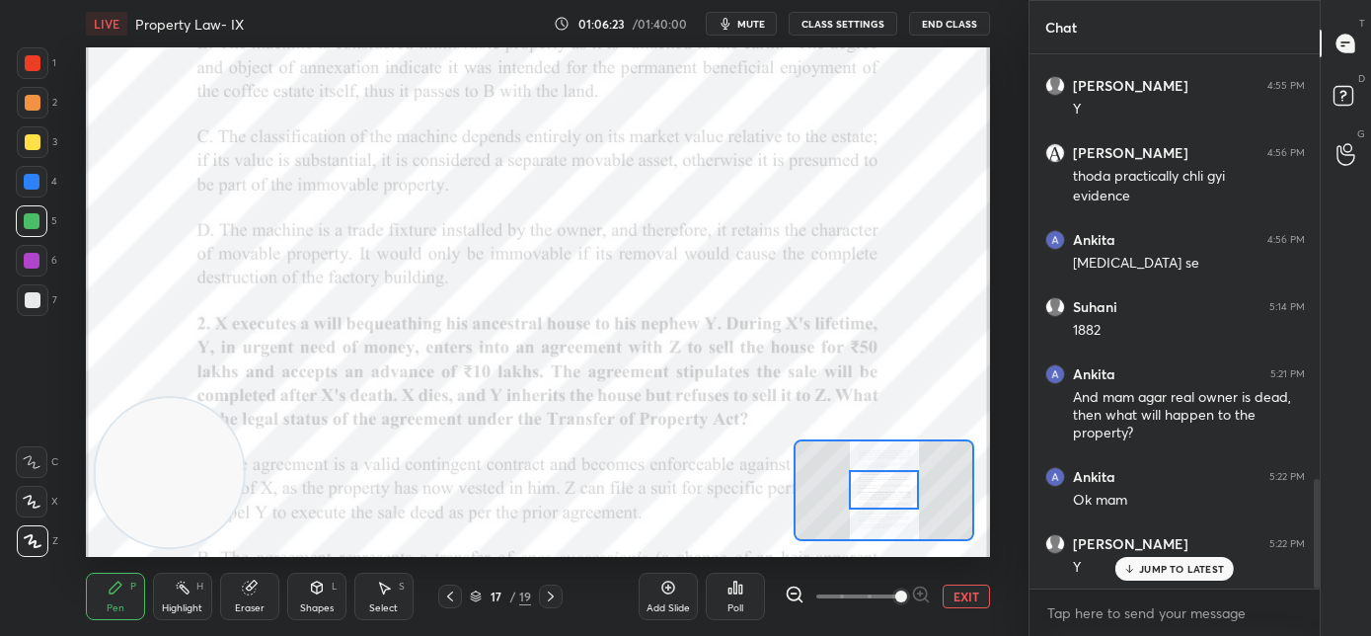
click at [894, 599] on span at bounding box center [857, 596] width 83 height 30
click at [895, 597] on span at bounding box center [901, 596] width 12 height 12
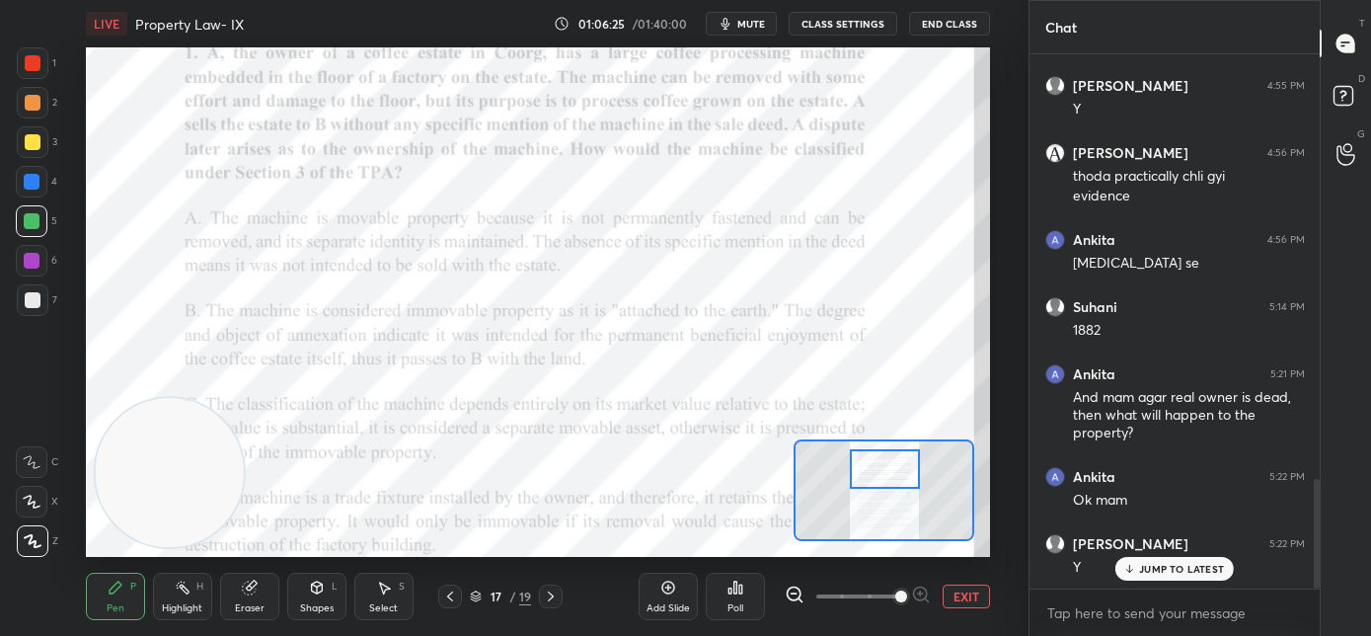
click at [879, 471] on div at bounding box center [885, 468] width 71 height 39
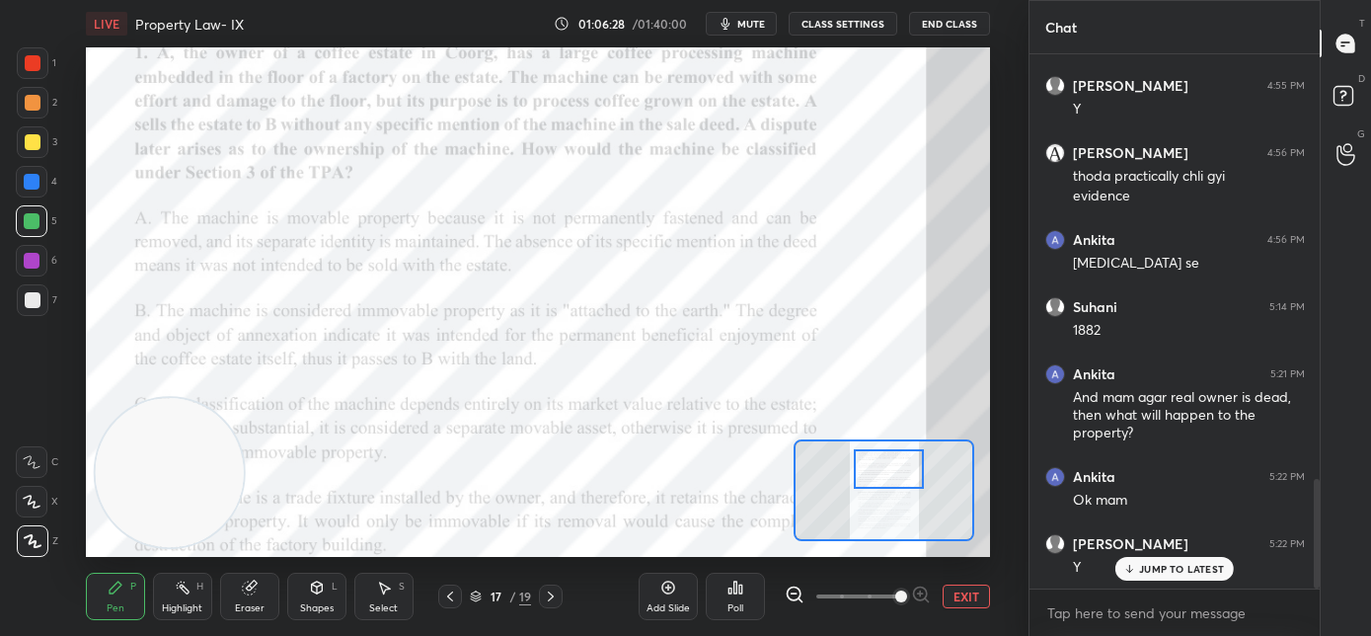
click at [873, 468] on div at bounding box center [889, 468] width 71 height 39
drag, startPoint x: 184, startPoint y: 494, endPoint x: 914, endPoint y: 188, distance: 792.2
click at [943, 149] on video at bounding box center [908, 177] width 149 height 149
click at [930, 126] on video at bounding box center [914, 123] width 149 height 149
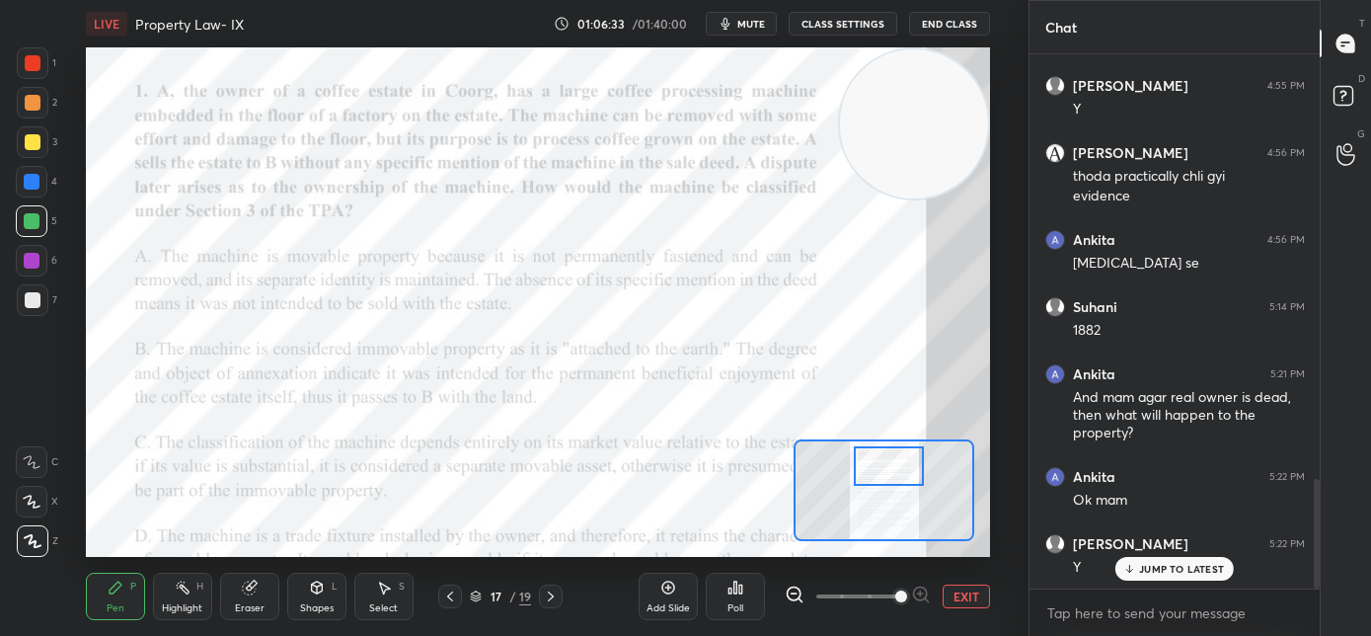
click at [873, 468] on div at bounding box center [889, 465] width 71 height 39
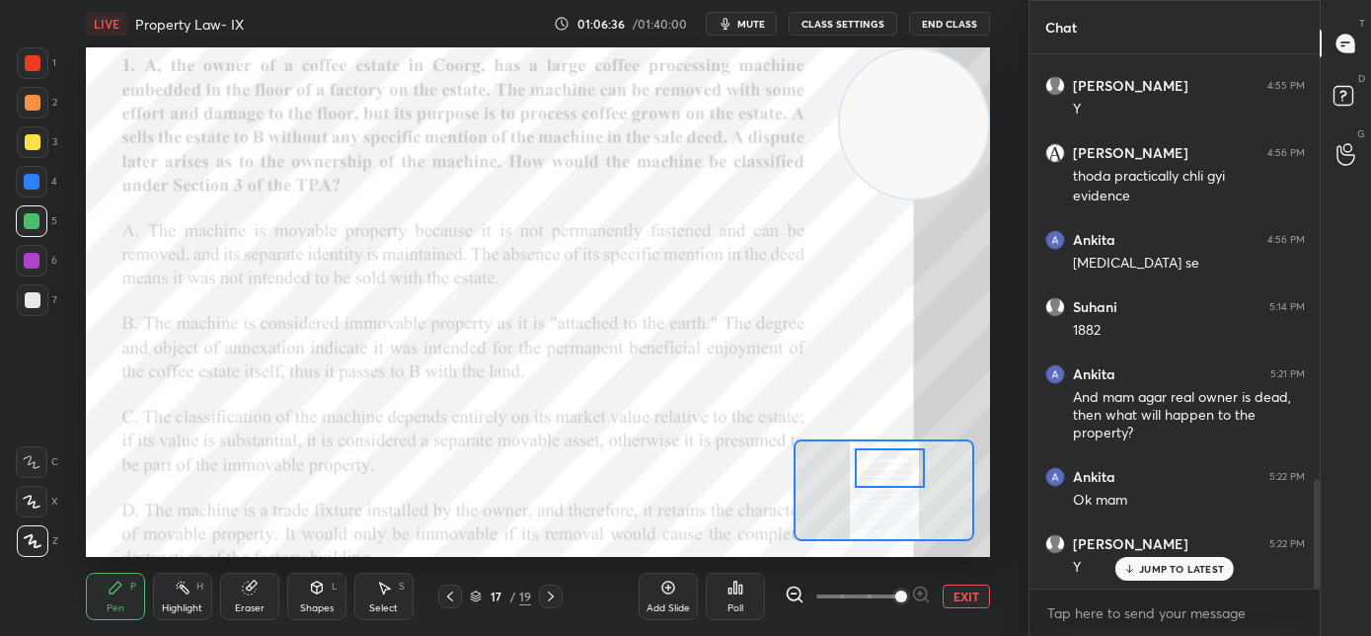
click at [876, 478] on div at bounding box center [890, 467] width 71 height 39
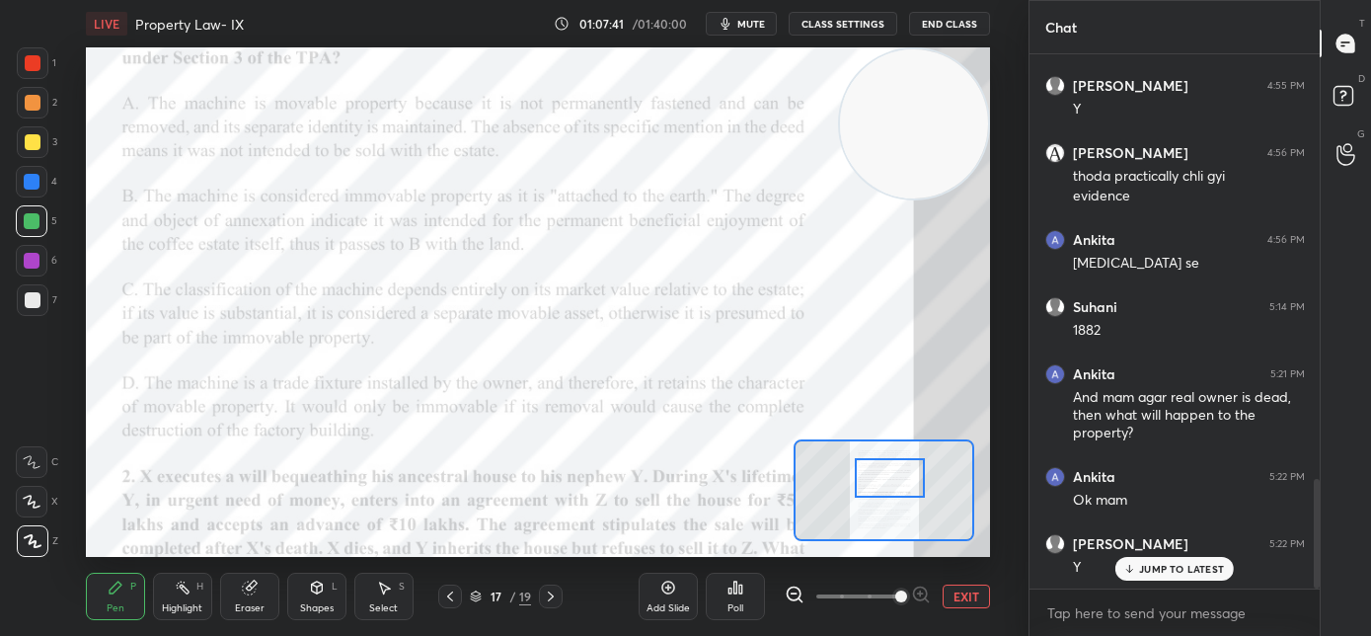
click at [888, 486] on div at bounding box center [890, 477] width 71 height 39
click at [737, 594] on icon at bounding box center [735, 587] width 16 height 16
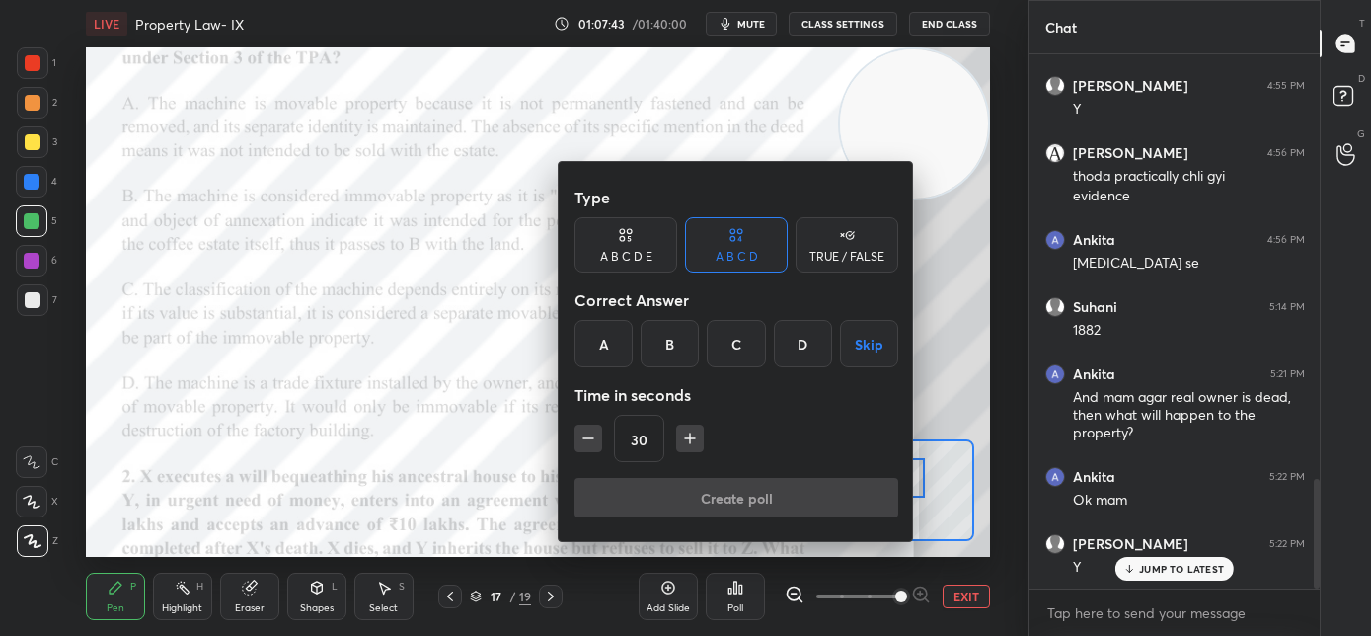
click at [684, 344] on div "B" at bounding box center [670, 343] width 58 height 47
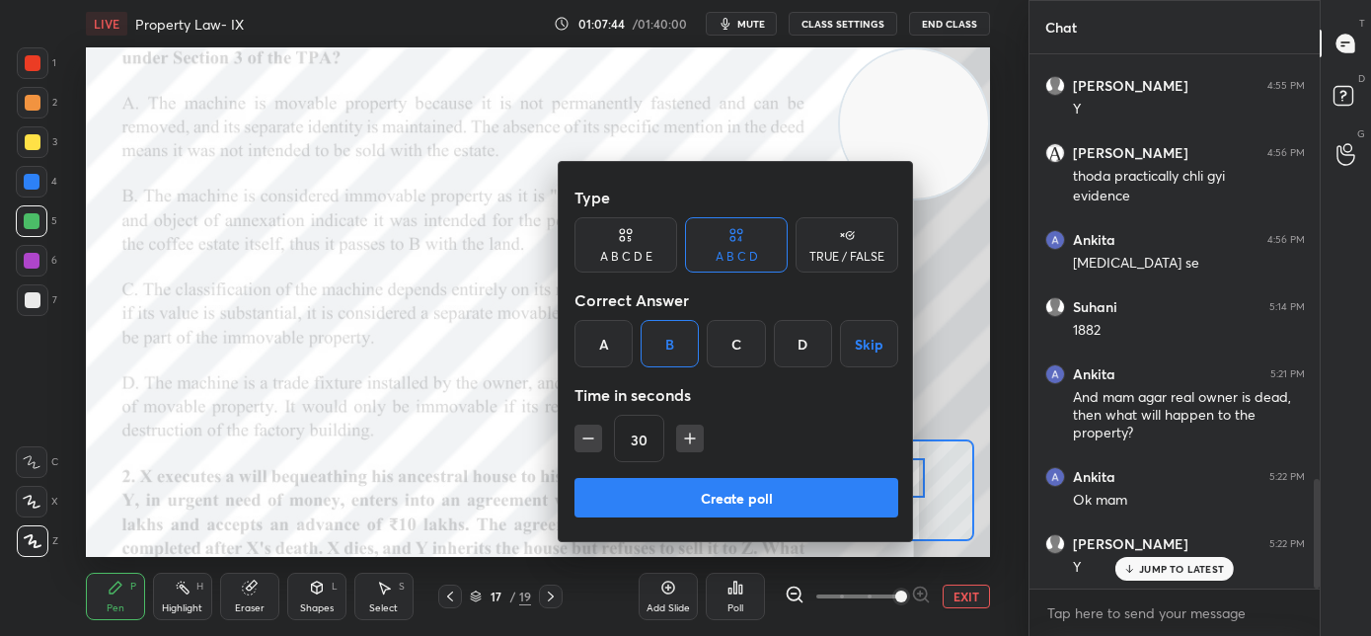
click at [684, 446] on icon "button" at bounding box center [690, 438] width 20 height 20
type input "45"
click at [684, 493] on button "Create poll" at bounding box center [736, 497] width 324 height 39
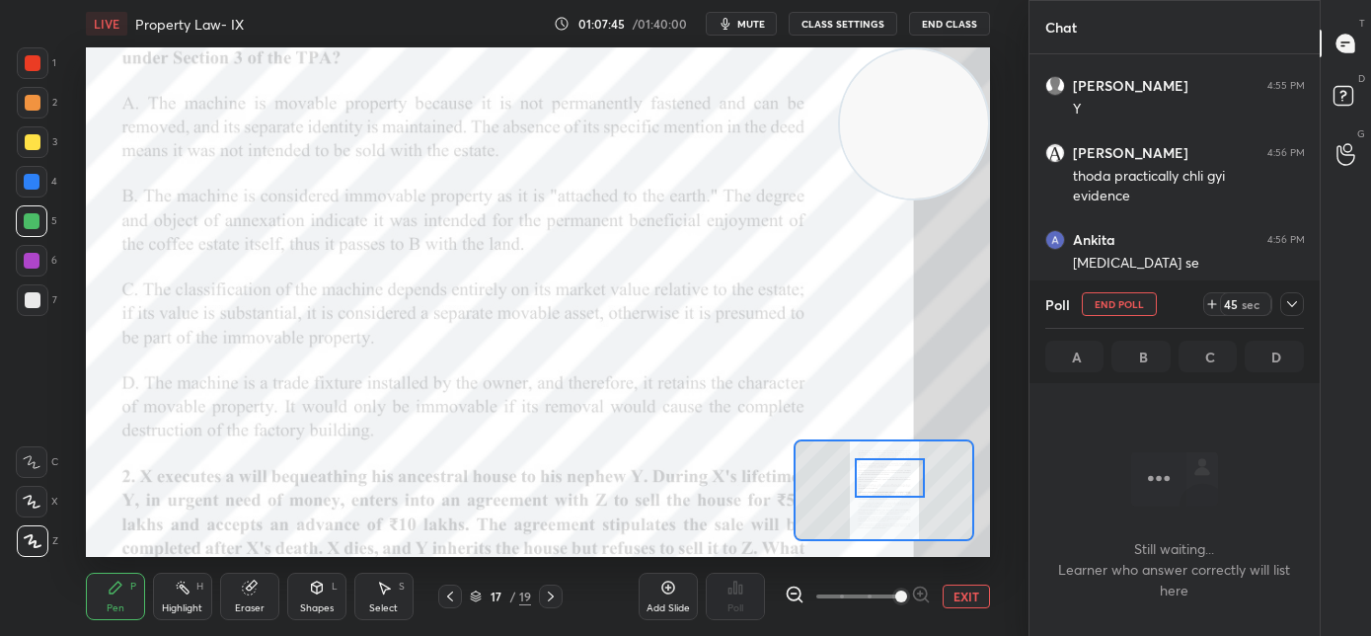
scroll to position [6, 7]
click at [750, 26] on span "mute" at bounding box center [751, 24] width 28 height 14
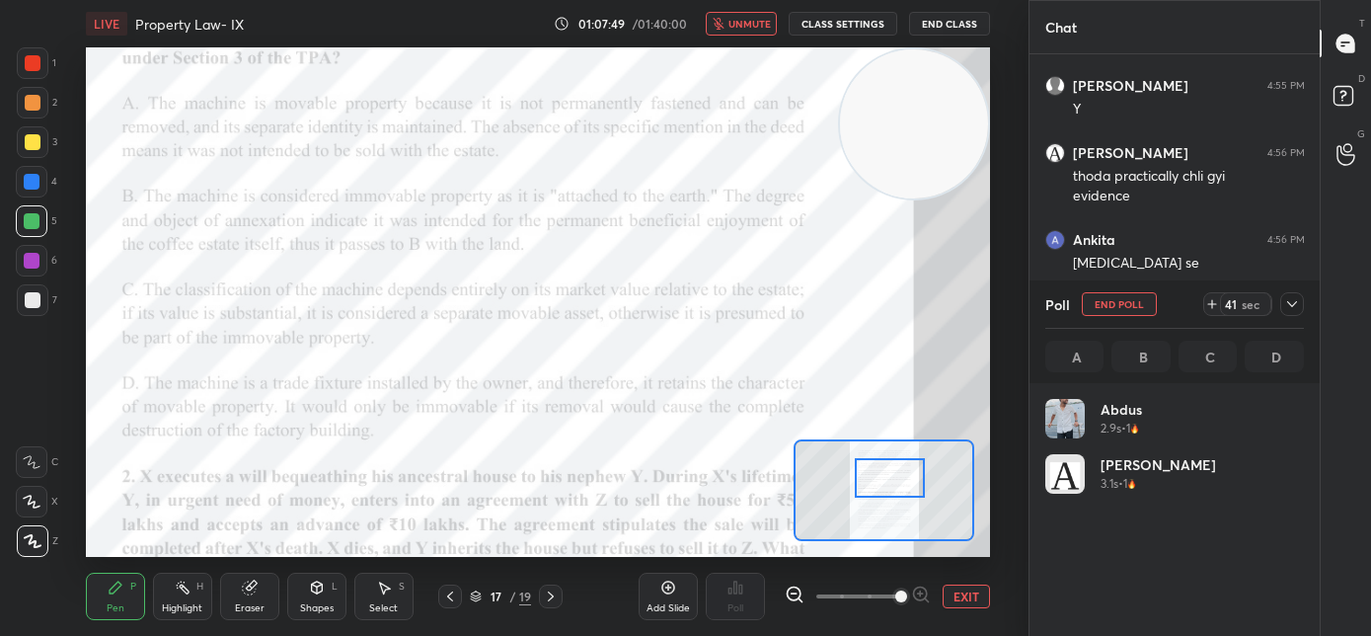
scroll to position [231, 253]
click at [1126, 302] on button "End Poll" at bounding box center [1119, 304] width 75 height 24
type textarea "x"
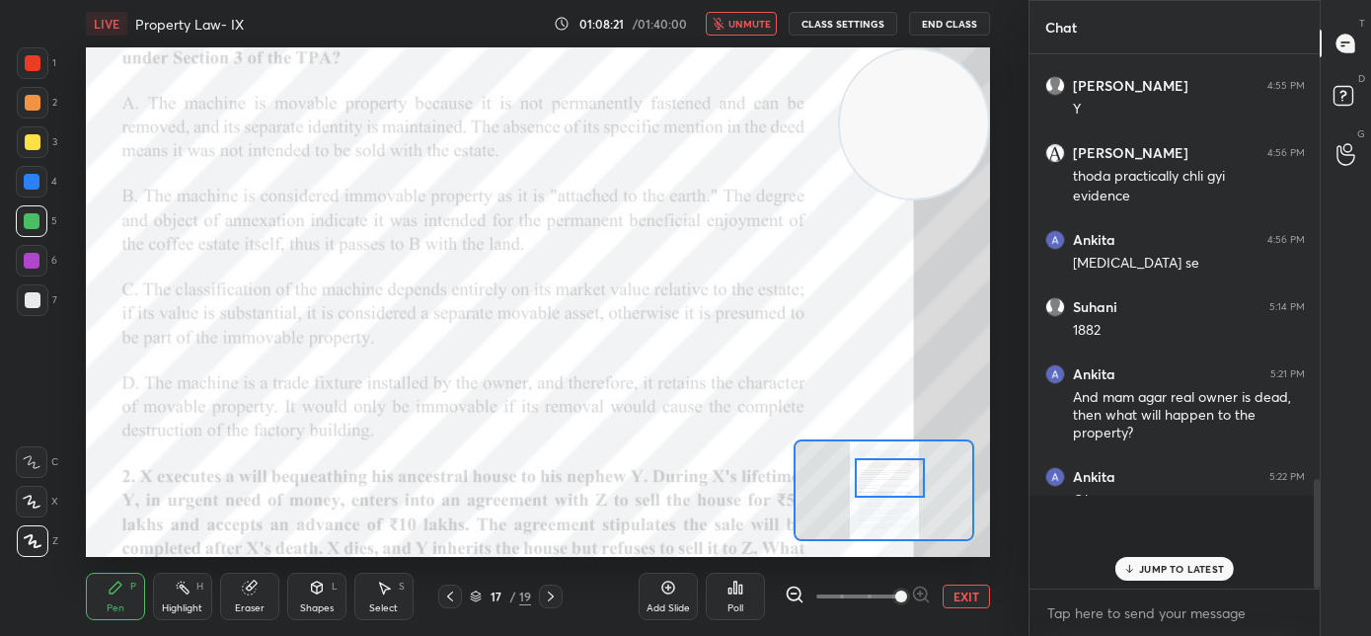
scroll to position [0, 0]
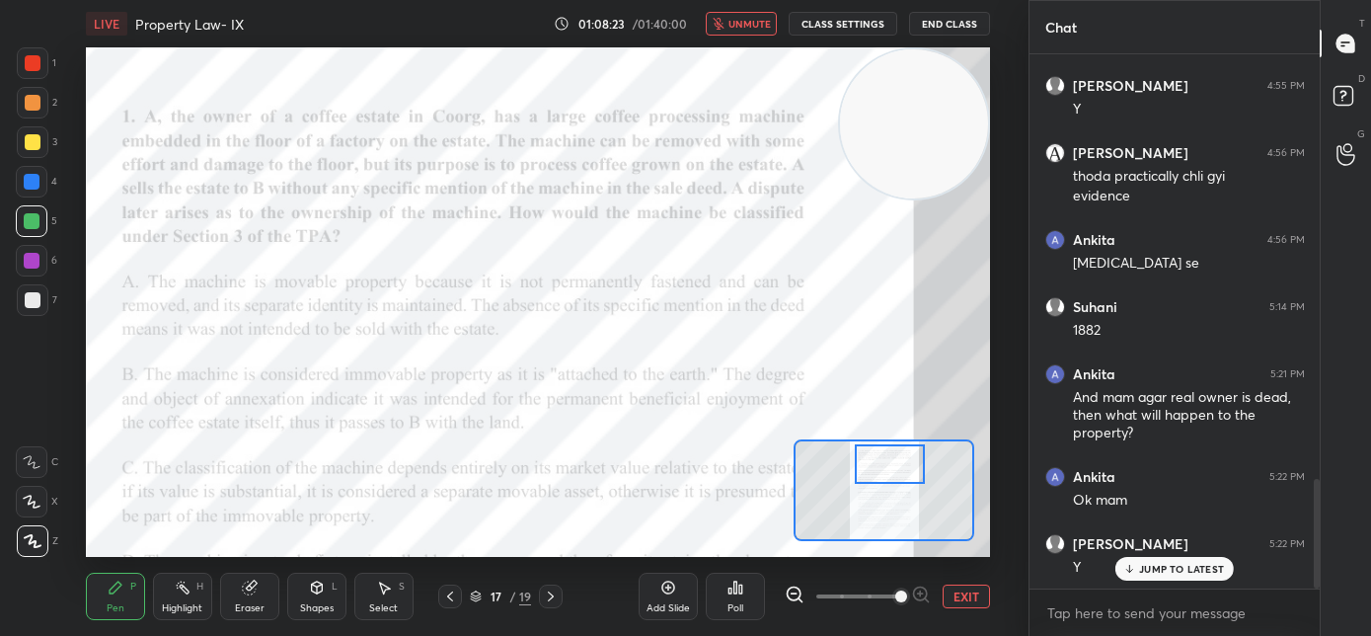
drag, startPoint x: 876, startPoint y: 480, endPoint x: 876, endPoint y: 466, distance: 13.8
click at [876, 466] on div at bounding box center [890, 463] width 71 height 39
click at [739, 30] on span "unmute" at bounding box center [749, 24] width 42 height 14
drag, startPoint x: 34, startPoint y: 189, endPoint x: 47, endPoint y: 182, distance: 15.4
click at [35, 189] on div at bounding box center [32, 182] width 16 height 16
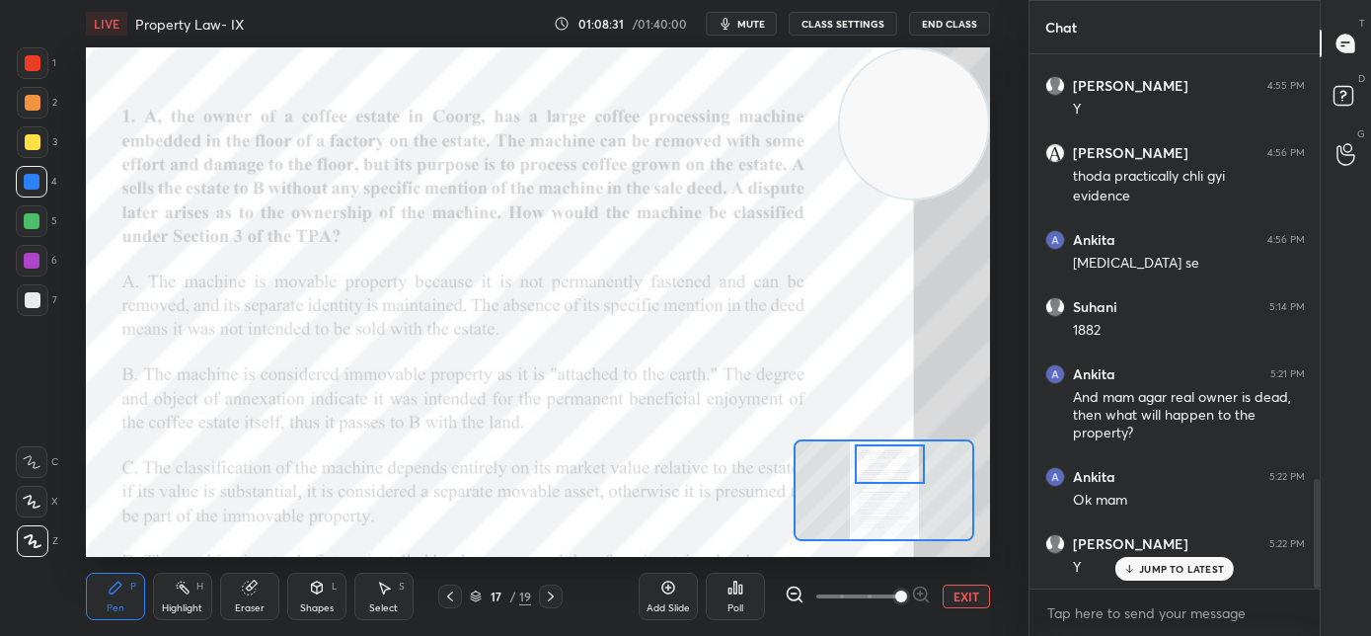
click at [28, 456] on icon at bounding box center [32, 462] width 16 height 12
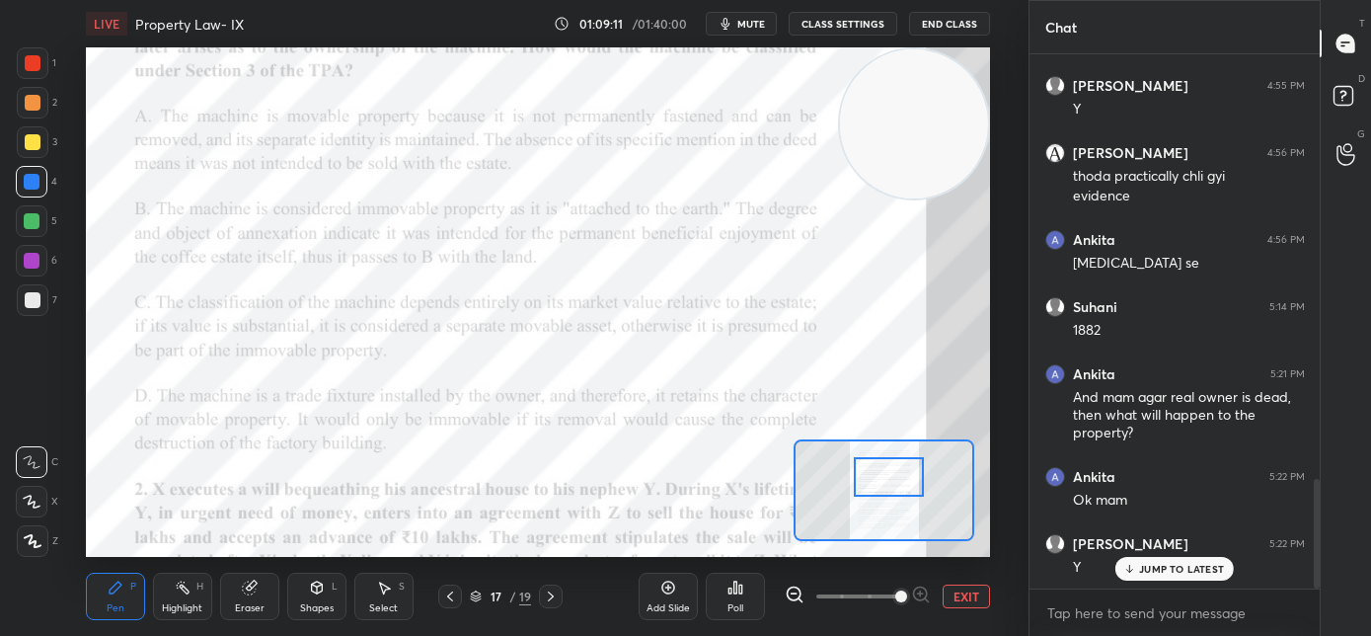
click at [878, 468] on div at bounding box center [889, 476] width 71 height 39
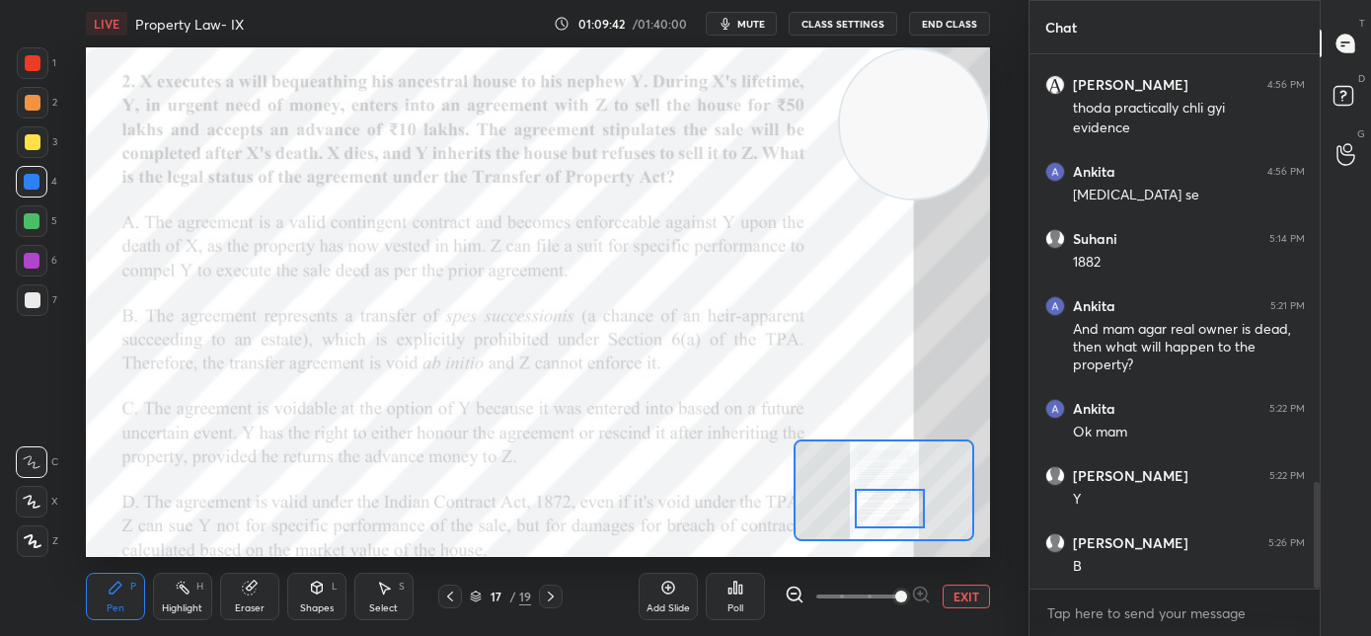
drag, startPoint x: 880, startPoint y: 482, endPoint x: 880, endPoint y: 505, distance: 23.7
click at [880, 505] on div at bounding box center [890, 508] width 71 height 39
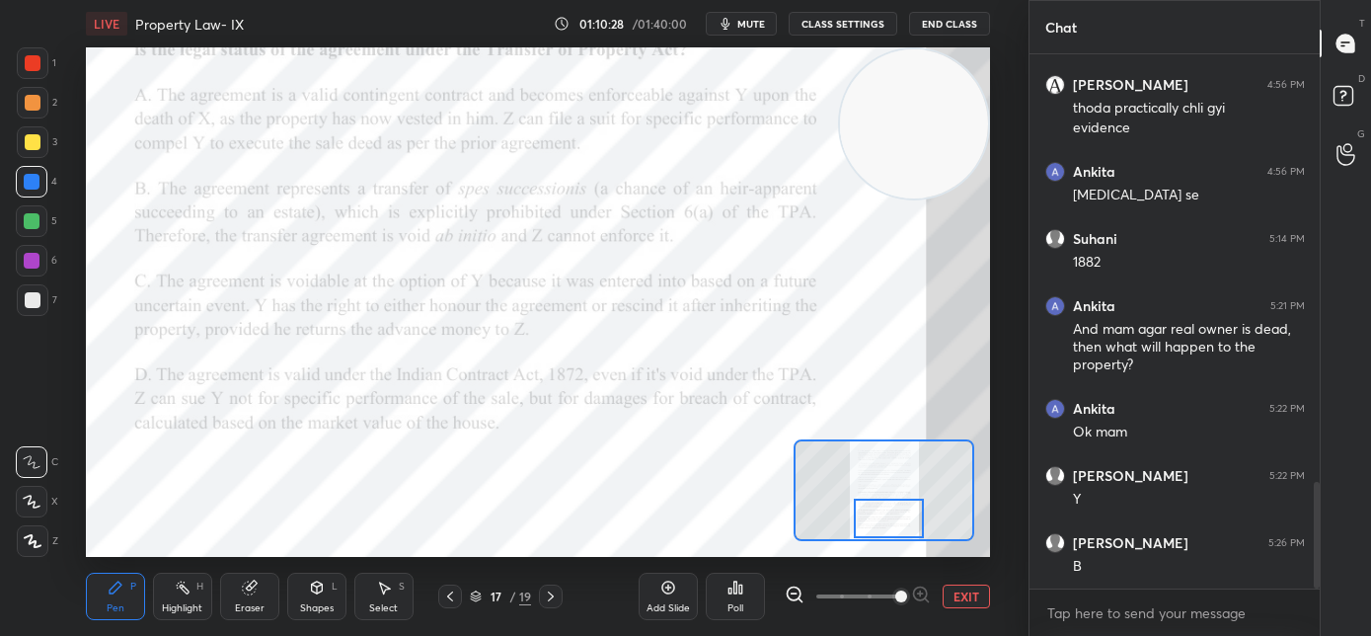
drag, startPoint x: 891, startPoint y: 499, endPoint x: 866, endPoint y: 547, distance: 53.9
click at [889, 501] on div at bounding box center [889, 517] width 71 height 39
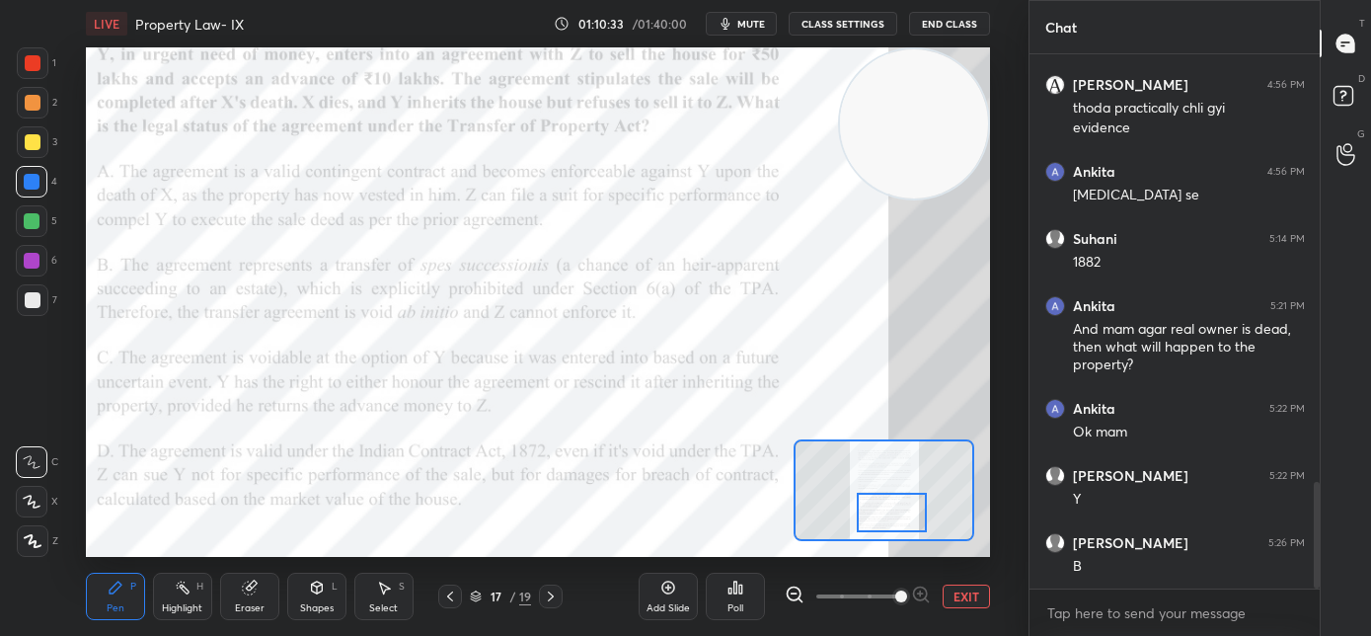
click at [880, 505] on div at bounding box center [892, 511] width 71 height 39
click at [734, 608] on div "Poll" at bounding box center [735, 608] width 16 height 10
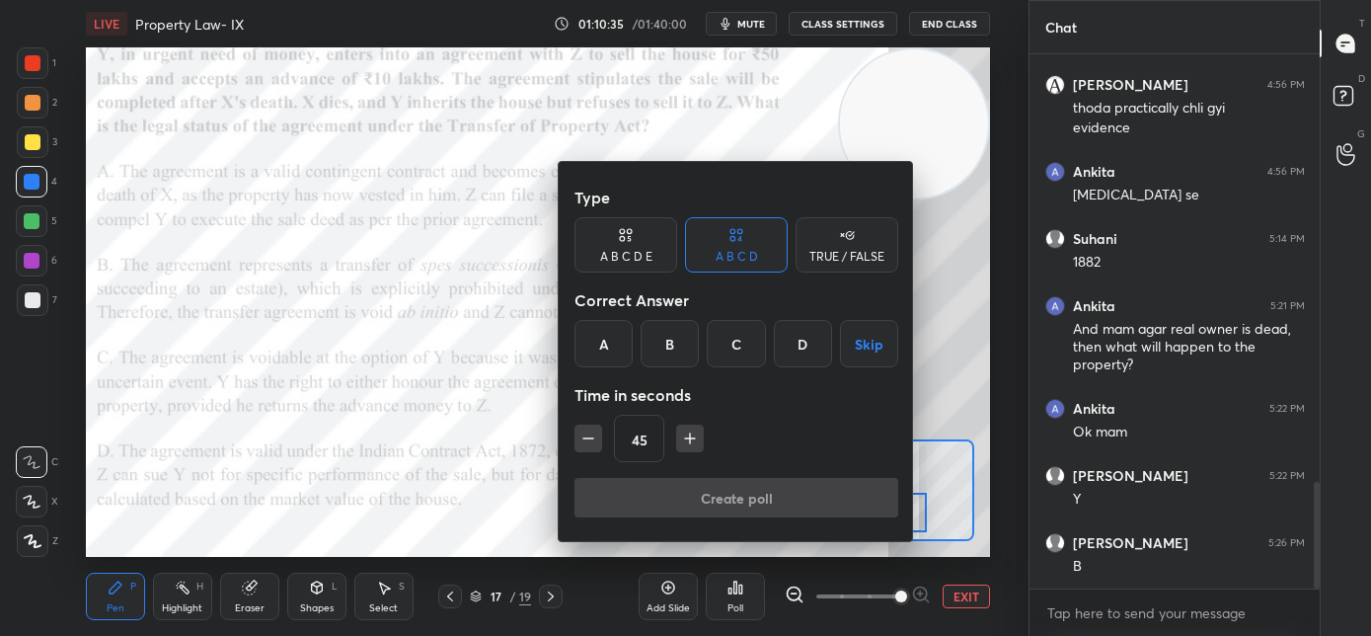
click at [687, 346] on div "B" at bounding box center [670, 343] width 58 height 47
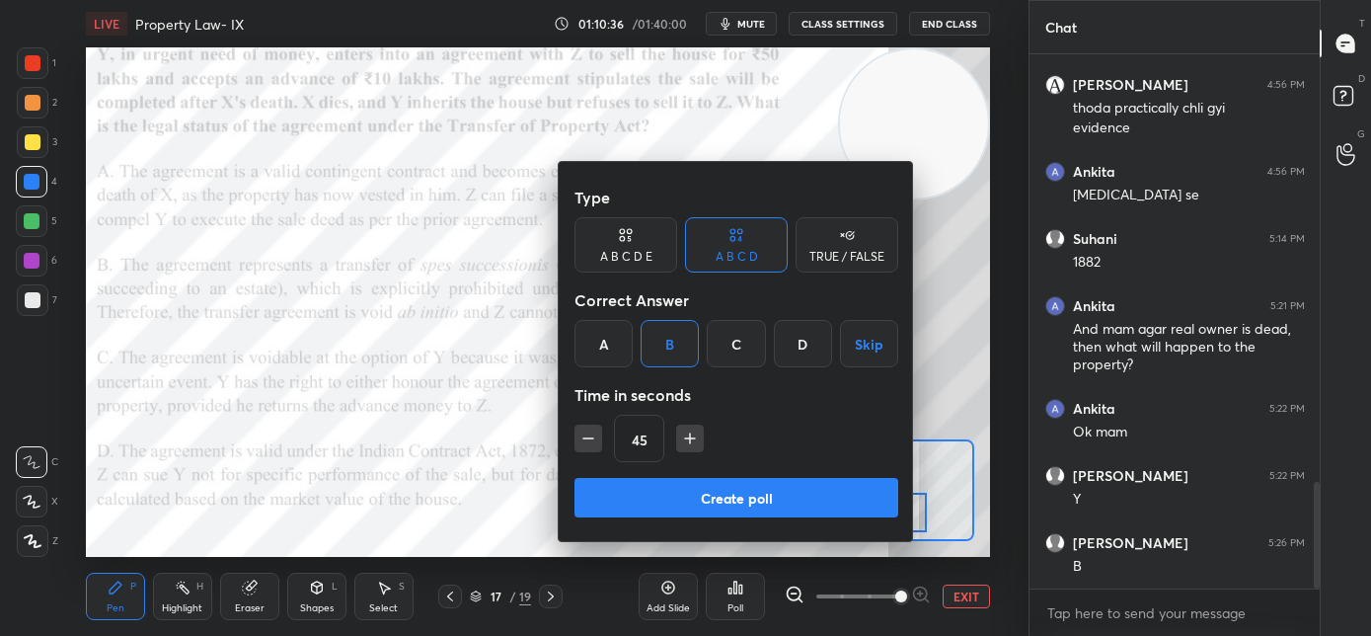
click at [584, 438] on icon "button" at bounding box center [588, 438] width 10 height 0
type input "30"
click at [615, 493] on button "Create poll" at bounding box center [736, 497] width 324 height 39
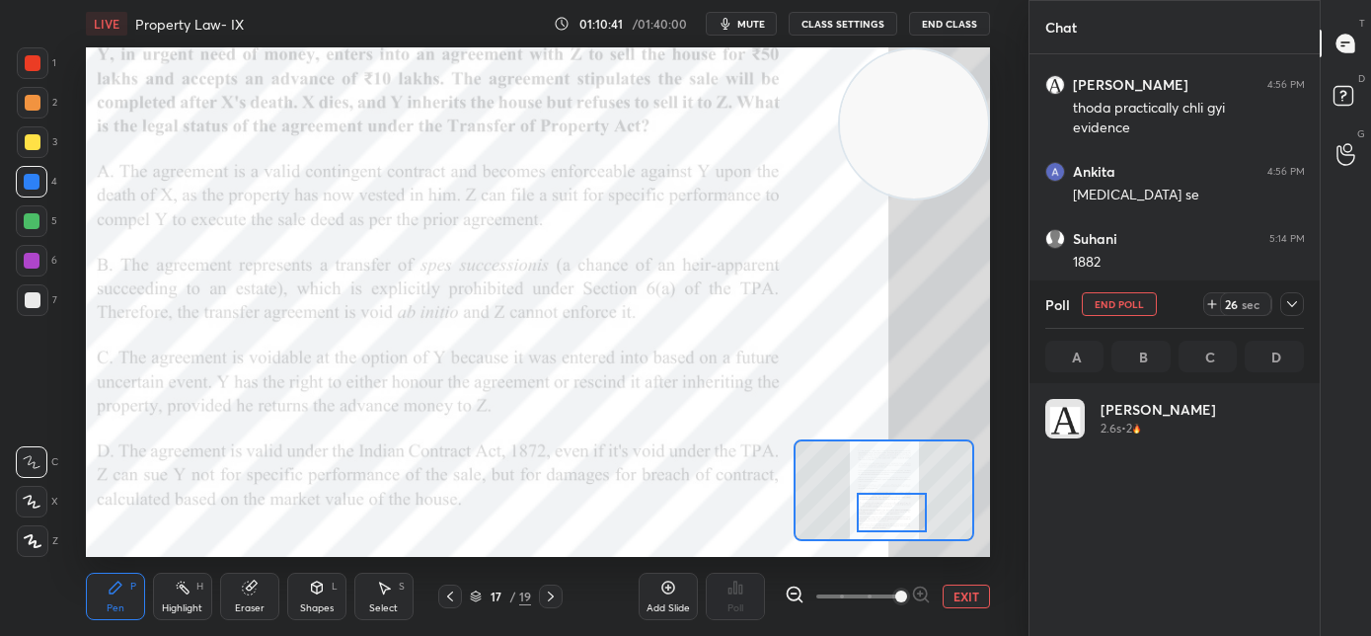
scroll to position [231, 253]
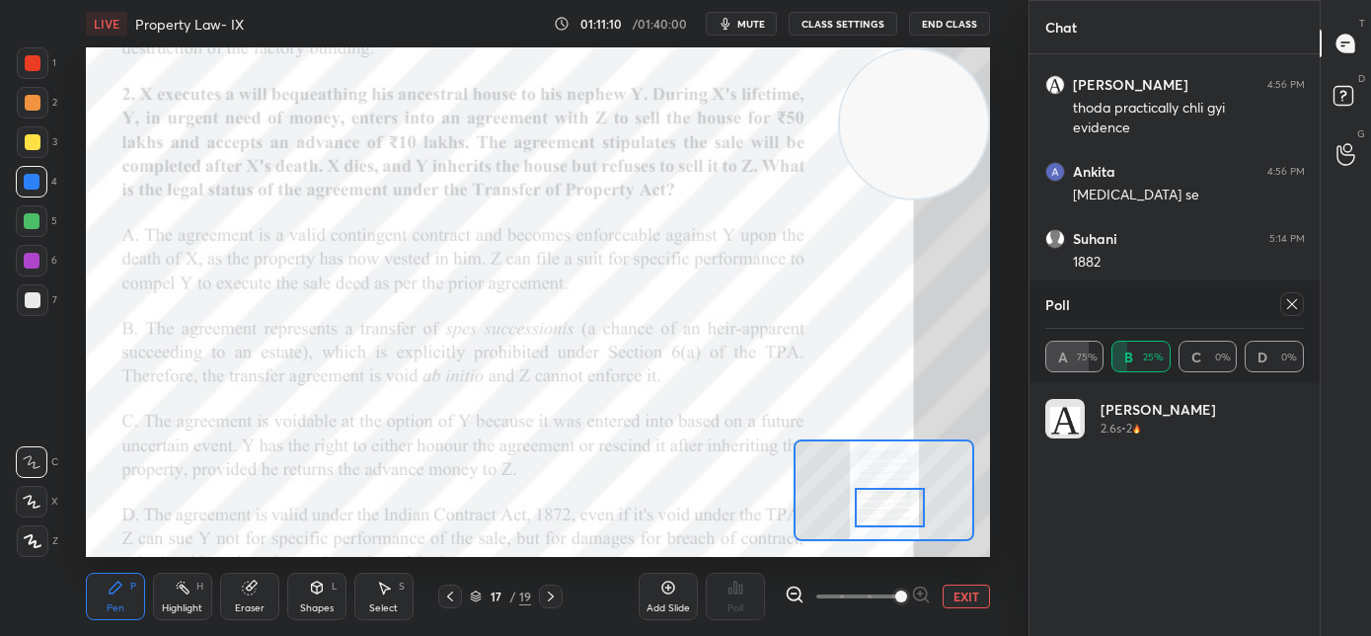
click at [871, 505] on div at bounding box center [890, 507] width 71 height 39
click at [1293, 307] on icon at bounding box center [1292, 304] width 16 height 16
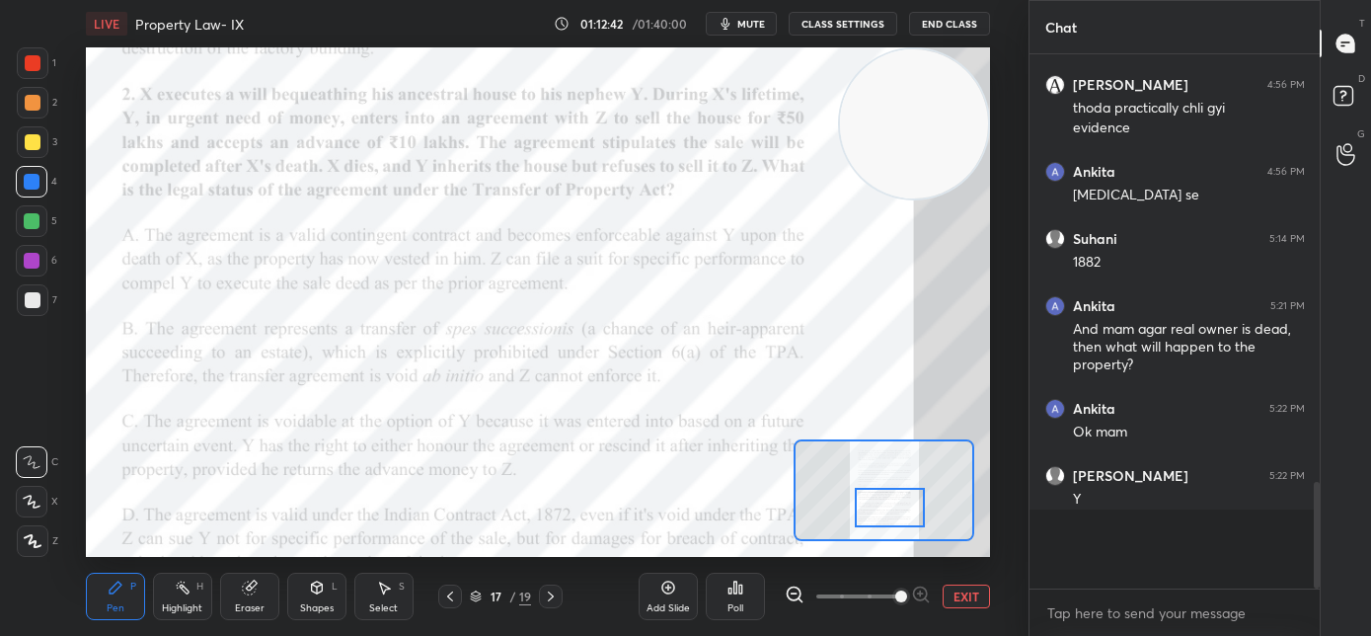
scroll to position [0, 7]
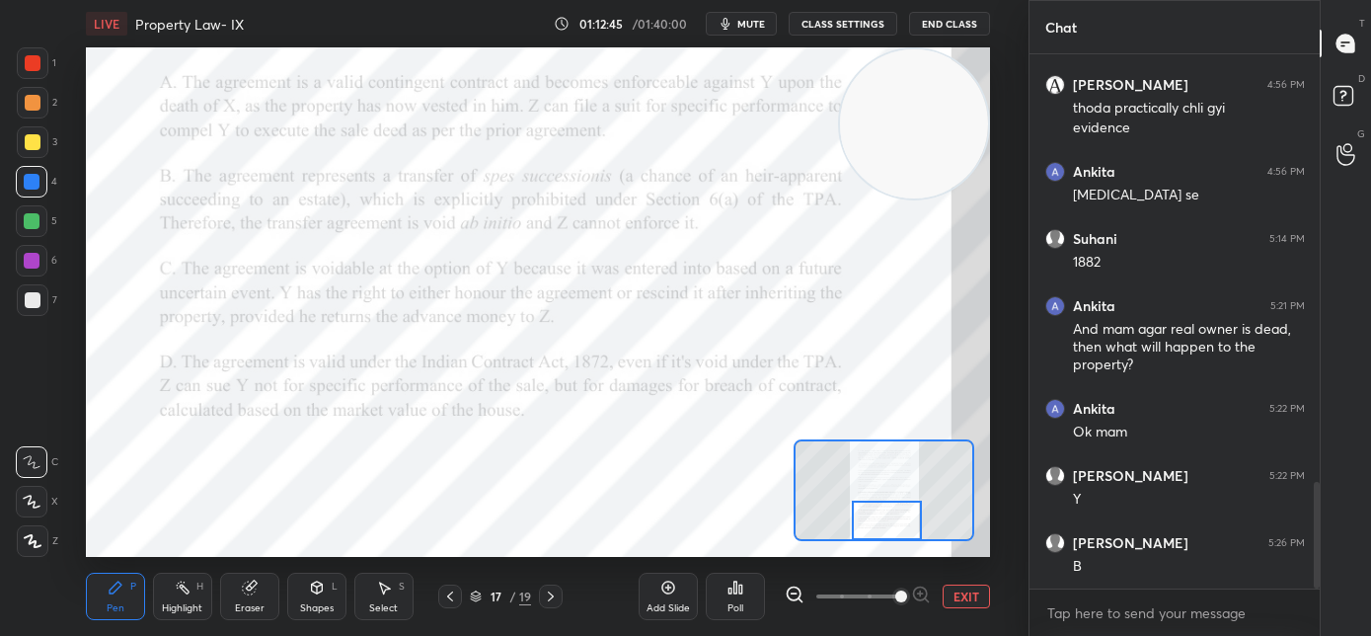
drag, startPoint x: 892, startPoint y: 509, endPoint x: 889, endPoint y: 522, distance: 13.2
click at [889, 522] on div at bounding box center [887, 519] width 71 height 39
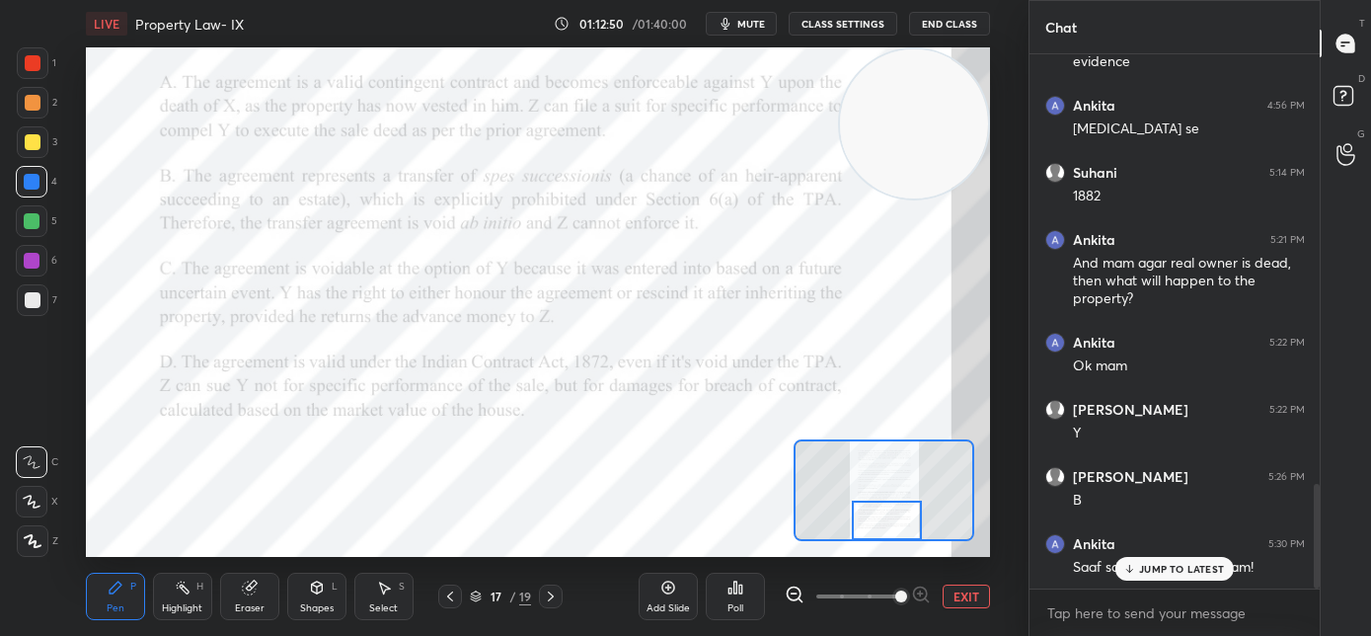
click at [553, 600] on icon at bounding box center [551, 596] width 16 height 16
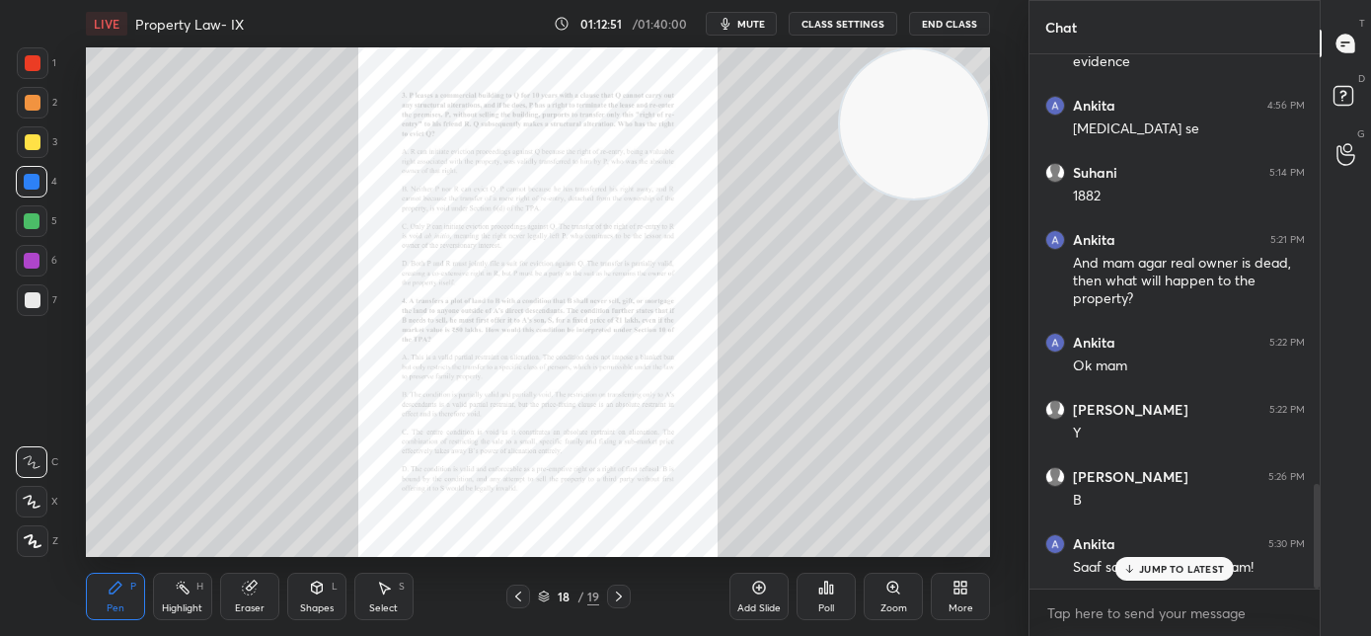
click at [1123, 563] on icon at bounding box center [1129, 569] width 13 height 12
click at [889, 603] on div "Zoom" at bounding box center [893, 608] width 27 height 10
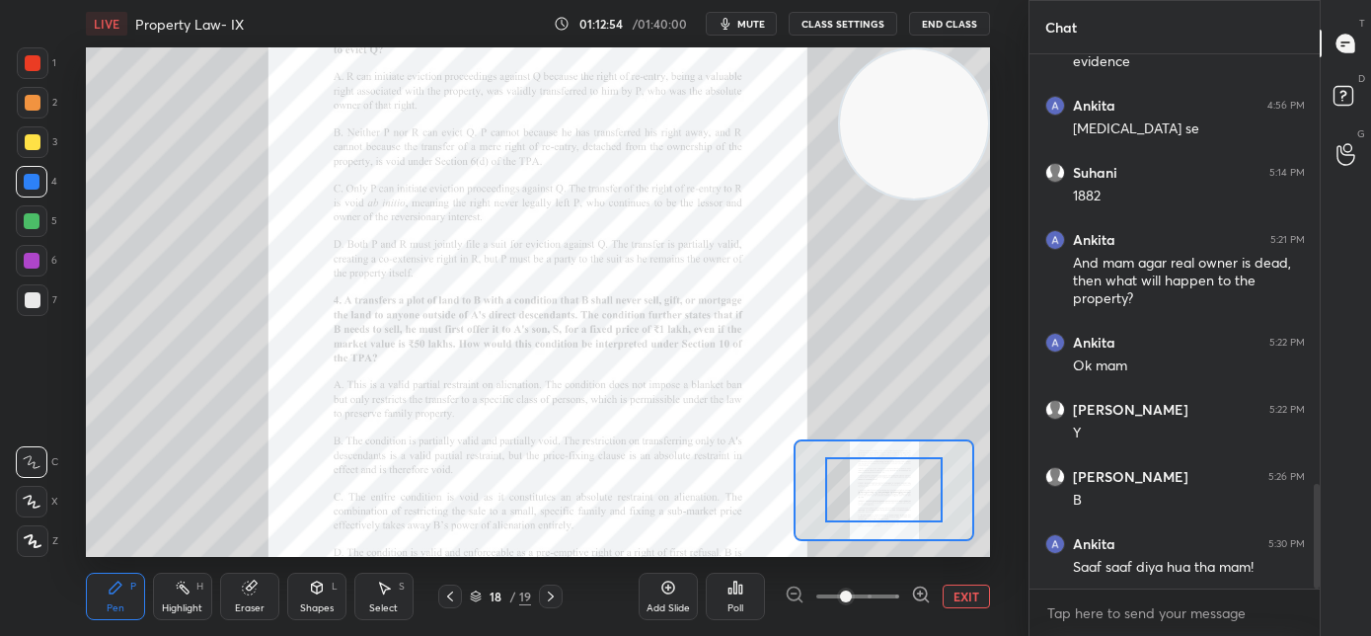
click at [883, 596] on span at bounding box center [857, 596] width 83 height 30
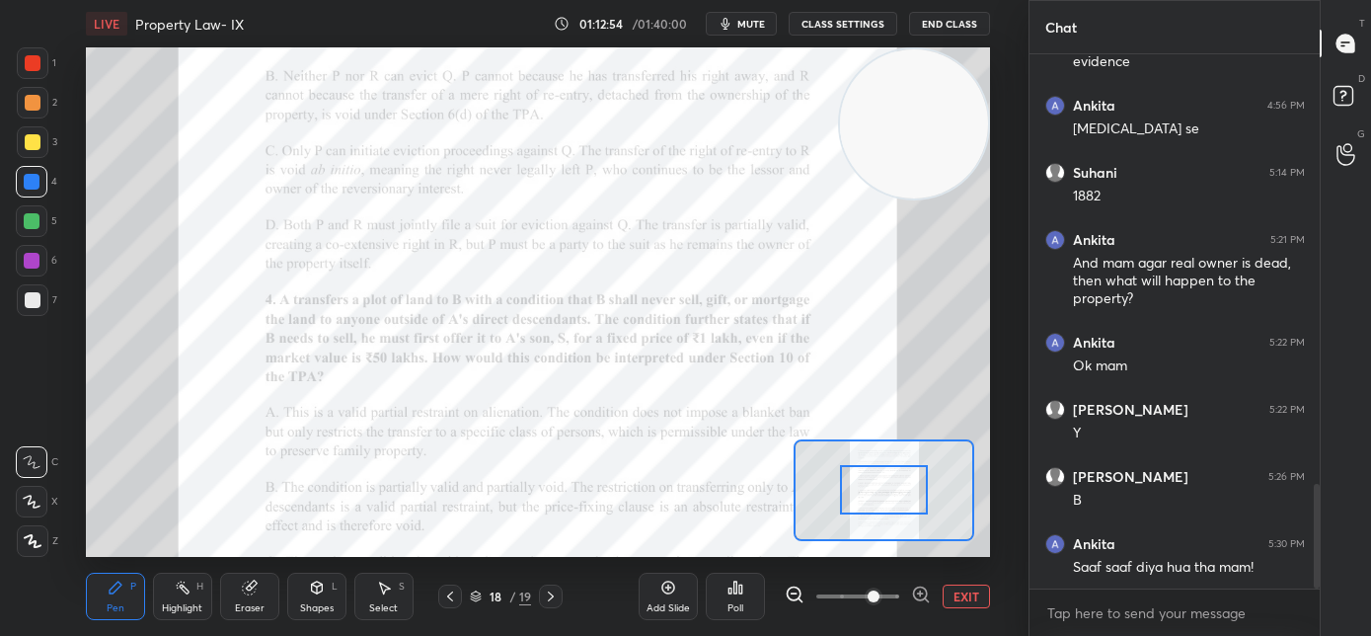
click at [879, 598] on span at bounding box center [874, 596] width 12 height 12
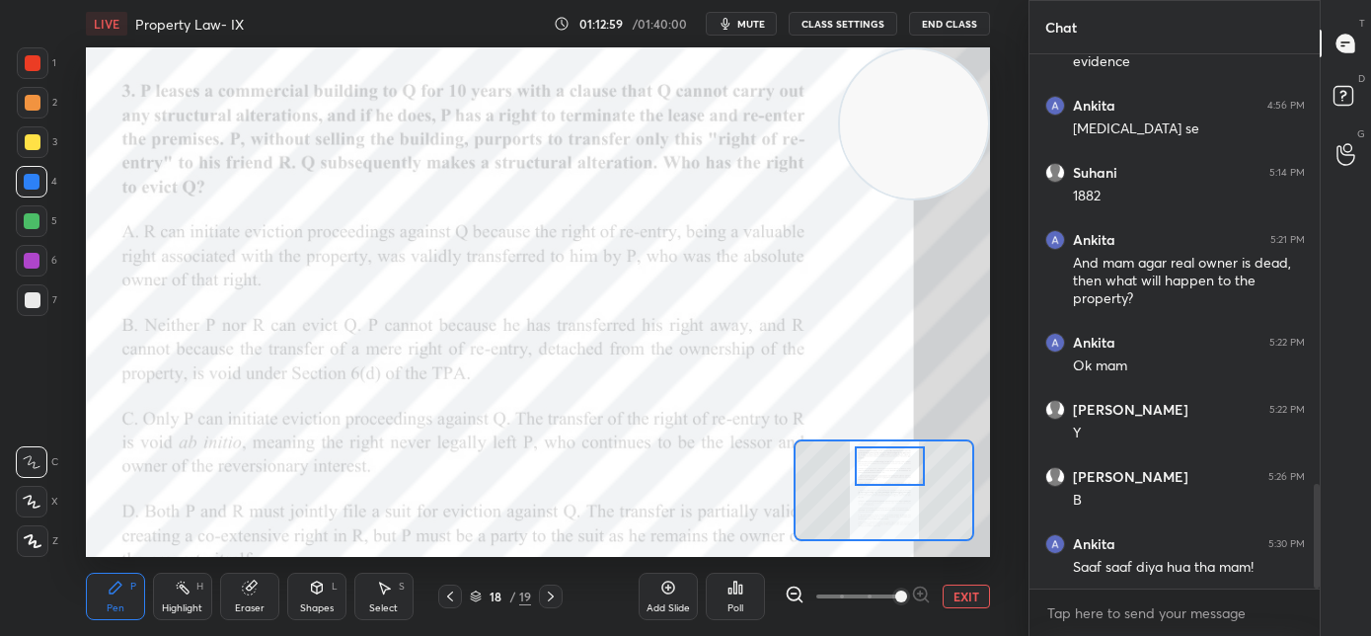
drag, startPoint x: 888, startPoint y: 497, endPoint x: 894, endPoint y: 474, distance: 24.4
click at [894, 474] on div at bounding box center [890, 465] width 71 height 39
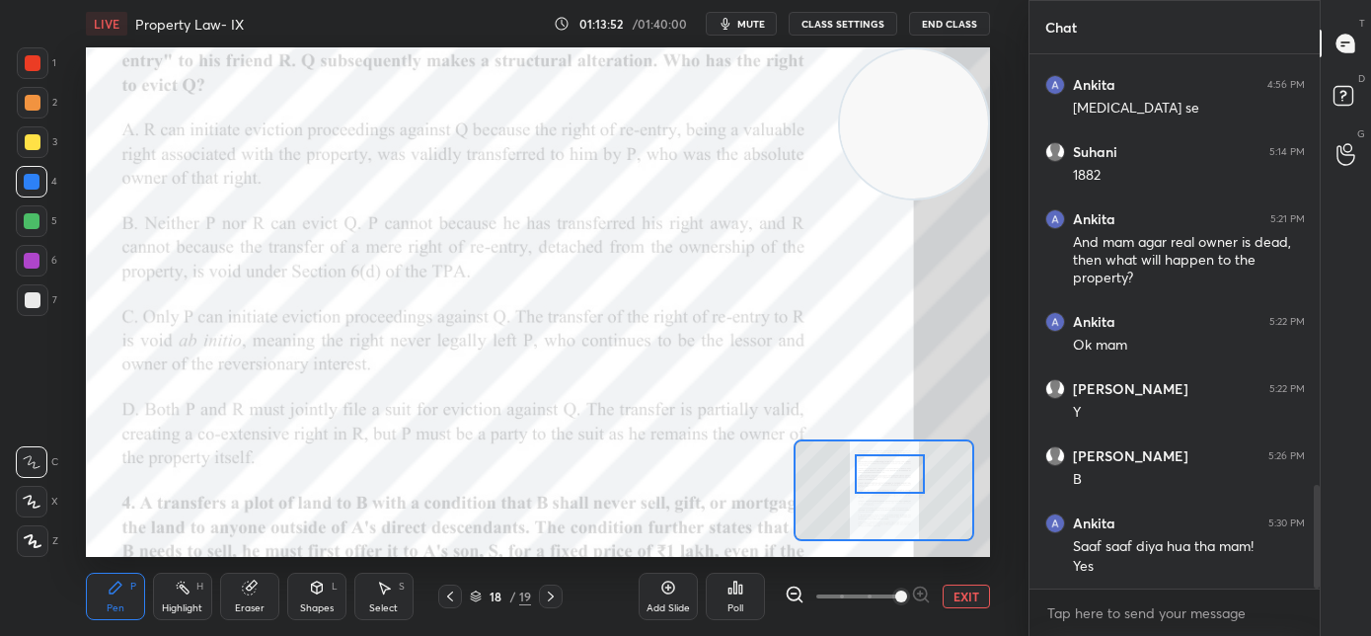
click at [883, 479] on div at bounding box center [890, 473] width 71 height 39
click at [747, 603] on div "Poll" at bounding box center [735, 595] width 59 height 47
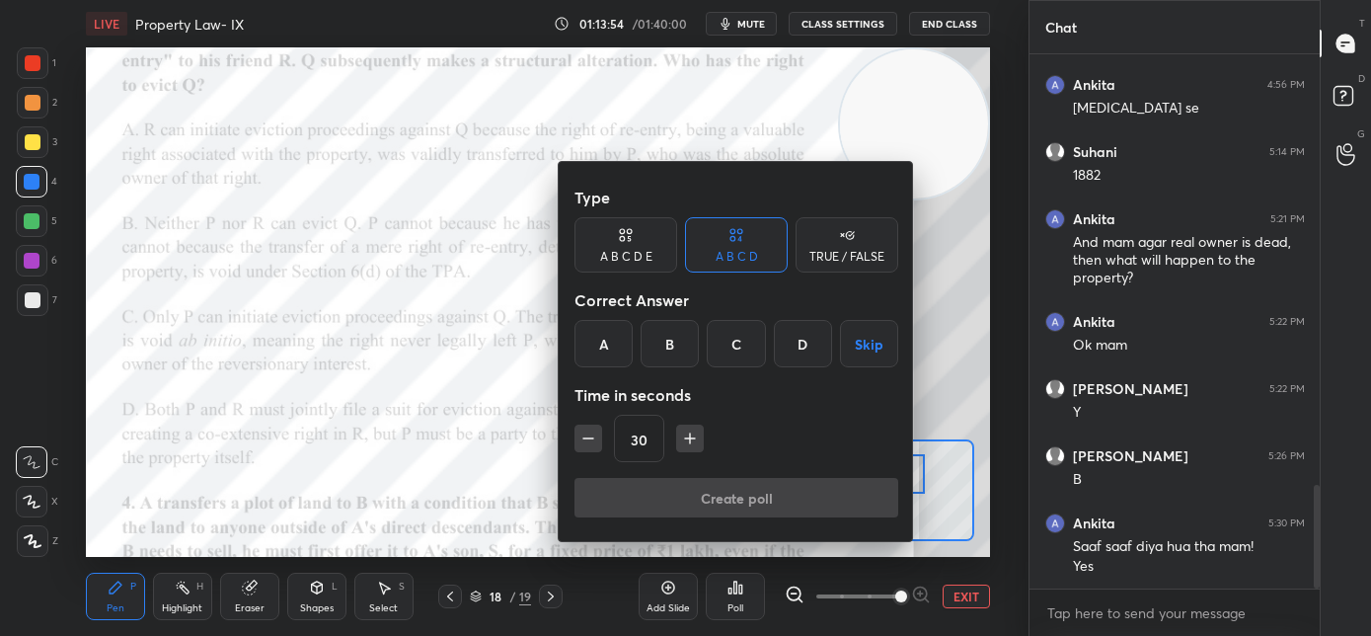
click at [739, 352] on div "C" at bounding box center [736, 343] width 58 height 47
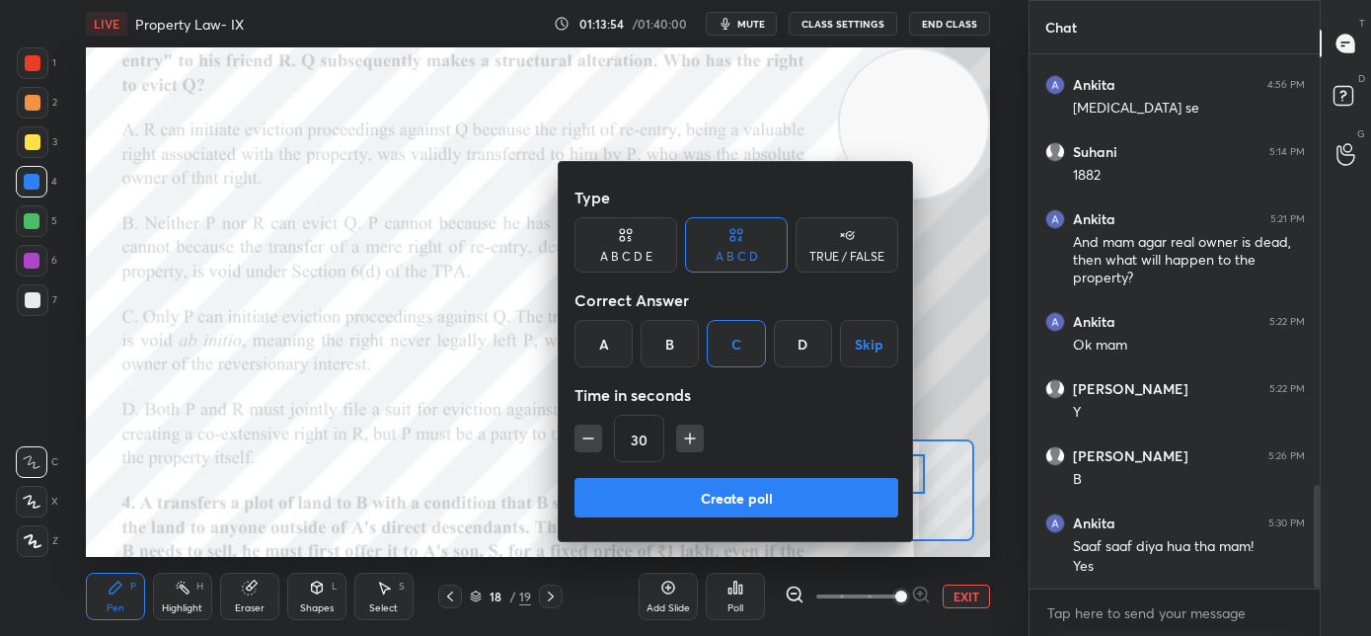
click at [731, 498] on button "Create poll" at bounding box center [736, 497] width 324 height 39
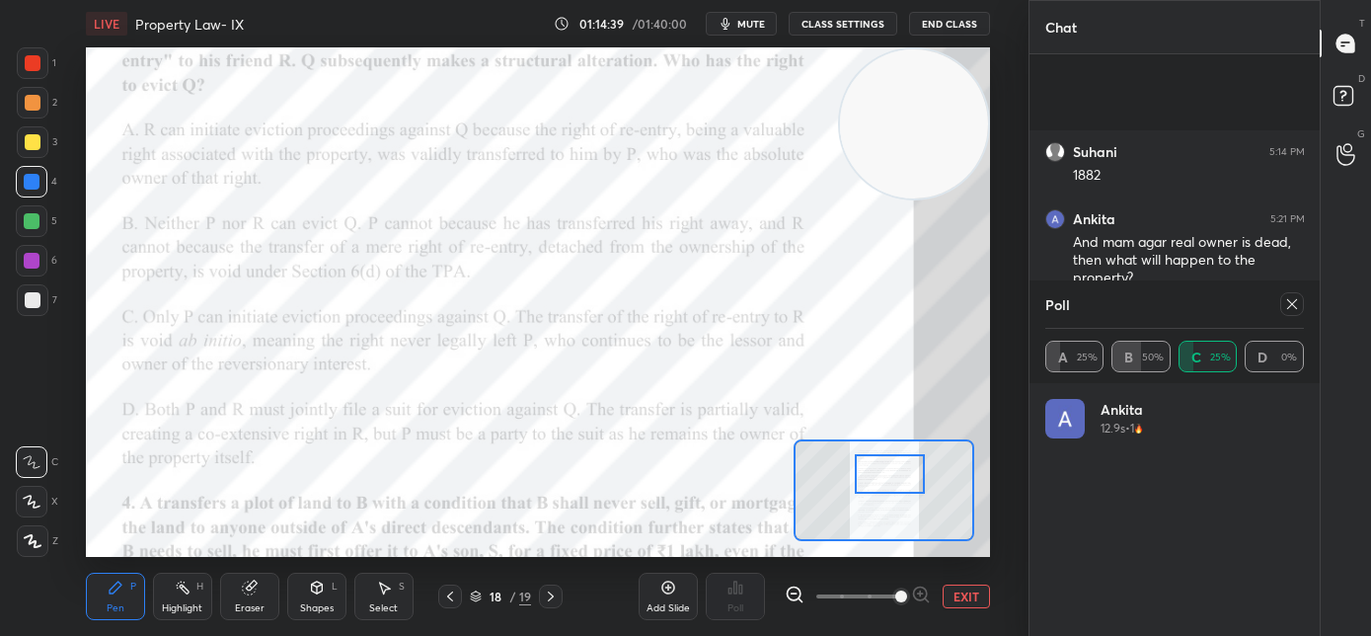
scroll to position [2385, 0]
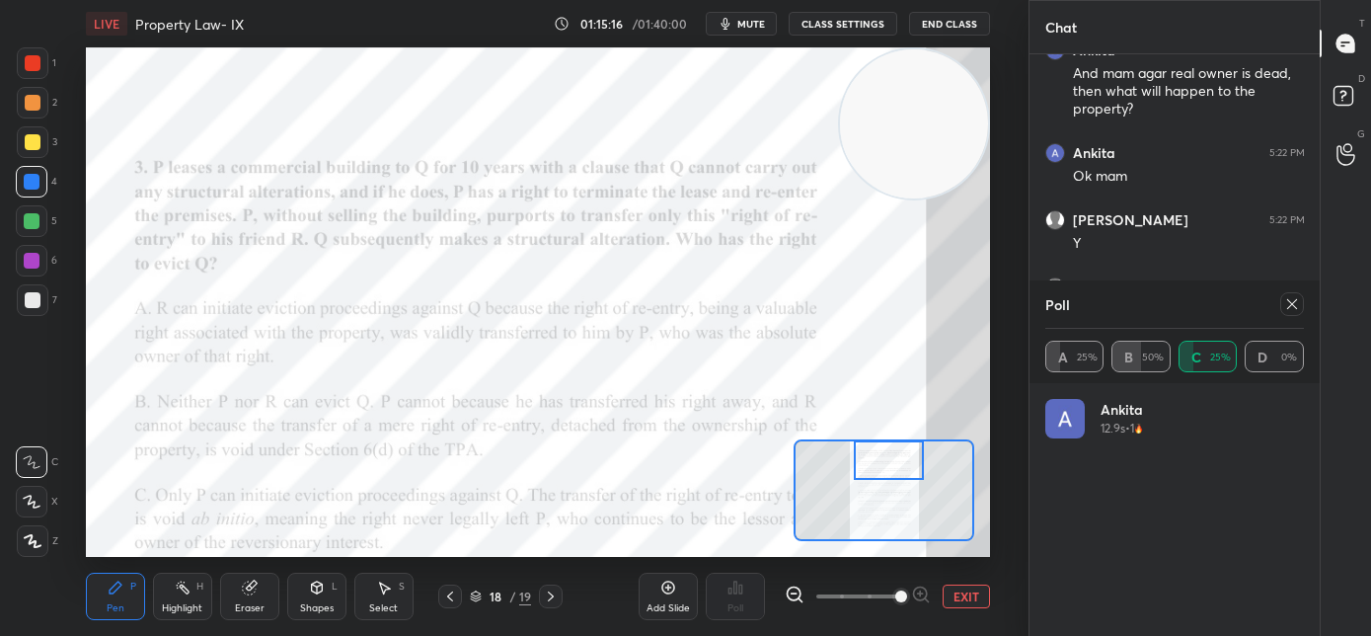
drag, startPoint x: 886, startPoint y: 468, endPoint x: 882, endPoint y: 481, distance: 13.4
click at [882, 480] on div at bounding box center [889, 459] width 71 height 39
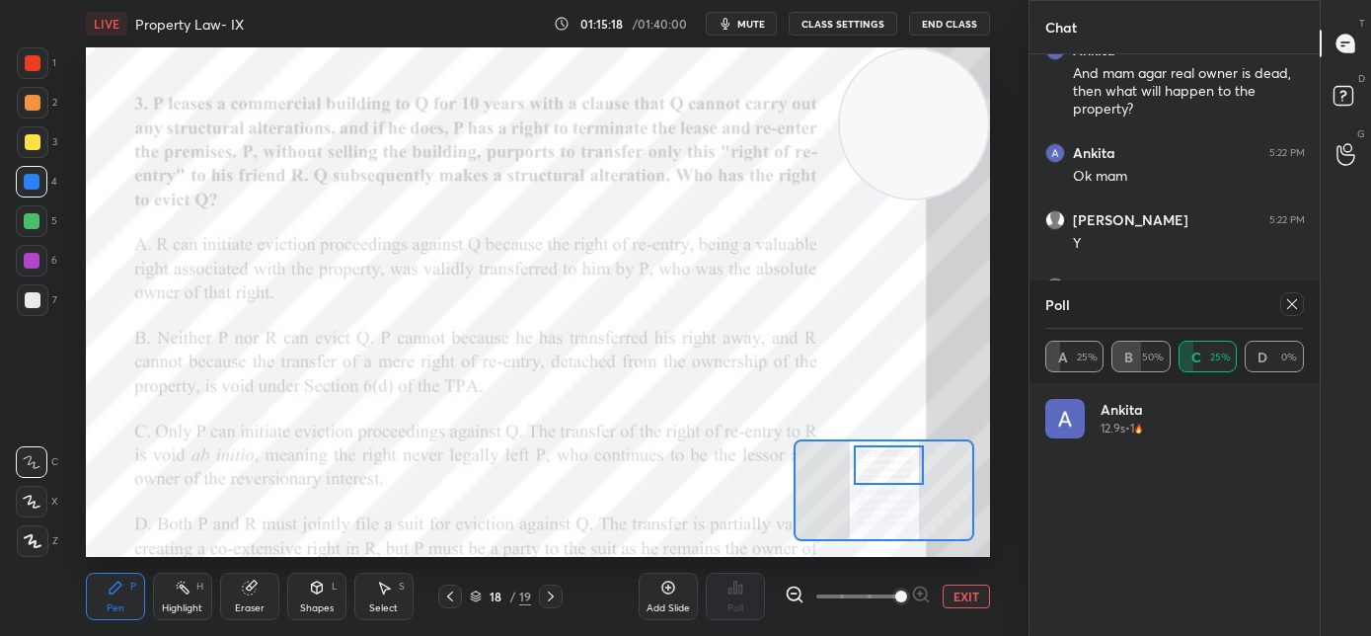
click at [890, 463] on div at bounding box center [889, 464] width 71 height 39
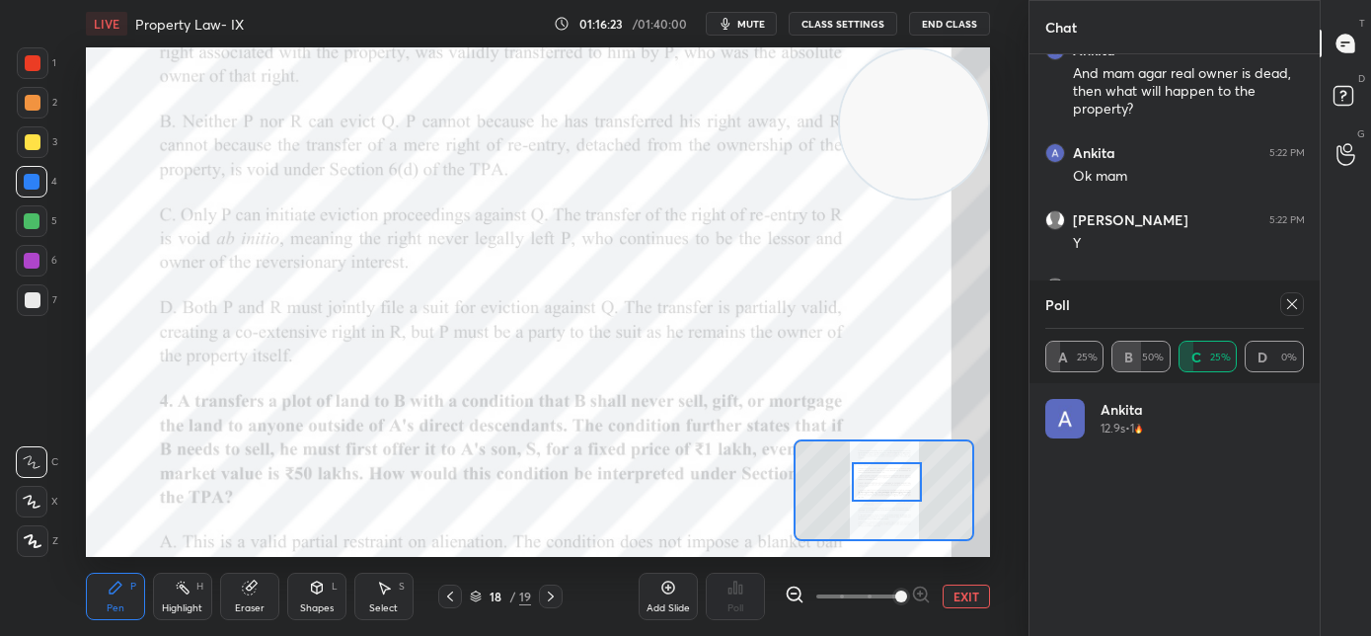
click at [884, 482] on div at bounding box center [887, 481] width 71 height 39
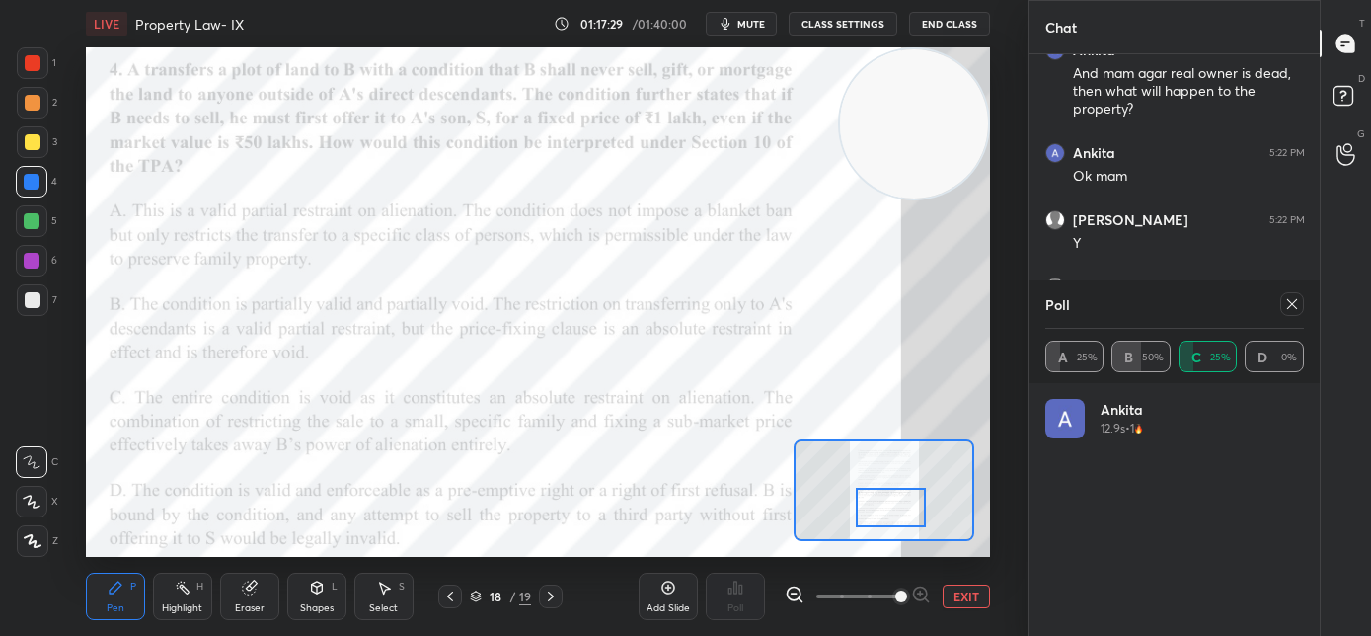
drag, startPoint x: 885, startPoint y: 486, endPoint x: 889, endPoint y: 512, distance: 26.9
click at [889, 512] on div at bounding box center [891, 507] width 71 height 39
click at [1289, 304] on icon at bounding box center [1292, 304] width 16 height 16
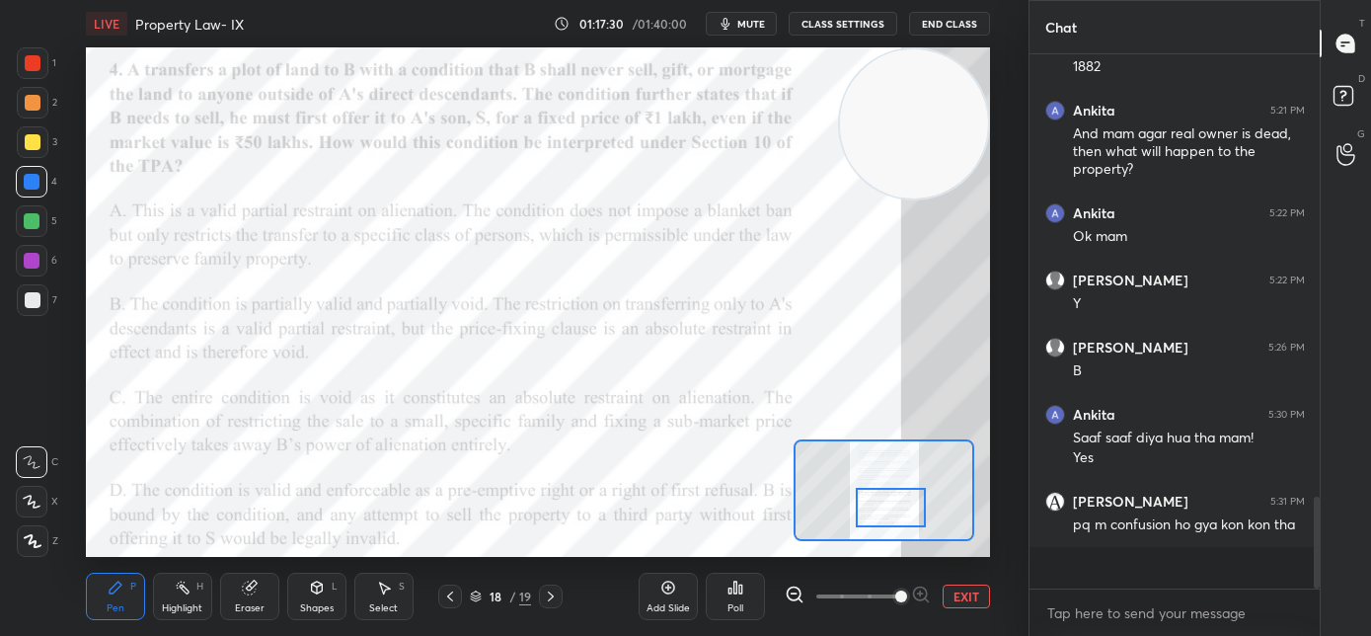
scroll to position [511, 284]
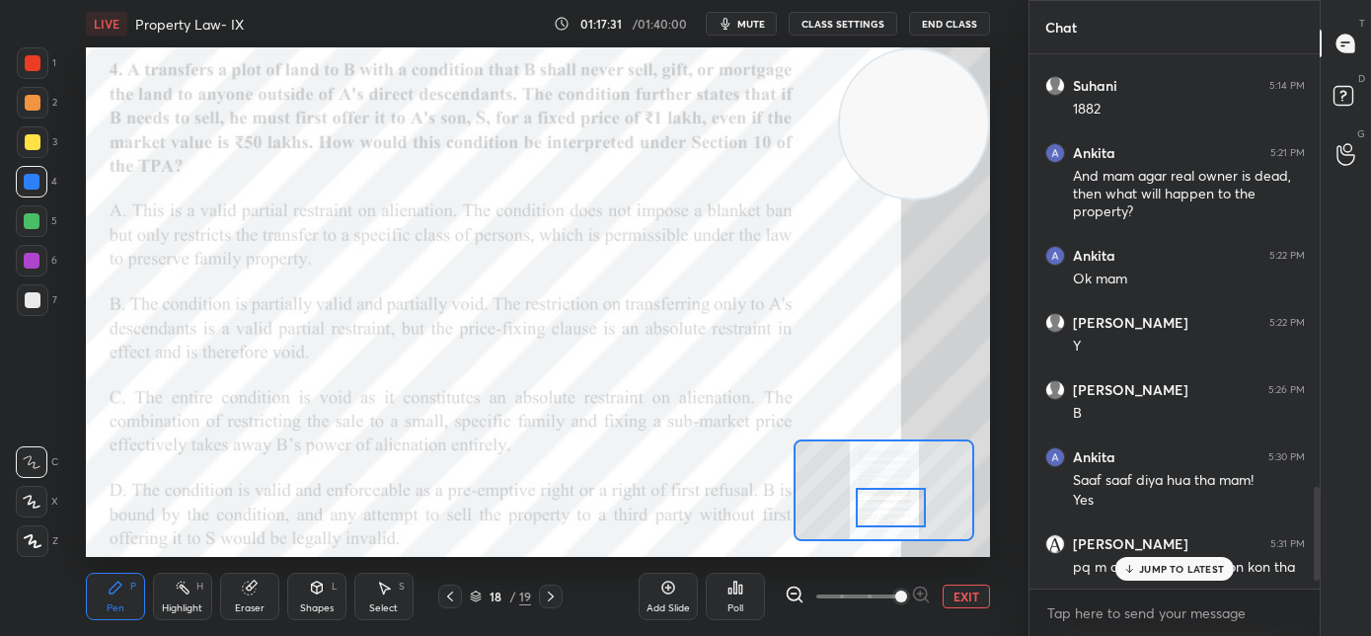
click at [1160, 572] on p "JUMP TO LATEST" at bounding box center [1181, 569] width 85 height 12
click at [1160, 572] on div "pq m confusion ho gya kon kon tha" at bounding box center [1189, 568] width 232 height 20
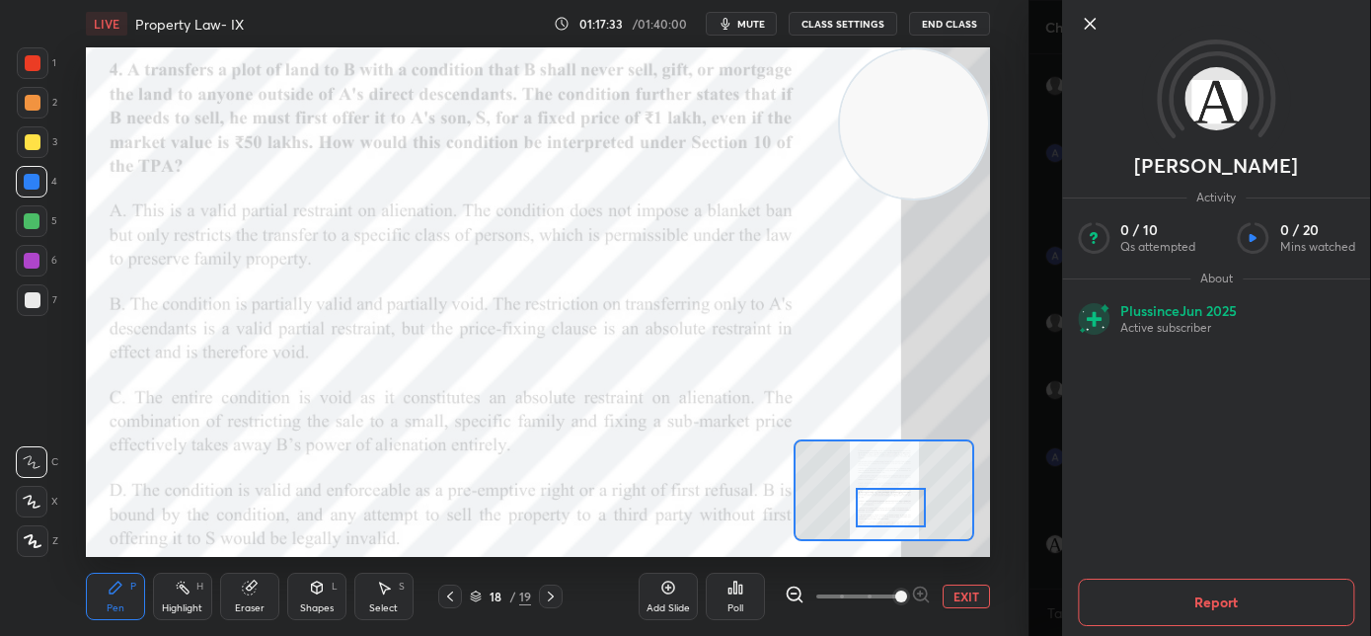
click at [1095, 21] on icon at bounding box center [1090, 24] width 24 height 24
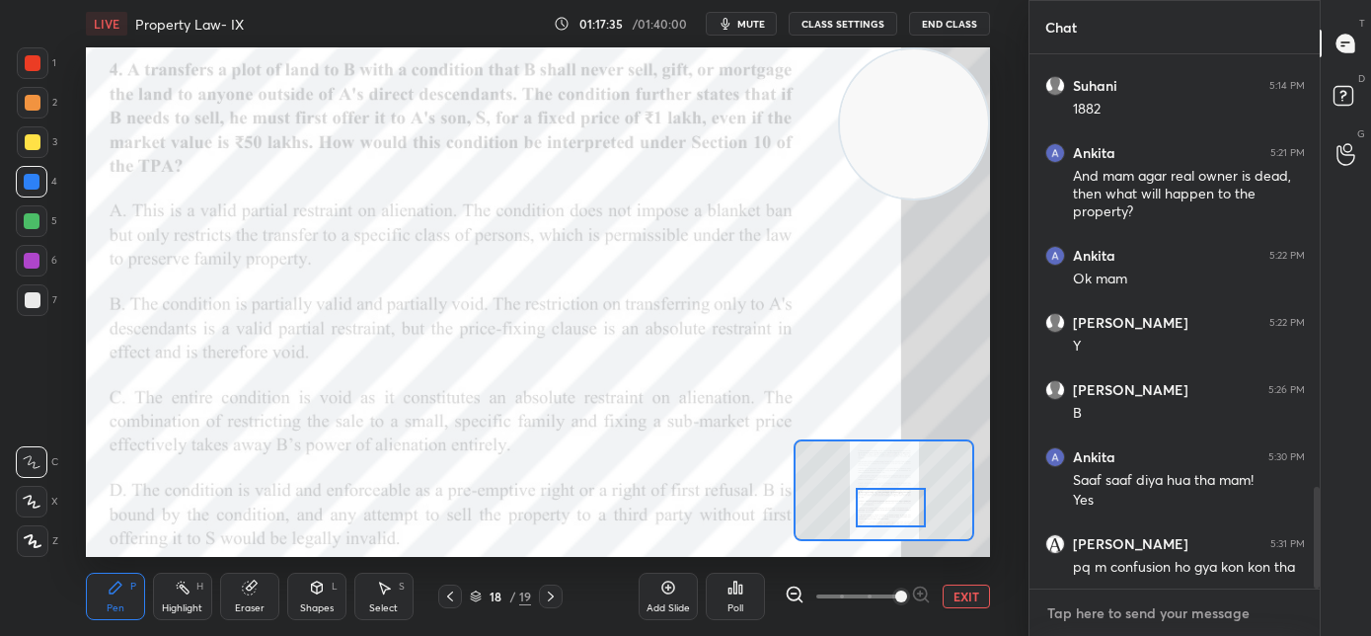
click at [1096, 619] on textarea at bounding box center [1174, 613] width 259 height 32
click at [729, 588] on icon at bounding box center [735, 587] width 16 height 16
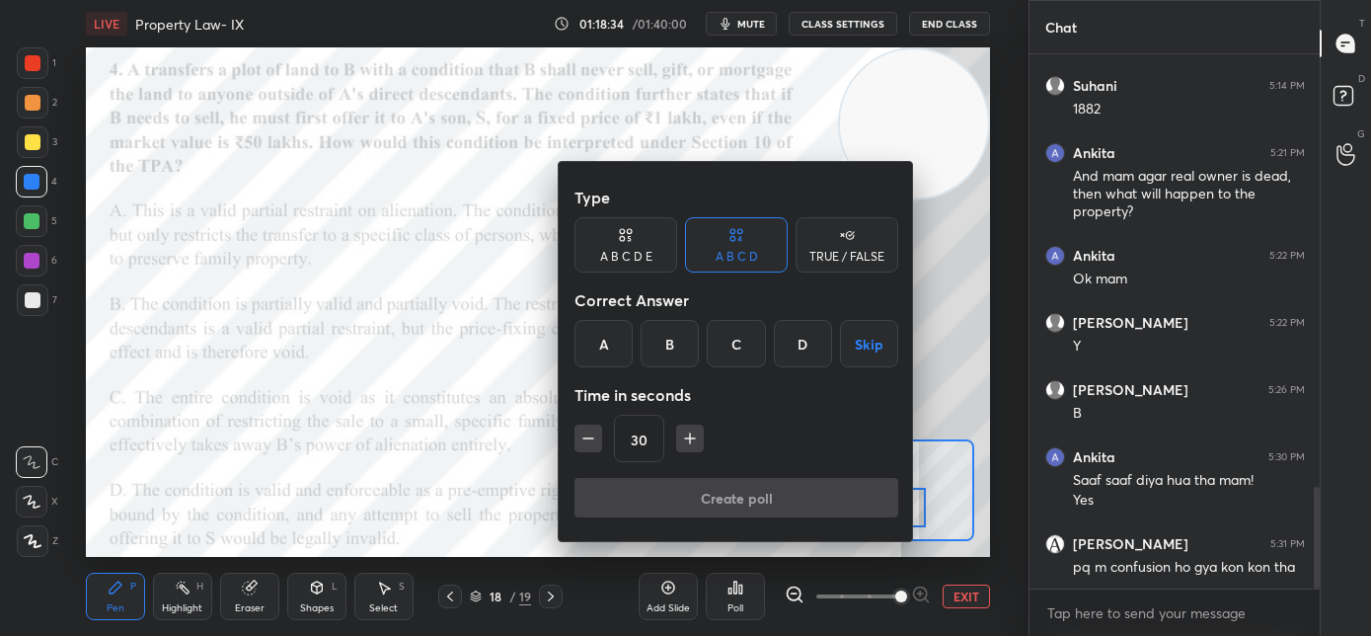
click at [733, 354] on div "C" at bounding box center [736, 343] width 58 height 47
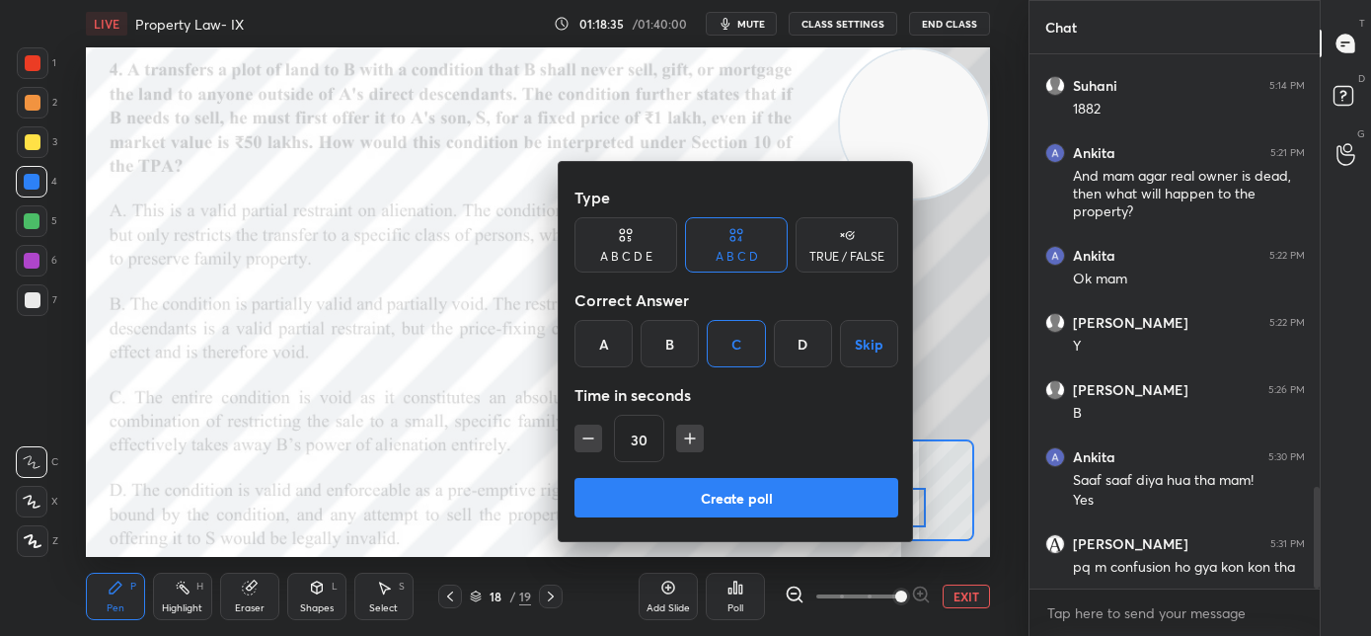
click at [682, 505] on button "Create poll" at bounding box center [736, 497] width 324 height 39
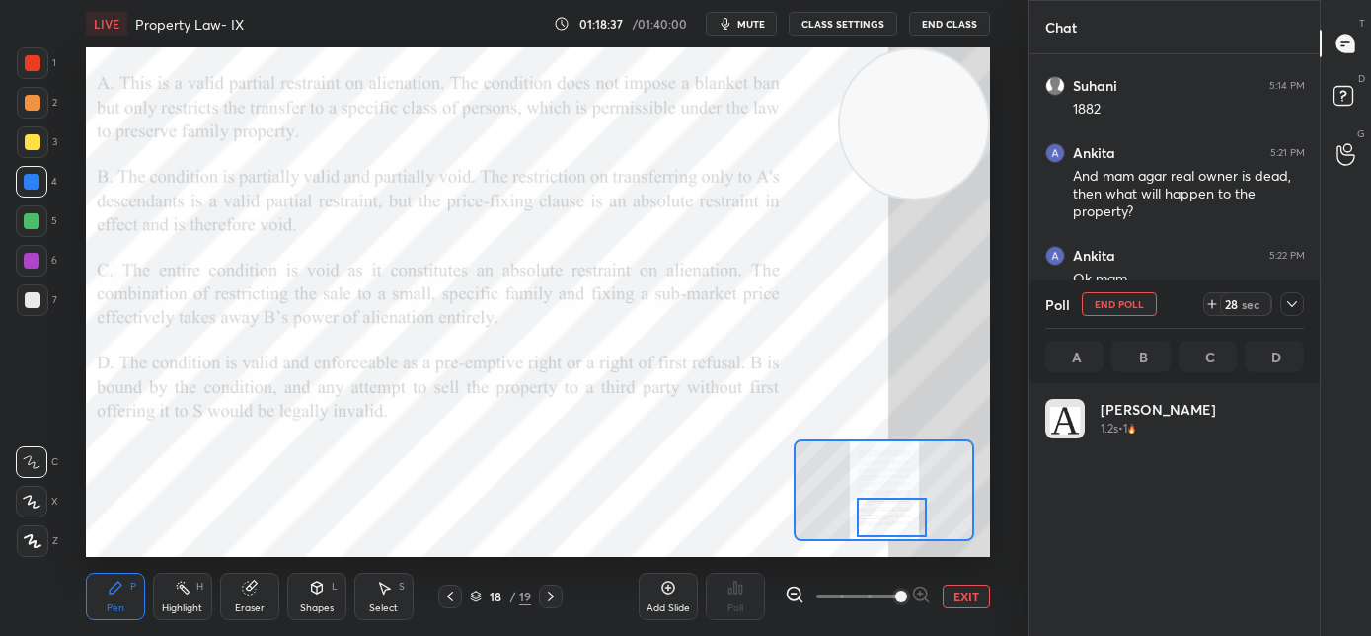
scroll to position [231, 253]
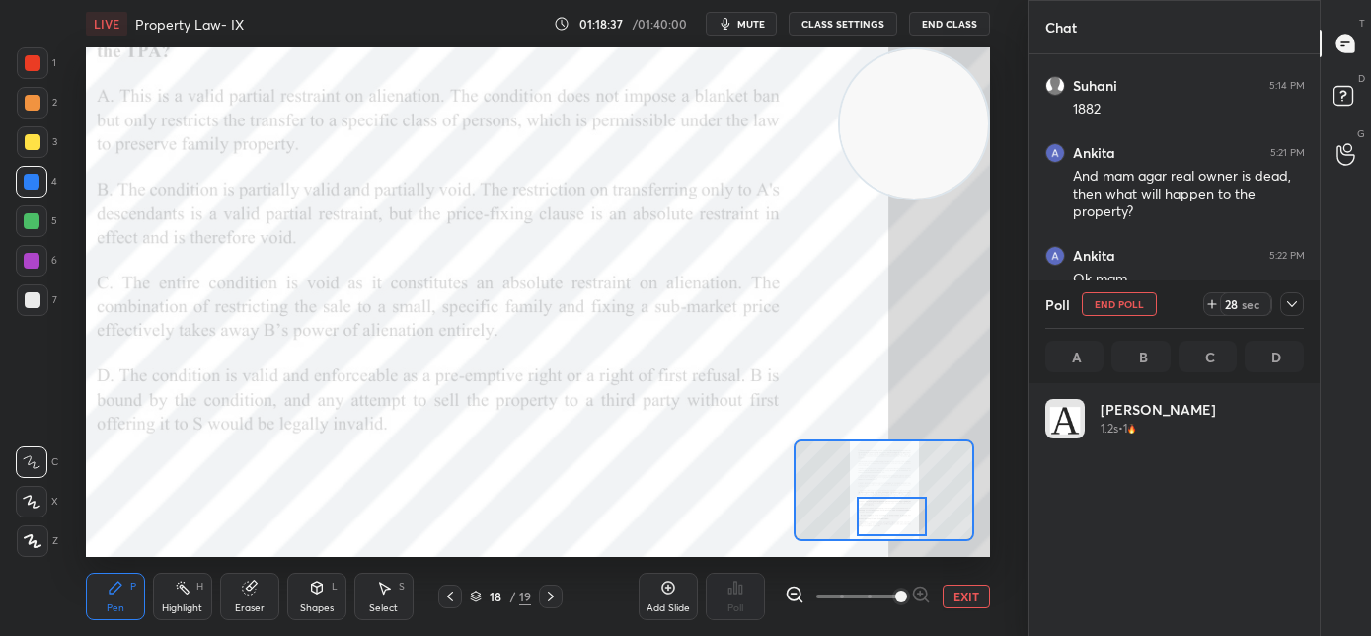
click at [880, 506] on div at bounding box center [892, 515] width 71 height 39
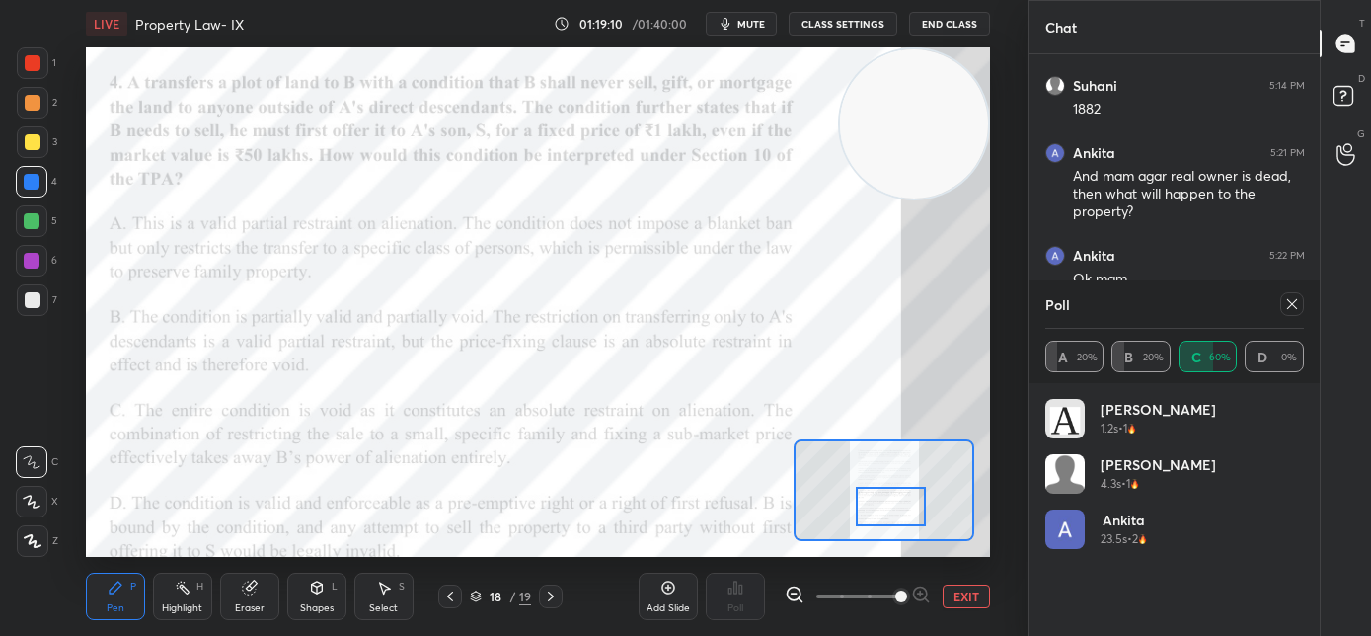
click at [882, 507] on div at bounding box center [891, 506] width 71 height 39
drag, startPoint x: 894, startPoint y: 492, endPoint x: 892, endPoint y: 518, distance: 26.7
click at [894, 492] on div at bounding box center [891, 506] width 71 height 39
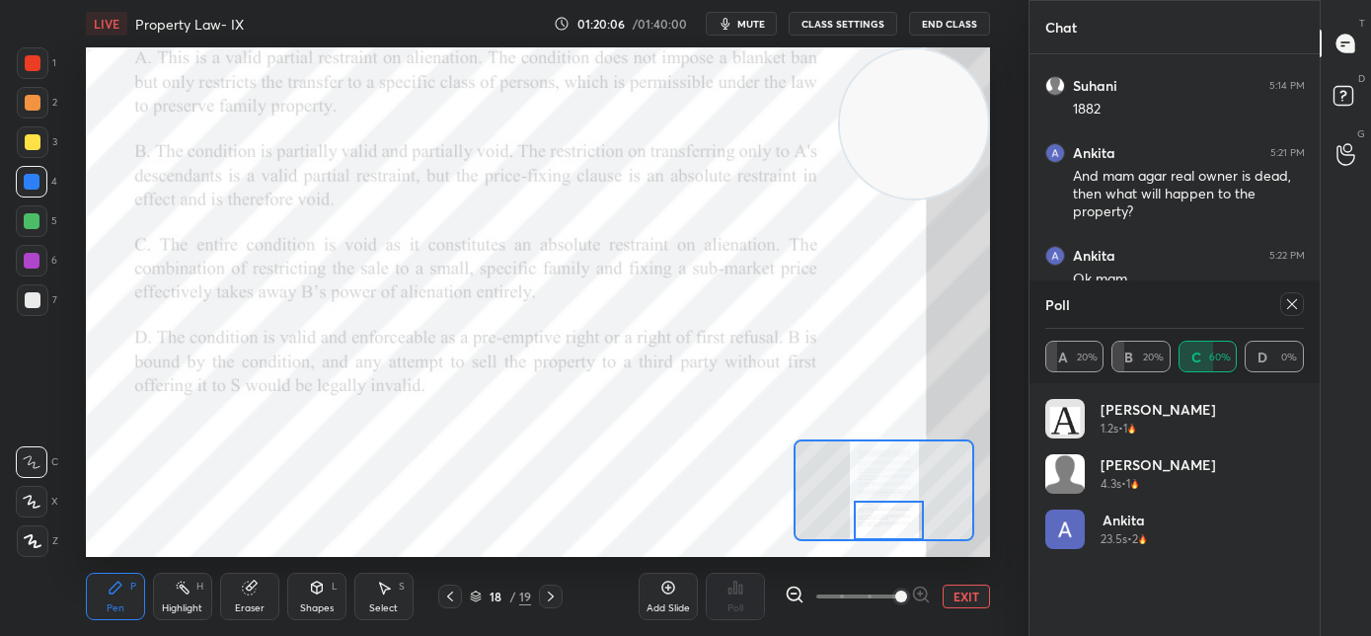
click at [892, 515] on div at bounding box center [889, 519] width 71 height 39
drag, startPoint x: 1289, startPoint y: 304, endPoint x: 1111, endPoint y: 365, distance: 187.9
click at [1288, 304] on icon at bounding box center [1292, 304] width 16 height 16
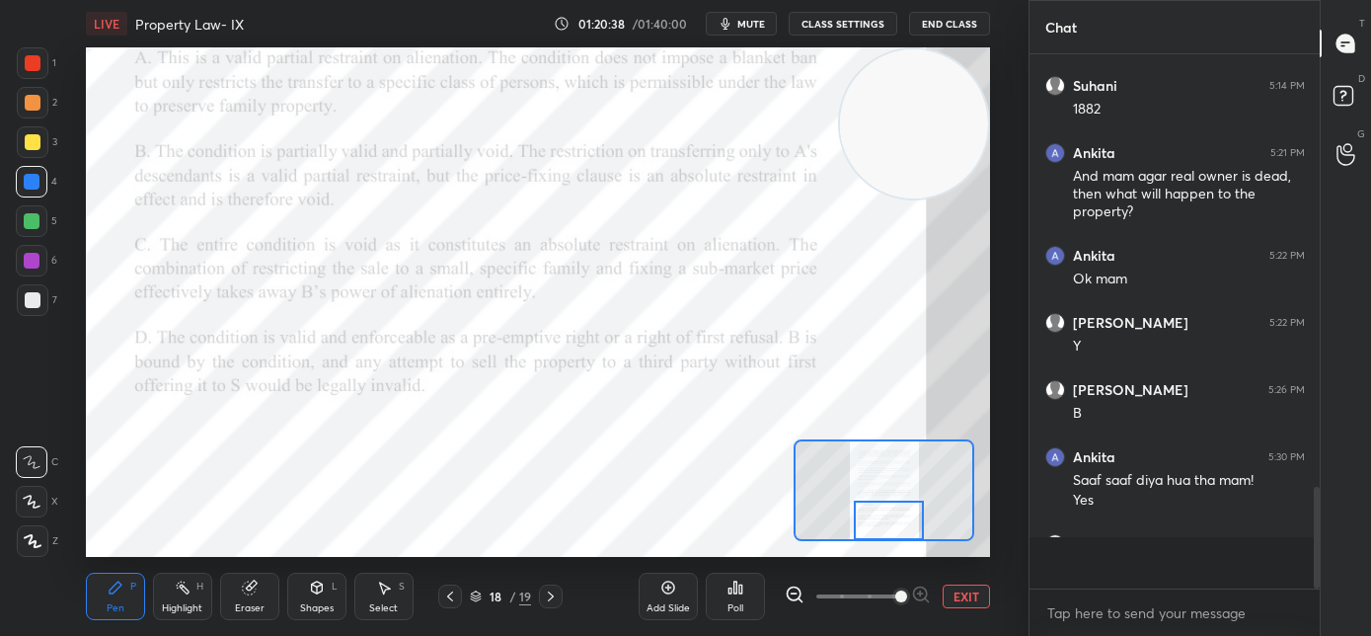
scroll to position [0, 1]
click at [552, 598] on icon at bounding box center [551, 596] width 16 height 16
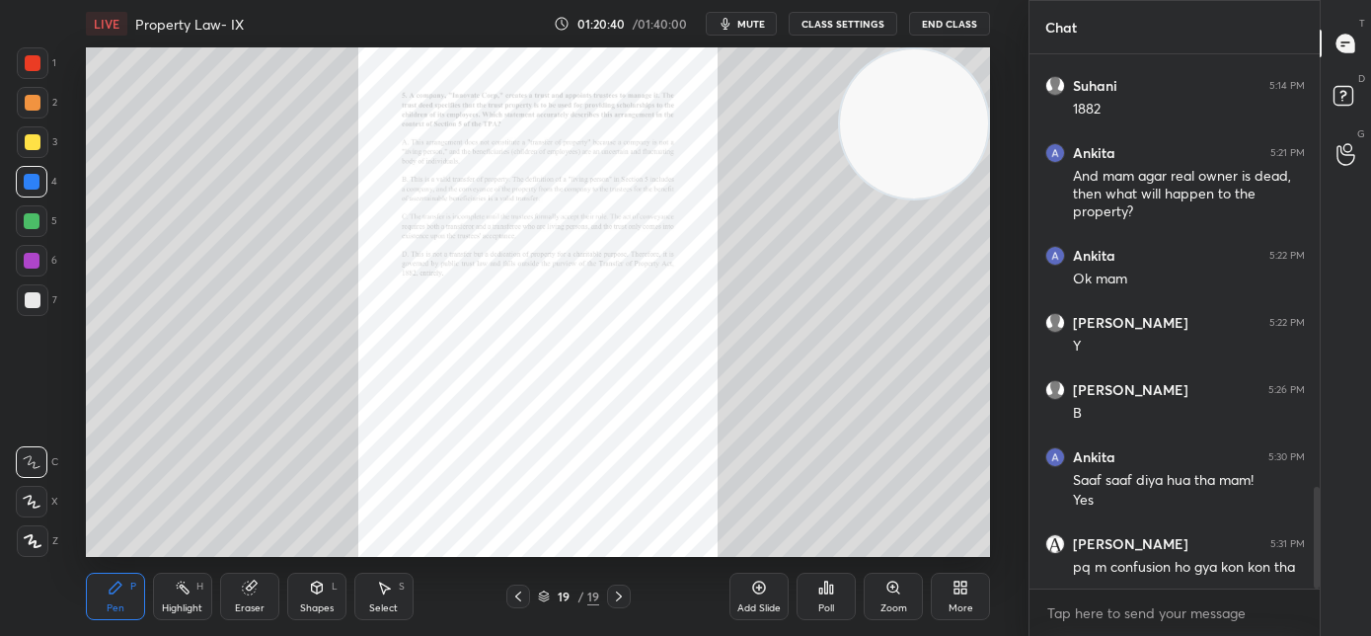
click at [885, 598] on div "Zoom" at bounding box center [893, 595] width 59 height 47
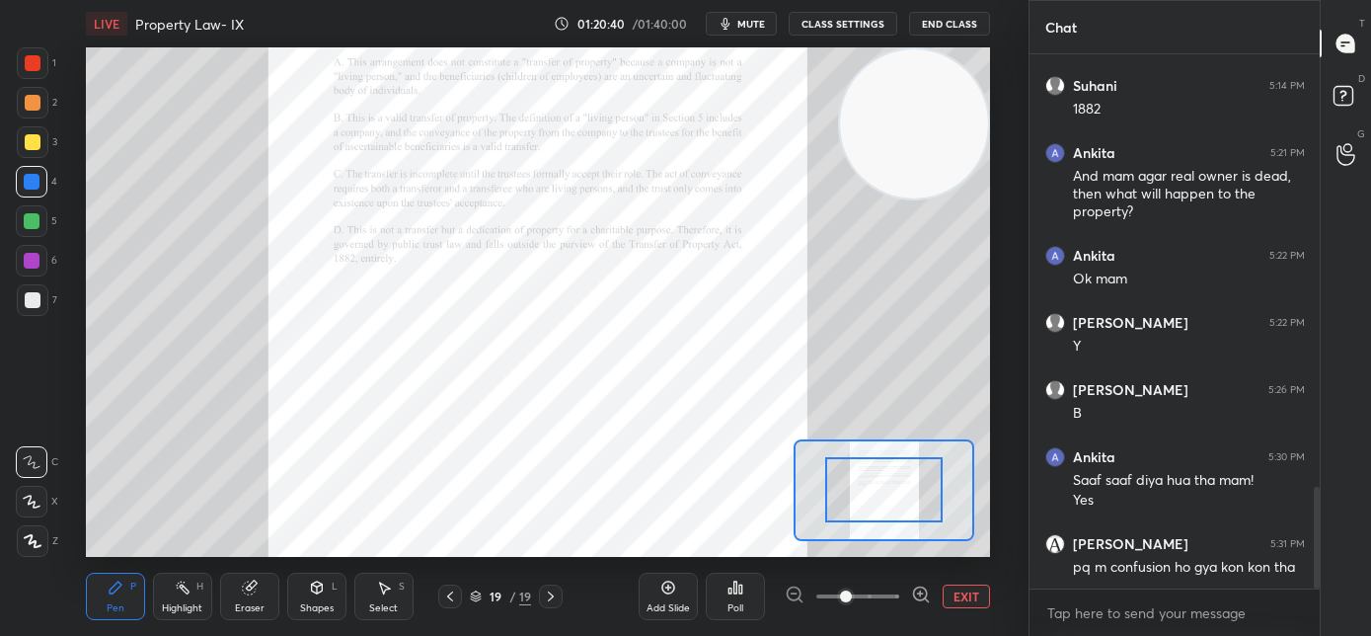
click at [886, 597] on span at bounding box center [857, 596] width 83 height 30
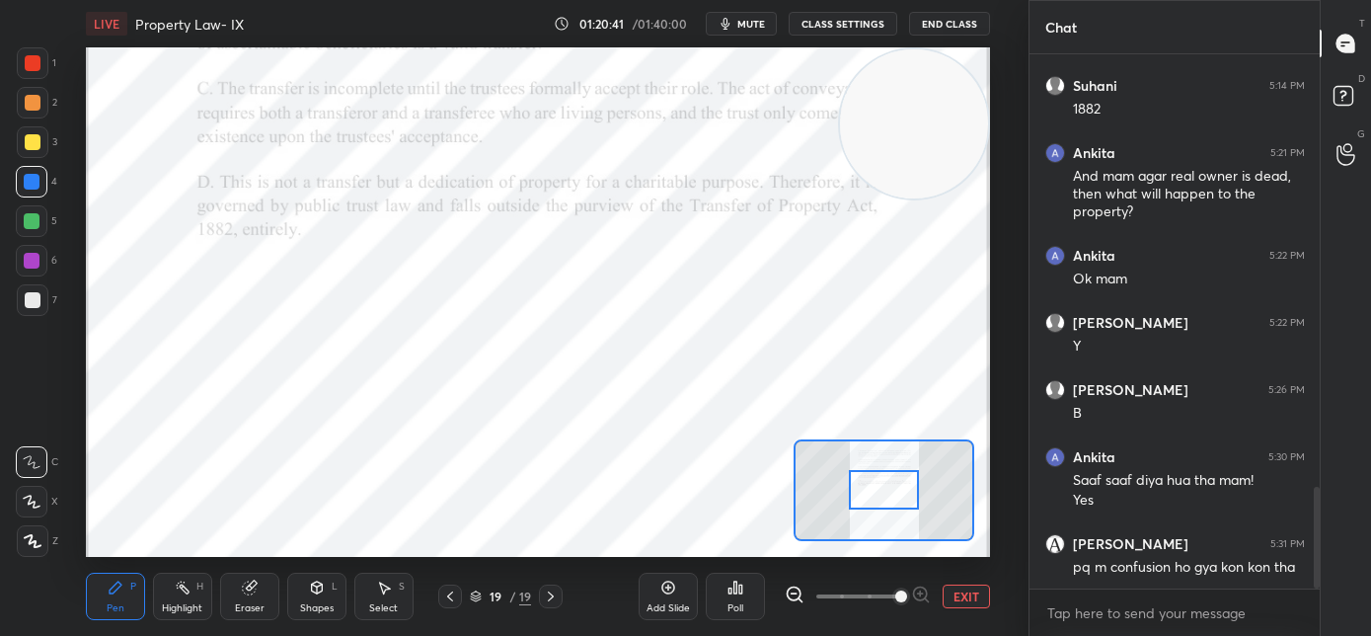
click at [895, 595] on span at bounding box center [901, 596] width 12 height 12
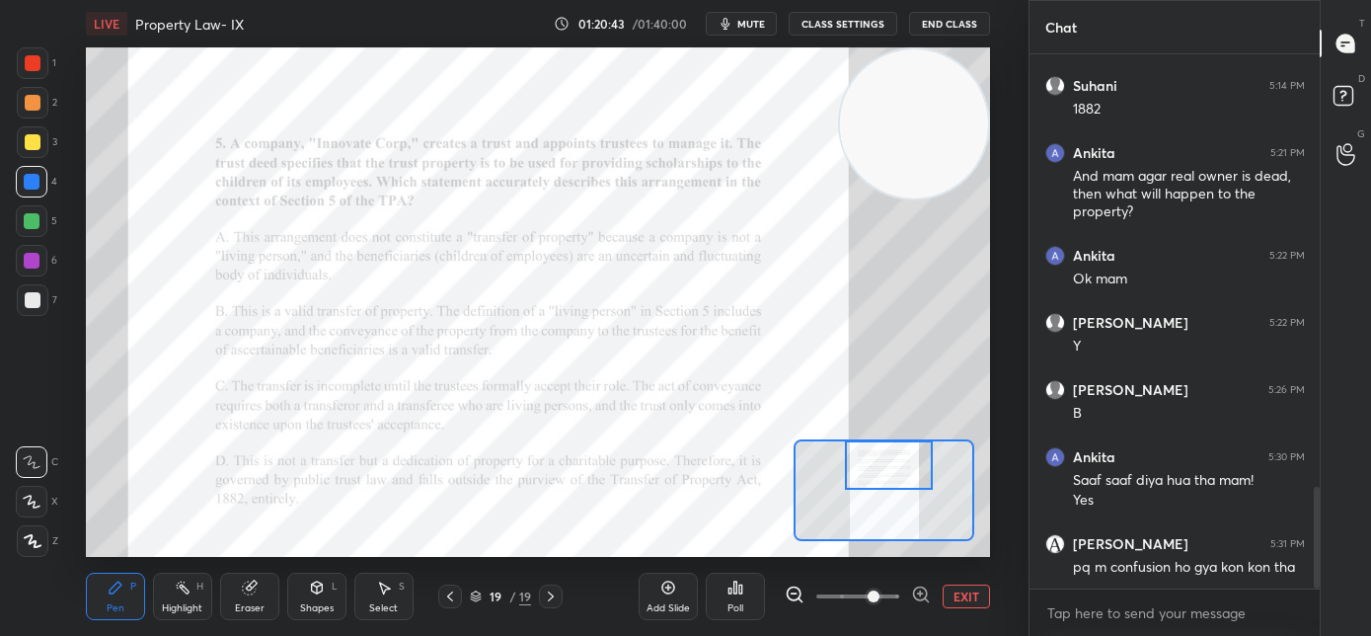
drag, startPoint x: 884, startPoint y: 492, endPoint x: 889, endPoint y: 468, distance: 25.2
click at [889, 468] on div at bounding box center [889, 464] width 89 height 49
click at [897, 593] on span at bounding box center [857, 596] width 83 height 30
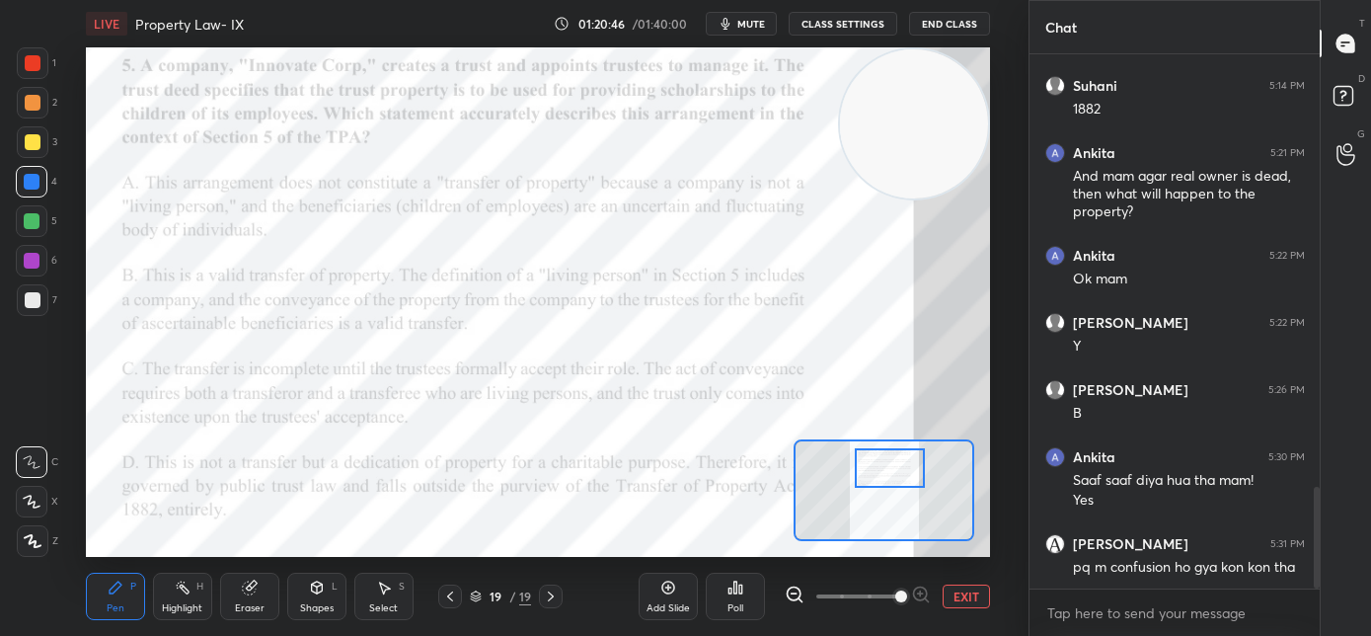
click at [890, 472] on div at bounding box center [890, 467] width 71 height 39
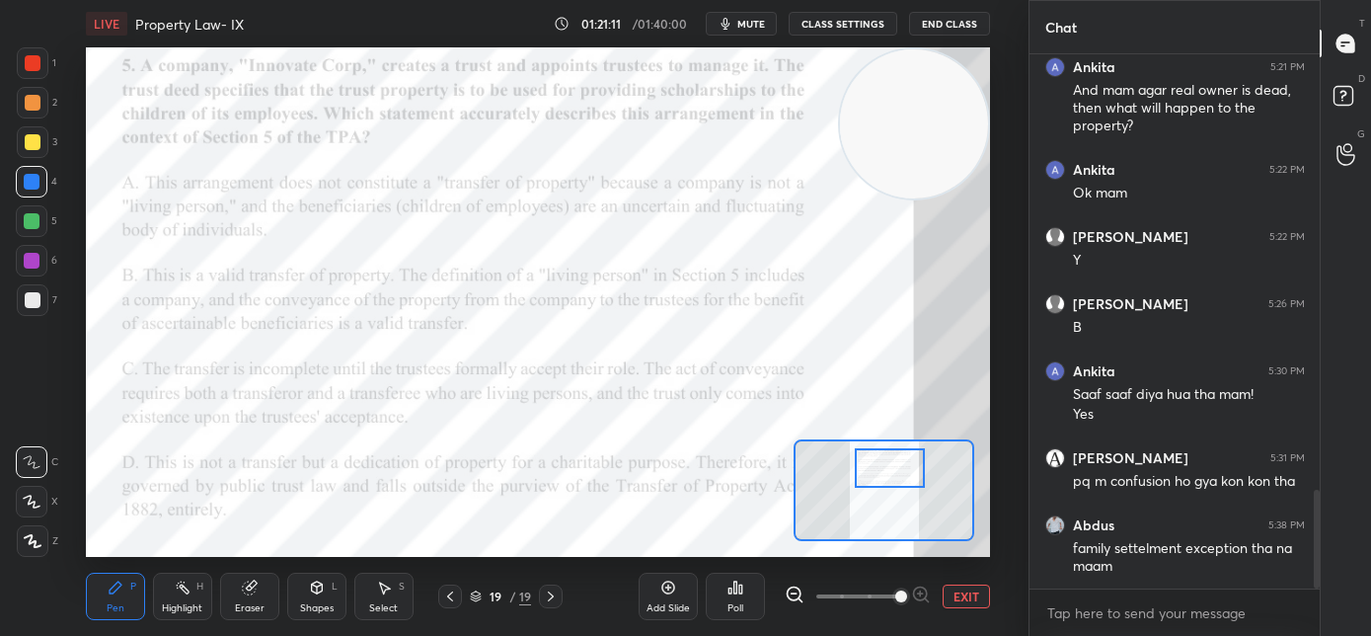
click at [452, 597] on icon at bounding box center [450, 596] width 16 height 16
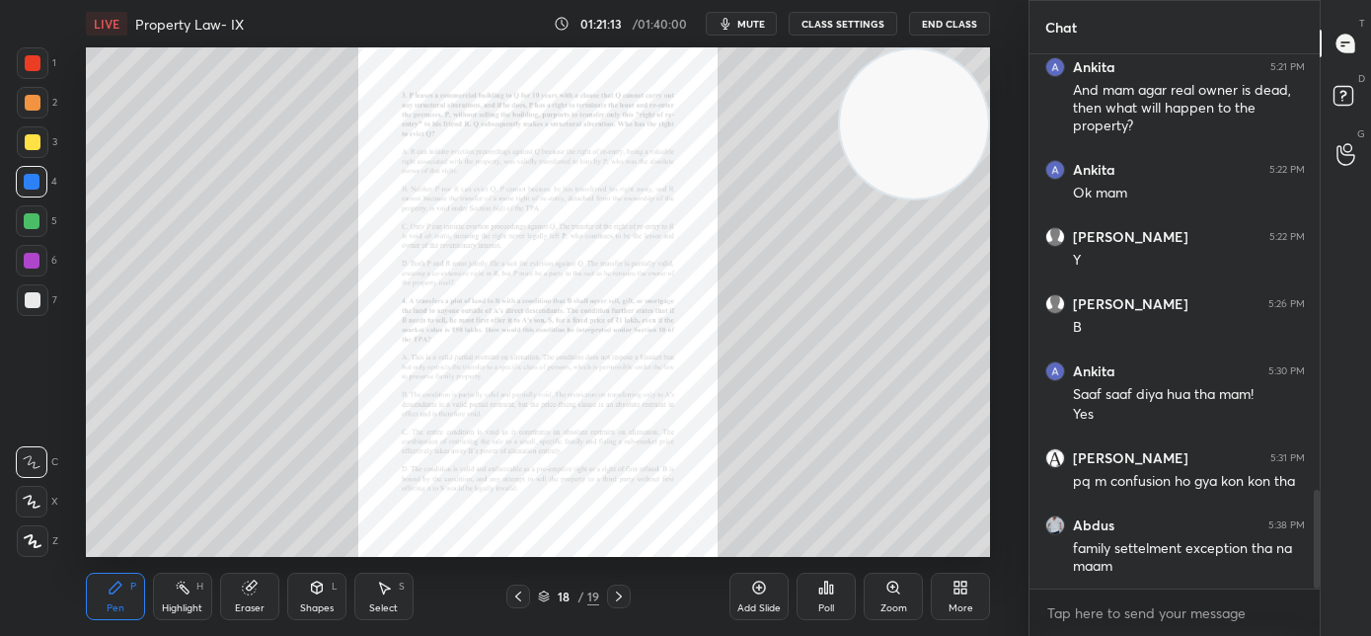
click at [889, 597] on div "Zoom" at bounding box center [893, 595] width 59 height 47
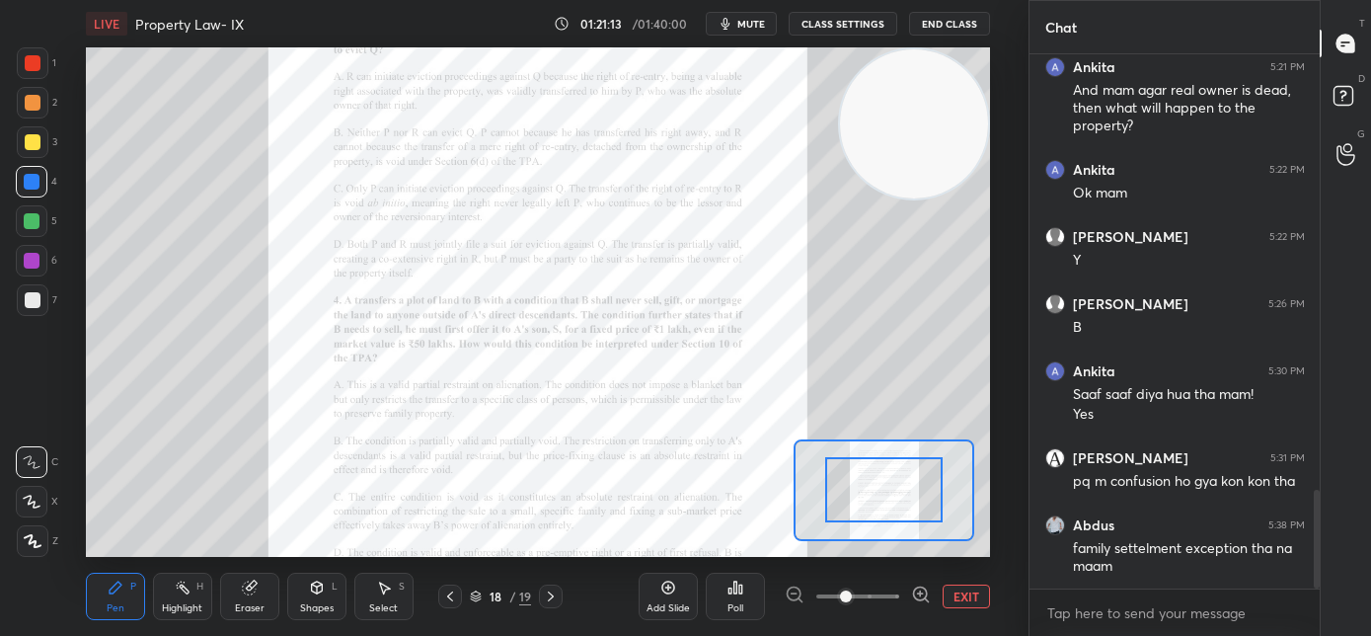
click at [889, 596] on span at bounding box center [857, 596] width 83 height 30
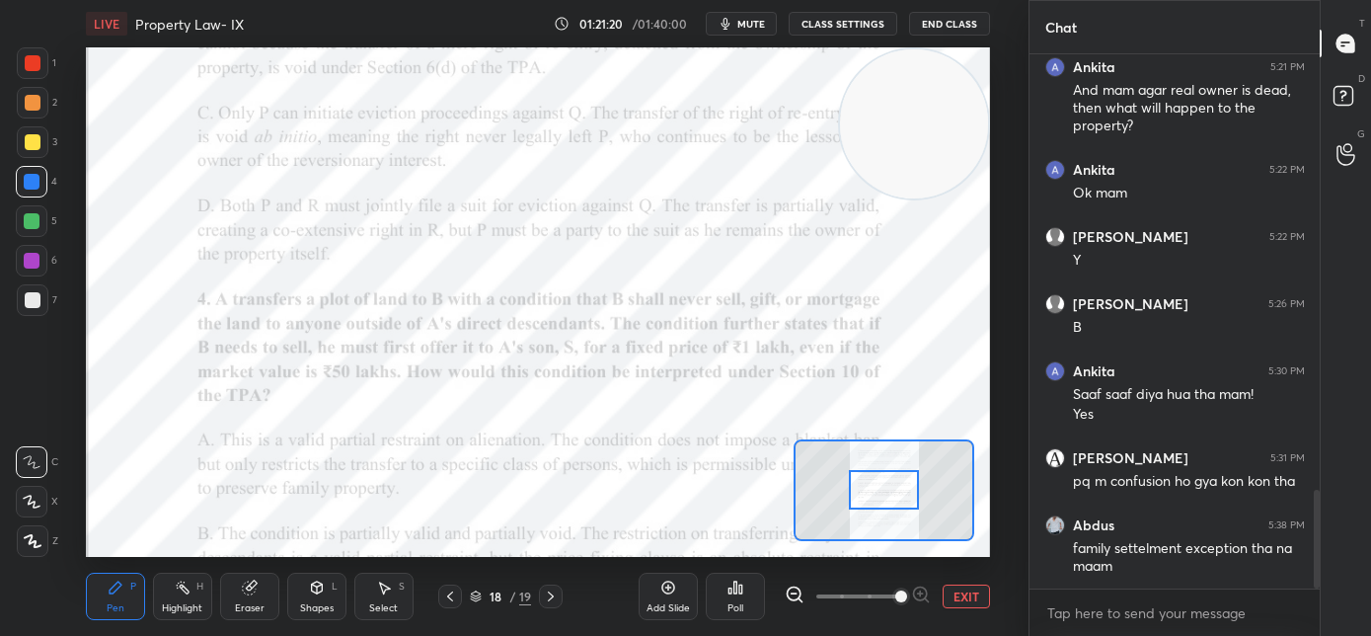
click at [553, 602] on icon at bounding box center [551, 596] width 16 height 16
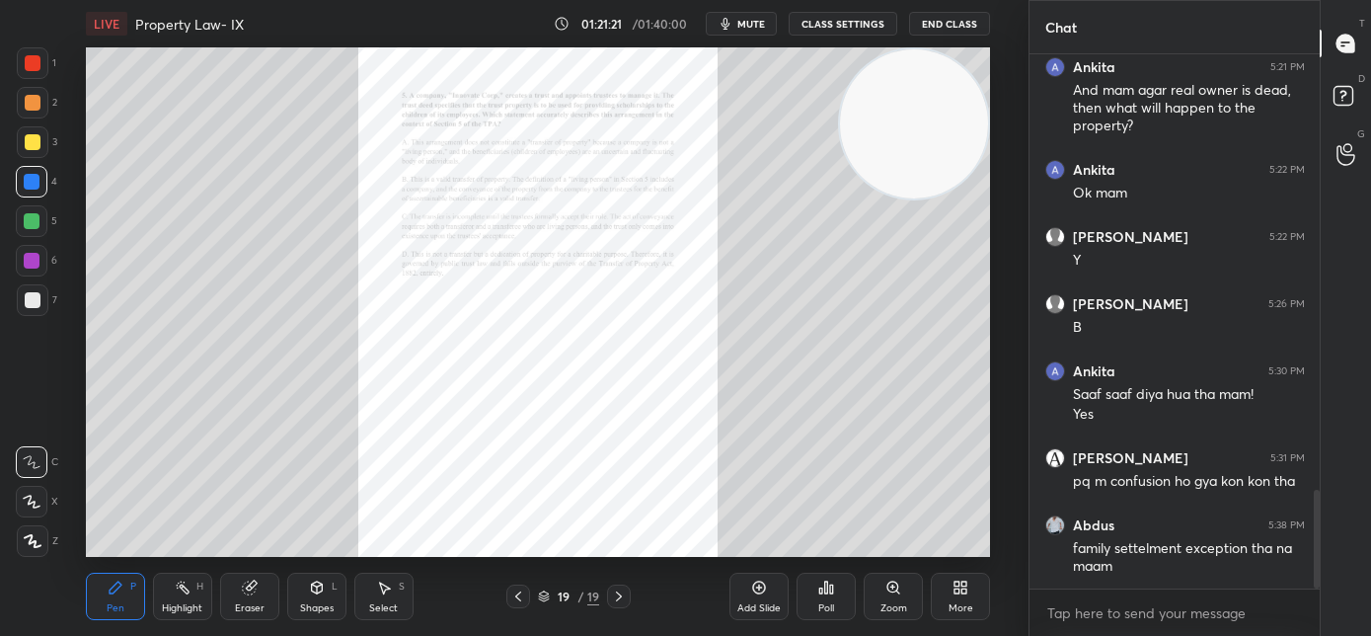
click at [899, 599] on div "Zoom" at bounding box center [893, 595] width 59 height 47
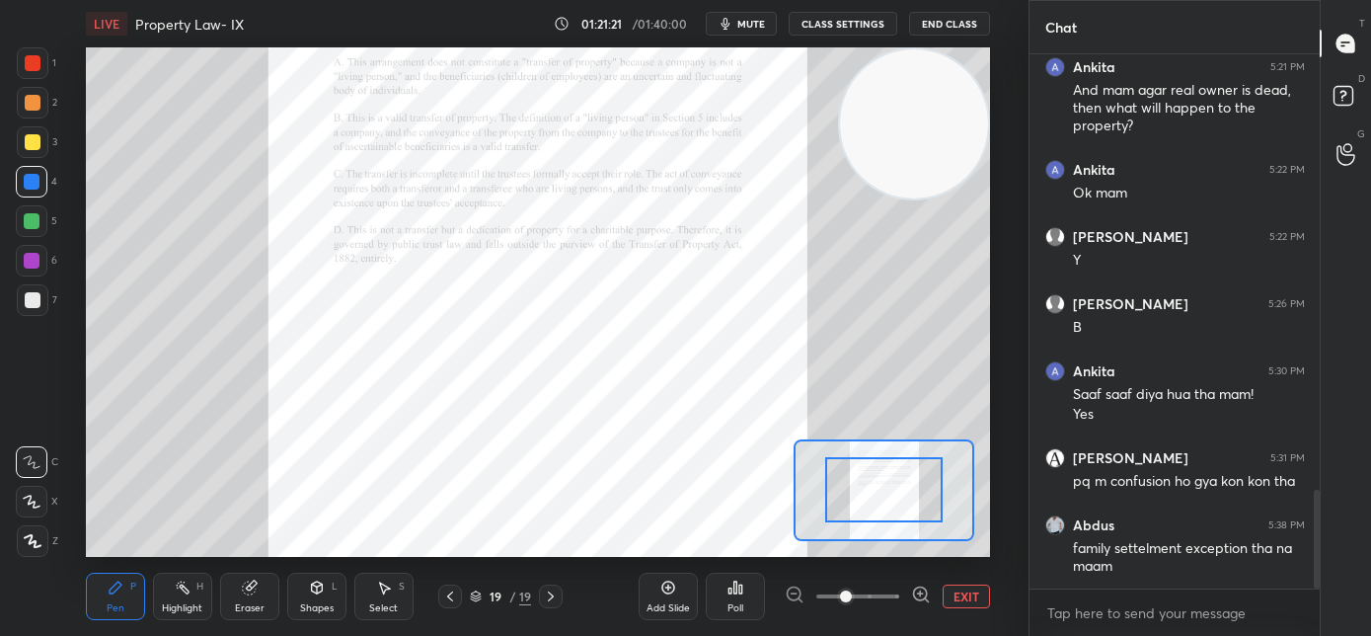
click at [893, 599] on span at bounding box center [857, 596] width 83 height 30
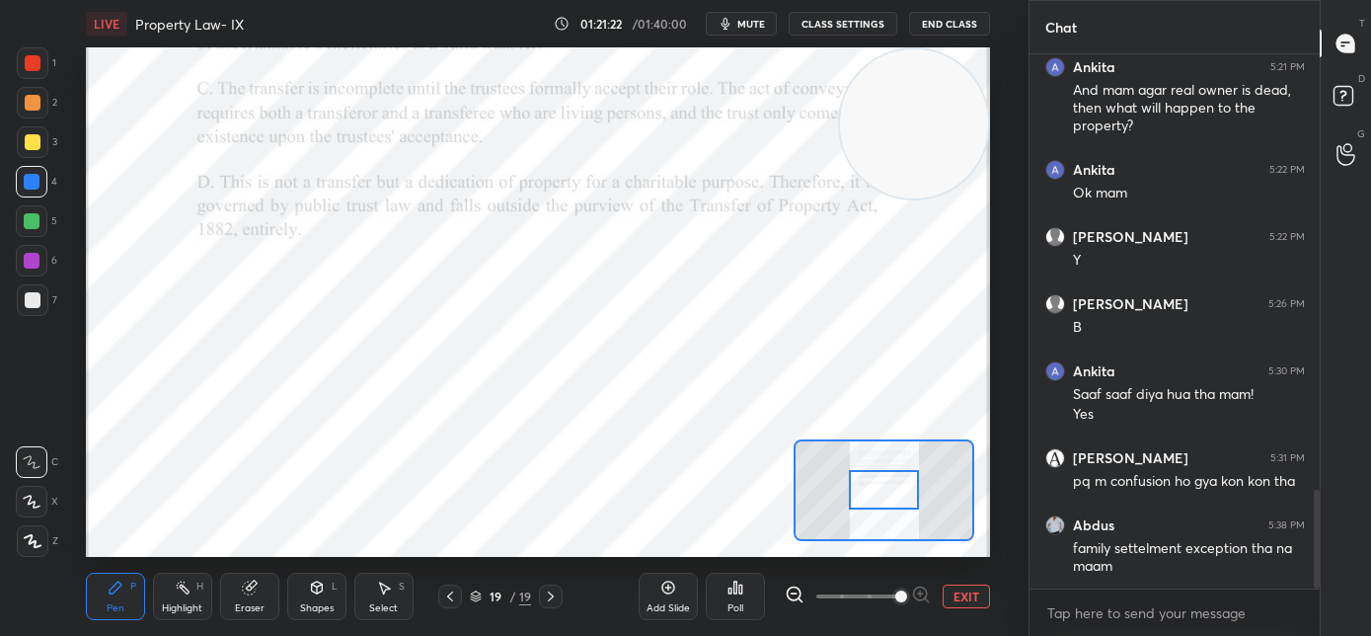
click at [895, 596] on span at bounding box center [901, 596] width 12 height 12
click at [896, 597] on span at bounding box center [857, 596] width 83 height 30
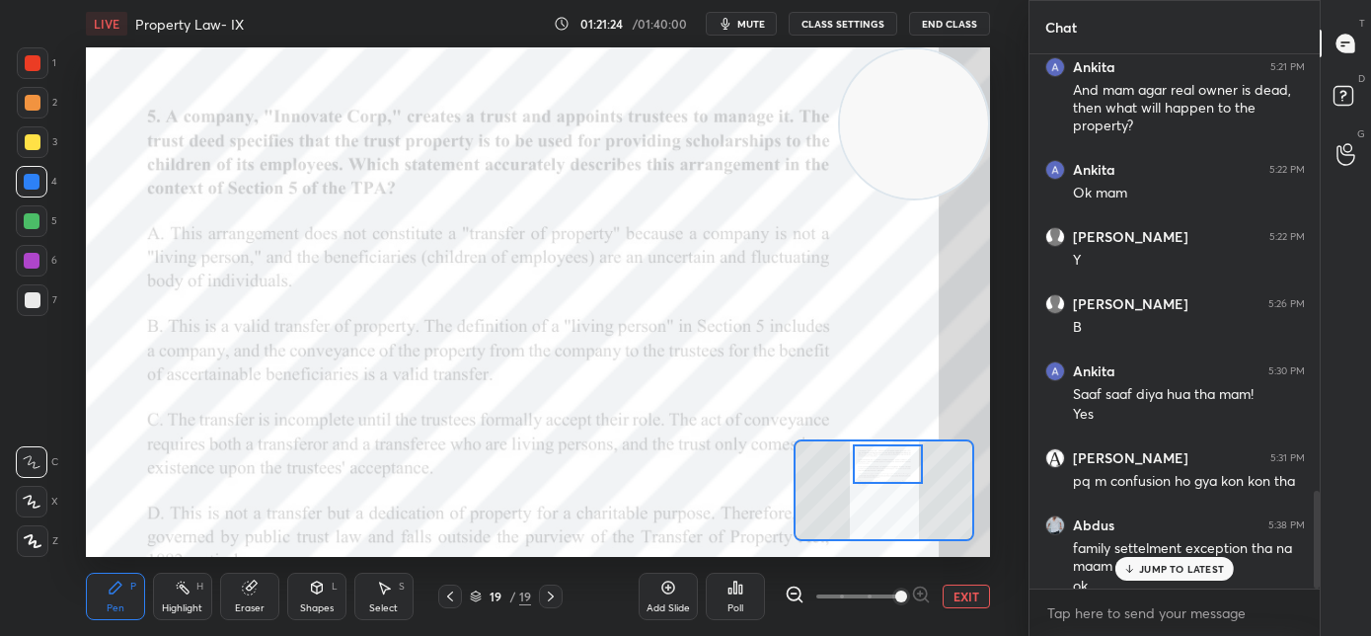
scroll to position [2386, 0]
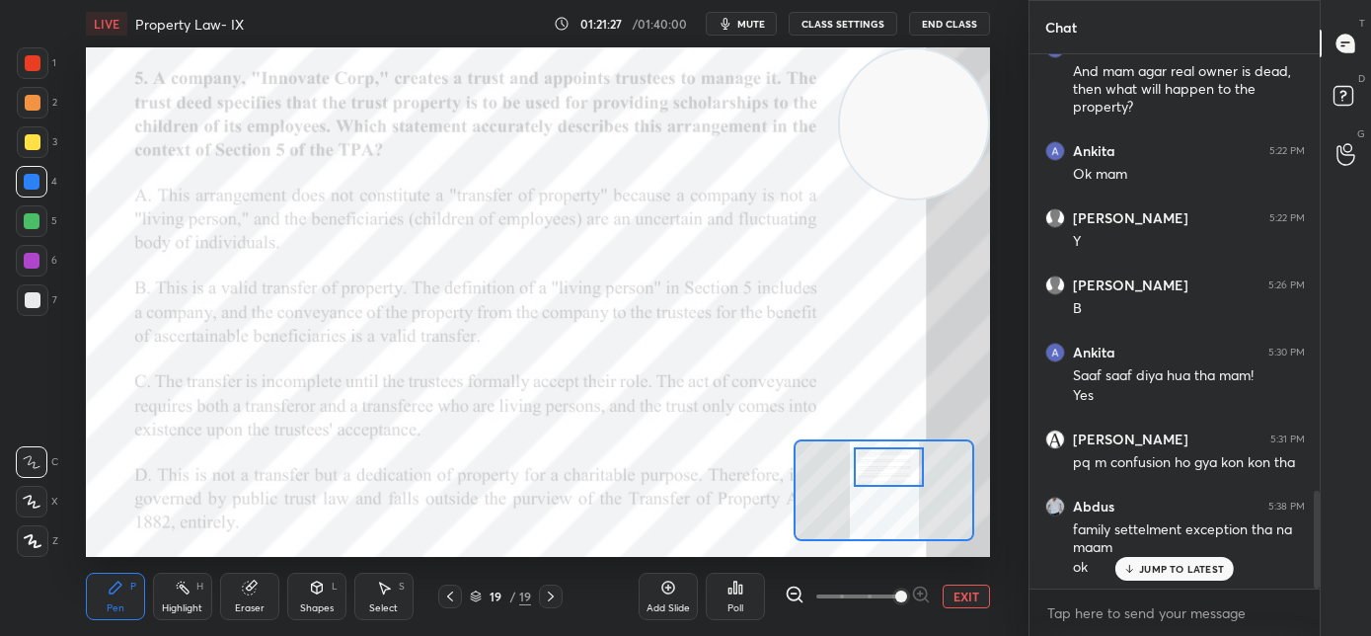
drag, startPoint x: 885, startPoint y: 493, endPoint x: 890, endPoint y: 471, distance: 23.2
click at [890, 471] on div at bounding box center [889, 466] width 71 height 39
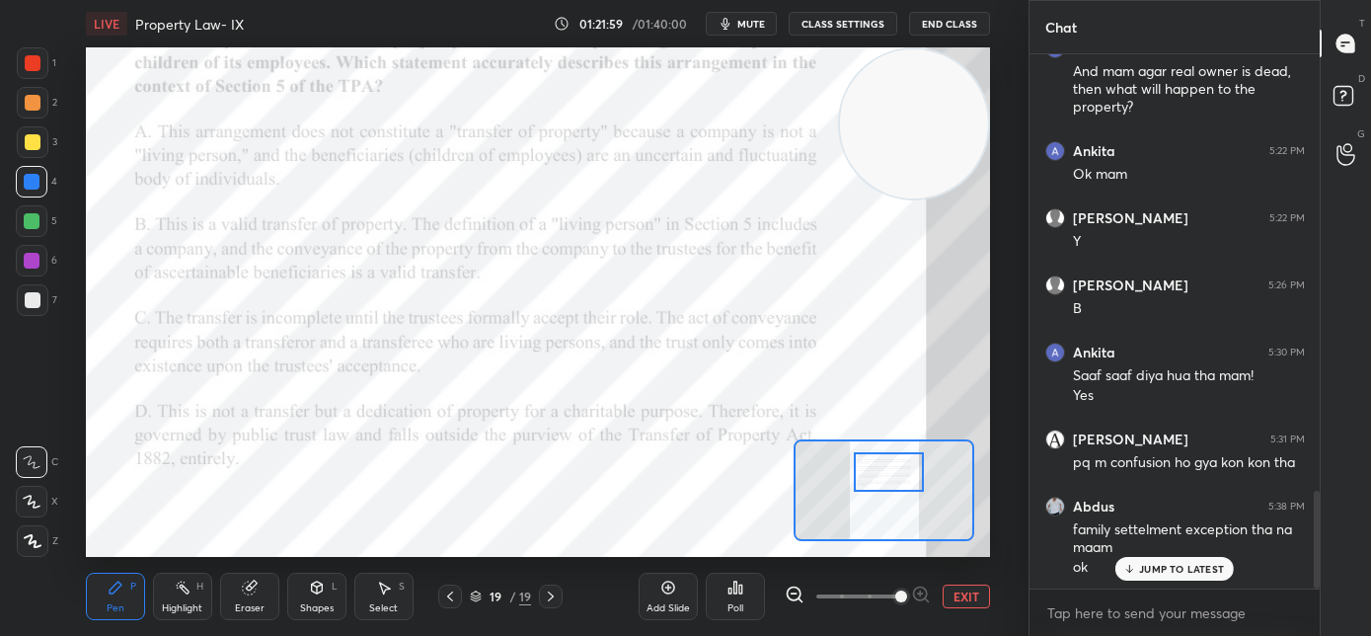
drag, startPoint x: 894, startPoint y: 474, endPoint x: 887, endPoint y: 487, distance: 14.6
click at [893, 479] on div at bounding box center [889, 471] width 71 height 39
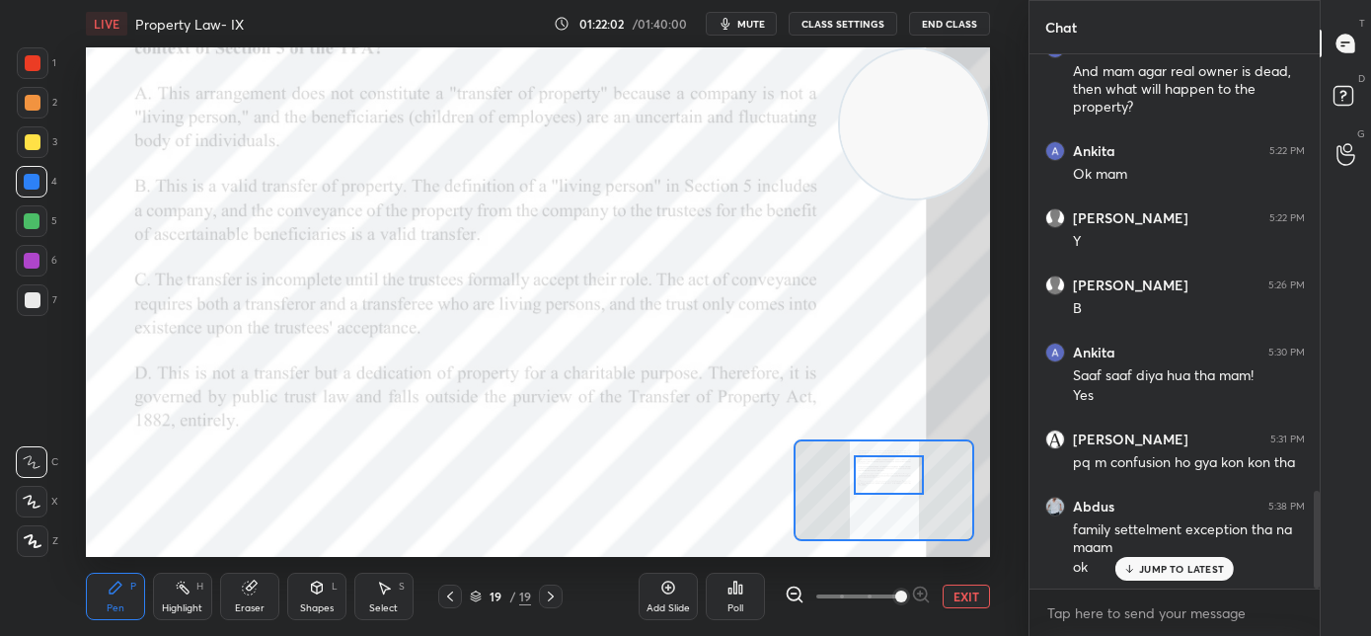
click at [883, 484] on div at bounding box center [889, 474] width 71 height 39
click at [726, 608] on div "Poll" at bounding box center [735, 595] width 59 height 47
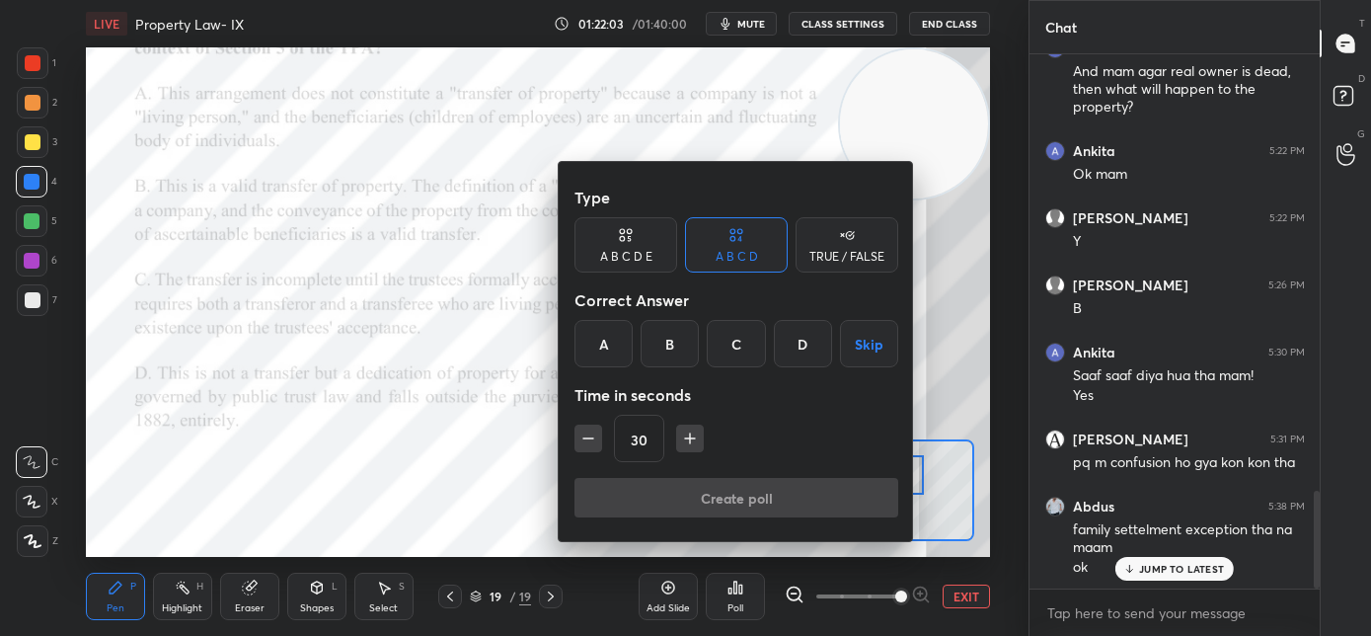
click at [684, 352] on div "B" at bounding box center [670, 343] width 58 height 47
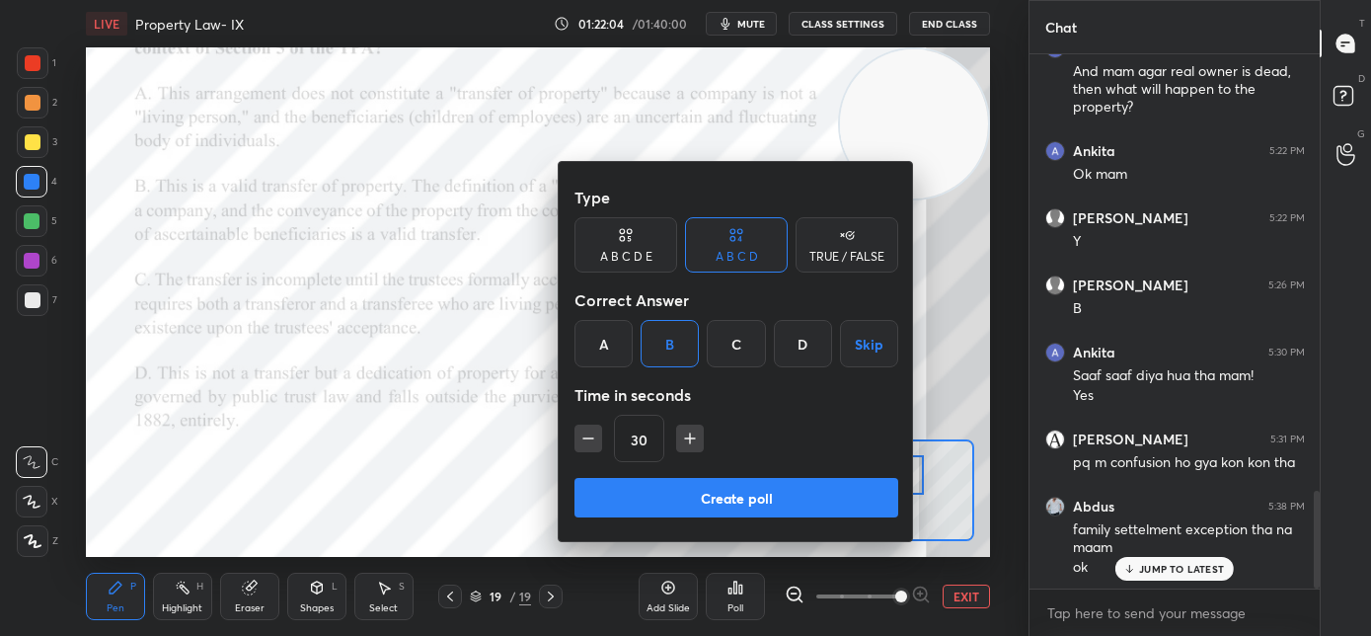
click at [693, 505] on button "Create poll" at bounding box center [736, 497] width 324 height 39
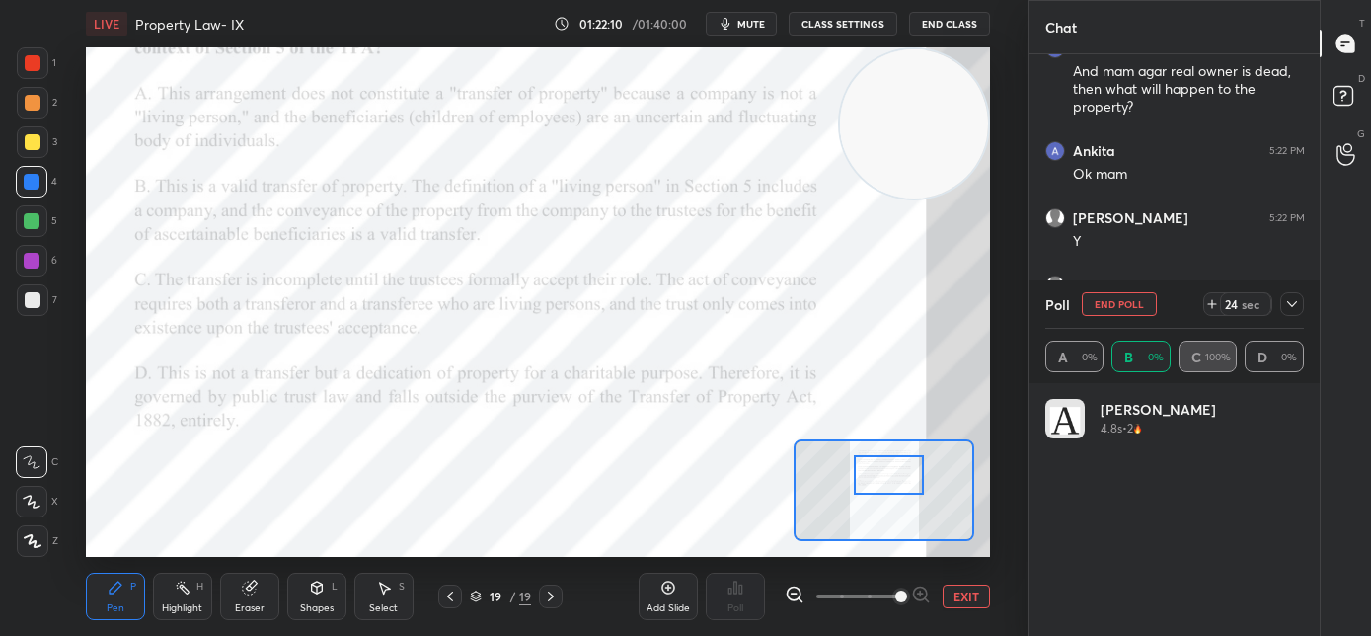
scroll to position [231, 253]
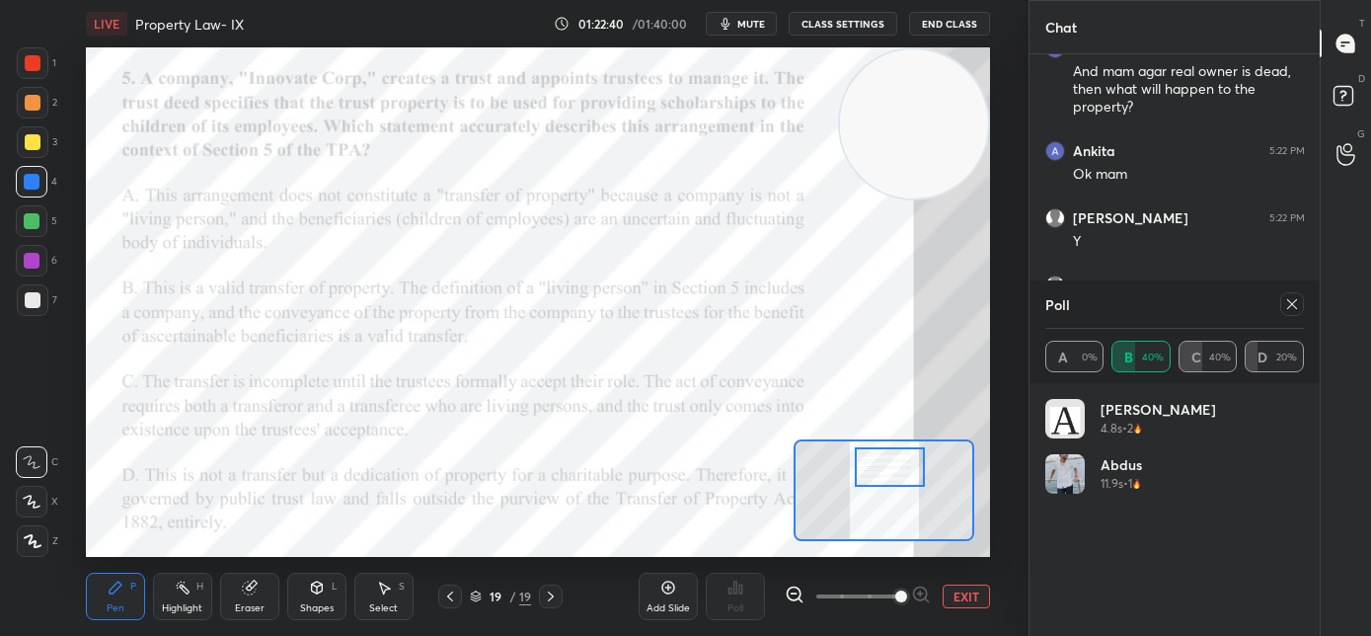
drag, startPoint x: 870, startPoint y: 455, endPoint x: 876, endPoint y: 466, distance: 12.9
click at [876, 466] on div at bounding box center [890, 466] width 71 height 39
click at [1295, 308] on icon at bounding box center [1292, 304] width 16 height 16
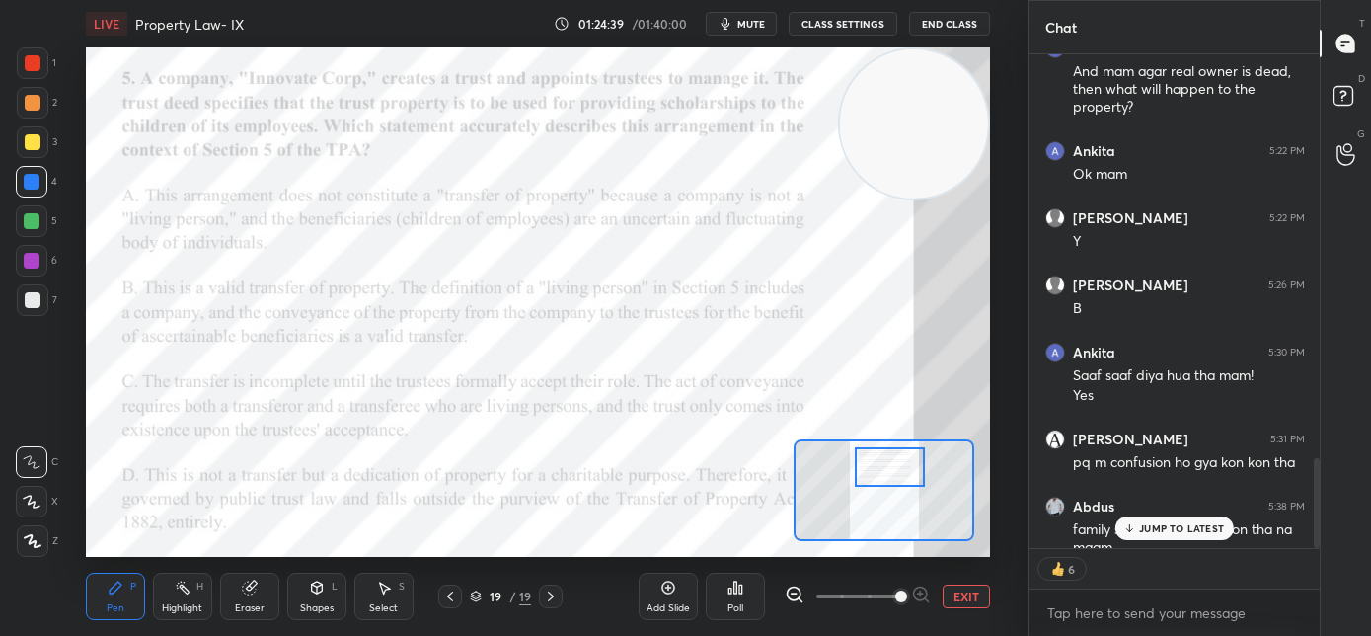
drag, startPoint x: 1155, startPoint y: 531, endPoint x: 1145, endPoint y: 533, distance: 10.1
click at [1153, 533] on p "JUMP TO LATEST" at bounding box center [1181, 528] width 85 height 12
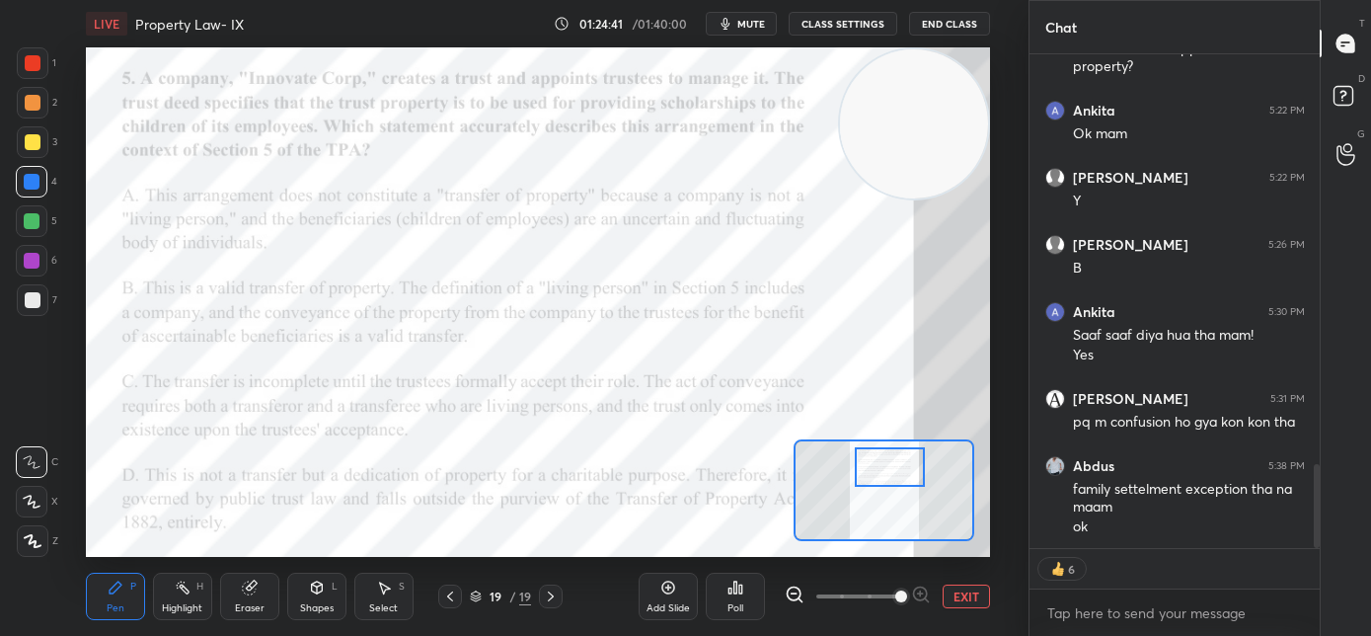
click at [885, 466] on div at bounding box center [890, 466] width 71 height 39
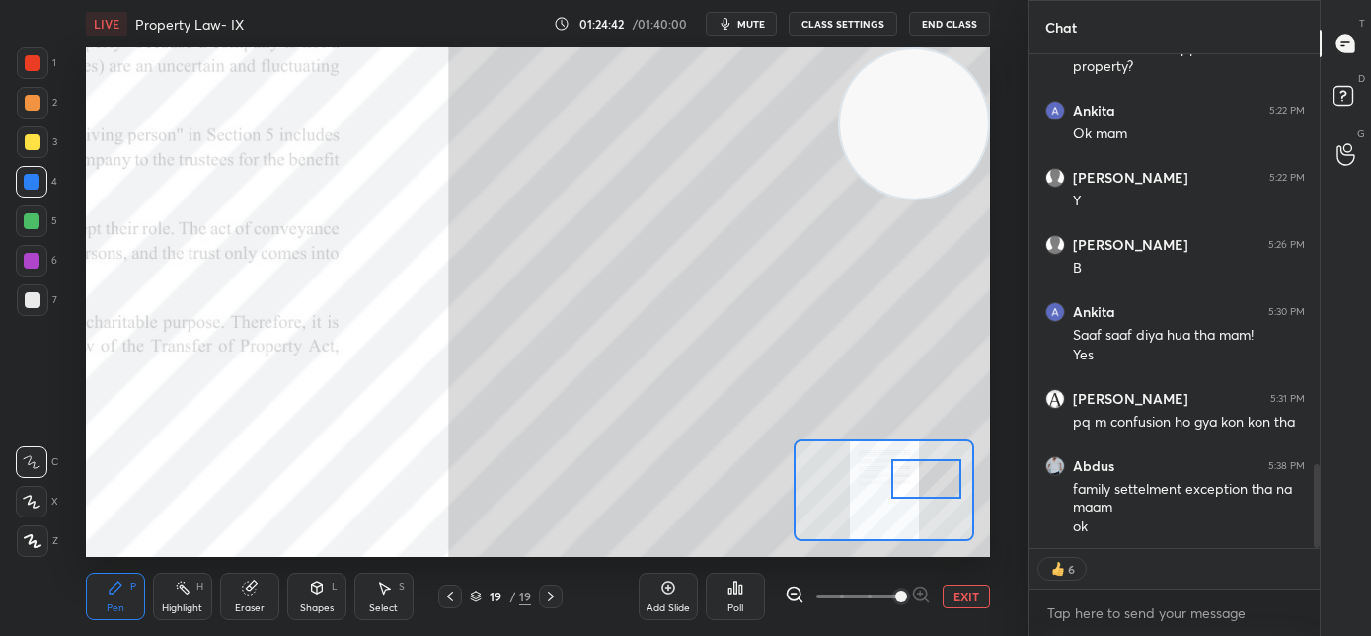
drag, startPoint x: 885, startPoint y: 468, endPoint x: 920, endPoint y: 468, distance: 34.5
click at [920, 468] on div at bounding box center [926, 478] width 71 height 39
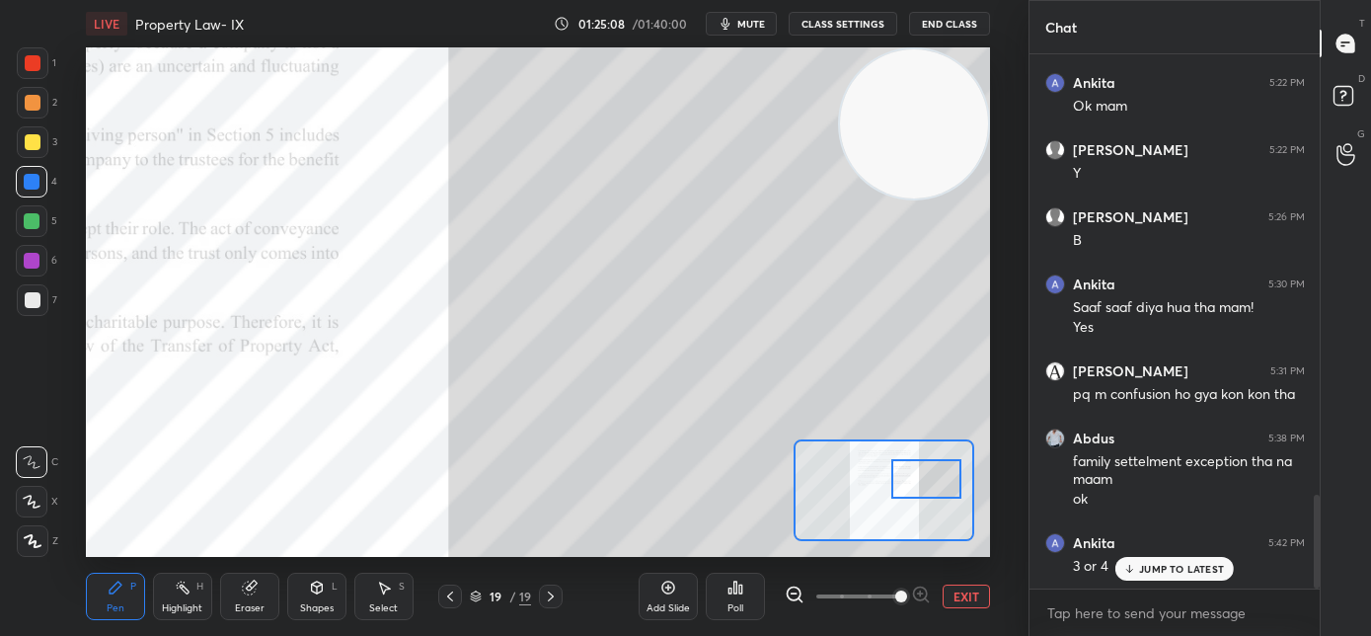
scroll to position [2521, 0]
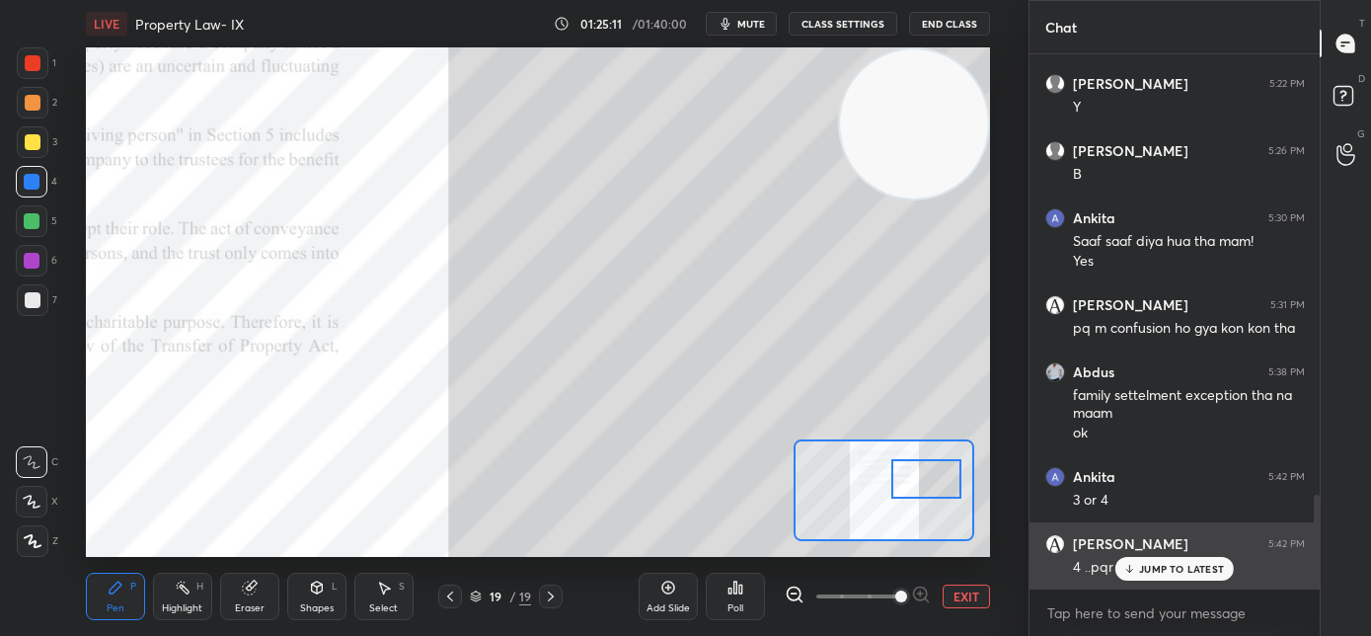
drag, startPoint x: 1125, startPoint y: 570, endPoint x: 1112, endPoint y: 572, distance: 13.0
click at [1122, 570] on div "JUMP TO LATEST" at bounding box center [1174, 569] width 118 height 24
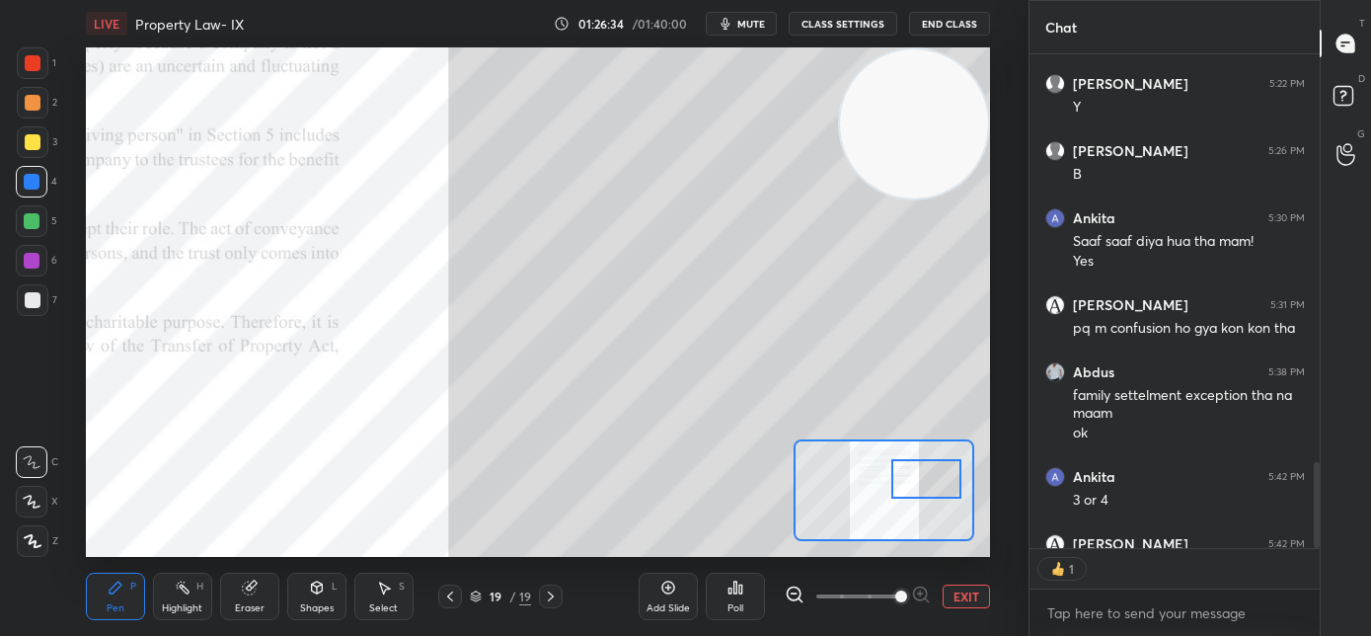
scroll to position [7, 7]
click at [755, 24] on span "mute" at bounding box center [751, 24] width 28 height 14
click at [962, 29] on button "End Class" at bounding box center [949, 24] width 81 height 24
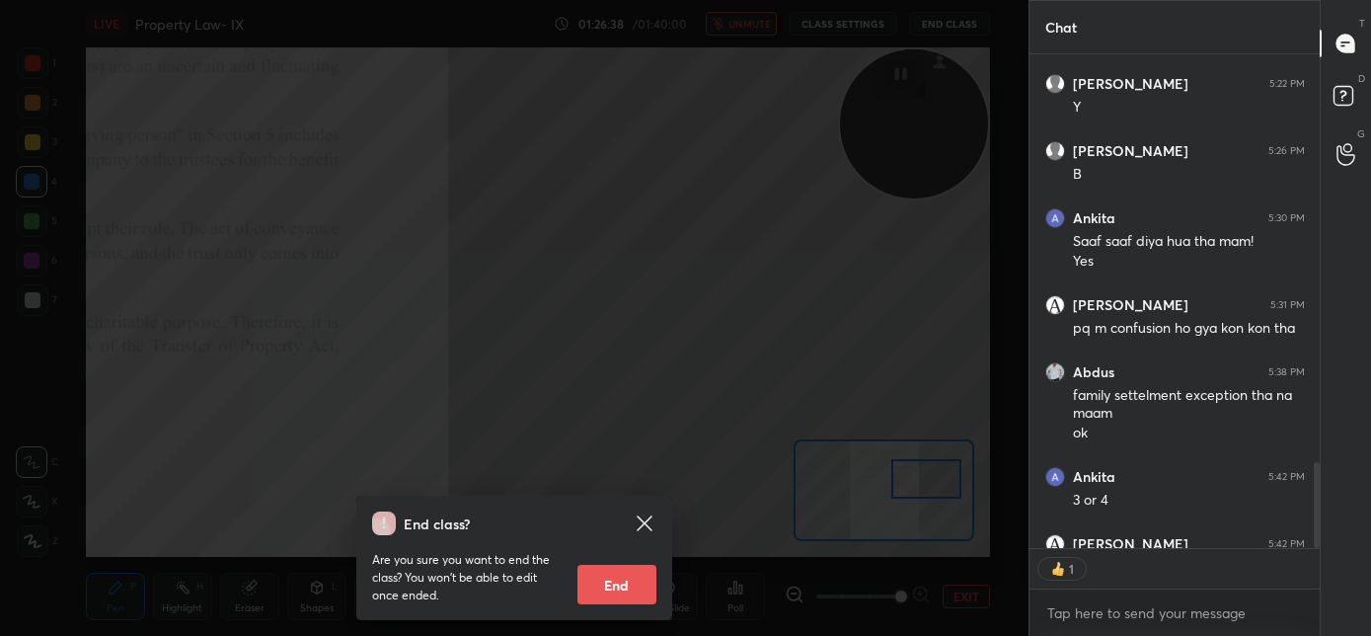
click at [633, 591] on button "End" at bounding box center [616, 584] width 79 height 39
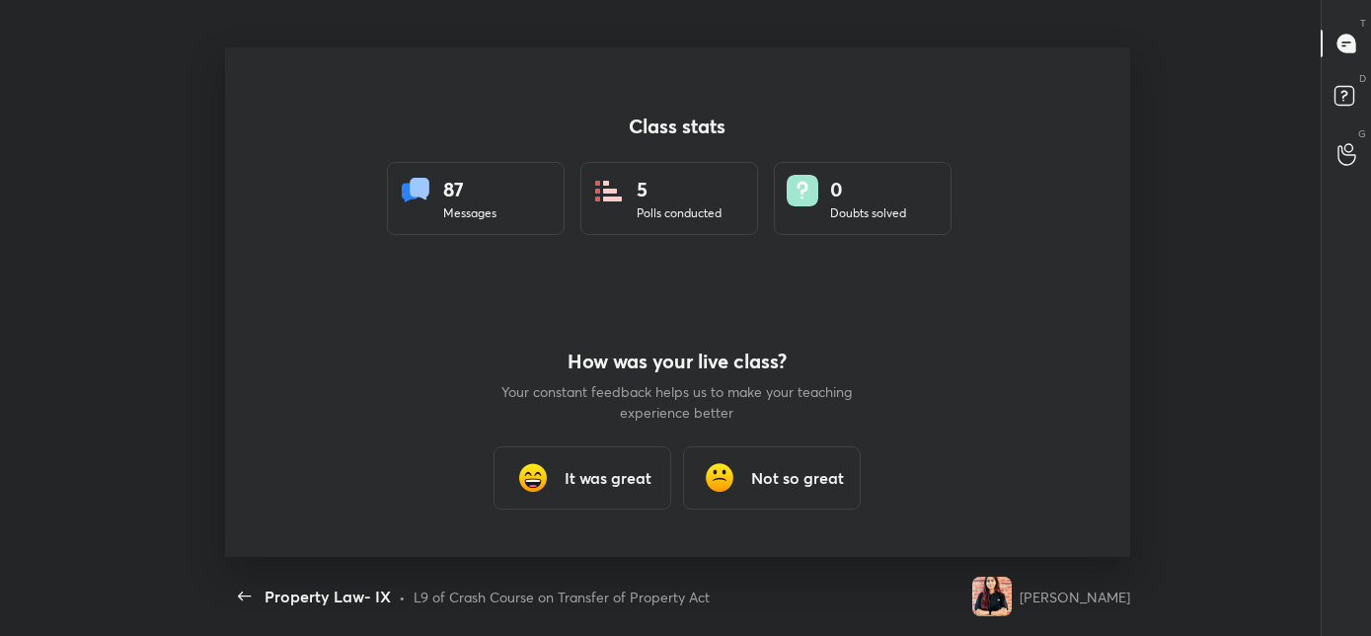
scroll to position [98187, 97341]
click at [600, 482] on h3 "It was great" at bounding box center [608, 478] width 87 height 24
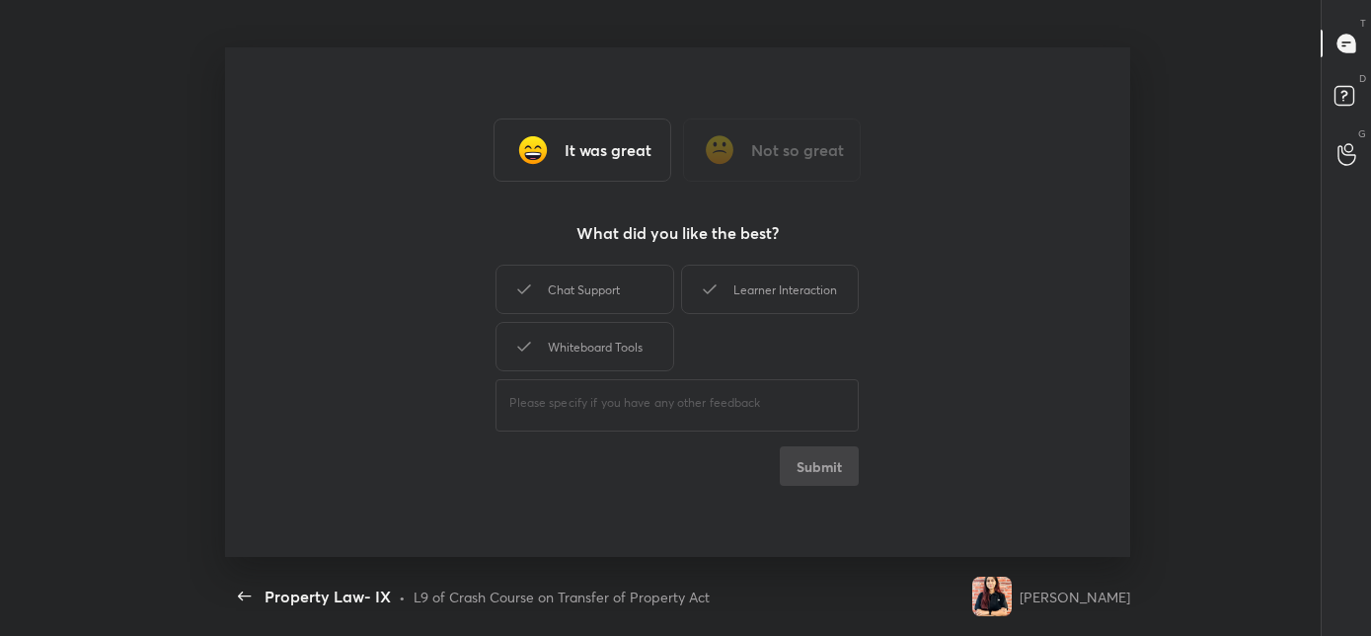
type textarea "x"
click at [549, 344] on div "Whiteboard Tools" at bounding box center [584, 346] width 178 height 49
click at [578, 317] on div "Chat Support Learner Interaction Whiteboard Tools" at bounding box center [676, 318] width 363 height 114
drag, startPoint x: 756, startPoint y: 293, endPoint x: 745, endPoint y: 296, distance: 11.3
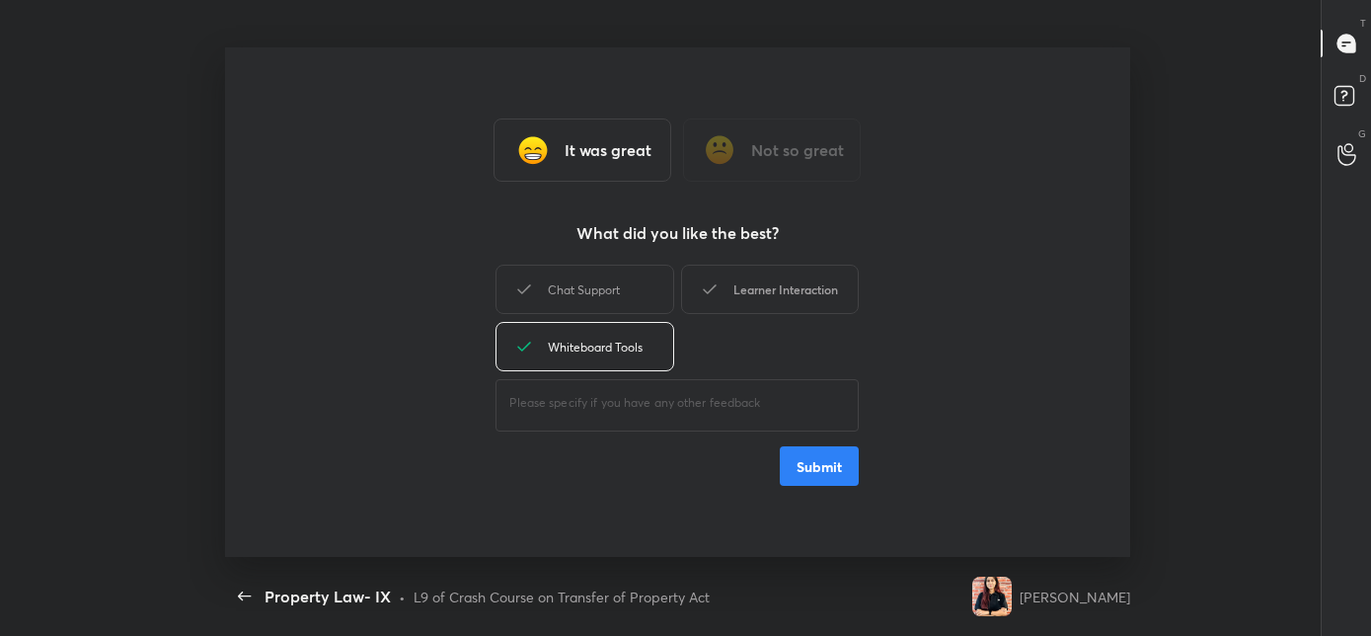
click at [757, 293] on div "Learner Interaction" at bounding box center [770, 289] width 178 height 49
click at [619, 290] on div "Chat Support" at bounding box center [584, 289] width 178 height 49
click at [847, 484] on button "Submit" at bounding box center [819, 465] width 79 height 39
